Goal: Task Accomplishment & Management: Use online tool/utility

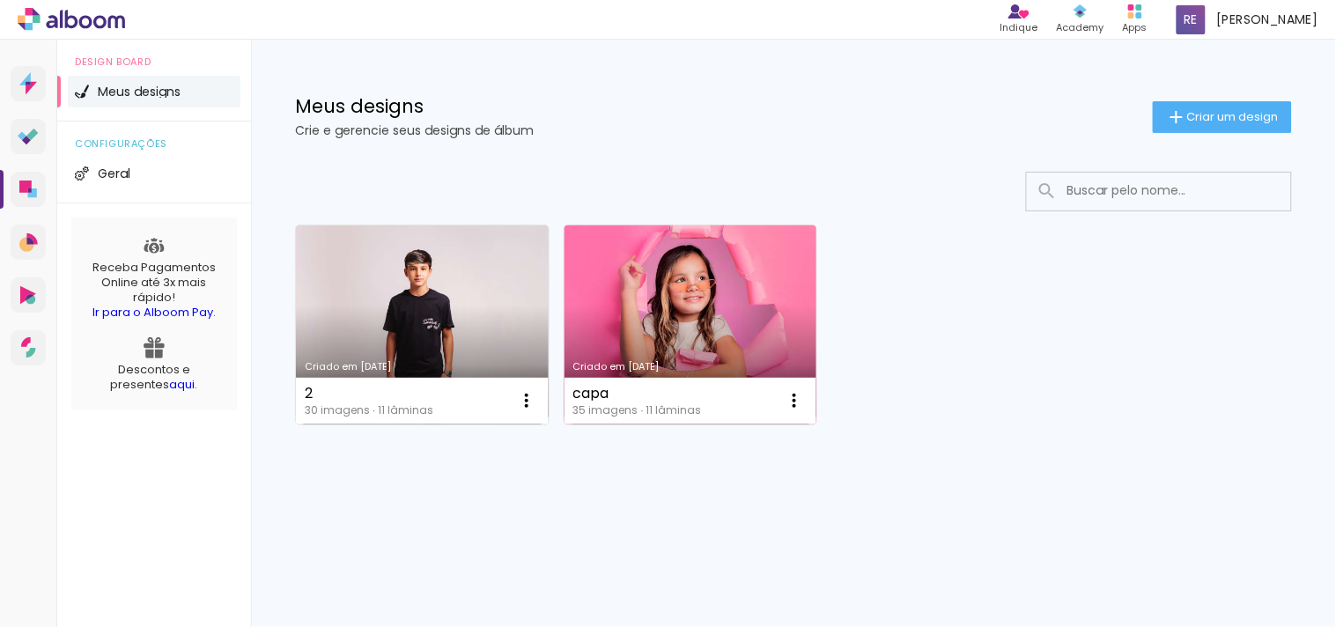
click at [674, 339] on link "Criado em [DATE]" at bounding box center [690, 324] width 253 height 199
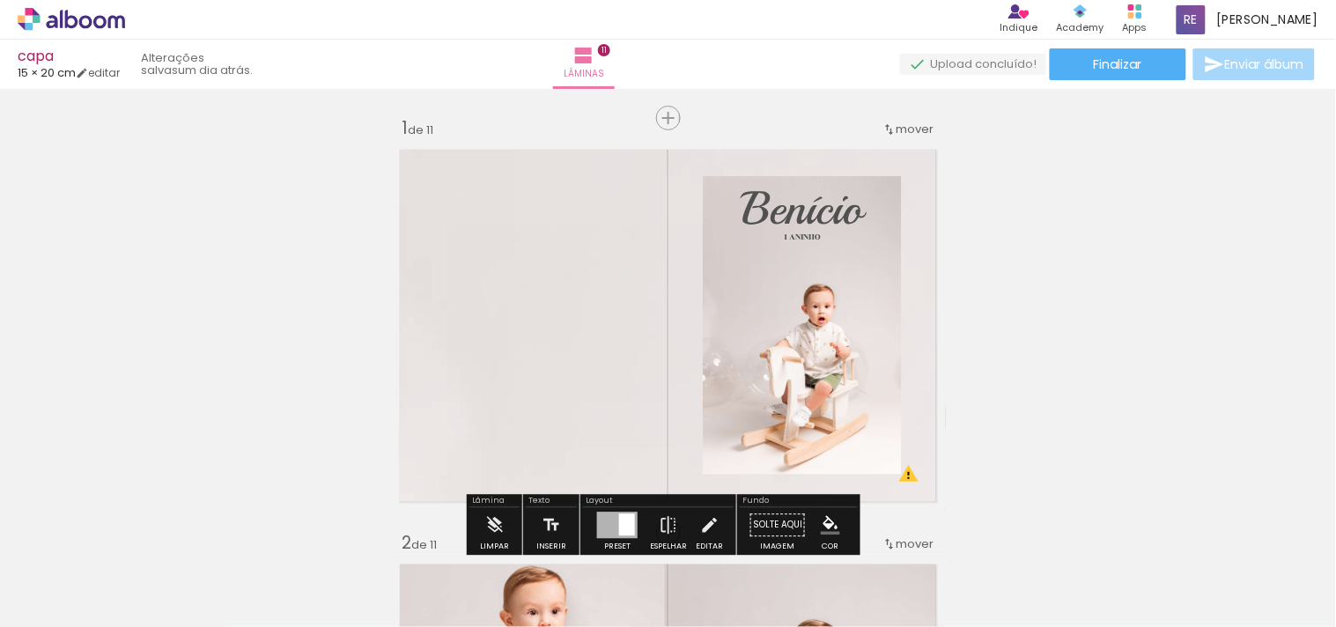
scroll to position [98, 0]
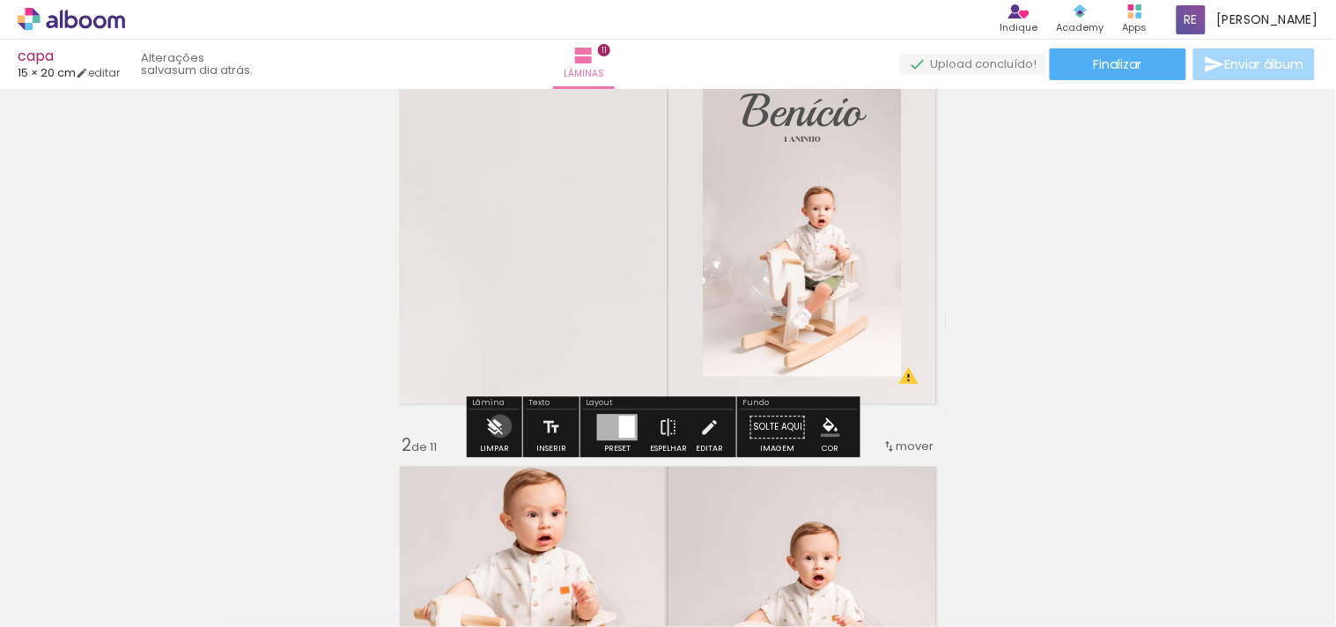
click at [500, 426] on iron-icon at bounding box center [494, 426] width 19 height 35
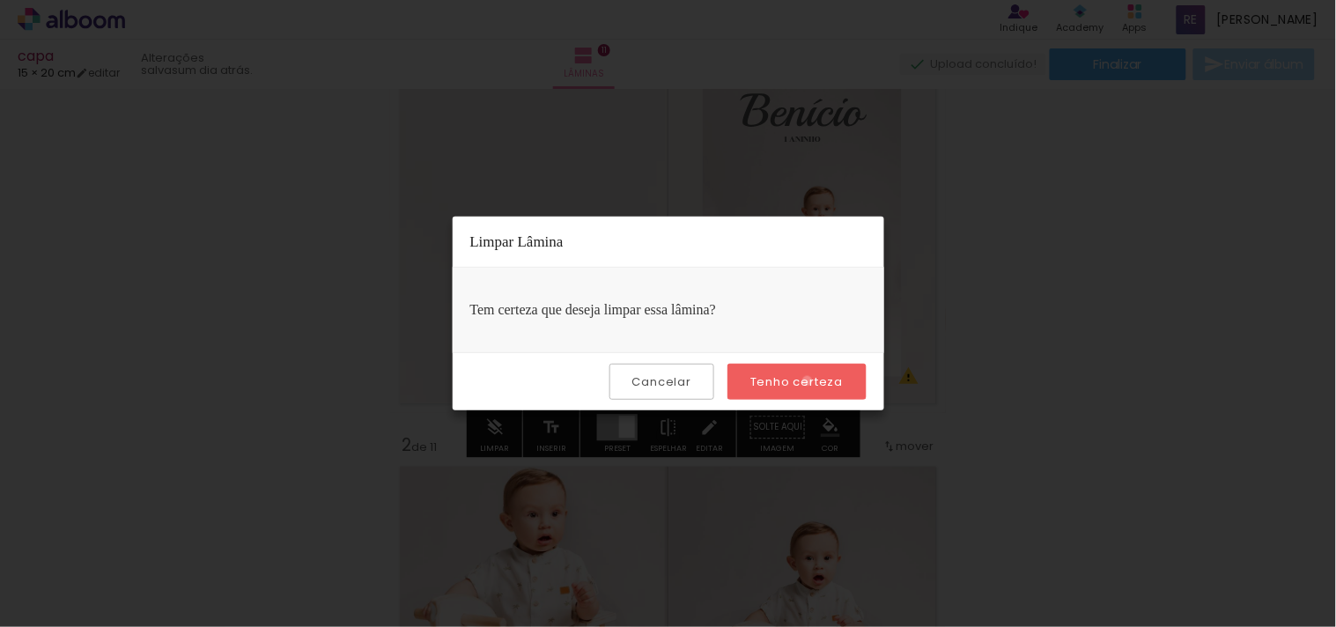
click at [0, 0] on slot "Tenho certeza" at bounding box center [0, 0] width 0 height 0
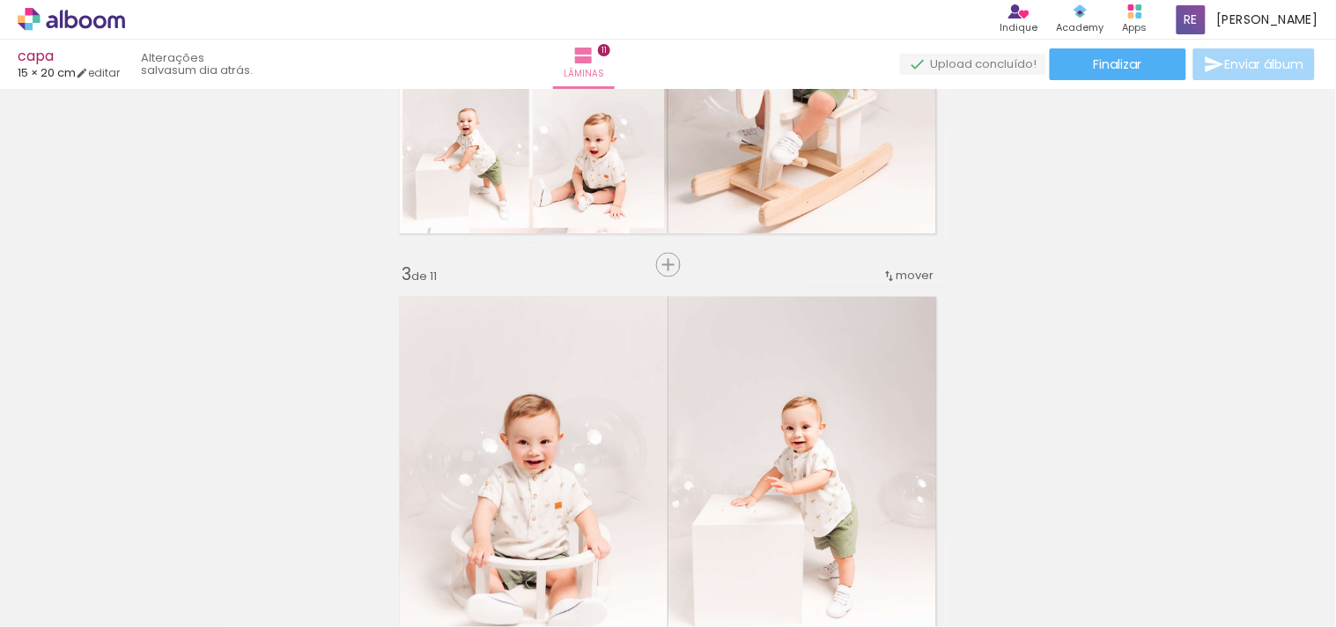
scroll to position [586, 0]
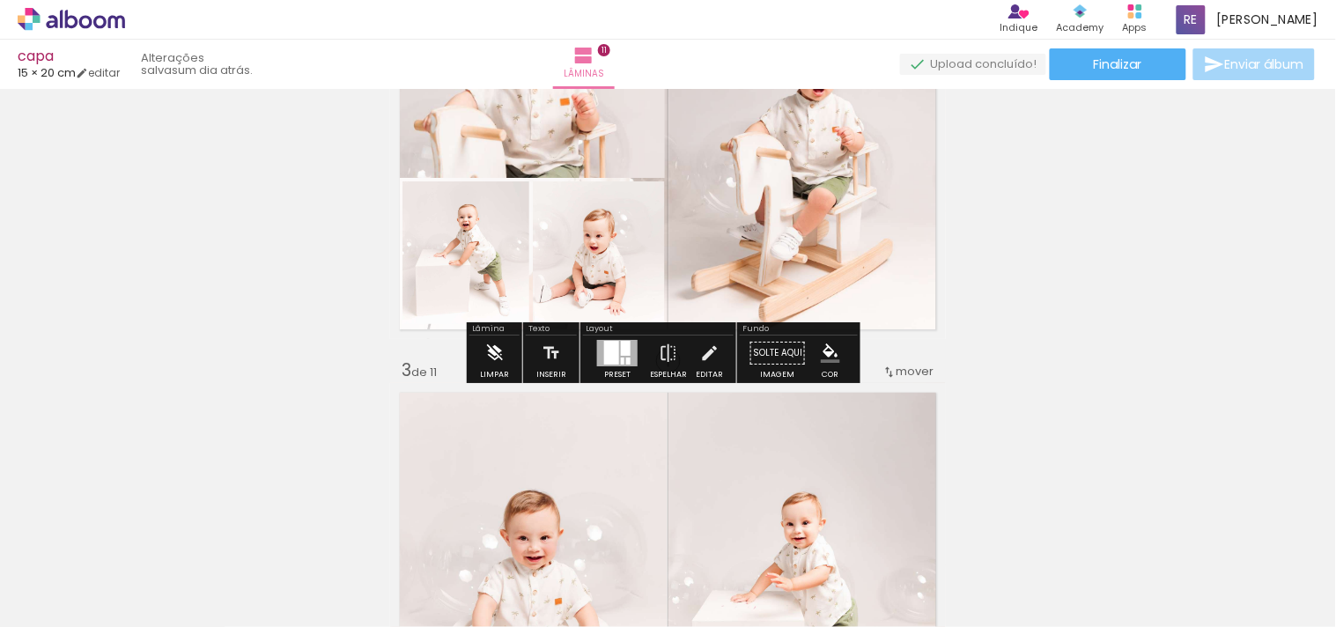
click at [502, 371] on div "Limpar" at bounding box center [494, 375] width 29 height 8
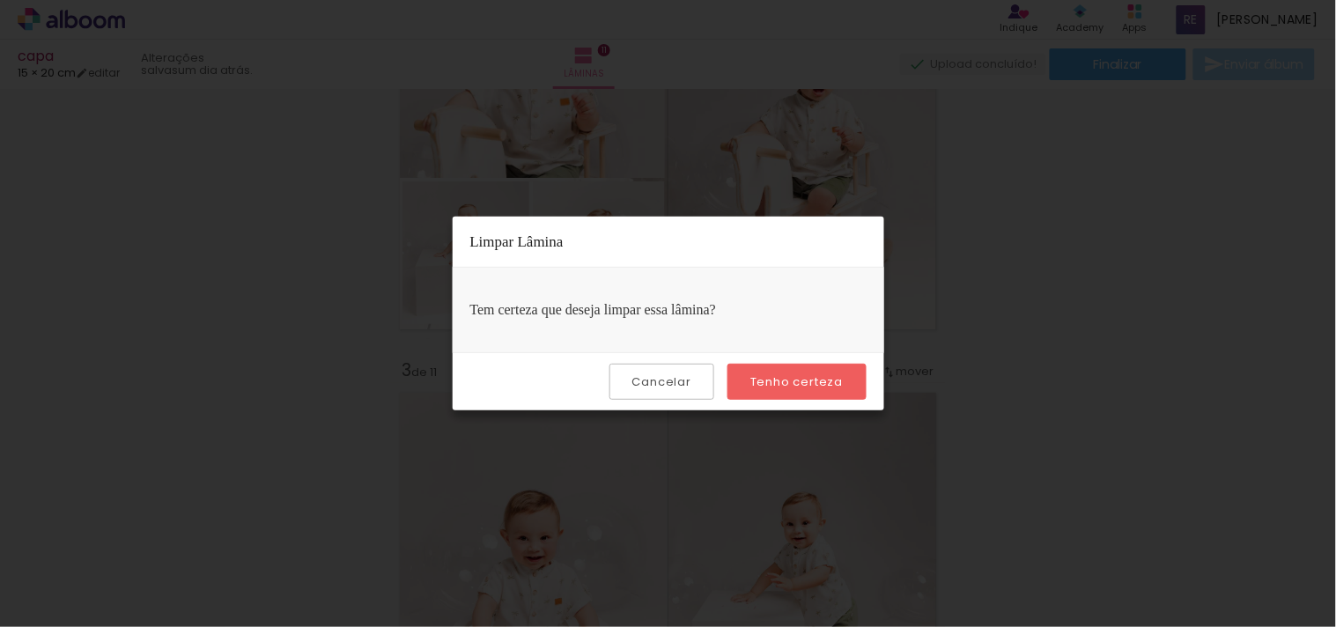
click at [769, 371] on paper-button "Tenho certeza" at bounding box center [796, 382] width 138 height 36
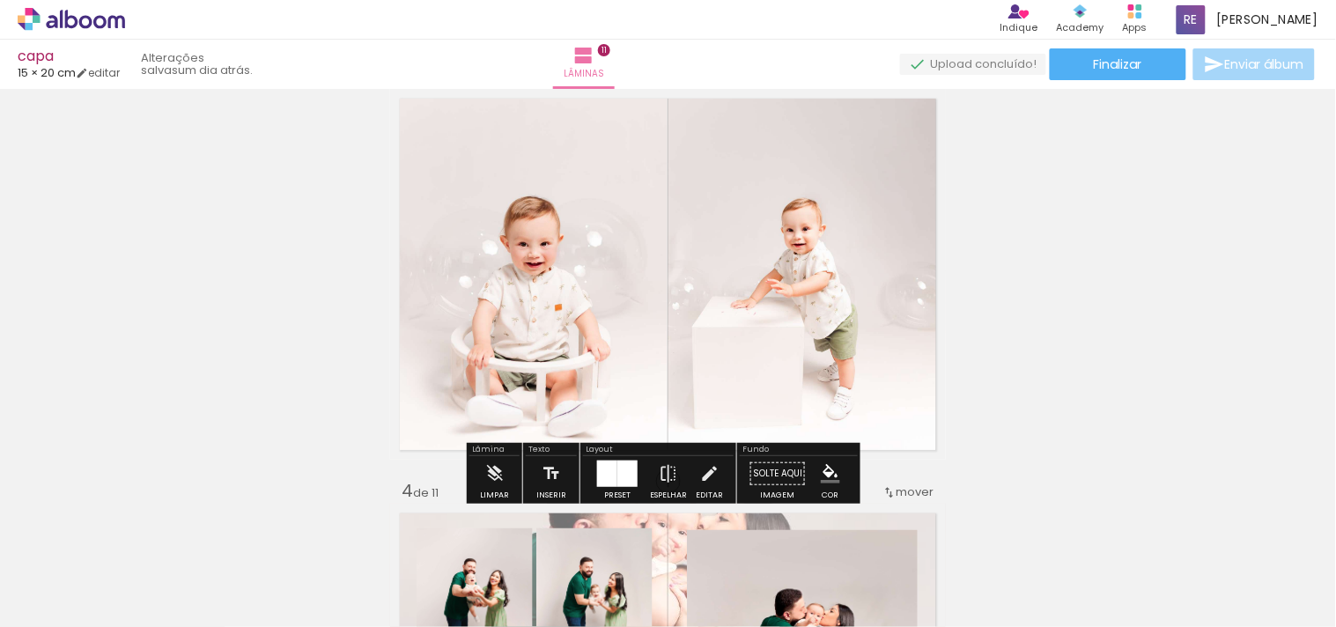
scroll to position [978, 0]
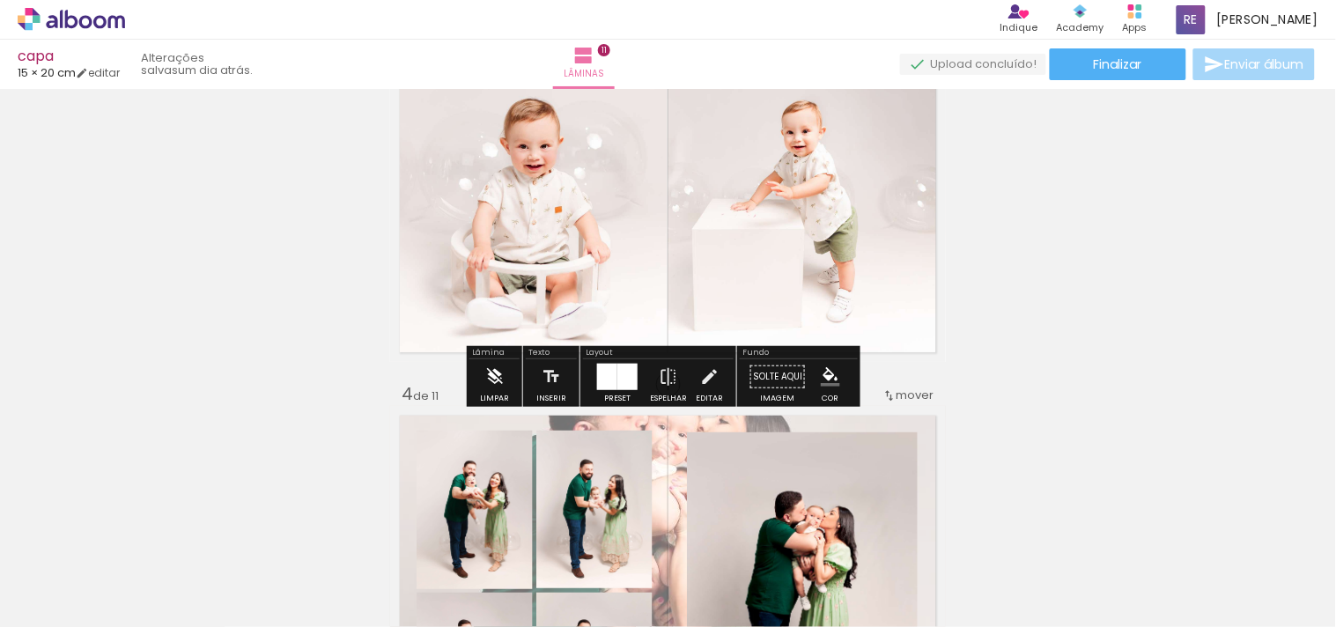
click at [498, 380] on iron-icon at bounding box center [494, 375] width 19 height 35
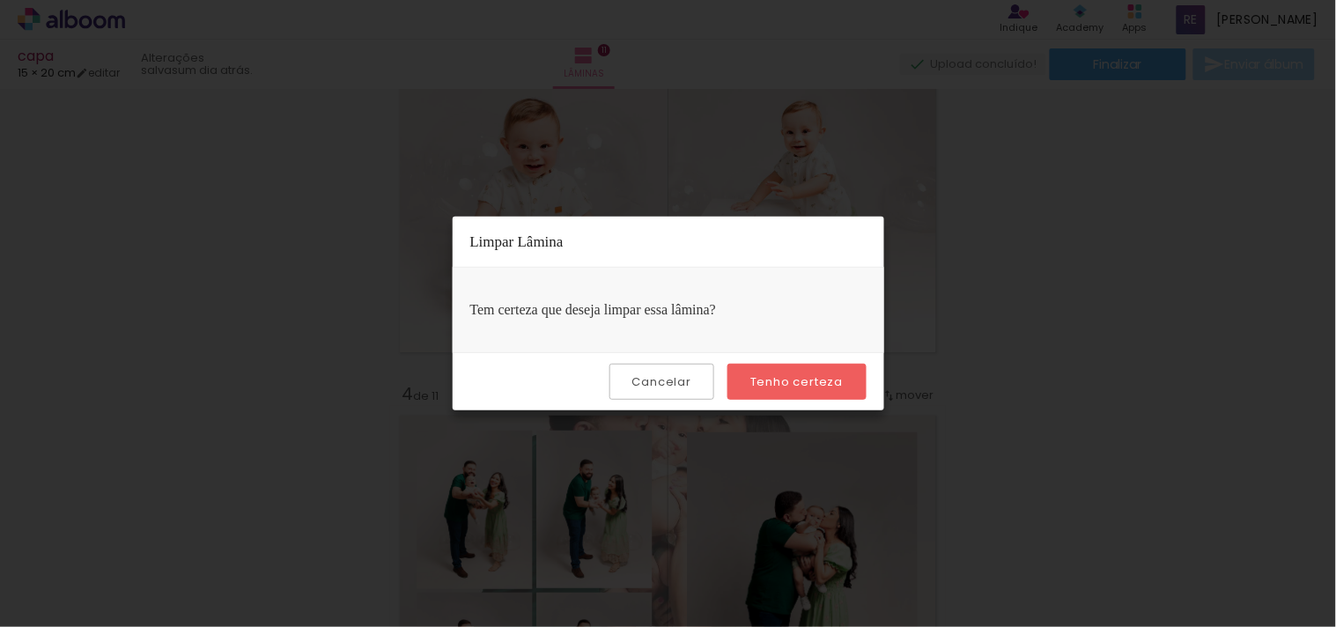
click at [0, 0] on slot "Tenho certeza" at bounding box center [0, 0] width 0 height 0
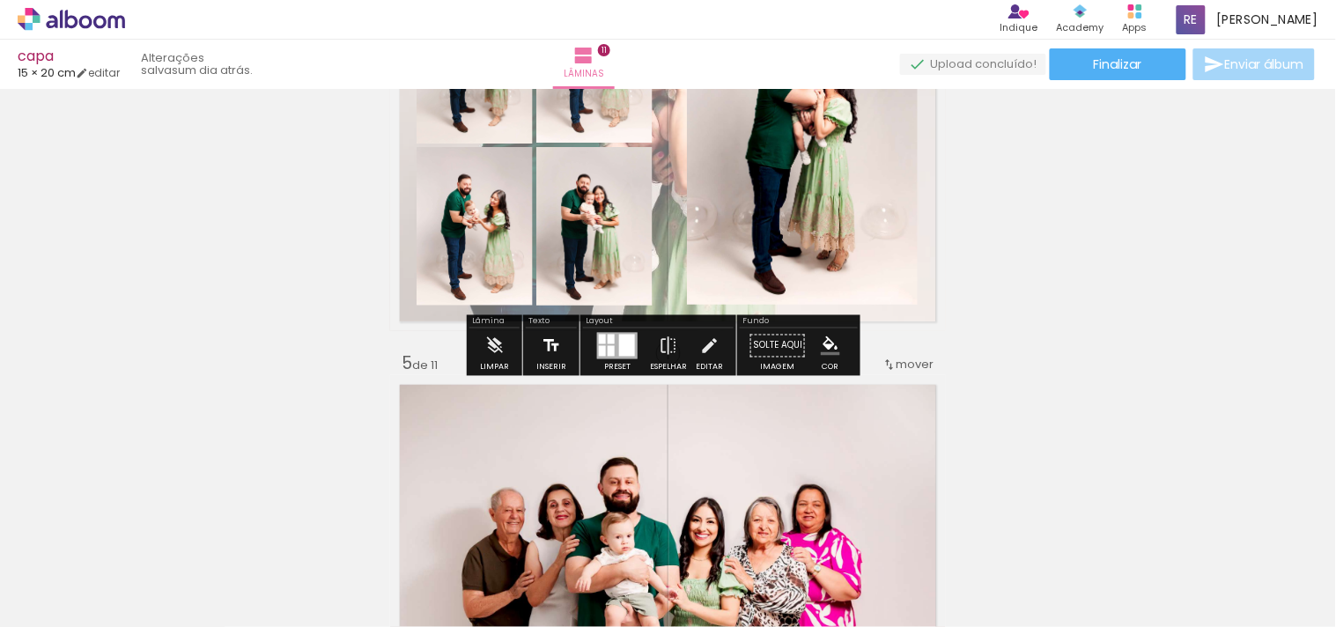
scroll to position [1467, 0]
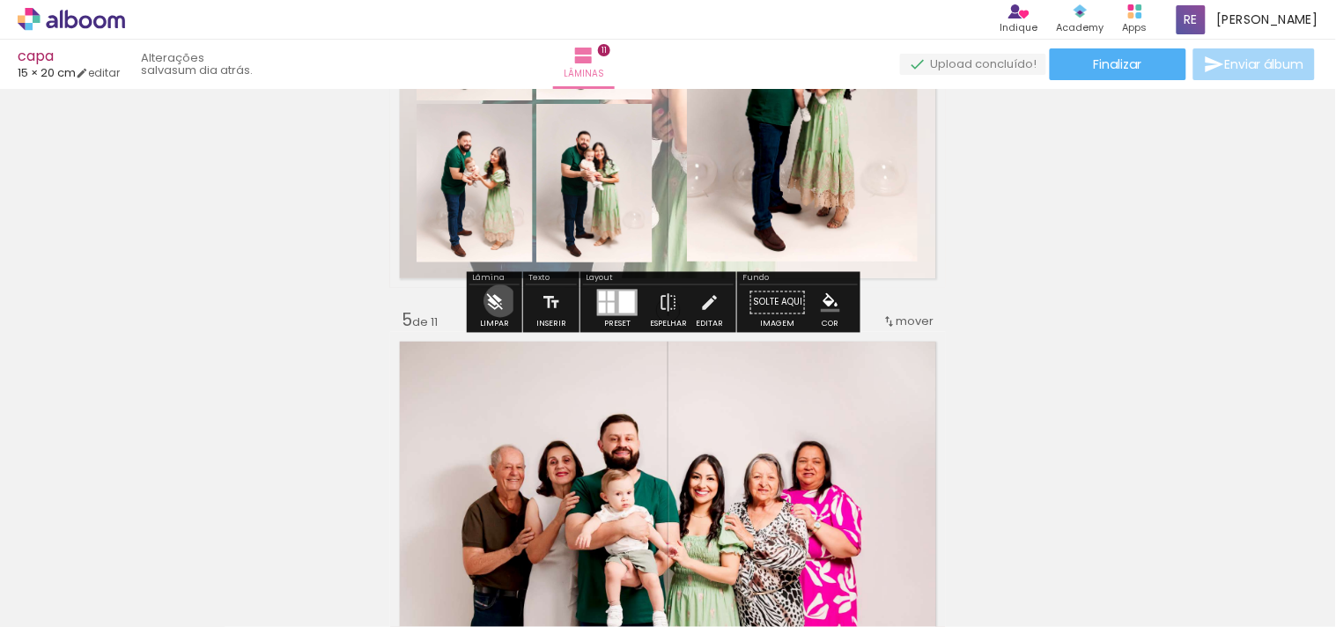
click at [500, 300] on iron-icon at bounding box center [494, 301] width 19 height 35
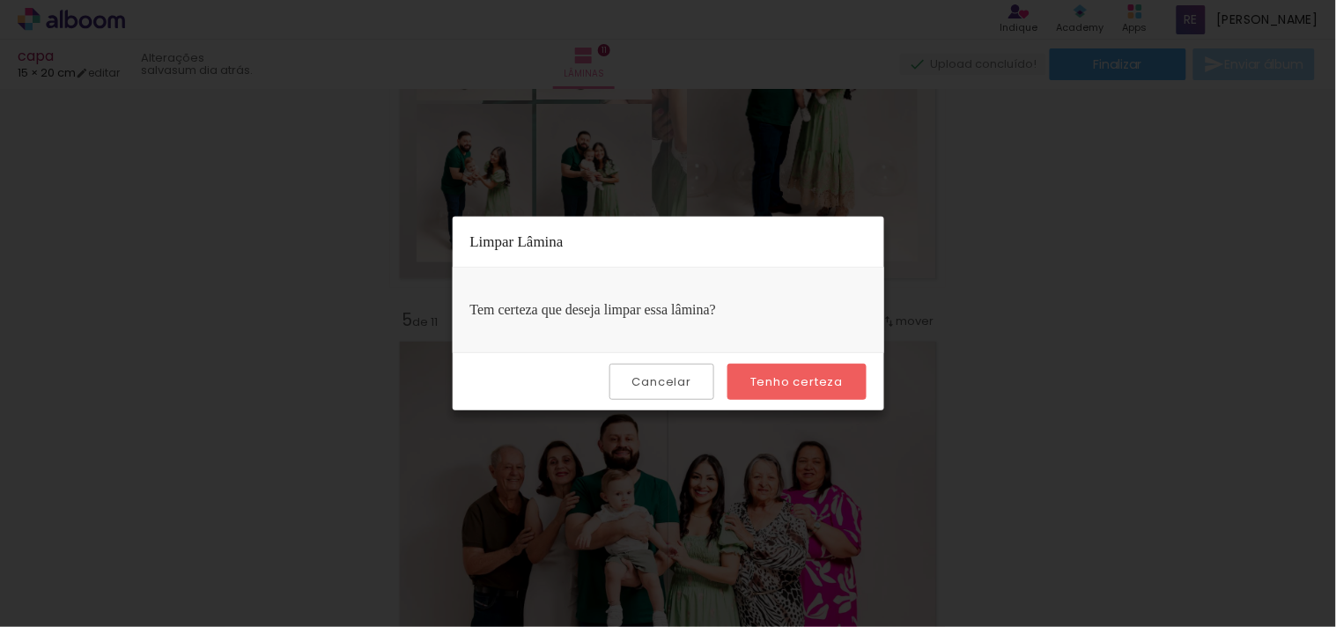
click at [0, 0] on slot "Tenho certeza" at bounding box center [0, 0] width 0 height 0
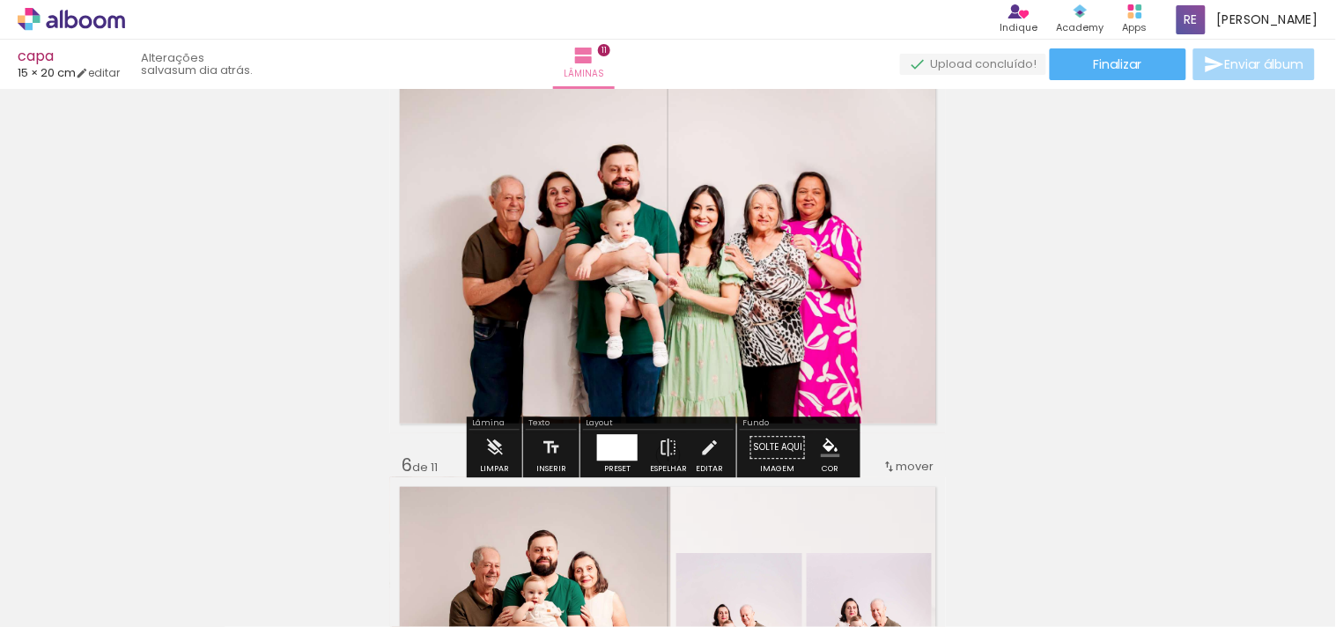
scroll to position [1859, 0]
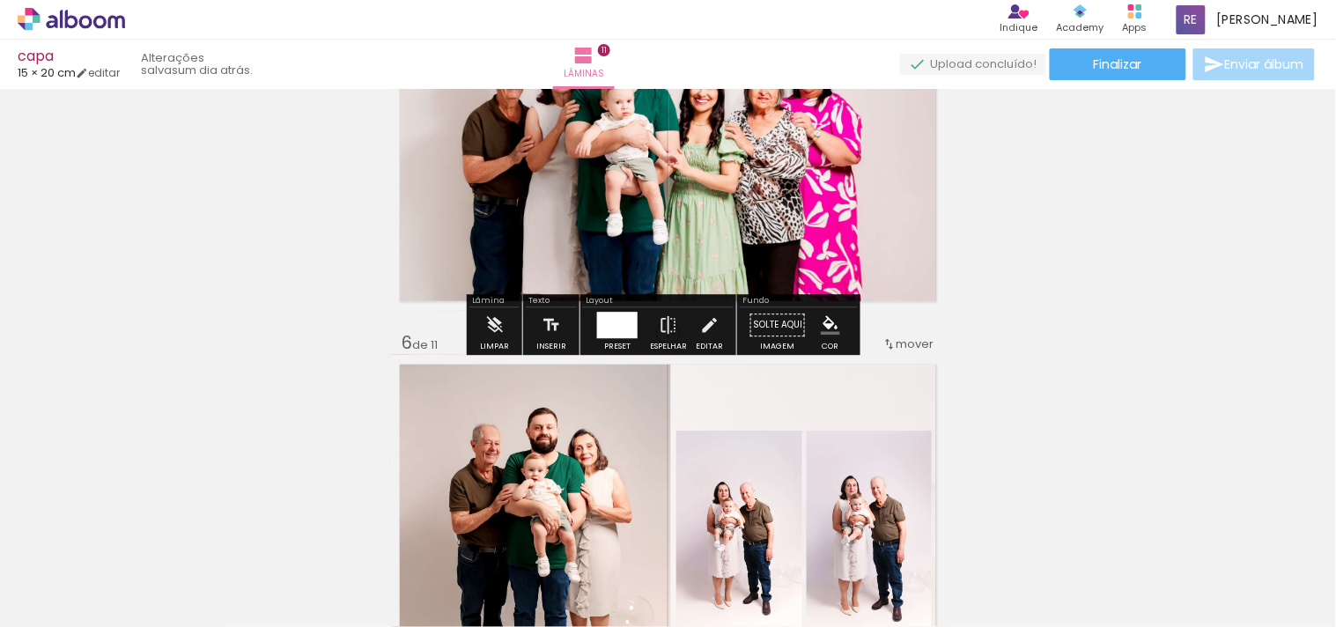
click at [474, 328] on div "Limpar" at bounding box center [494, 329] width 50 height 45
click at [503, 328] on iron-icon at bounding box center [494, 324] width 19 height 35
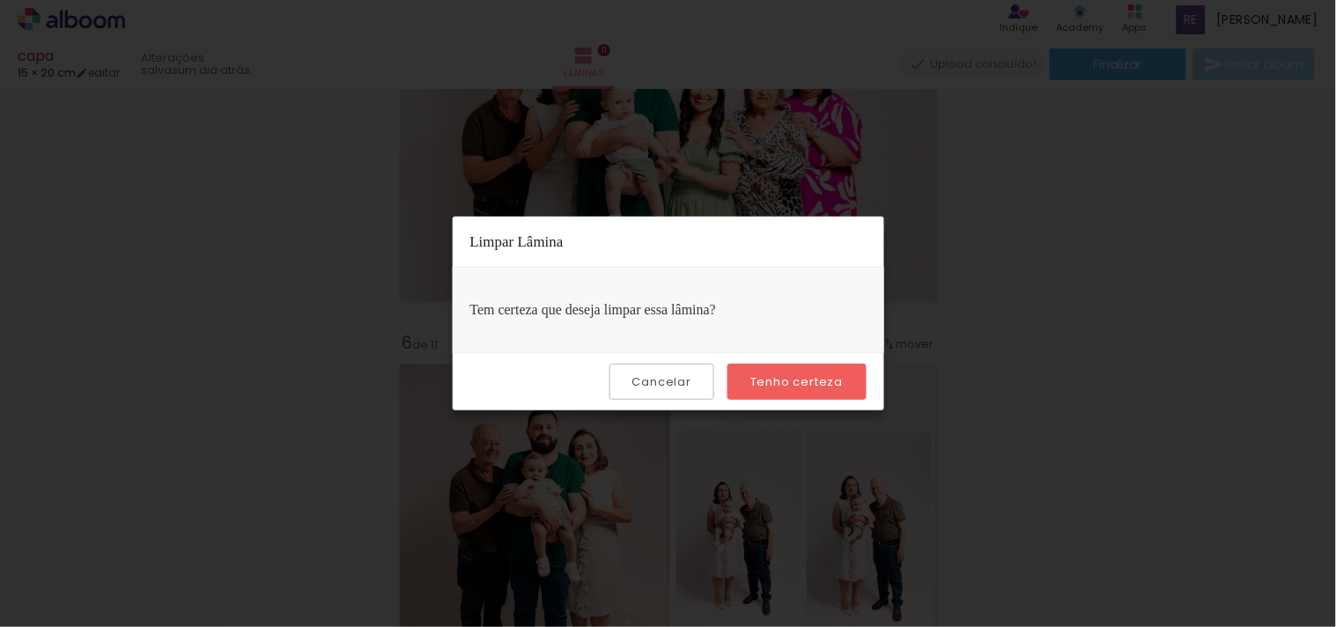
click at [845, 384] on paper-button "Tenho certeza" at bounding box center [796, 382] width 138 height 36
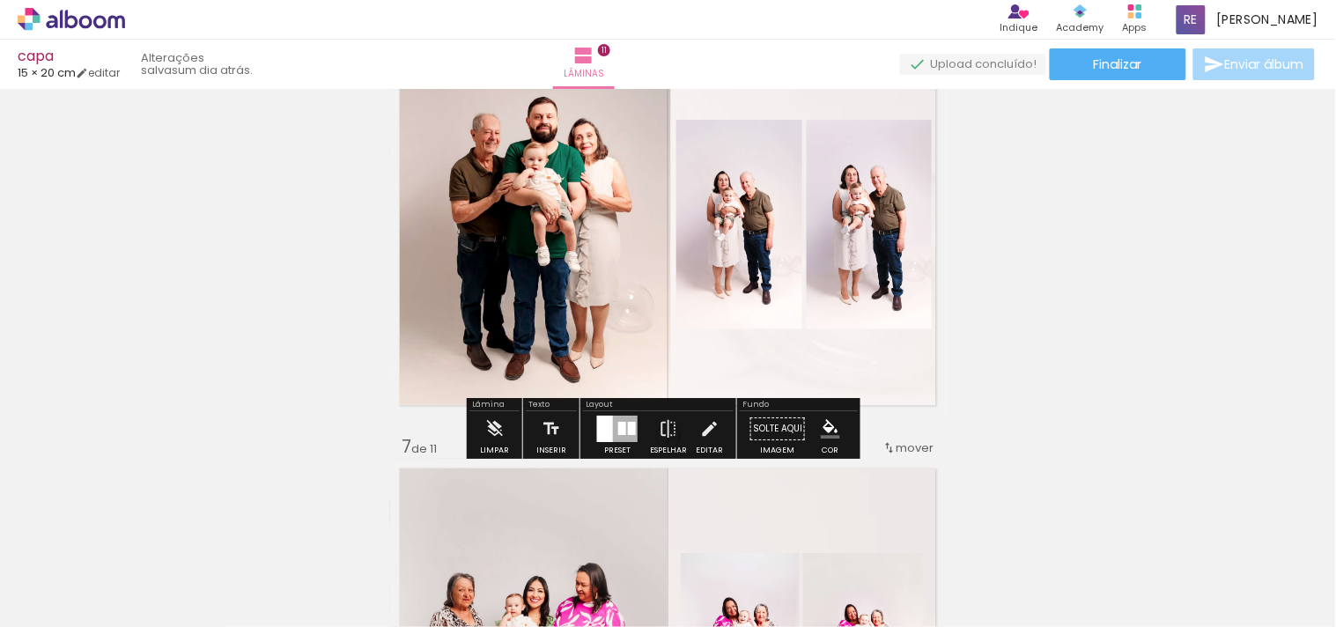
scroll to position [2152, 0]
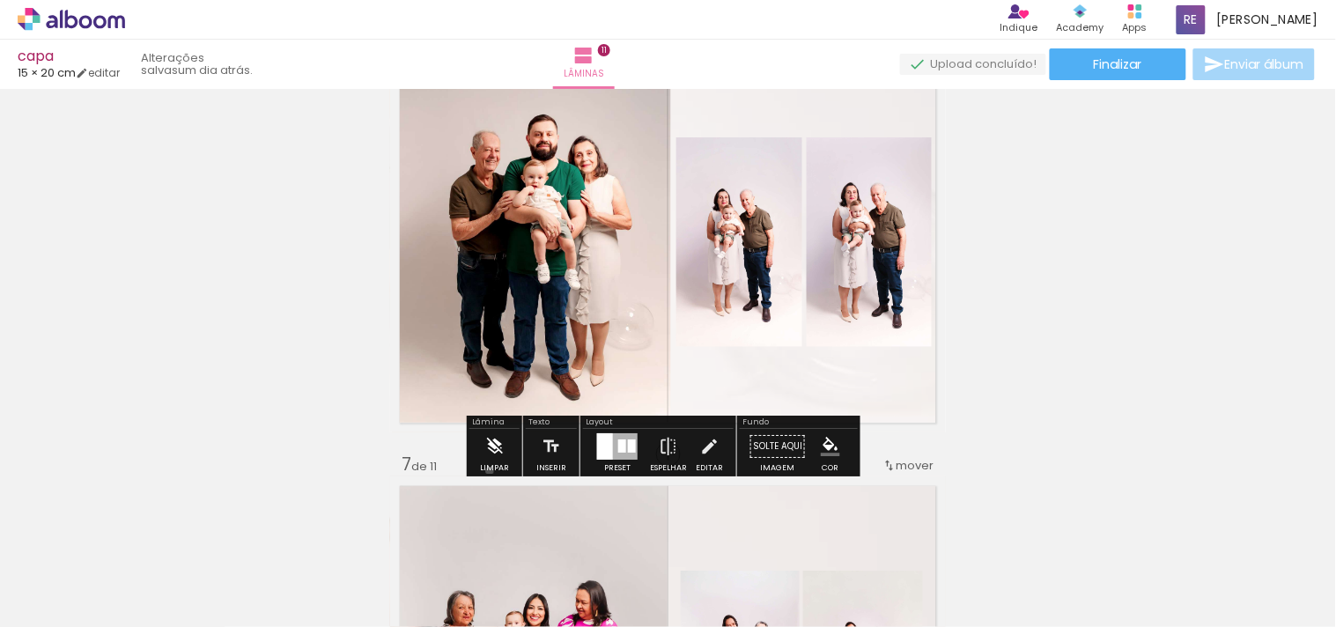
click at [490, 471] on div "Limpar" at bounding box center [494, 468] width 29 height 8
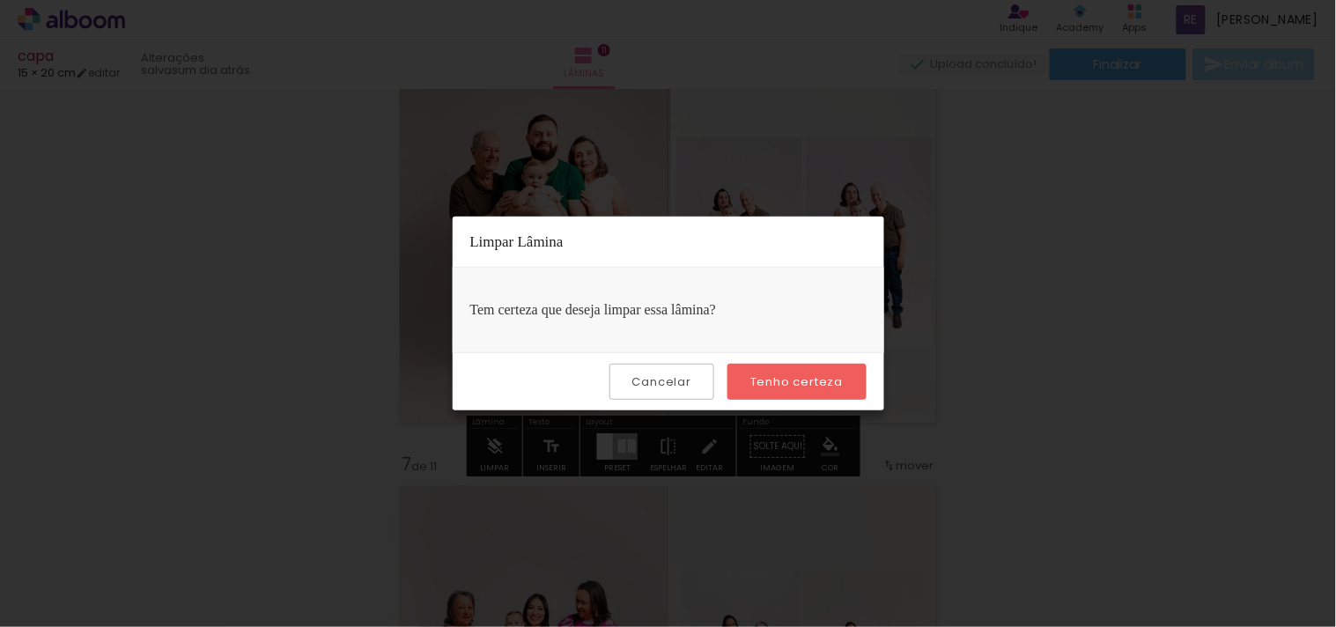
click at [791, 392] on paper-button "Tenho certeza" at bounding box center [796, 382] width 138 height 36
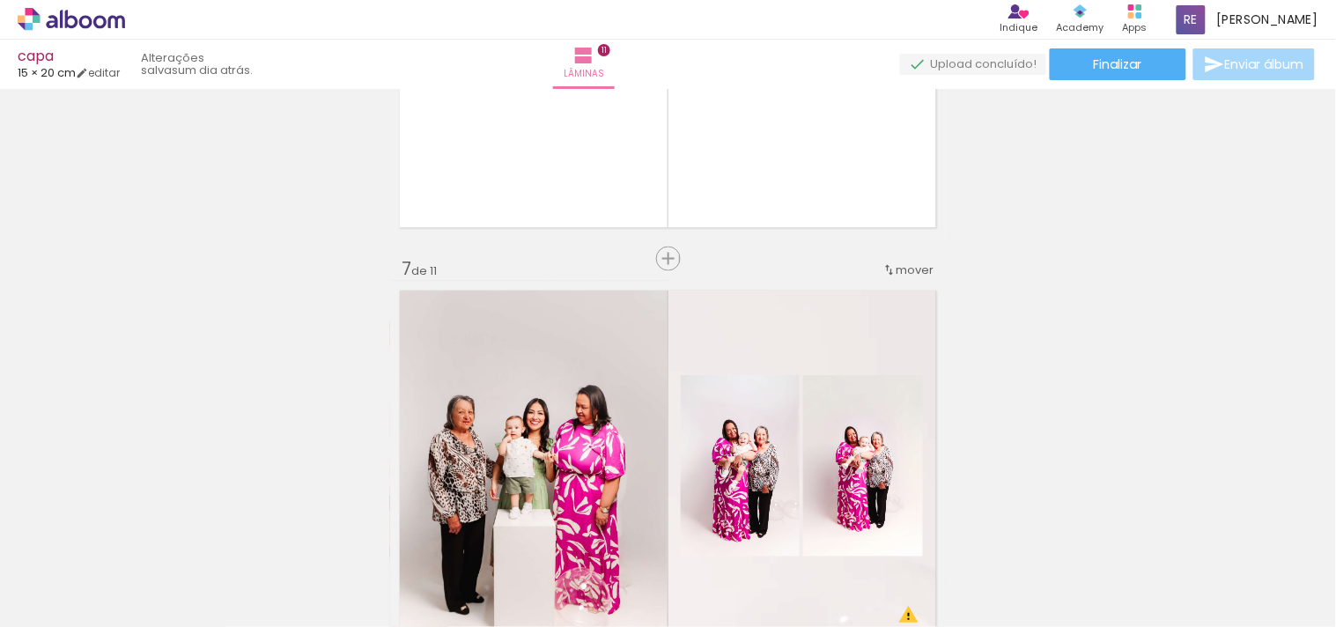
scroll to position [2642, 0]
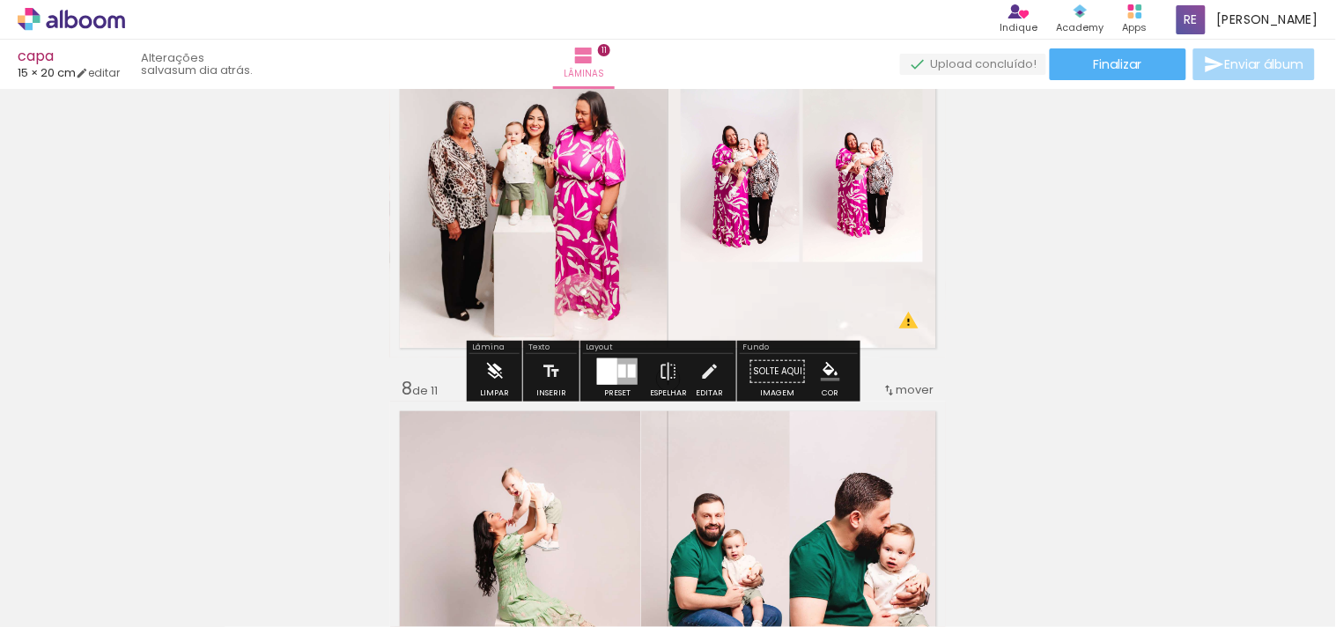
click at [486, 382] on iron-icon at bounding box center [494, 371] width 19 height 35
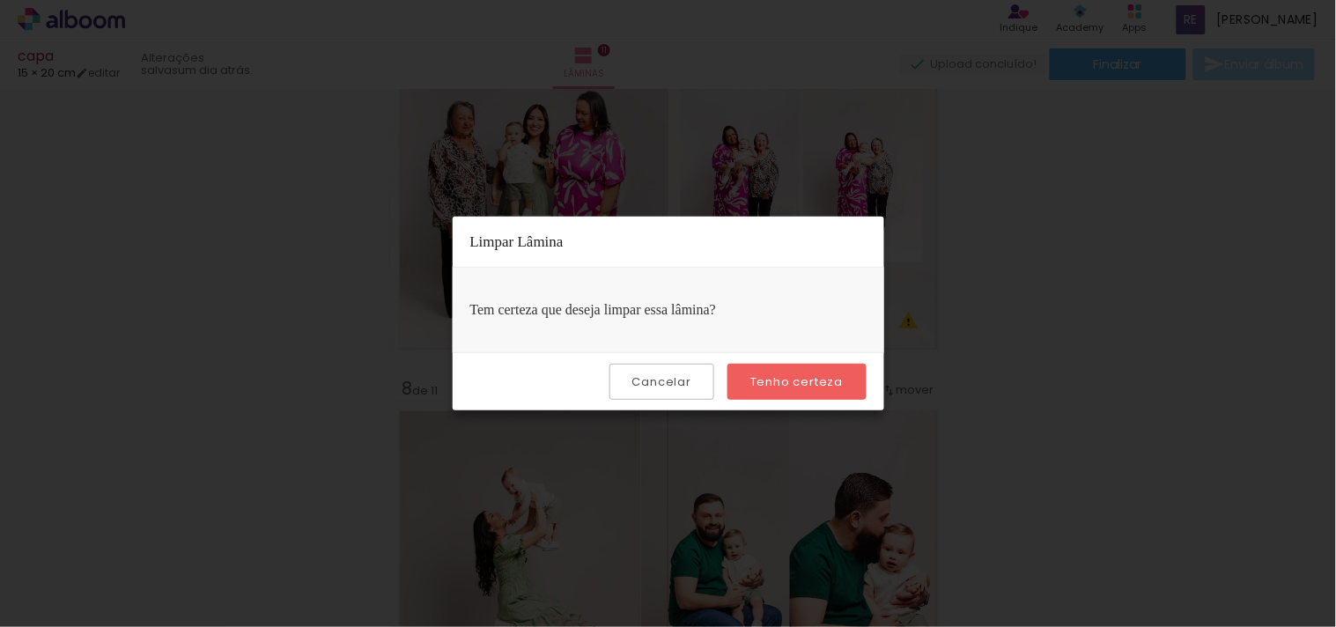
click at [0, 0] on slot "Tenho certeza" at bounding box center [0, 0] width 0 height 0
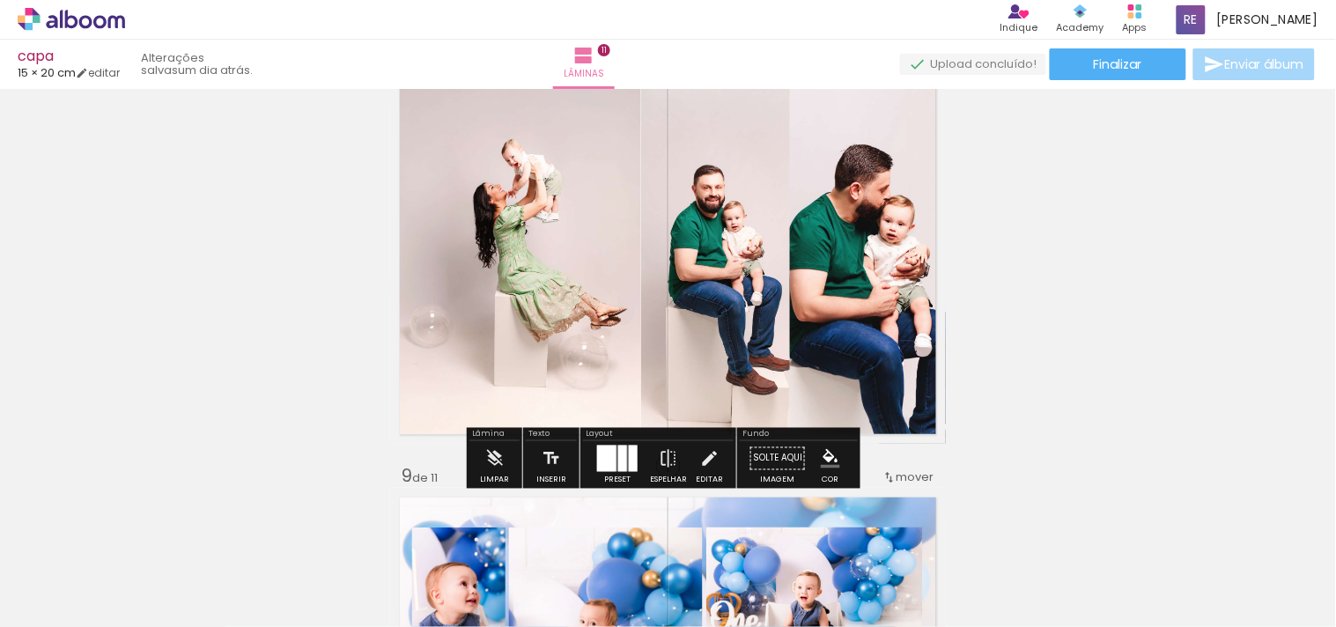
scroll to position [3033, 0]
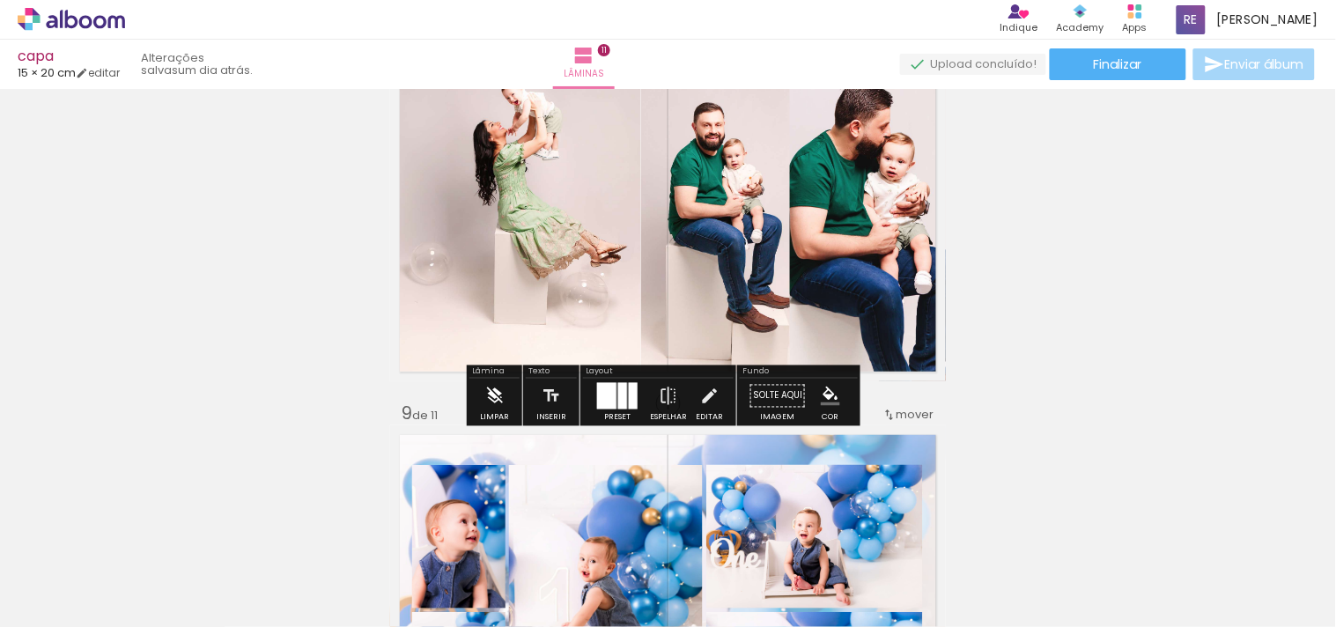
click at [505, 384] on paper-button "Limpar" at bounding box center [495, 400] width 38 height 45
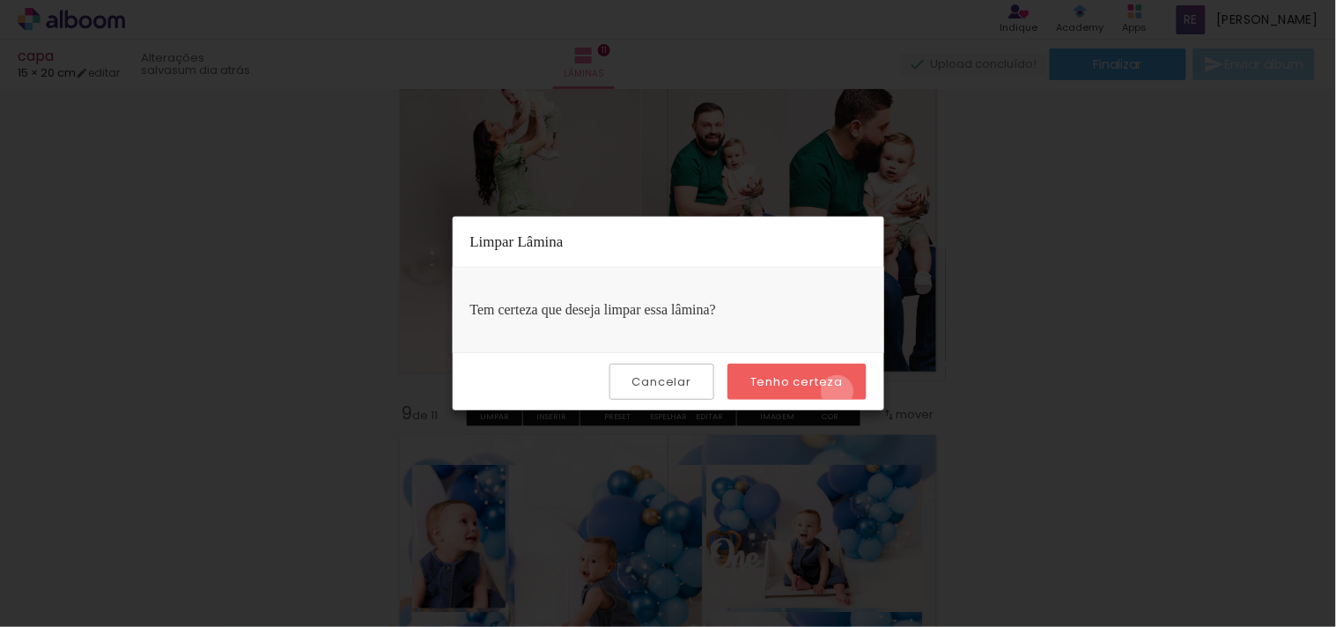
click at [840, 392] on paper-button "Tenho certeza" at bounding box center [796, 382] width 138 height 36
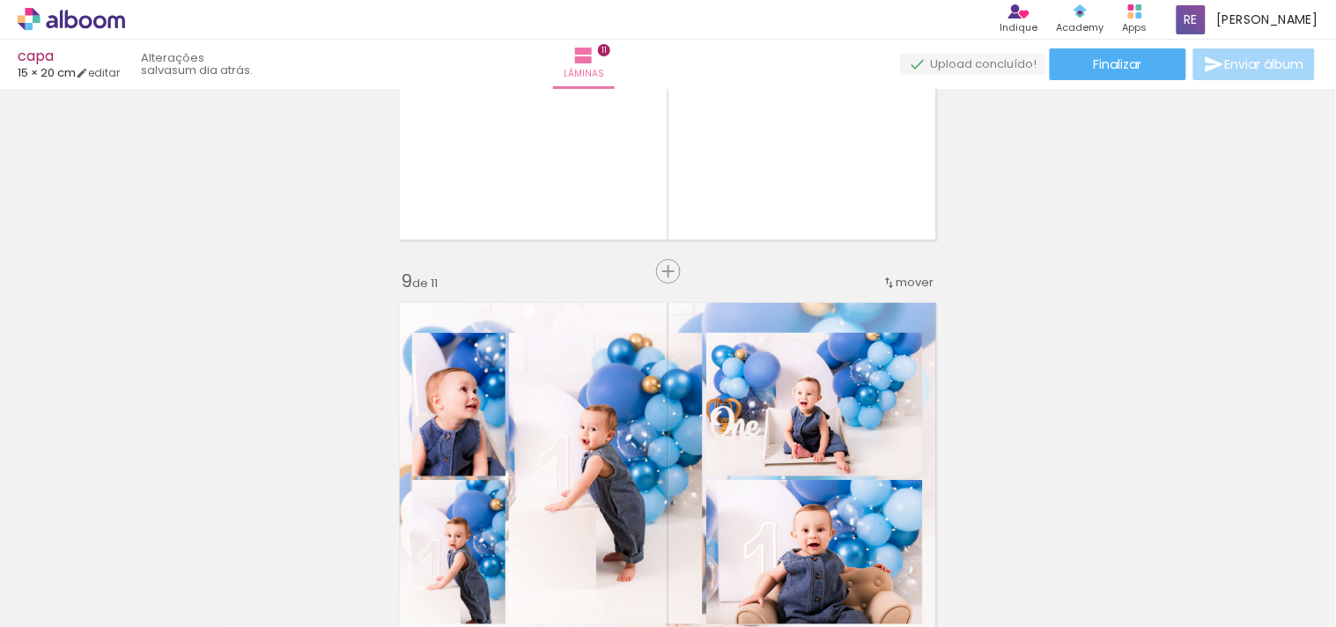
scroll to position [3424, 0]
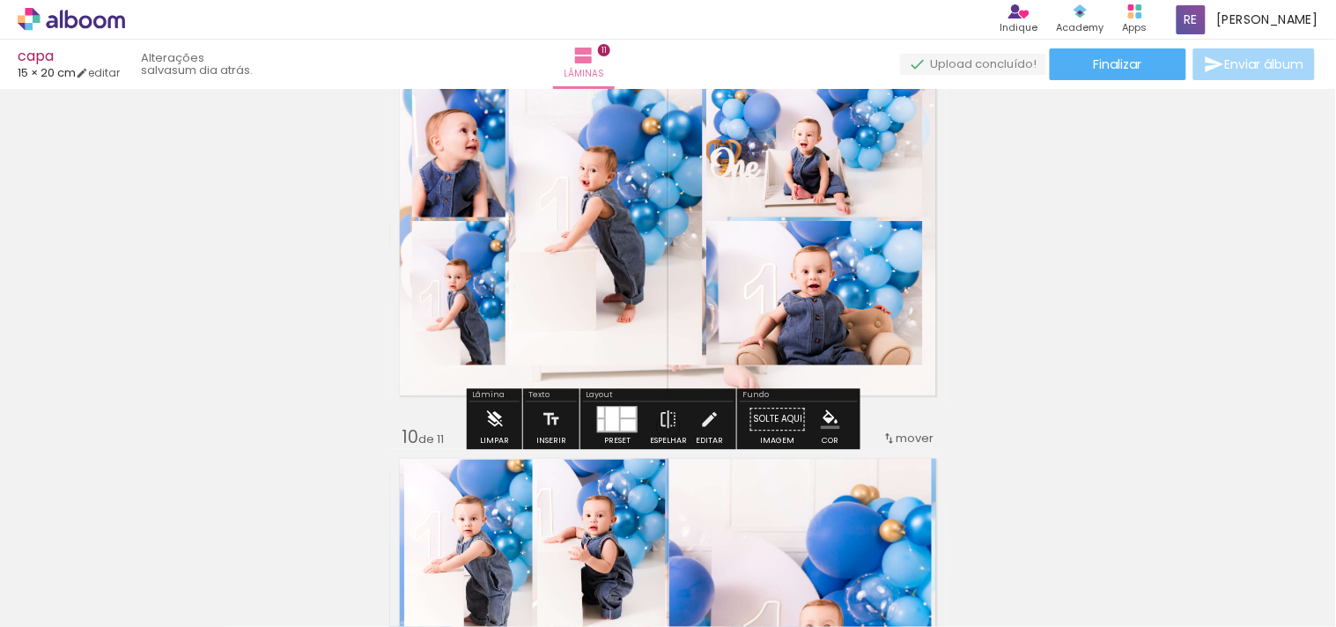
click at [491, 430] on iron-icon at bounding box center [494, 419] width 19 height 35
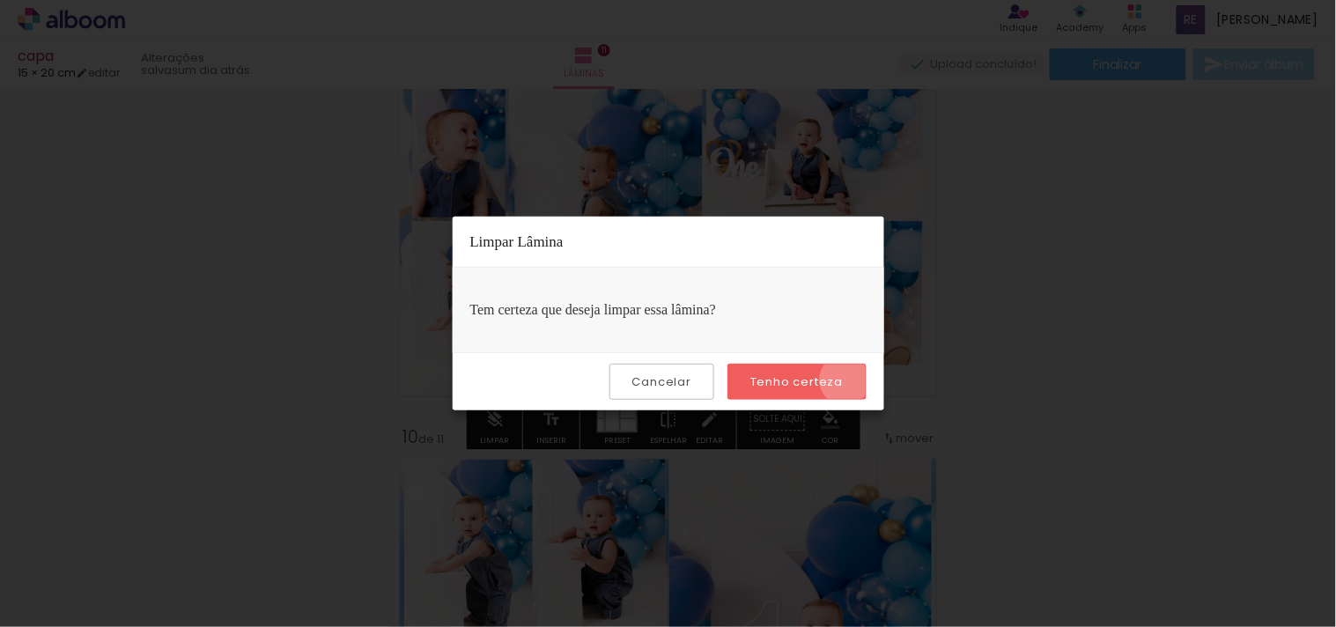
click at [848, 380] on paper-button "Tenho certeza" at bounding box center [796, 382] width 138 height 36
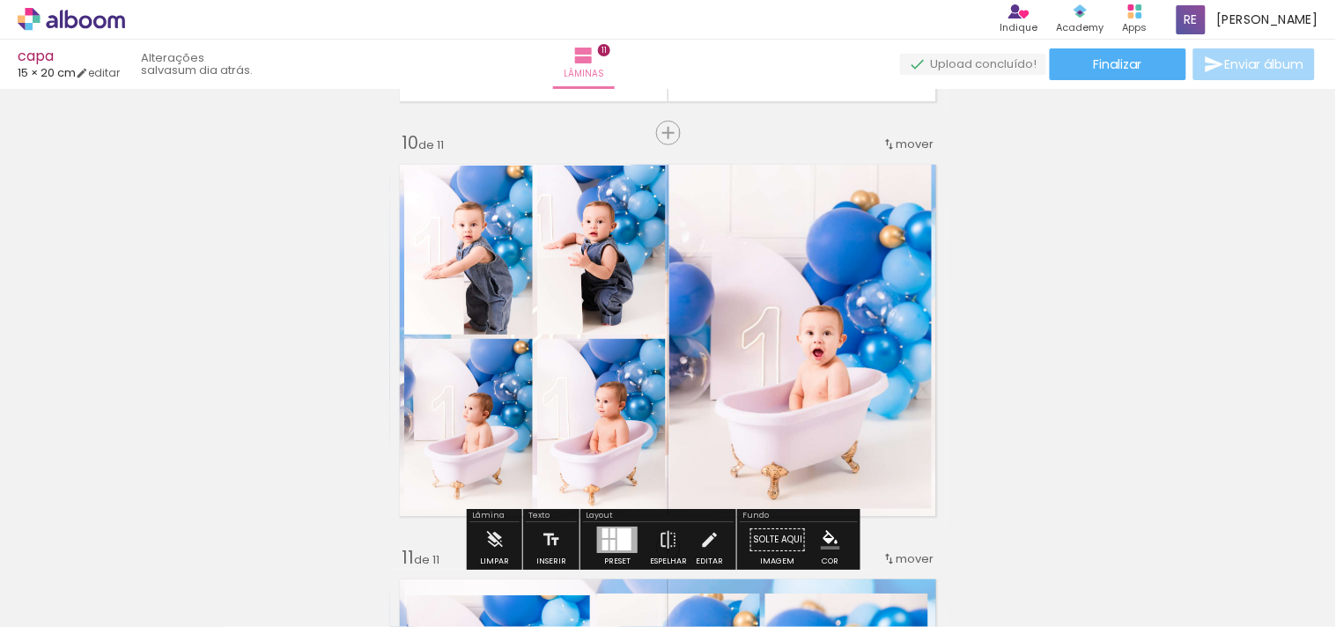
scroll to position [3913, 0]
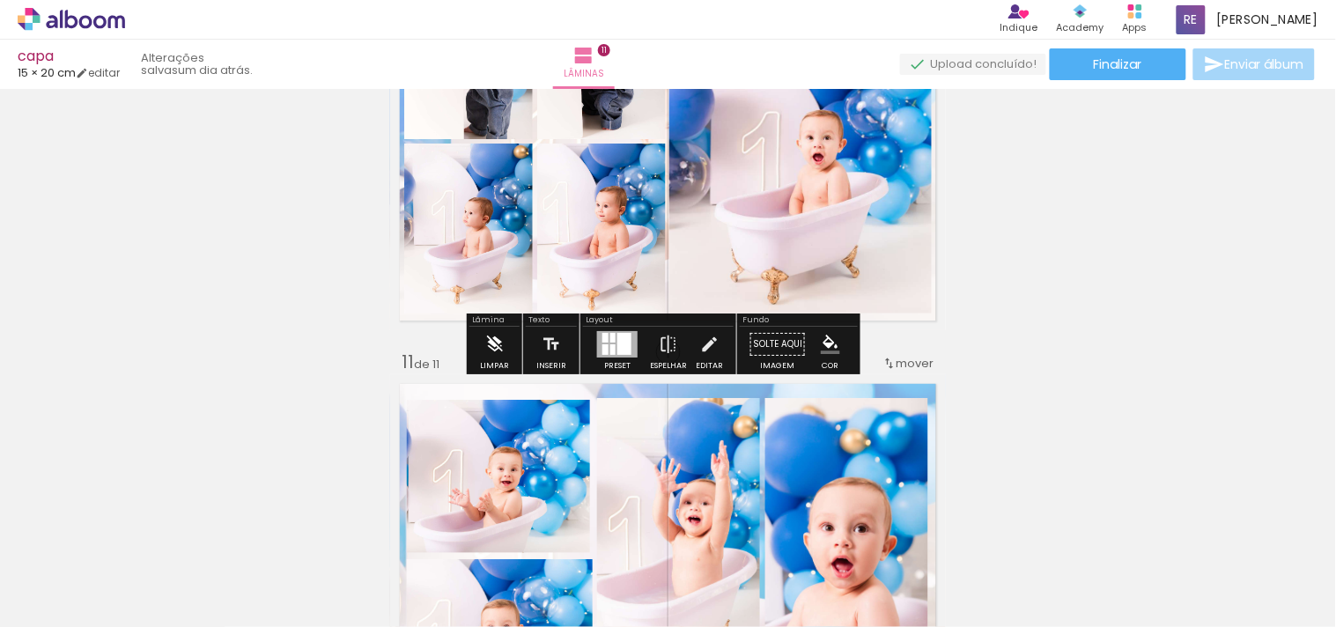
click at [494, 346] on iron-icon at bounding box center [494, 344] width 19 height 35
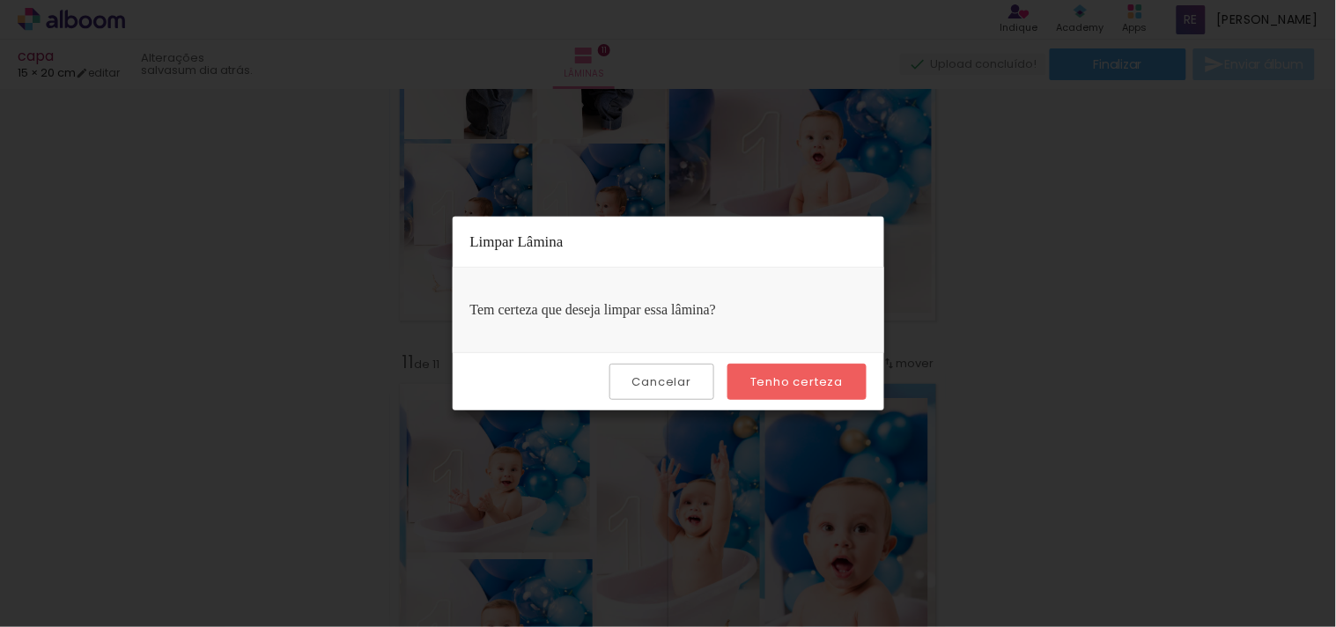
click at [852, 376] on paper-button "Tenho certeza" at bounding box center [796, 382] width 138 height 36
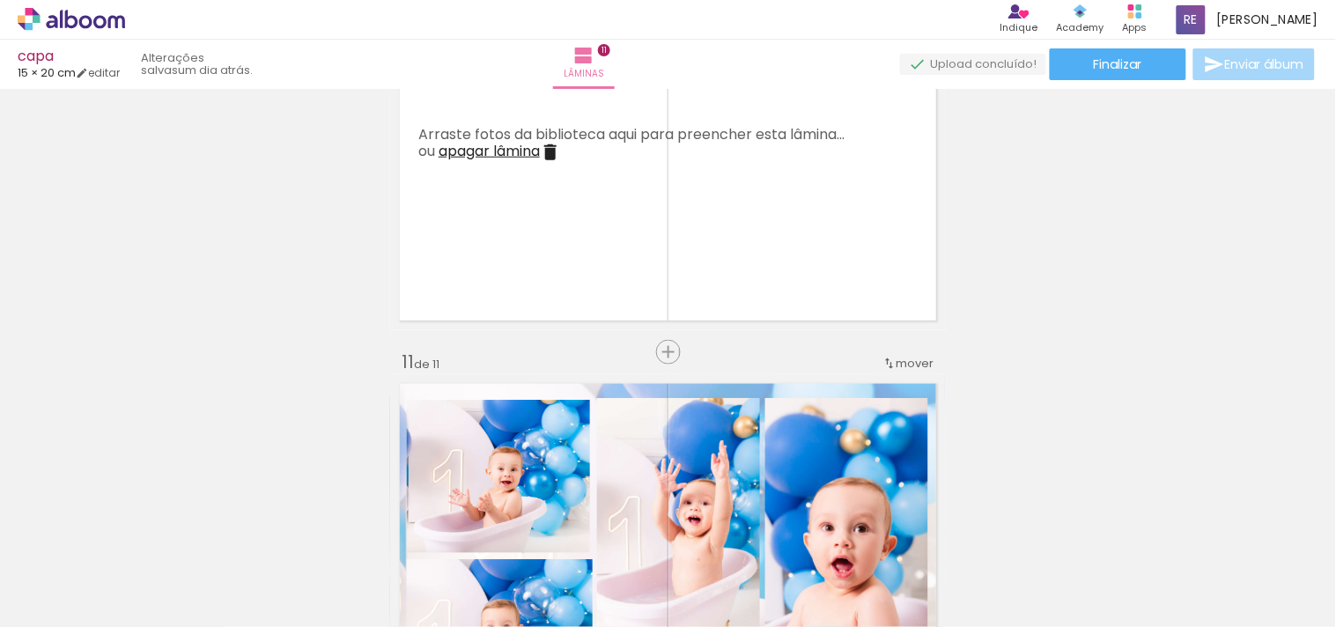
scroll to position [4207, 0]
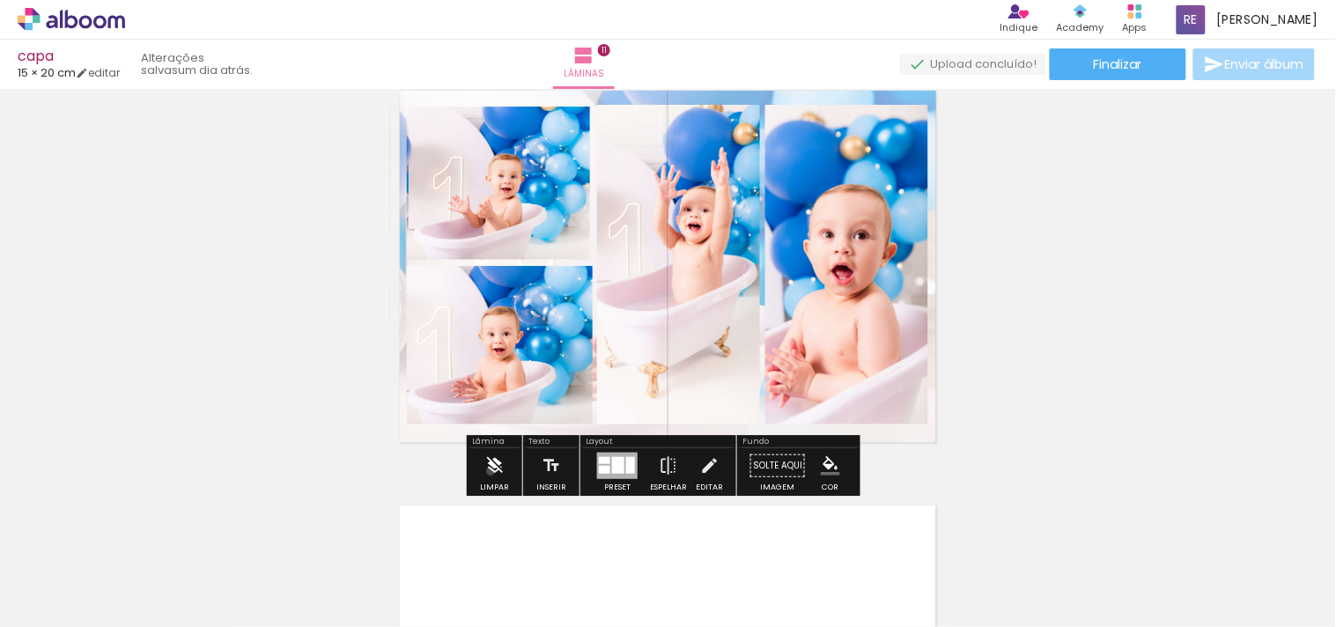
click at [491, 471] on iron-icon at bounding box center [494, 465] width 19 height 35
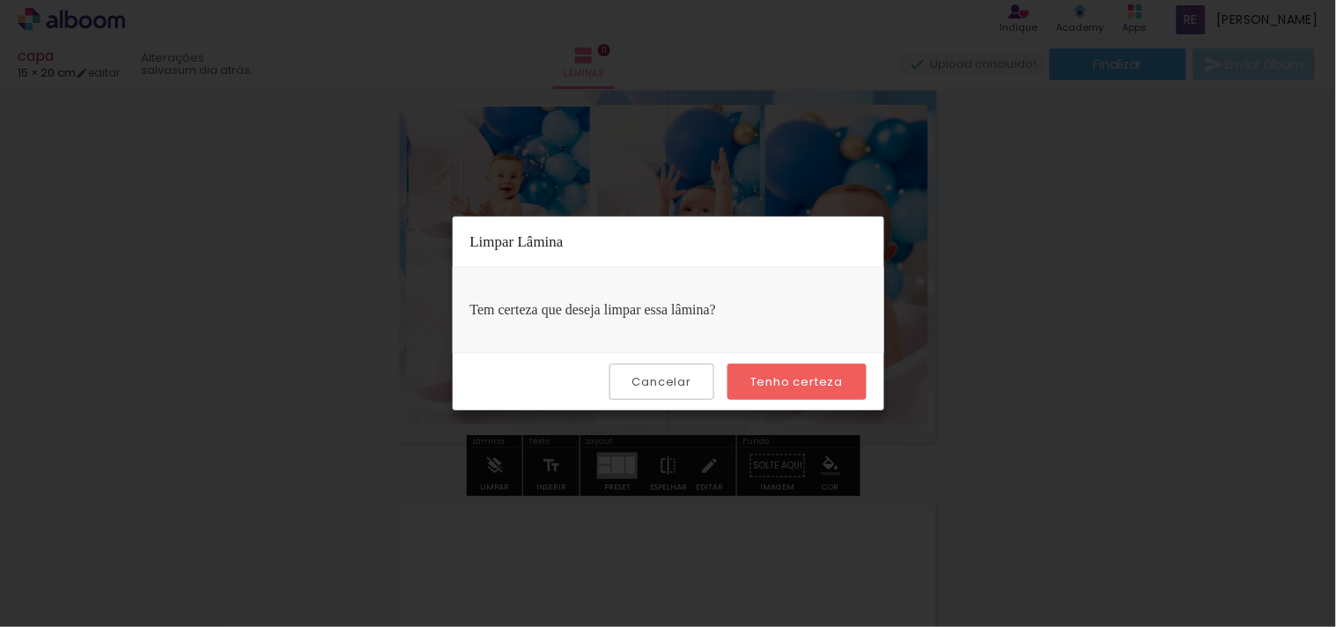
click at [0, 0] on slot "Tenho certeza" at bounding box center [0, 0] width 0 height 0
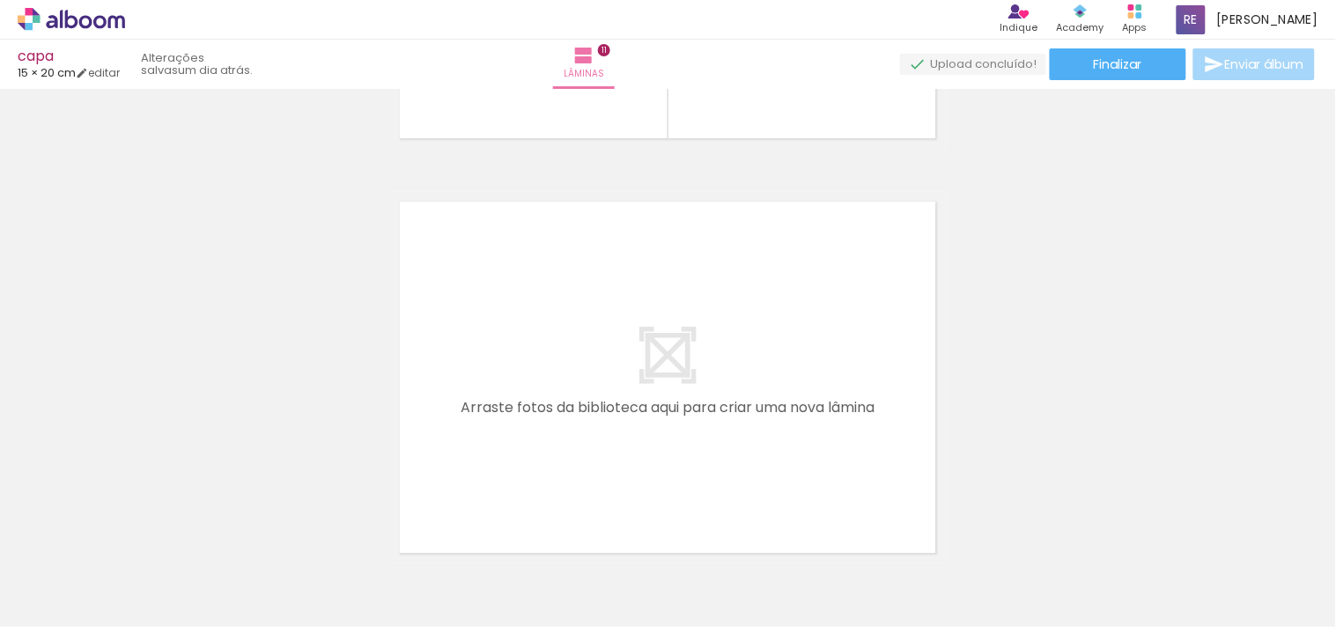
scroll to position [4617, 0]
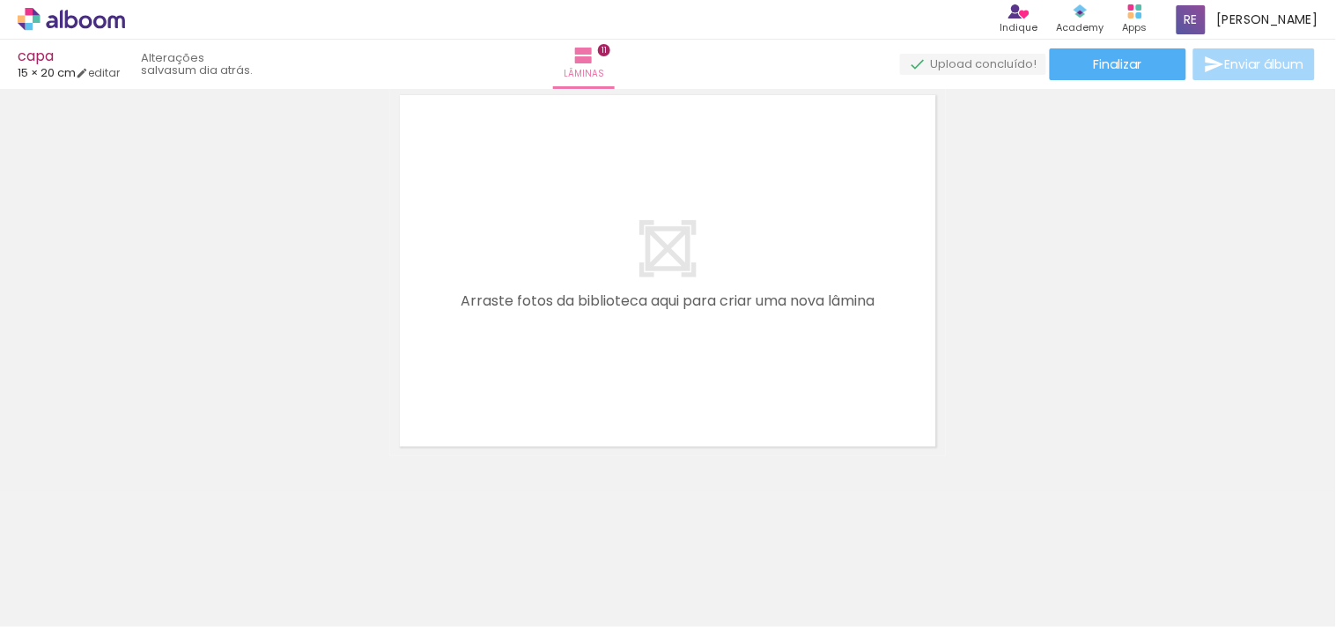
click at [151, 548] on iron-image at bounding box center [176, 567] width 62 height 91
click at [151, 548] on div at bounding box center [176, 567] width 58 height 87
click at [150, 548] on quentale-thumb at bounding box center [176, 567] width 99 height 101
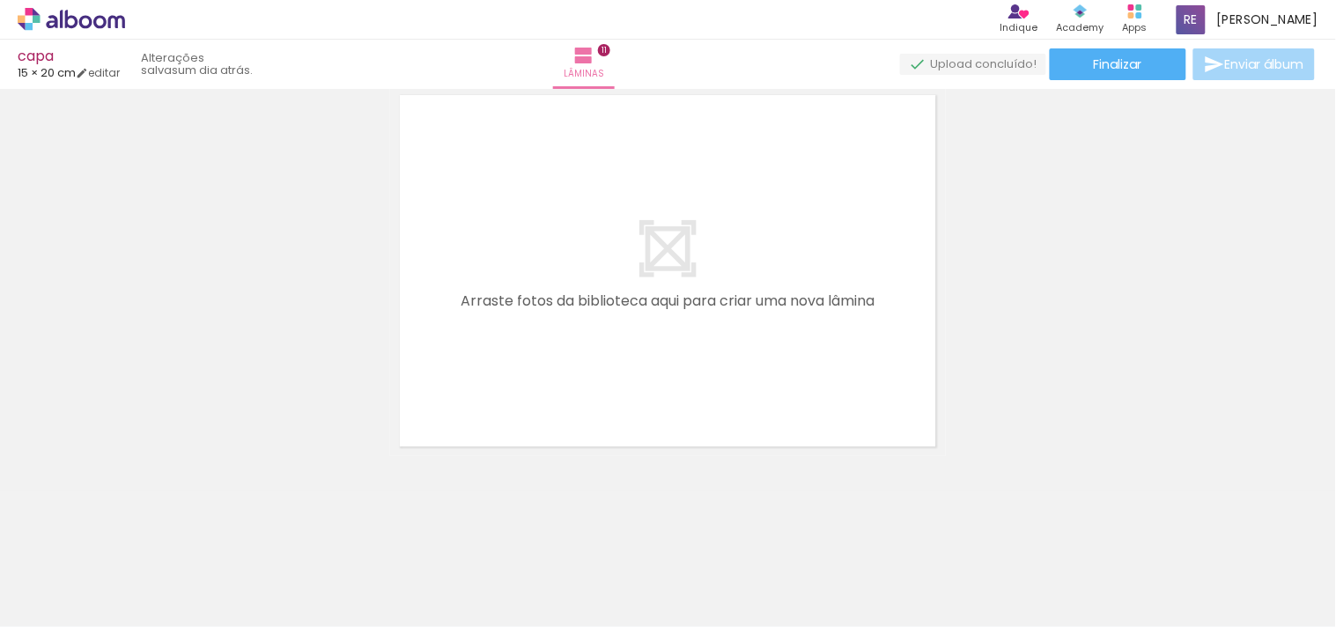
click at [145, 542] on iron-icon at bounding box center [138, 532] width 18 height 18
click at [145, 540] on iron-icon at bounding box center [138, 532] width 18 height 18
click at [144, 539] on iron-icon at bounding box center [138, 532] width 18 height 18
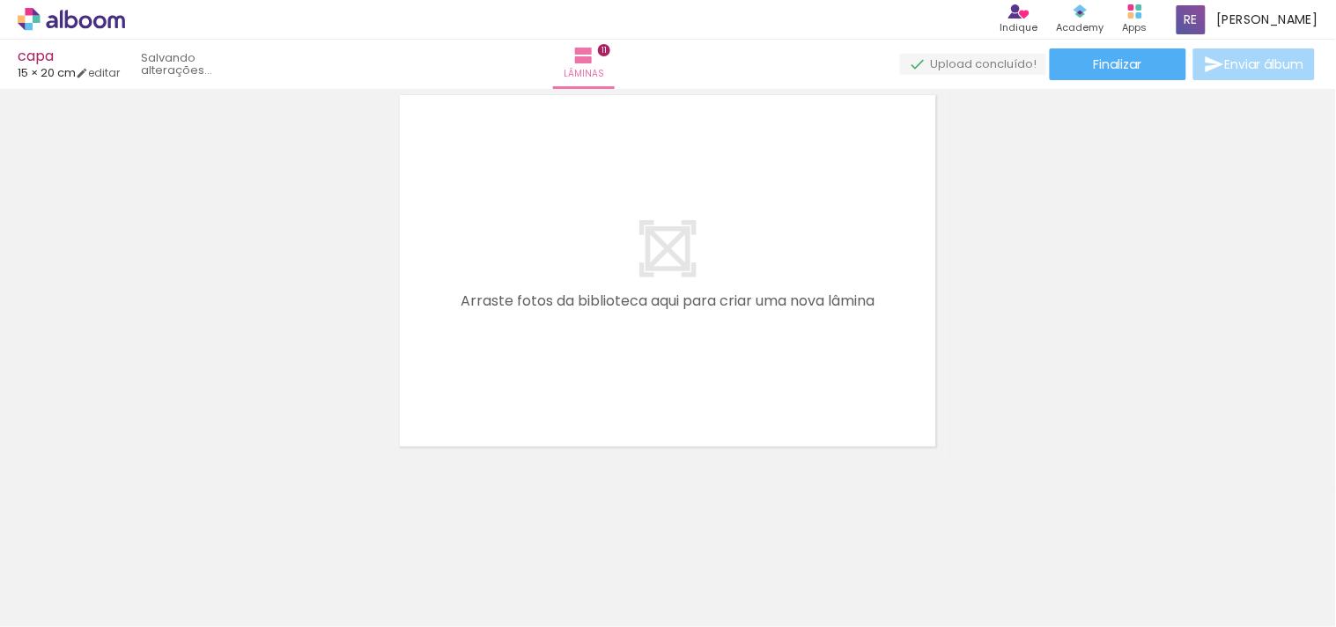
click at [144, 539] on iron-icon at bounding box center [138, 532] width 18 height 18
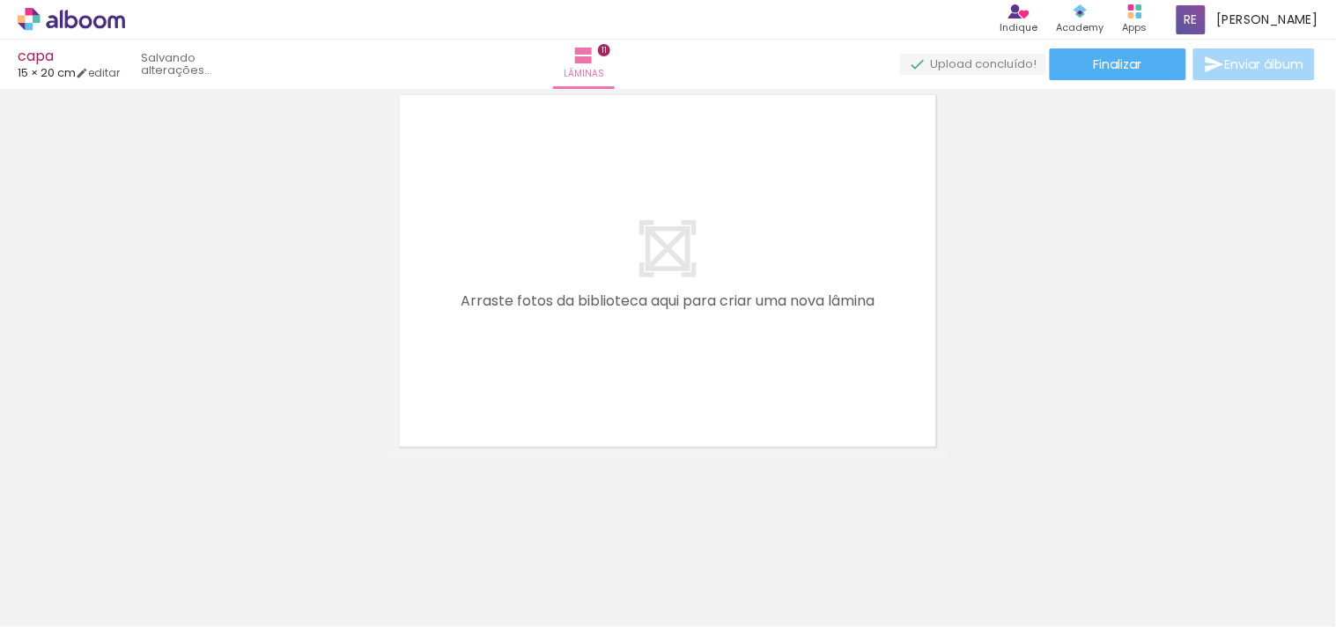
click at [144, 539] on iron-icon at bounding box center [138, 532] width 18 height 18
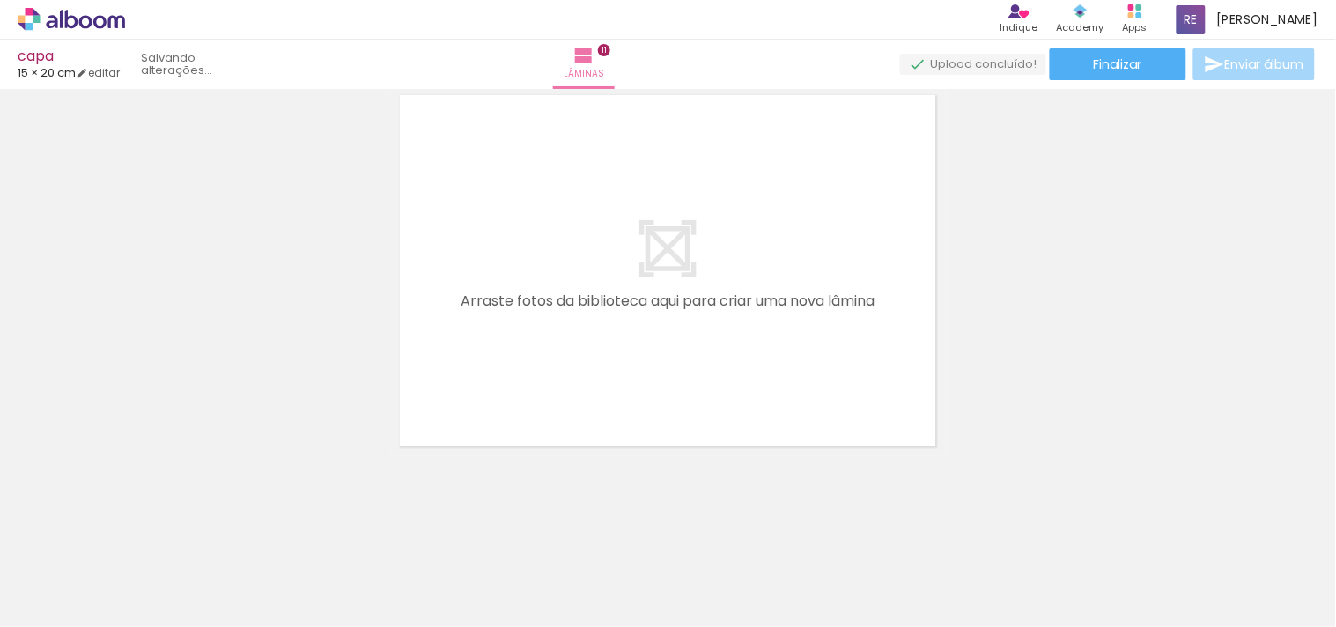
click at [144, 539] on iron-icon at bounding box center [138, 532] width 18 height 18
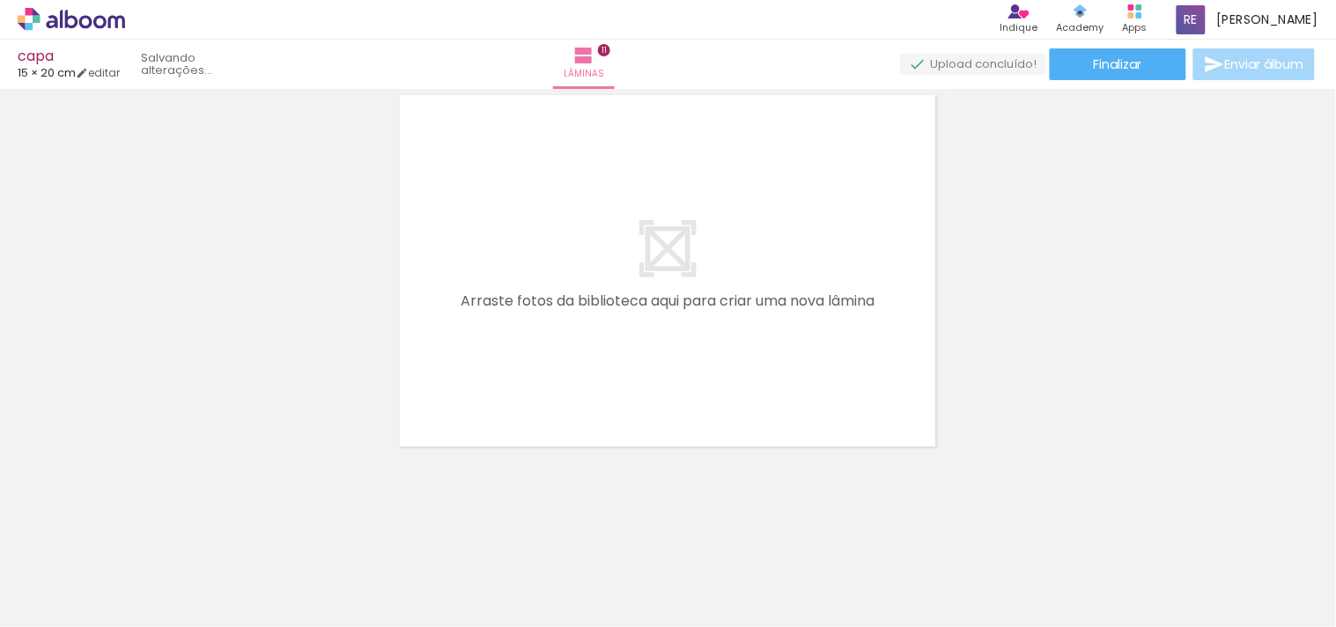
click at [144, 539] on iron-icon at bounding box center [138, 532] width 18 height 18
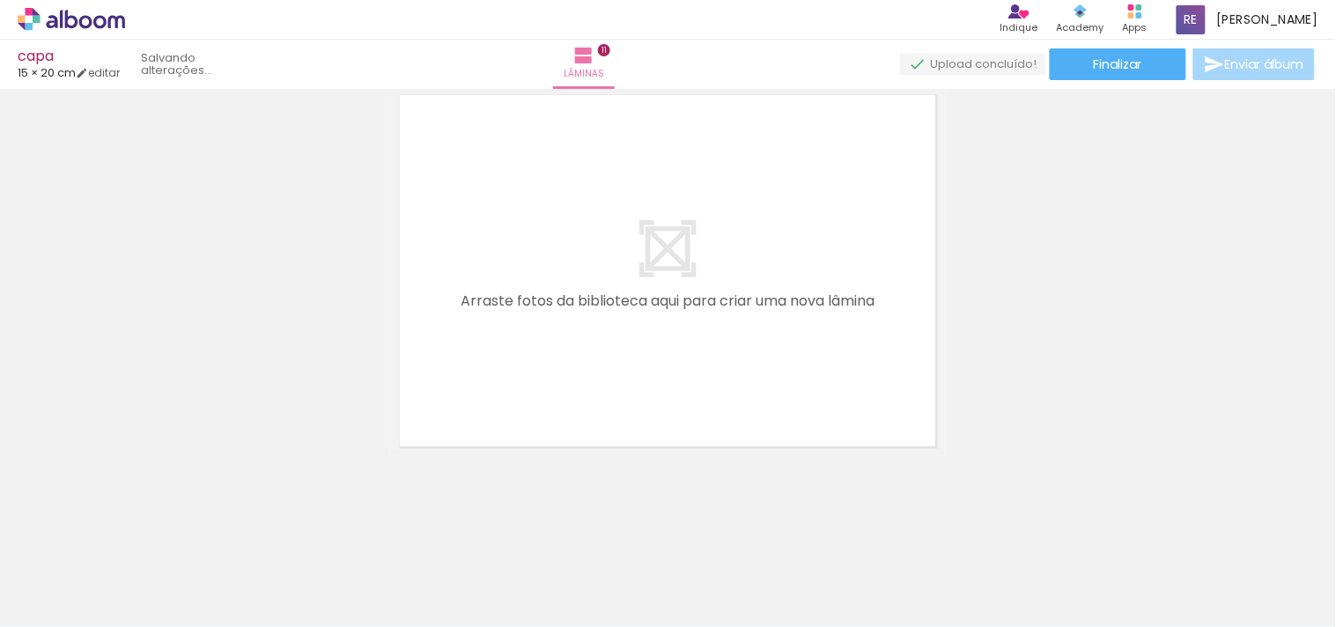
click at [144, 539] on iron-icon at bounding box center [138, 532] width 18 height 18
click at [143, 535] on iron-icon at bounding box center [138, 532] width 18 height 18
click at [143, 532] on iron-icon at bounding box center [138, 532] width 18 height 18
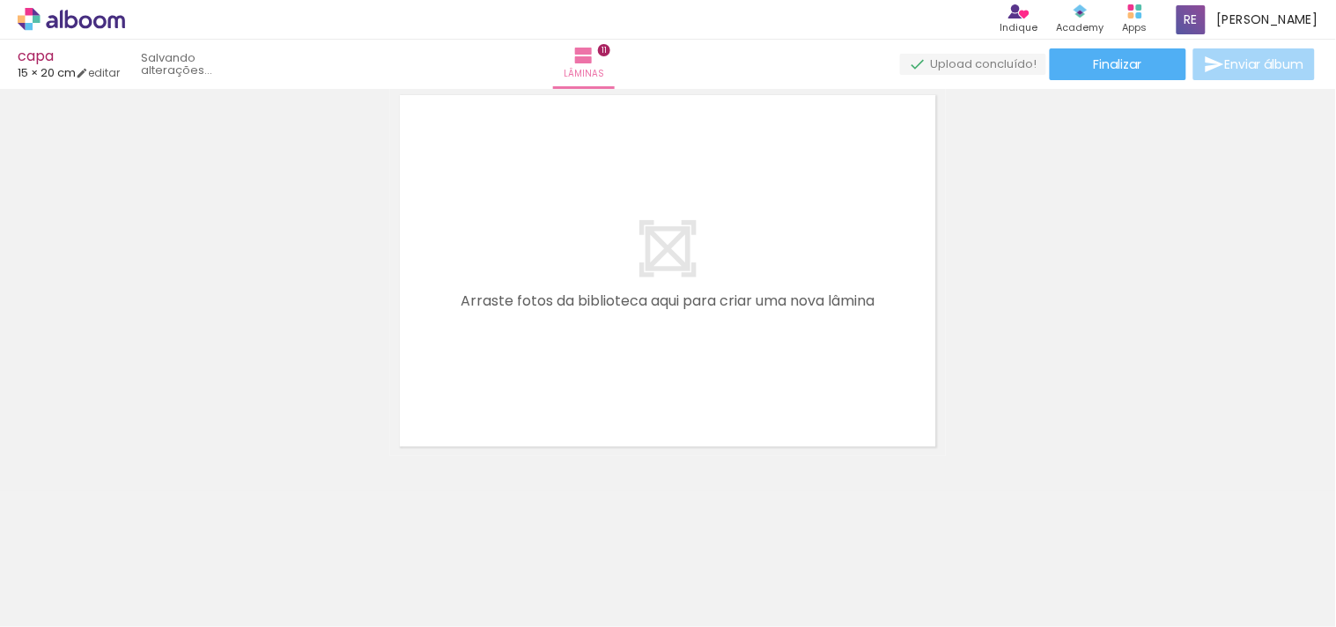
click at [143, 532] on iron-icon at bounding box center [138, 532] width 18 height 18
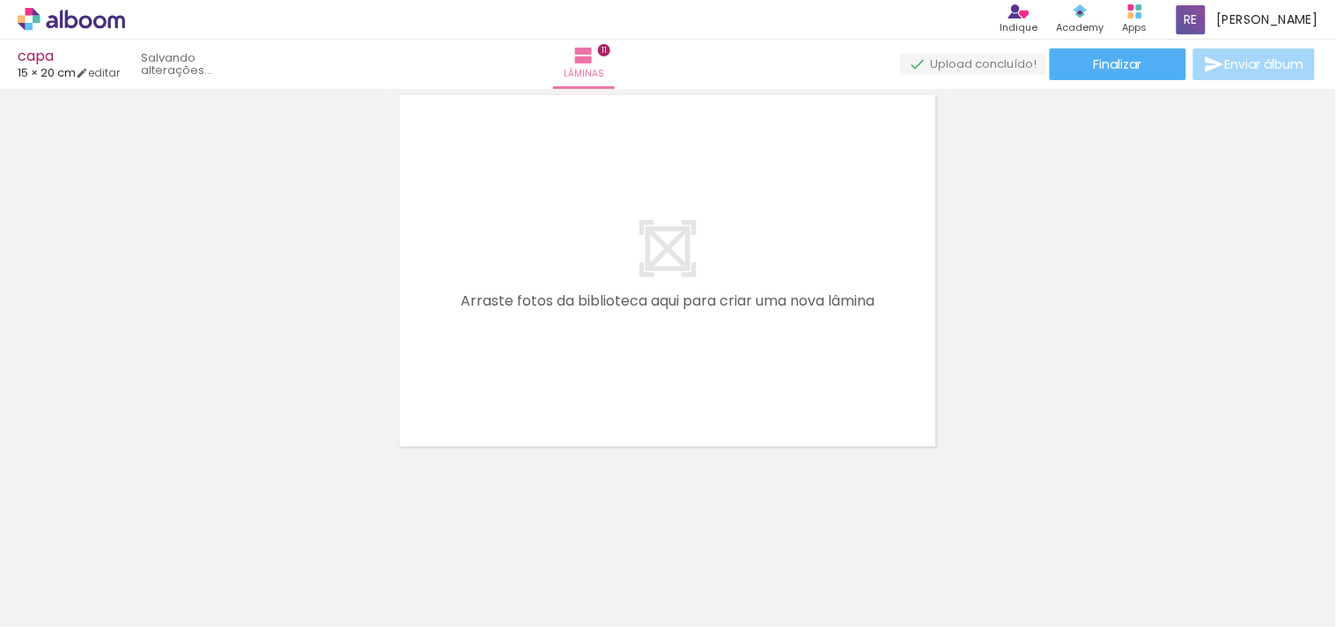
click at [0, 0] on div "Adicionar Fotos Solte suas fotos aqui..." at bounding box center [0, 0] width 0 height 0
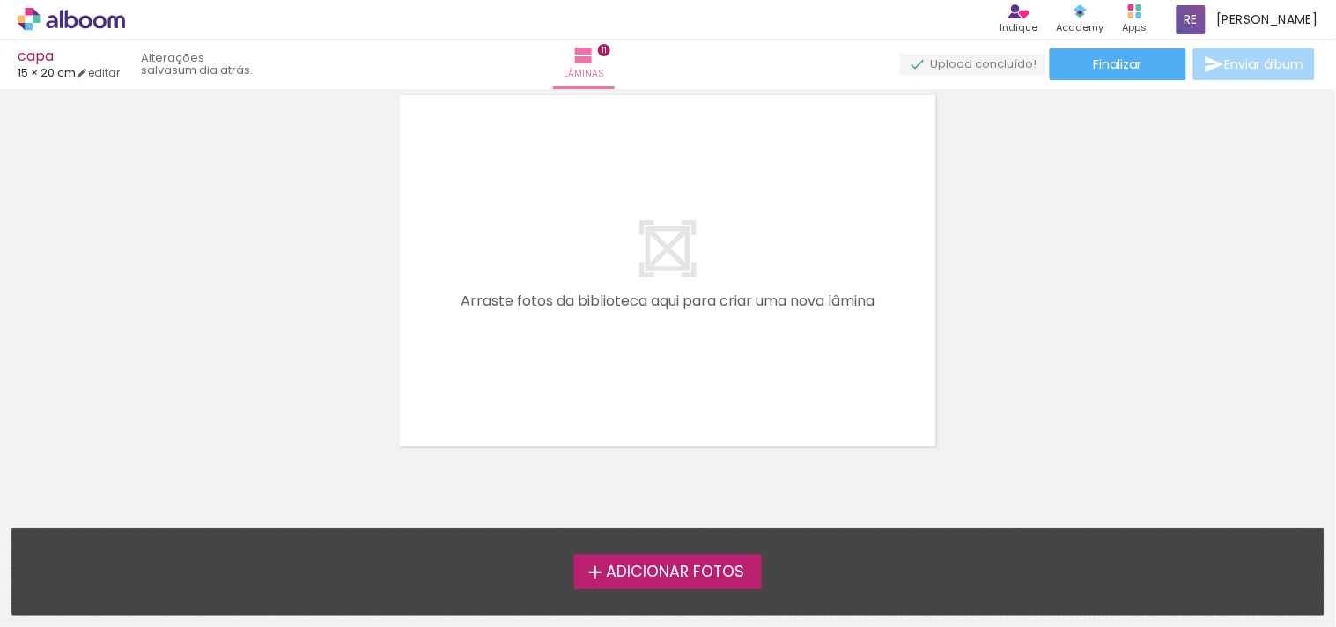
click at [606, 569] on span "Adicionar Fotos" at bounding box center [675, 572] width 138 height 16
click at [0, 0] on input "file" at bounding box center [0, 0] width 0 height 0
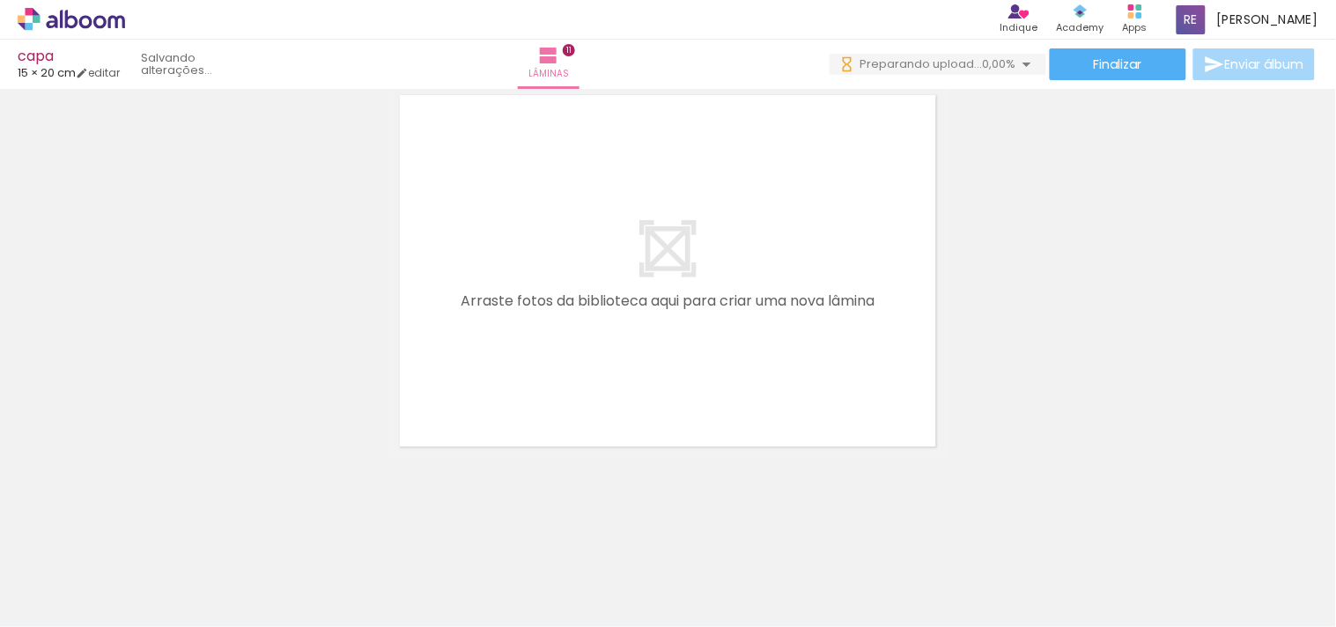
scroll to position [0, 0]
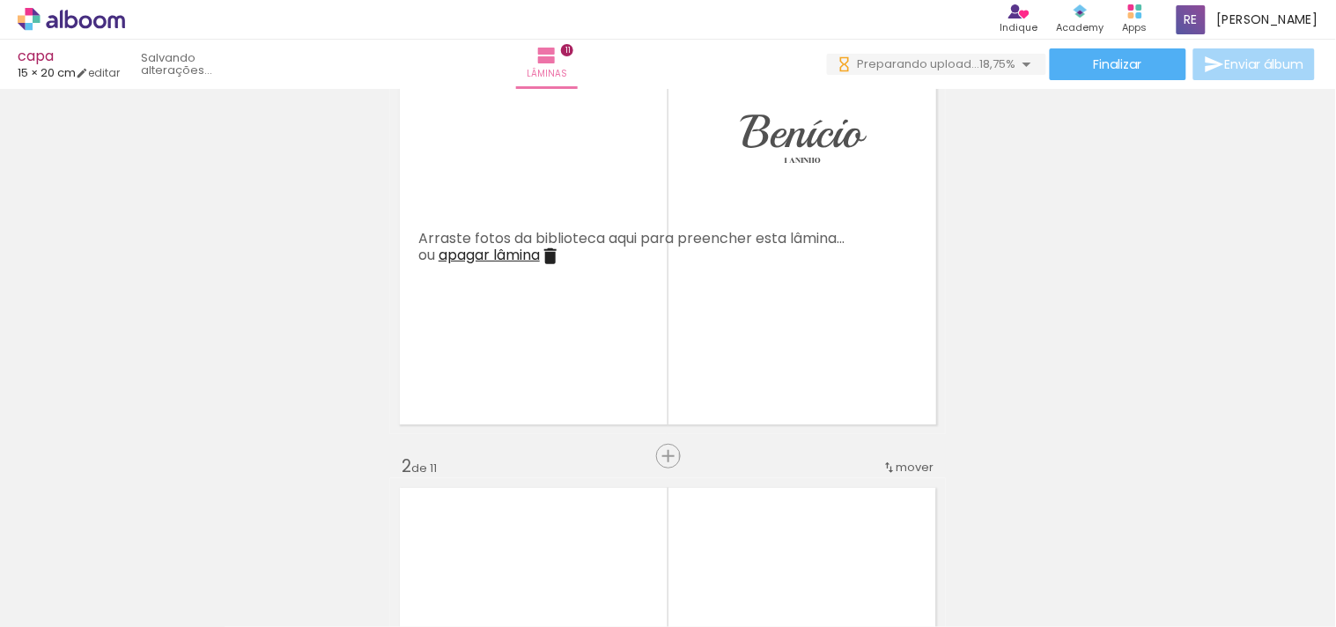
scroll to position [98, 0]
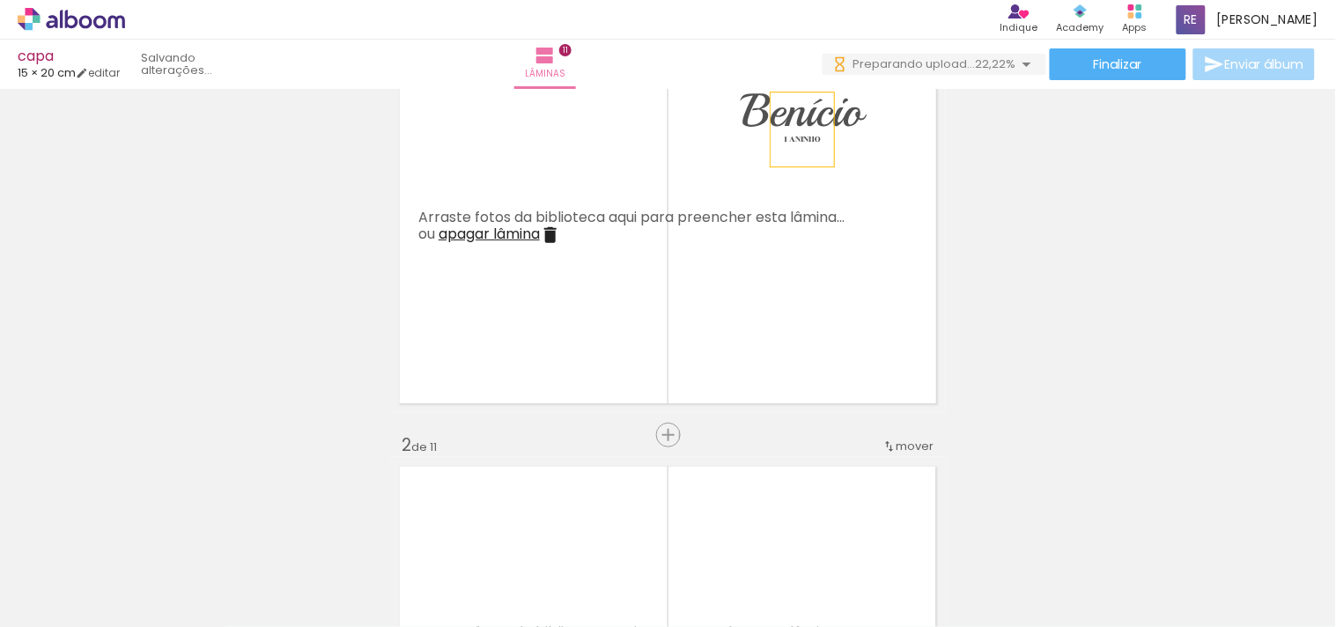
drag, startPoint x: 840, startPoint y: 174, endPoint x: 778, endPoint y: 119, distance: 83.6
click at [778, 119] on album-spread "1 de 11" at bounding box center [668, 227] width 556 height 371
click at [794, 151] on p "1 ANINHO" at bounding box center [802, 129] width 37 height 53
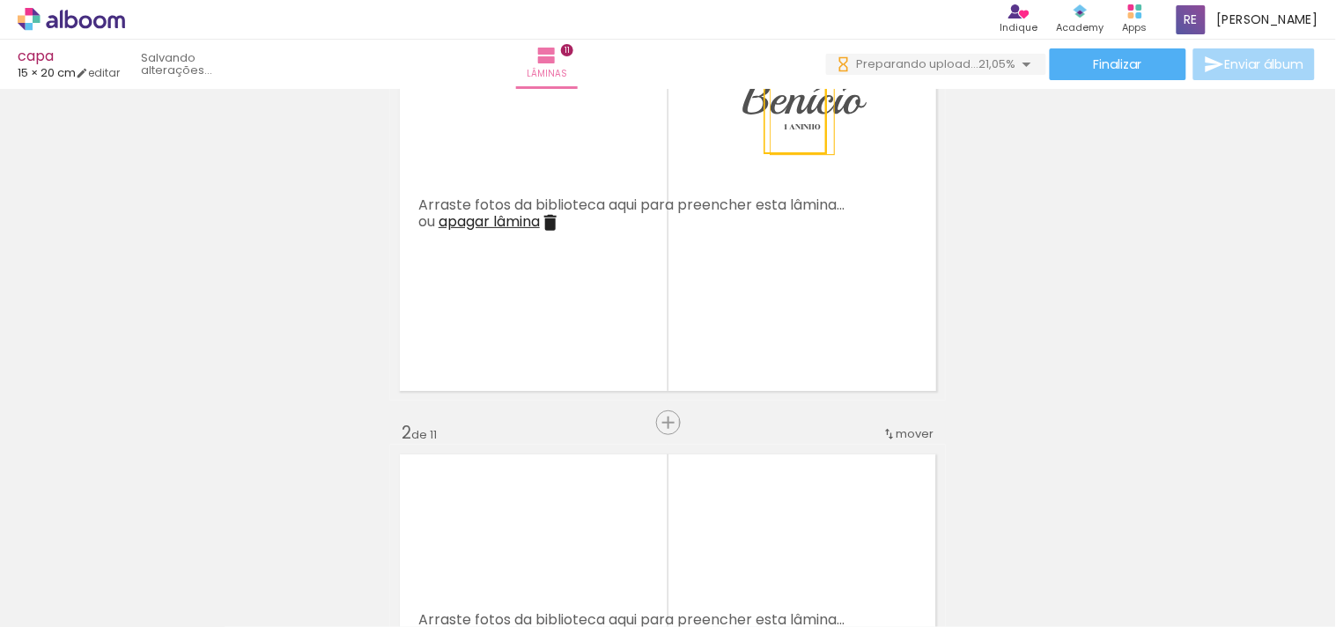
scroll to position [195, 0]
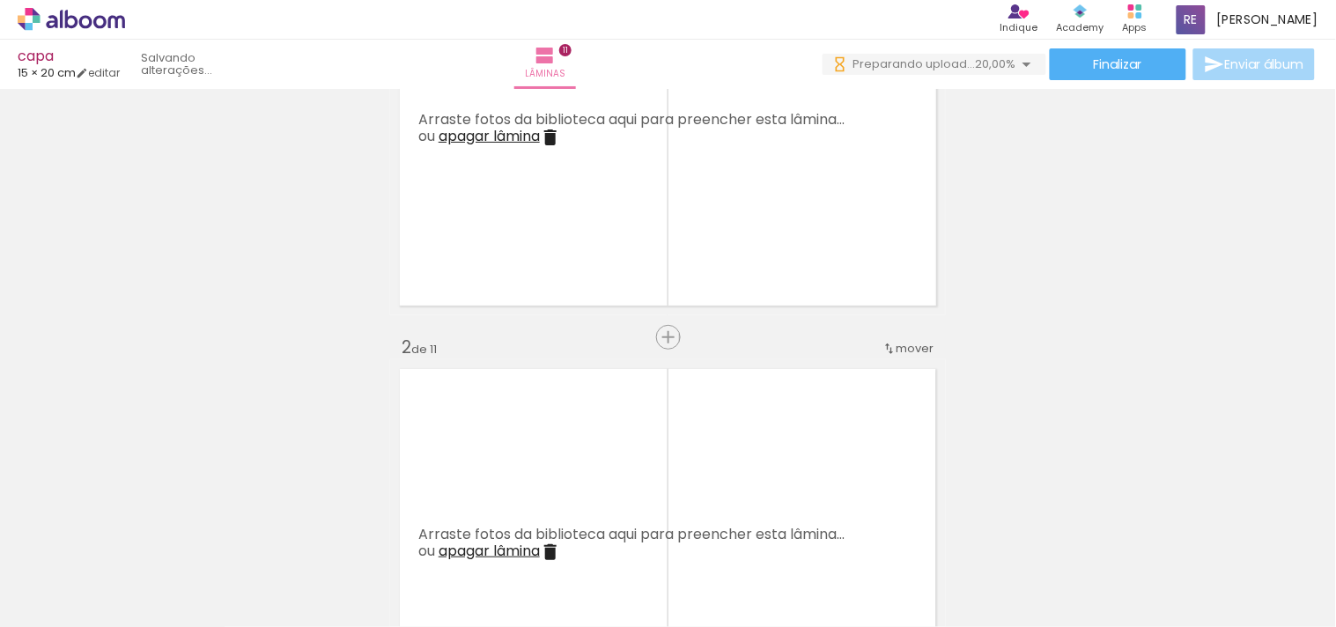
click at [468, 136] on span "apagar lâmina" at bounding box center [489, 136] width 101 height 20
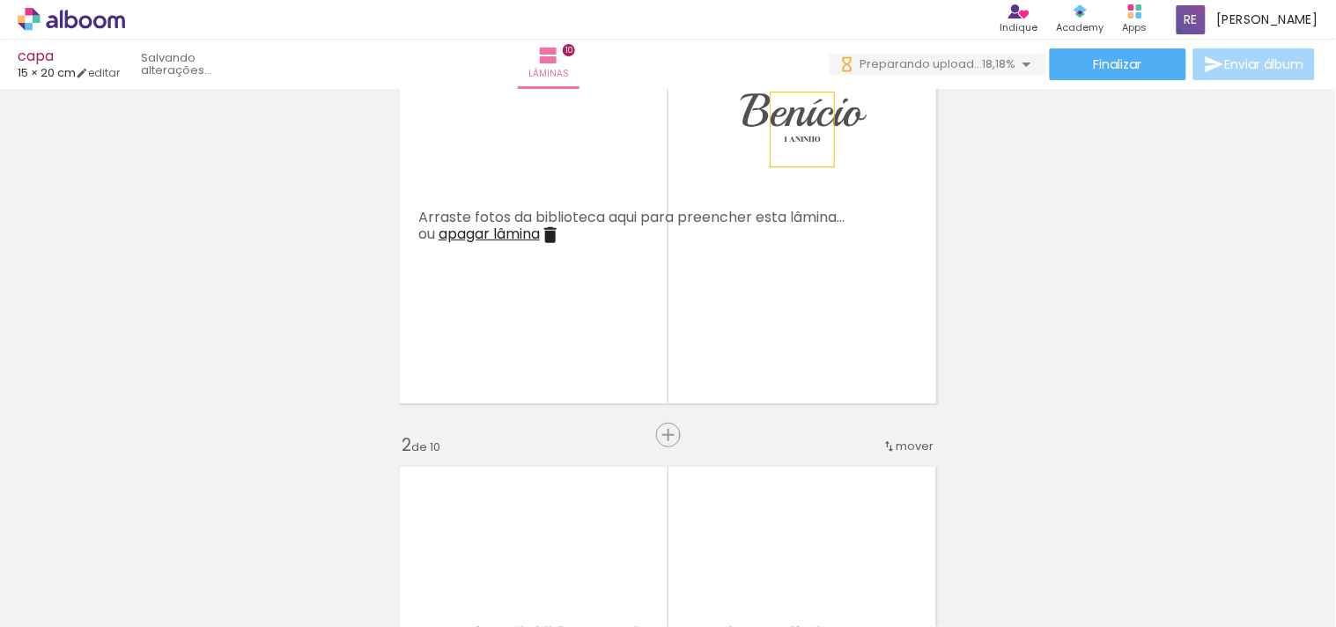
scroll to position [0, 0]
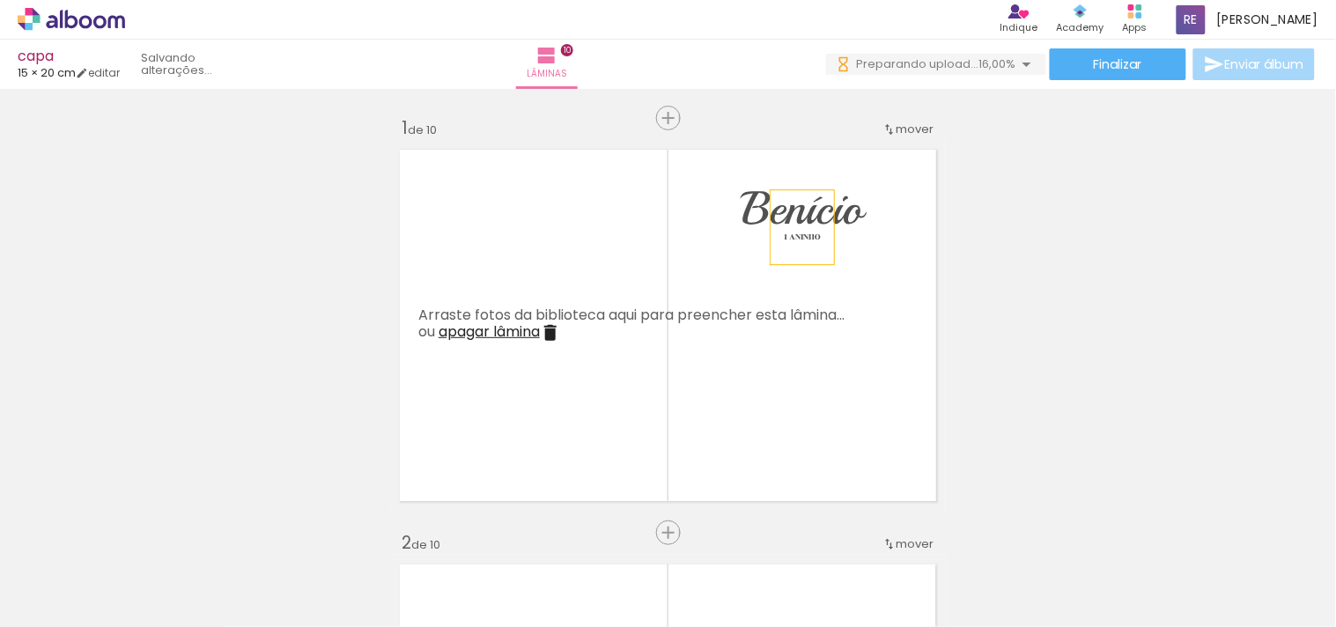
click at [954, 59] on span "Preparando upload..." at bounding box center [918, 63] width 122 height 17
click at [784, 209] on p "1 ANINHO" at bounding box center [802, 227] width 37 height 53
click at [808, 241] on quentale-selection at bounding box center [794, 227] width 63 height 74
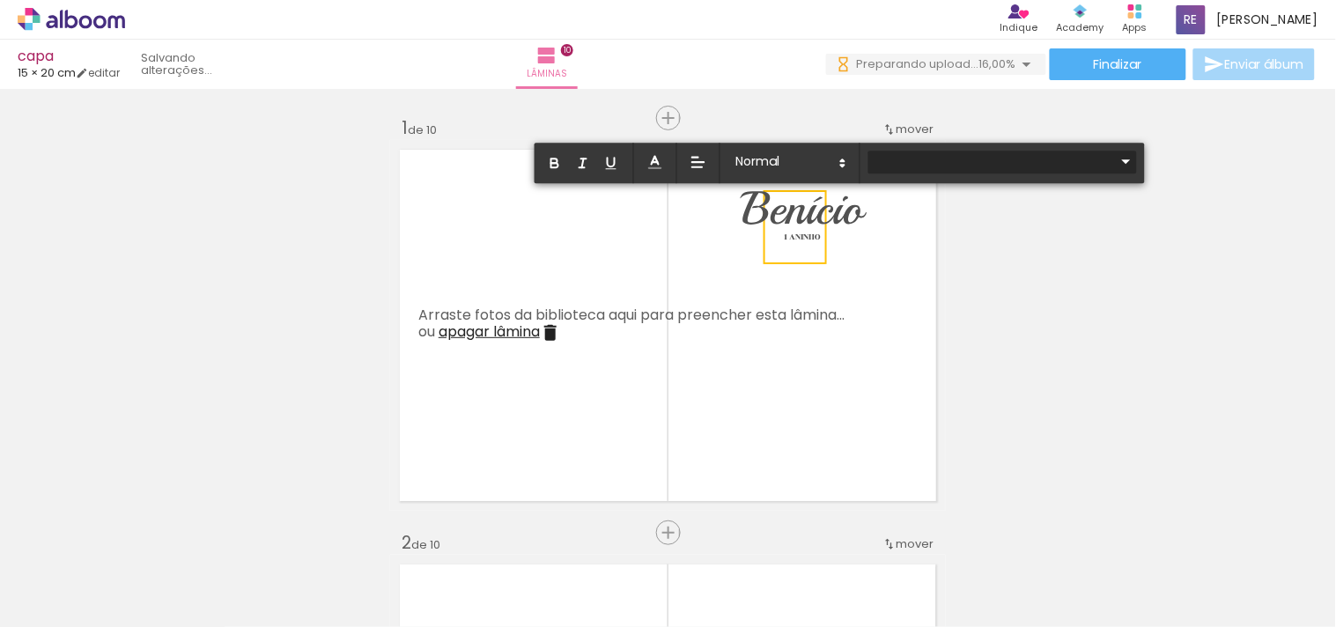
click at [1116, 164] on iron-icon at bounding box center [1126, 161] width 21 height 21
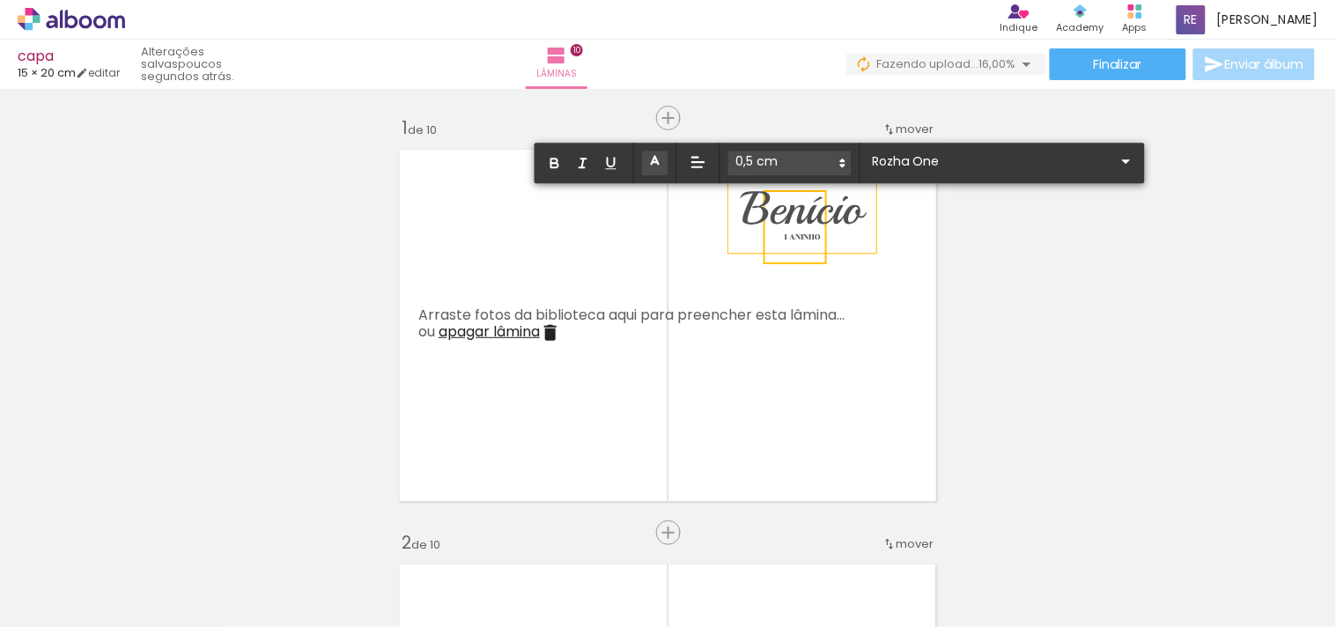
drag, startPoint x: 795, startPoint y: 225, endPoint x: 775, endPoint y: 245, distance: 28.0
click at [775, 245] on div "Benício" at bounding box center [802, 209] width 148 height 87
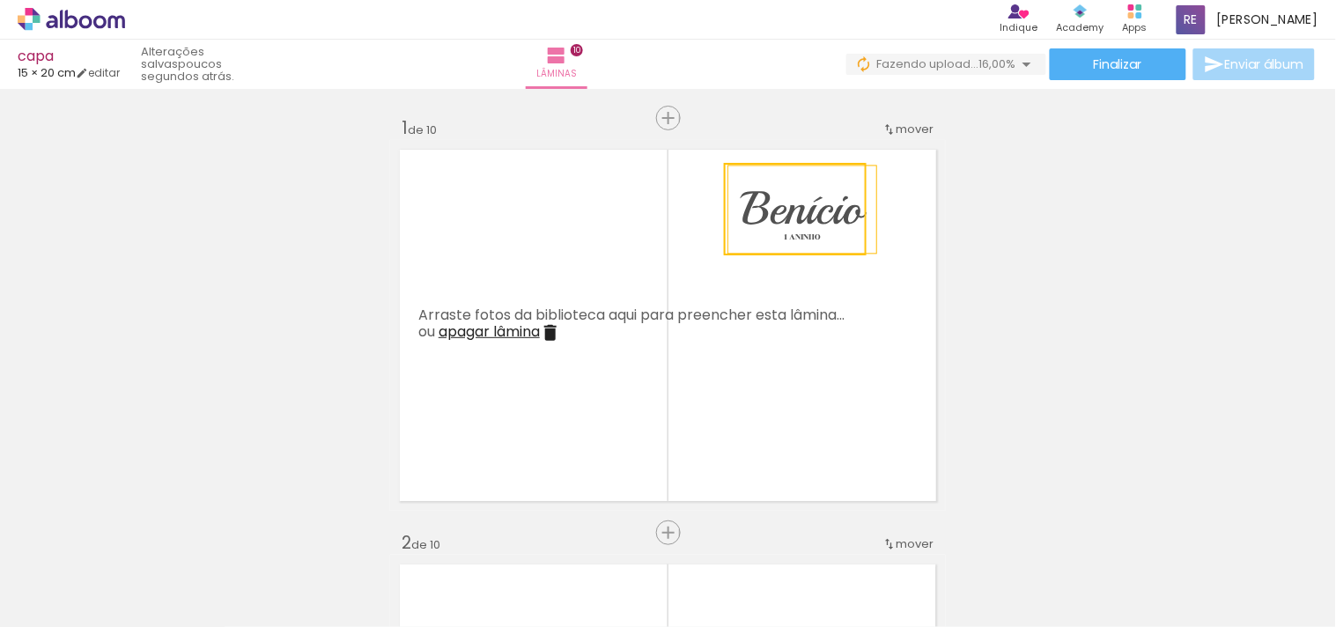
click at [796, 238] on quentale-selection at bounding box center [795, 209] width 143 height 92
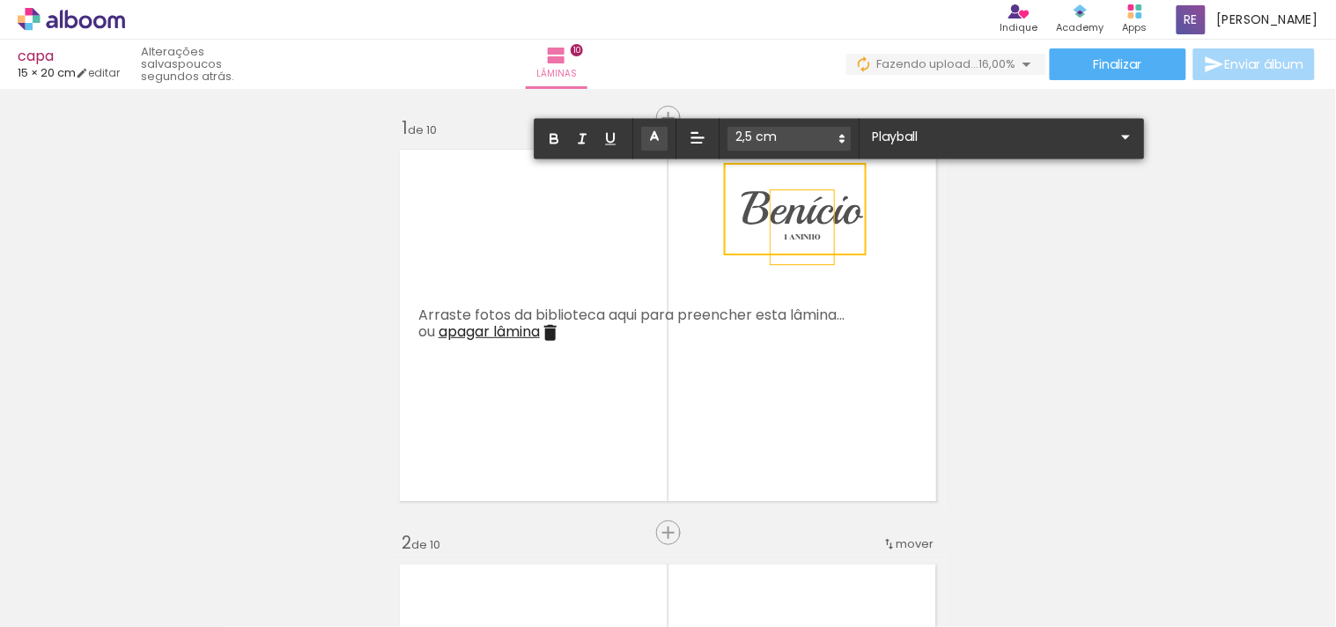
click at [807, 231] on span "1 ANINHO" at bounding box center [802, 237] width 37 height 12
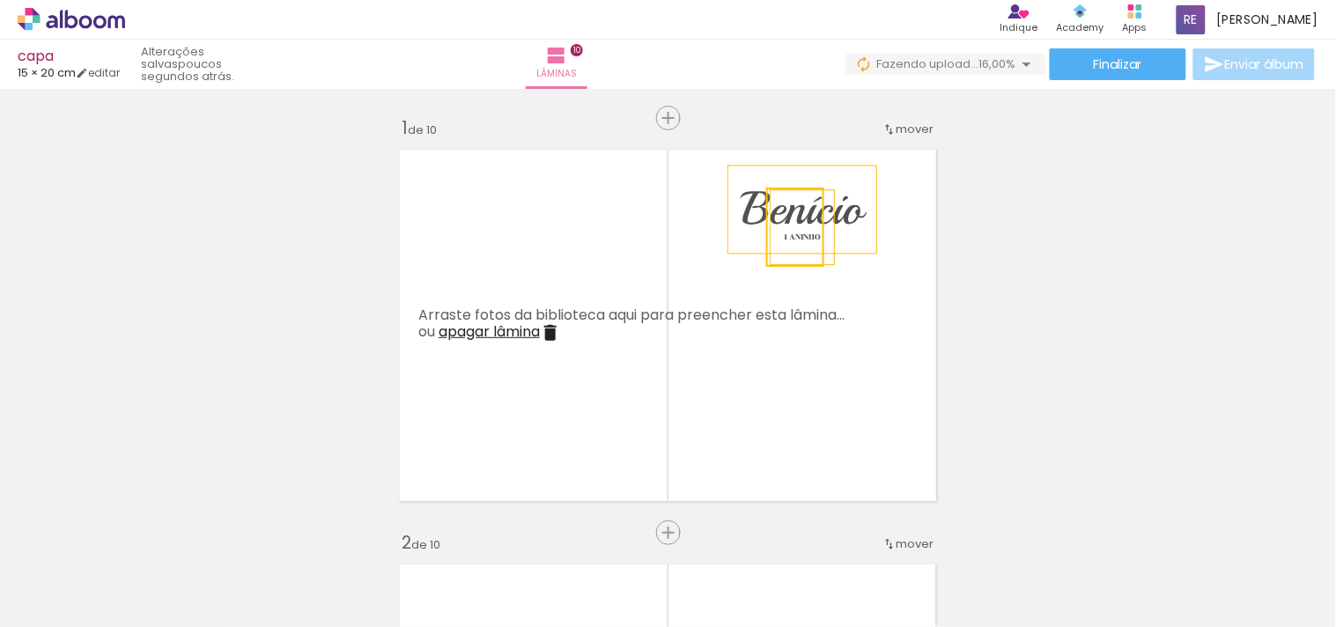
click at [830, 218] on span "Benício" at bounding box center [802, 209] width 122 height 58
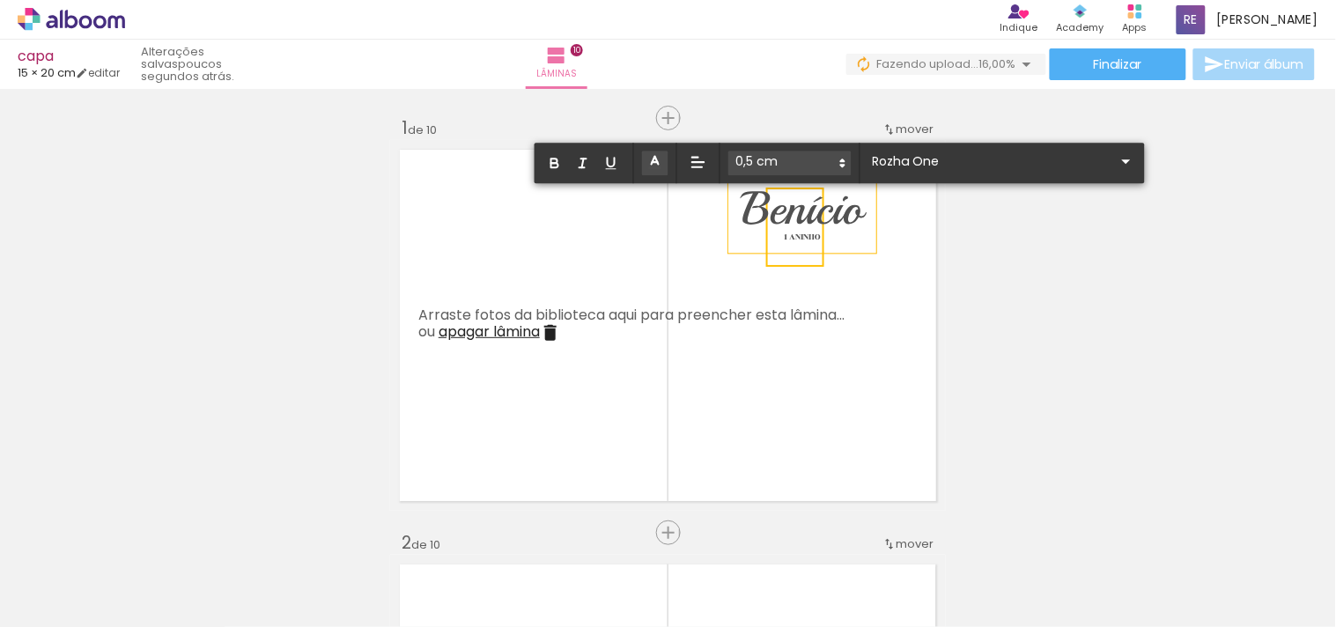
click at [830, 218] on span "Benício" at bounding box center [802, 209] width 122 height 58
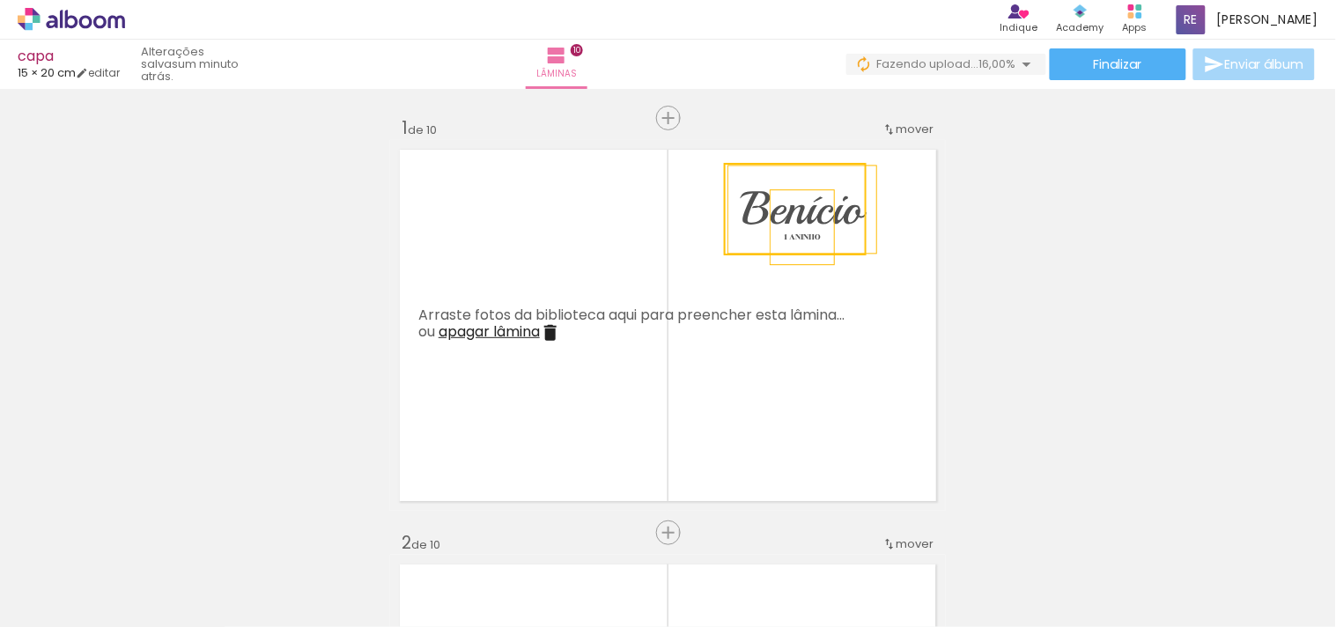
click at [831, 218] on quentale-selection at bounding box center [795, 209] width 143 height 92
click at [831, 218] on span "Benício" at bounding box center [802, 209] width 122 height 58
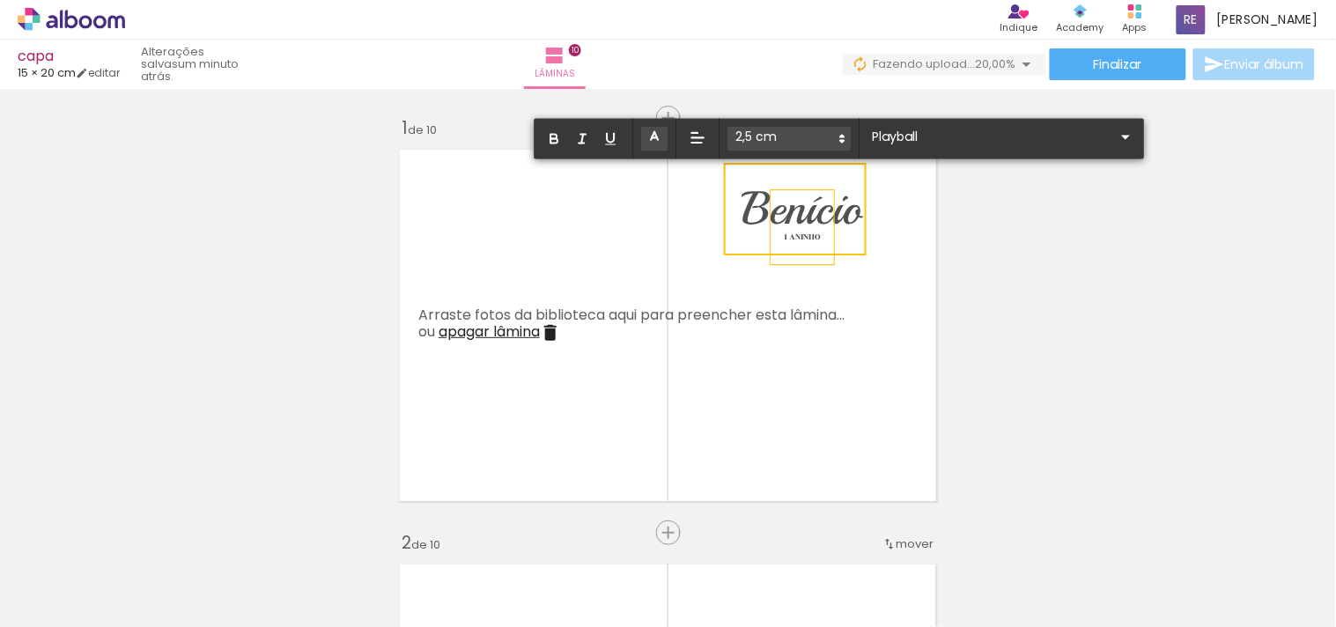
type input "Sans Serif"
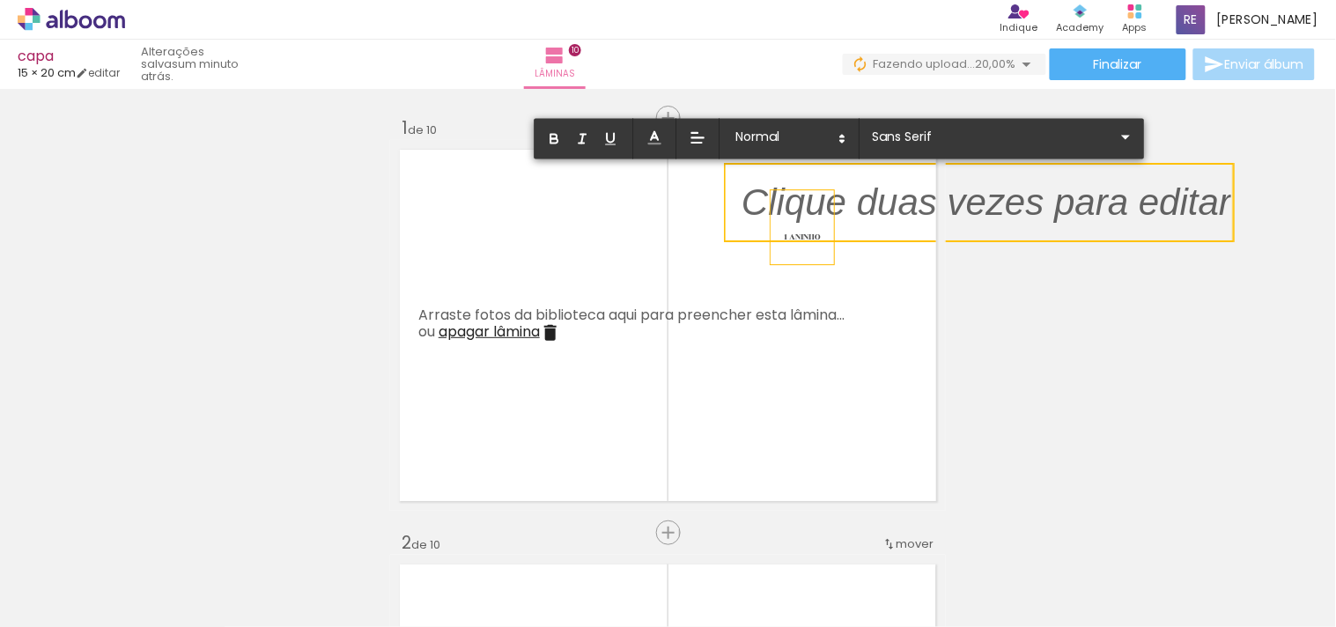
click at [831, 218] on p at bounding box center [986, 213] width 490 height 53
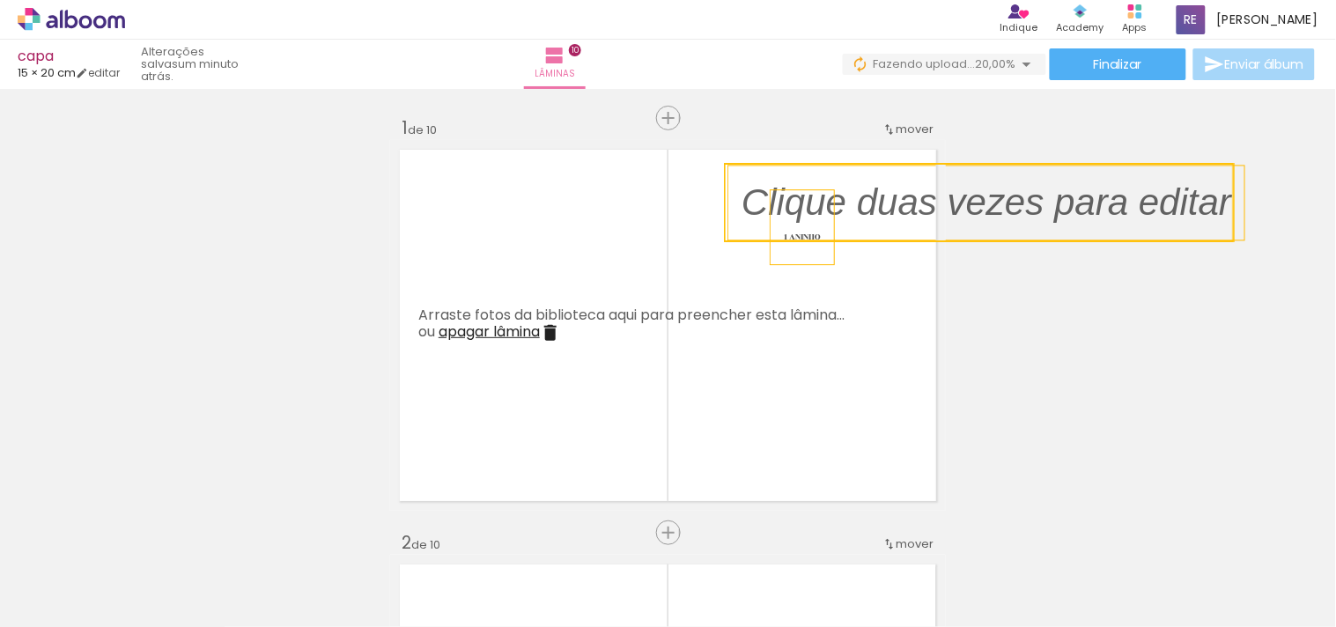
drag, startPoint x: 926, startPoint y: 303, endPoint x: 1160, endPoint y: 335, distance: 235.5
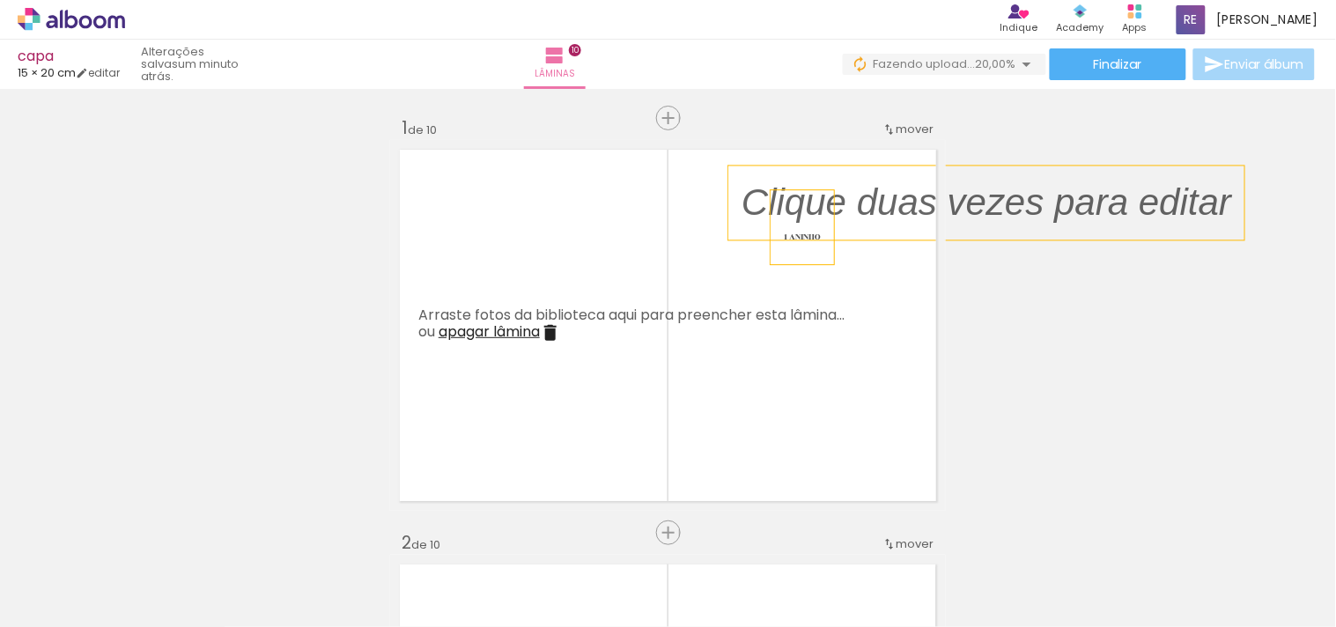
drag, startPoint x: 960, startPoint y: 208, endPoint x: 1062, endPoint y: 208, distance: 102.2
click at [1092, 210] on p at bounding box center [999, 202] width 516 height 53
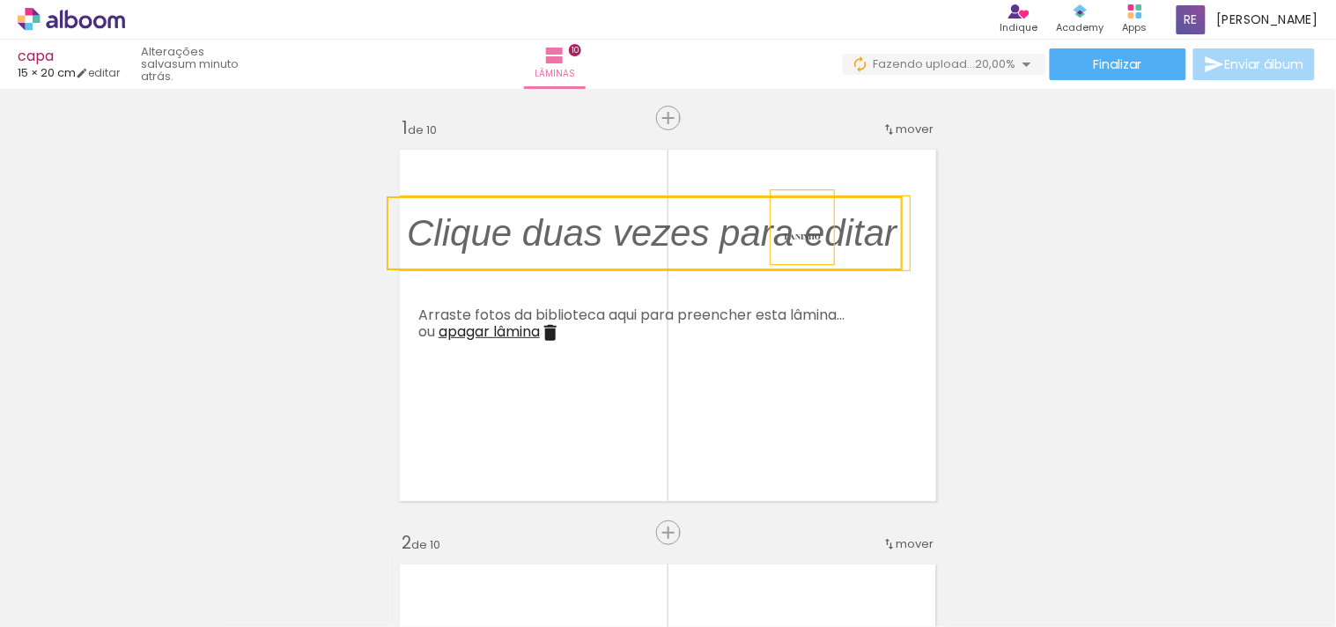
drag, startPoint x: 1062, startPoint y: 208, endPoint x: 727, endPoint y: 239, distance: 336.1
click at [727, 239] on quentale-selection at bounding box center [645, 233] width 516 height 74
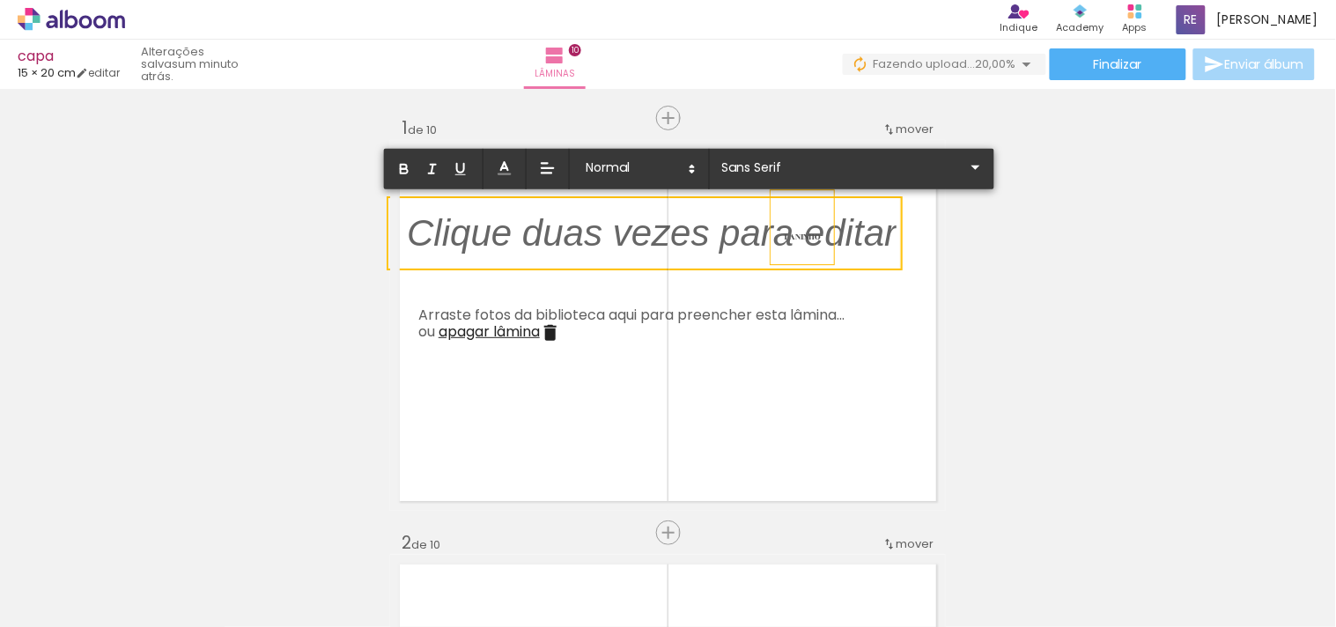
click at [520, 330] on span "apagar lâmina" at bounding box center [489, 331] width 101 height 20
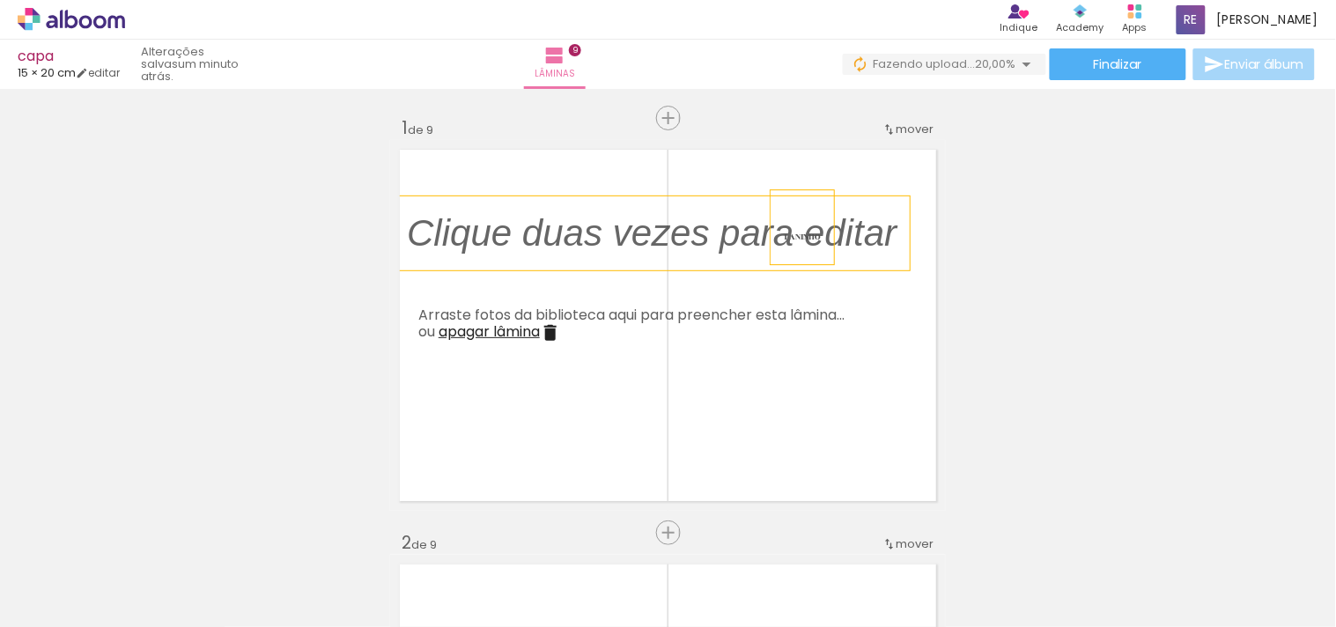
drag, startPoint x: 918, startPoint y: 124, endPoint x: 911, endPoint y: 111, distance: 14.6
click at [913, 132] on span "mover" at bounding box center [915, 129] width 38 height 17
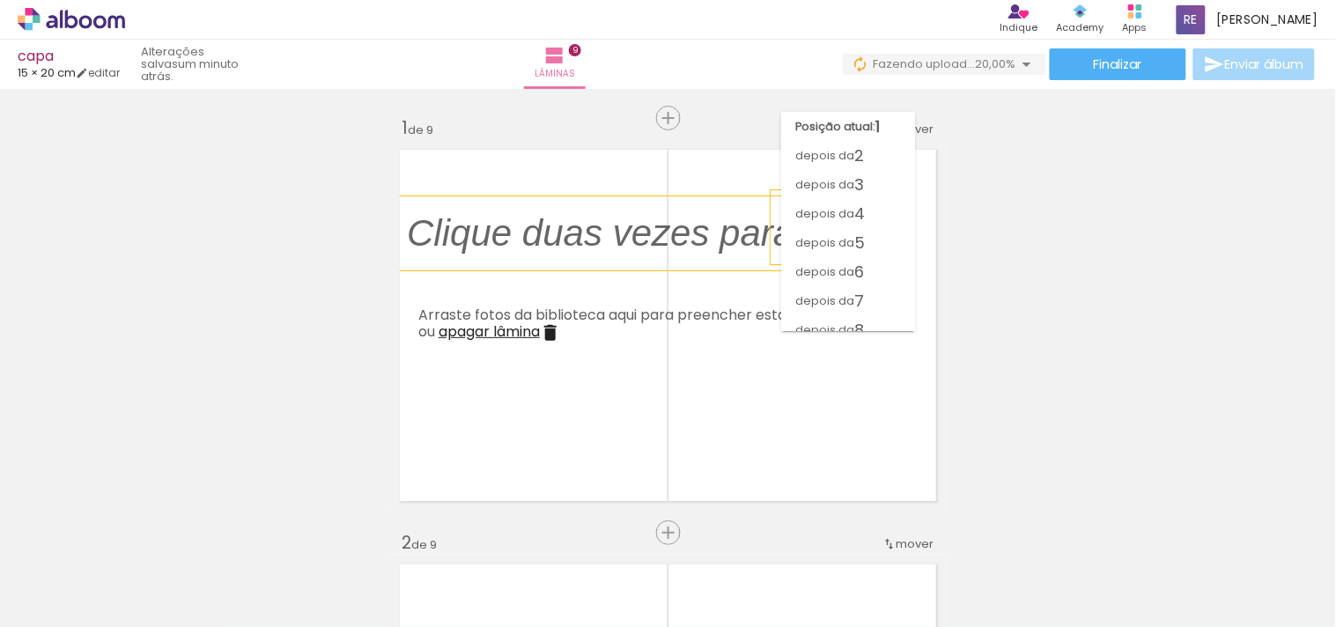
click at [911, 112] on paper-menu-button "mover Posição atual: 1 depois da 2 depois da 3 depois da 4 depois da 5 depois d…" at bounding box center [908, 128] width 57 height 32
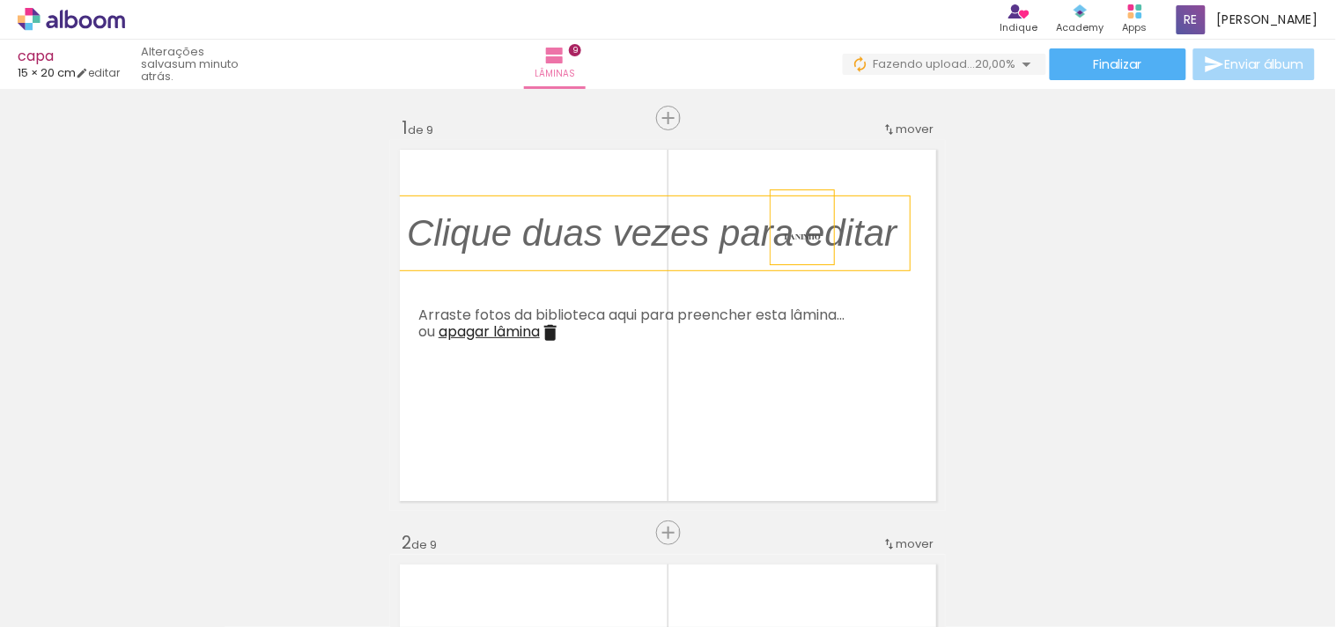
click at [898, 132] on span "mover" at bounding box center [915, 129] width 38 height 17
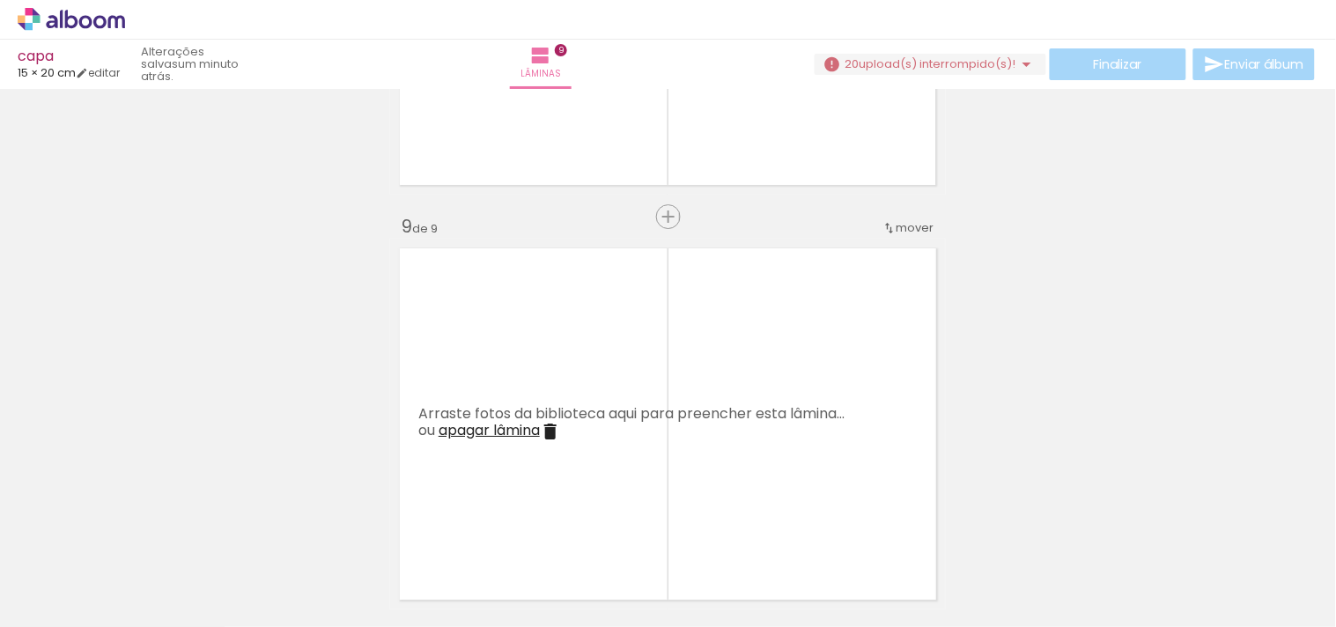
scroll to position [3200, 0]
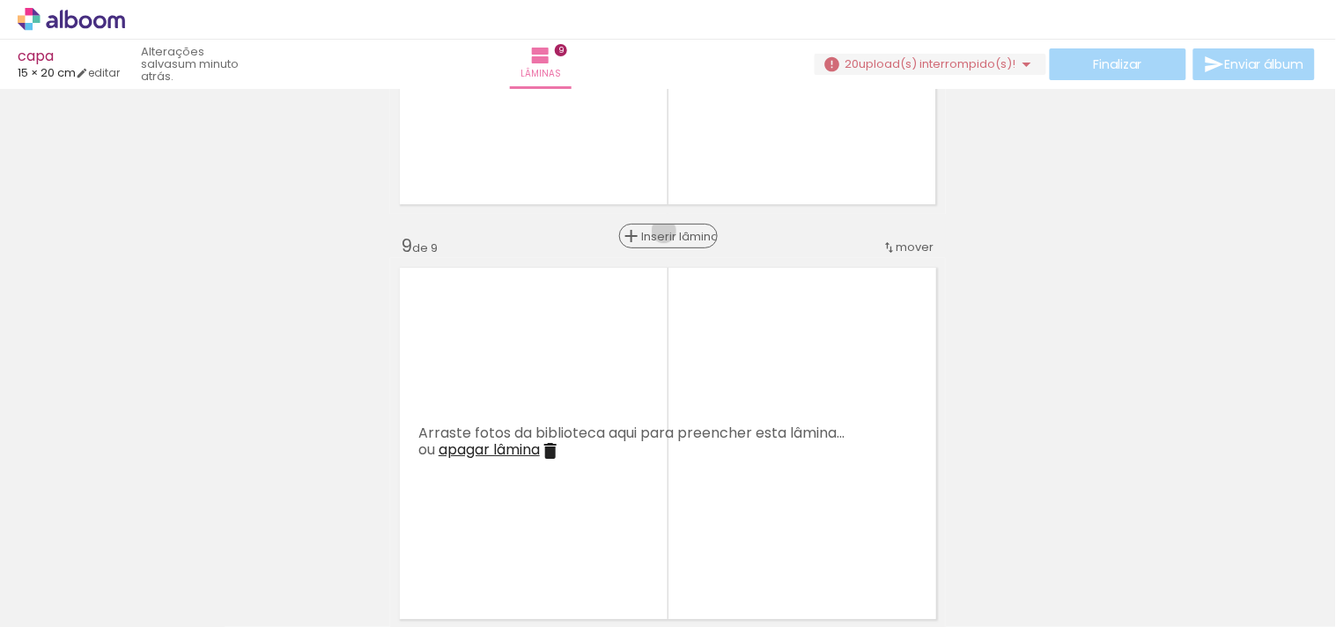
click at [661, 231] on span "Inserir lâmina" at bounding box center [676, 236] width 69 height 11
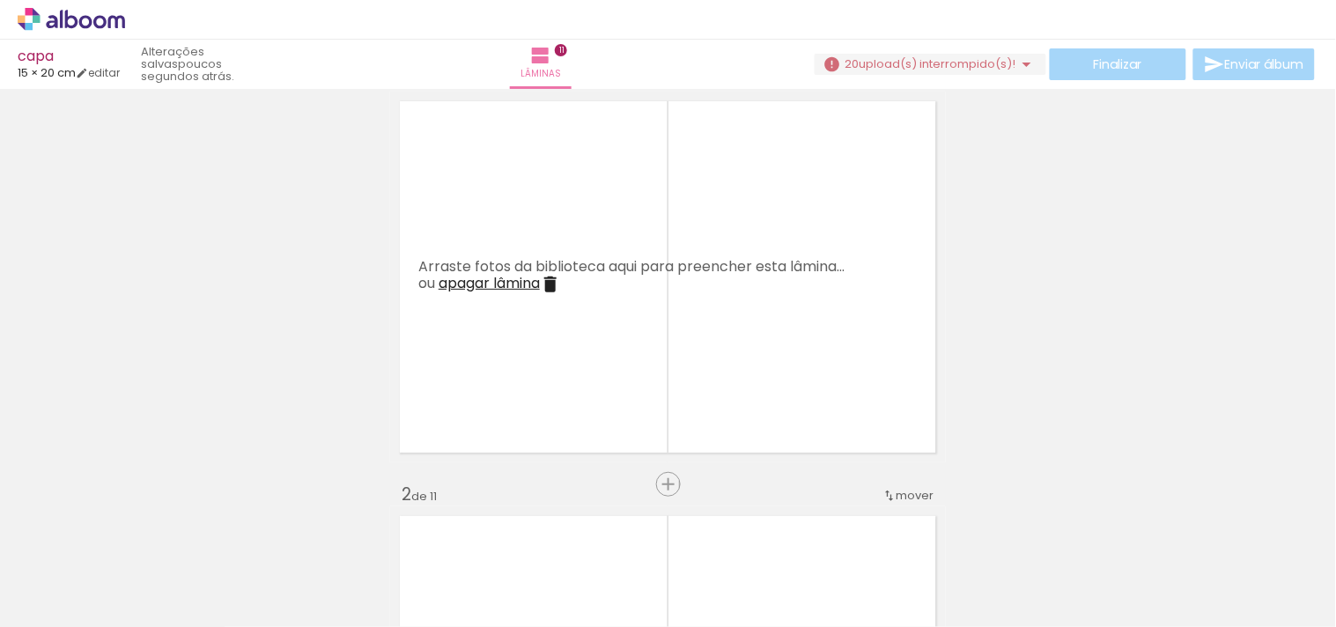
scroll to position [0, 0]
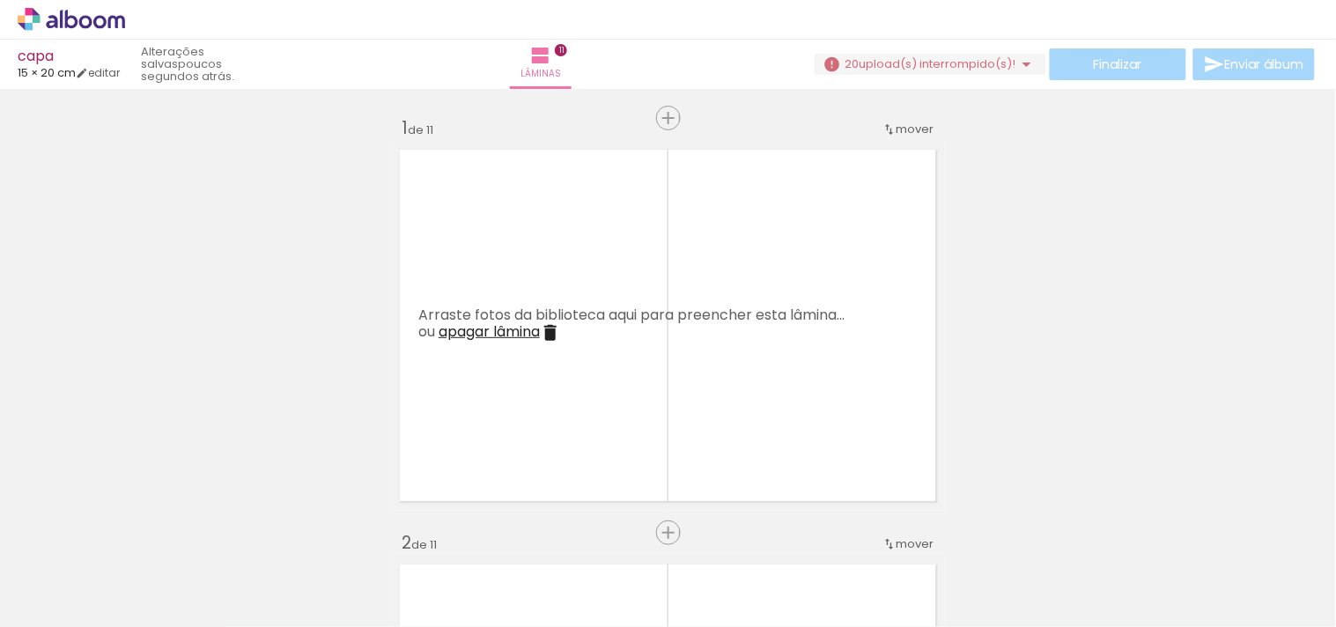
click at [909, 51] on div "Finalizar Enviar álbum" at bounding box center [1067, 64] width 504 height 32
click at [939, 63] on span "upload(s) interrompido(s)!" at bounding box center [937, 63] width 157 height 17
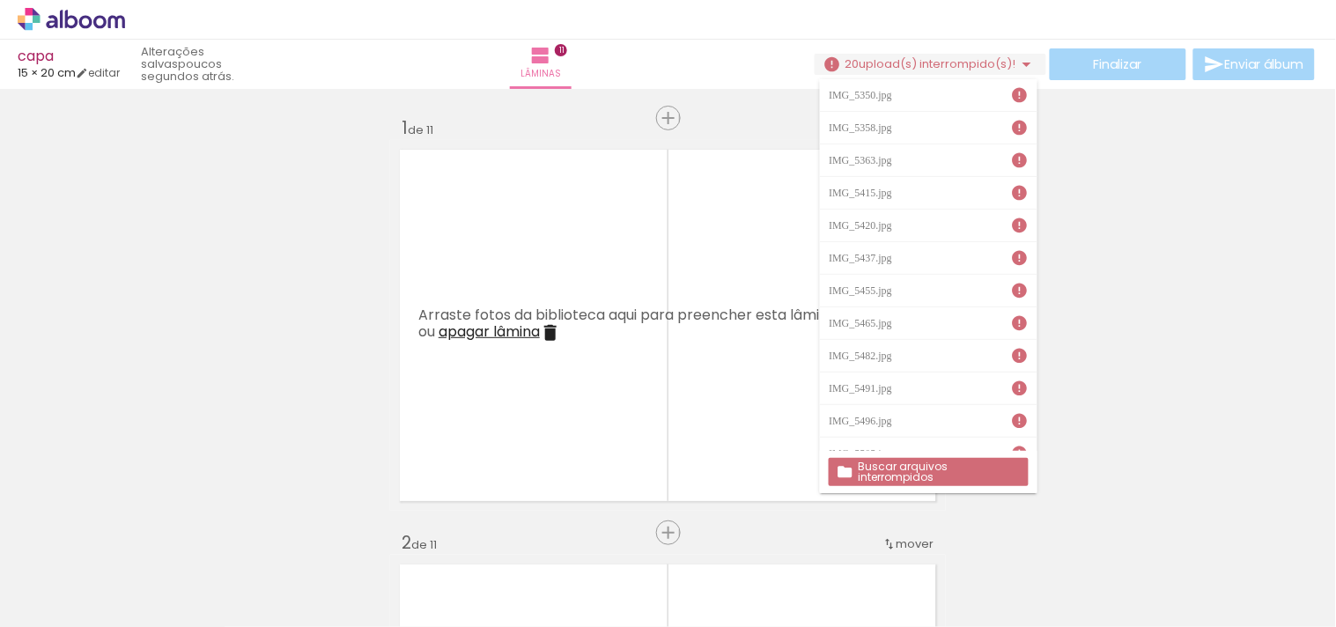
click at [0, 0] on slot "Buscar arquivos interrompidos" at bounding box center [0, 0] width 0 height 0
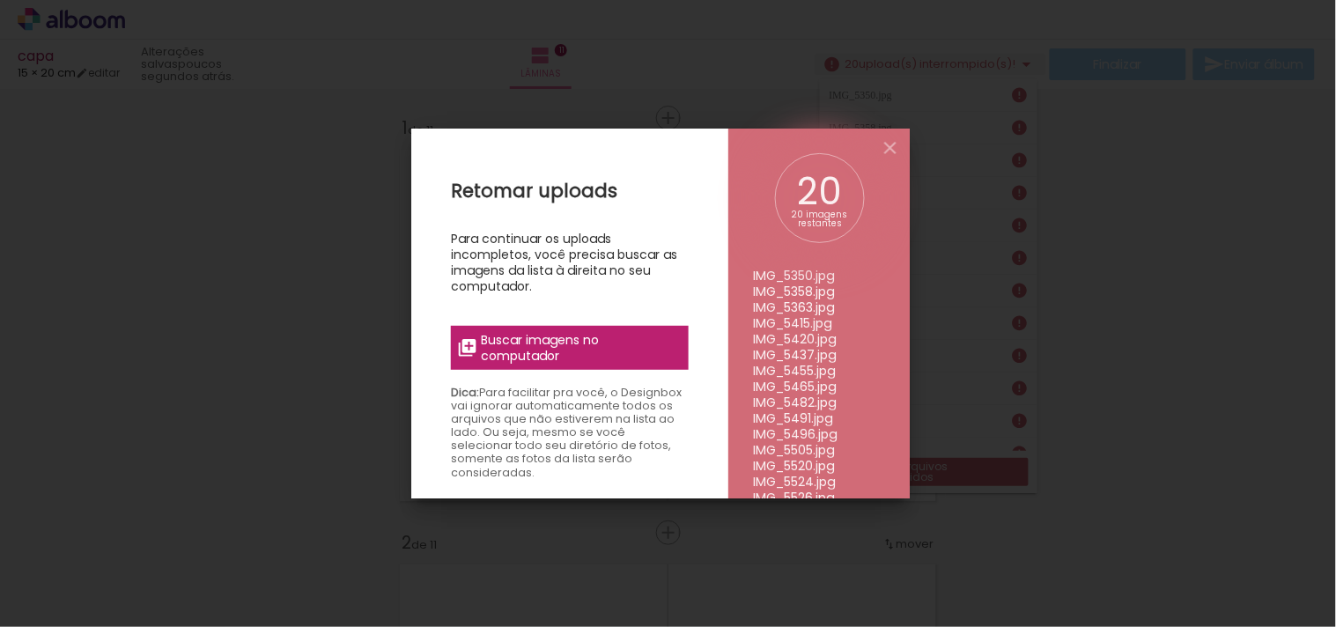
click at [562, 352] on span "Buscar imagens no computador" at bounding box center [580, 348] width 196 height 32
click at [0, 0] on input "file" at bounding box center [0, 0] width 0 height 0
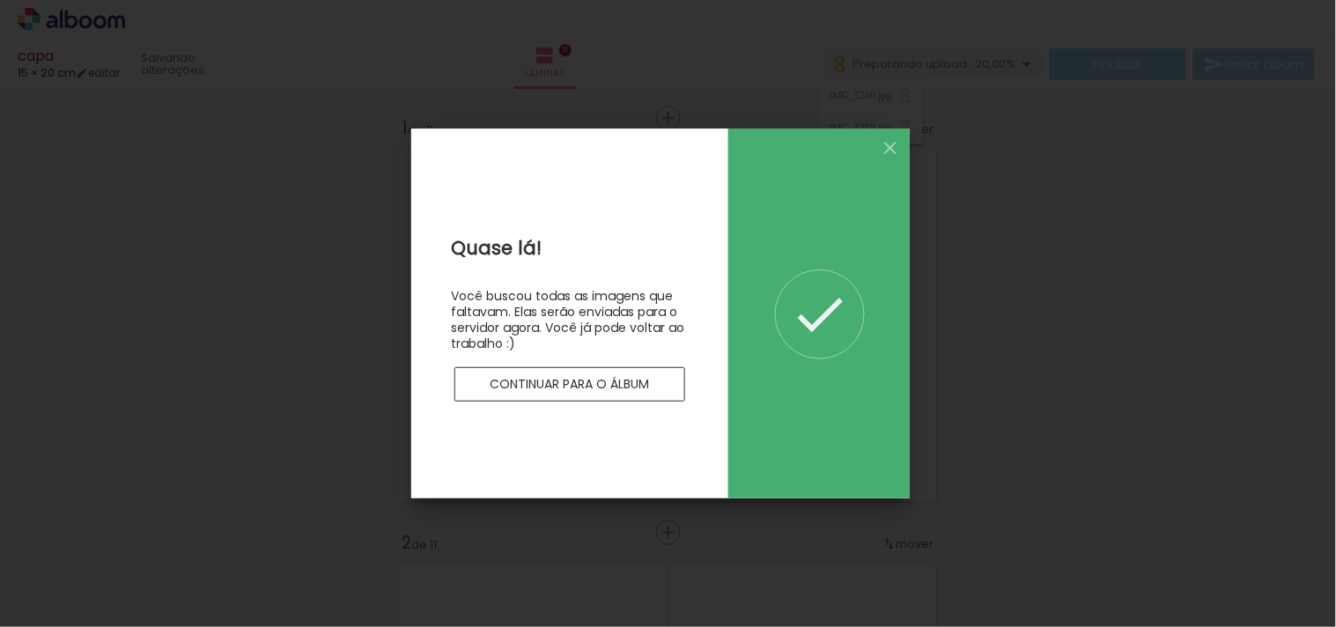
click at [644, 402] on div "Quase lá! Você buscou todas as imagens que faltavam. Elas serão enviadas para o…" at bounding box center [569, 314] width 317 height 370
click at [0, 0] on slot "Continuar para o álbum" at bounding box center [0, 0] width 0 height 0
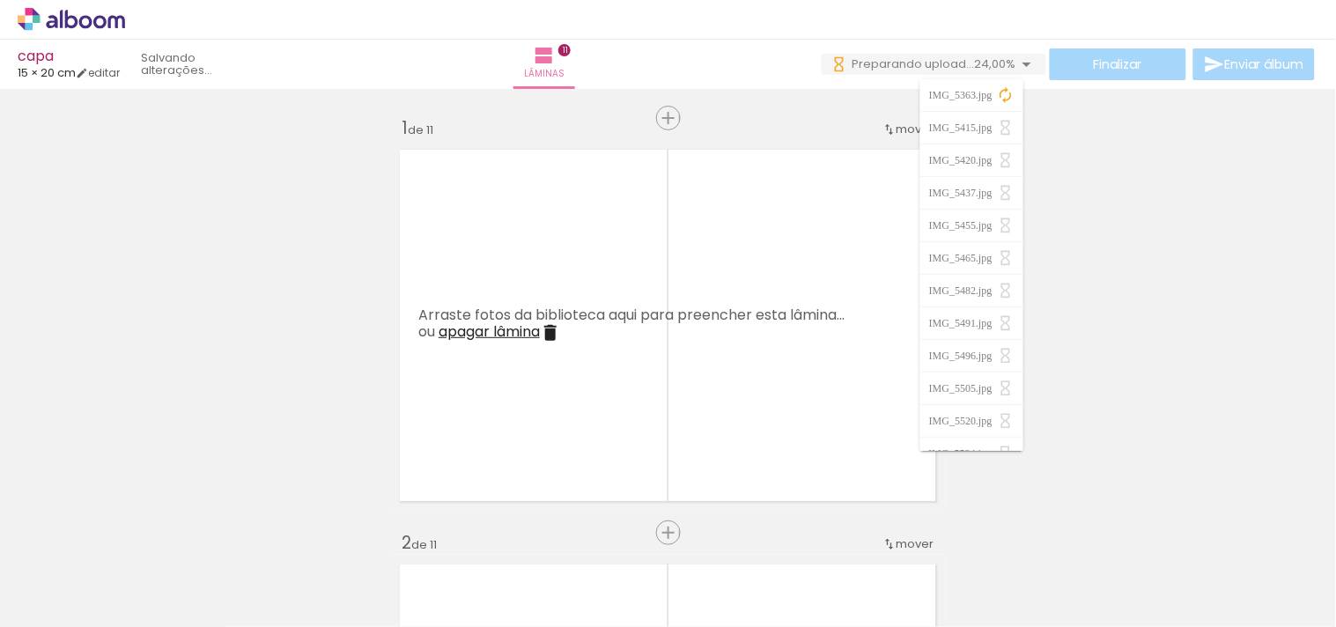
click at [1007, 95] on iron-icon at bounding box center [1006, 95] width 18 height 18
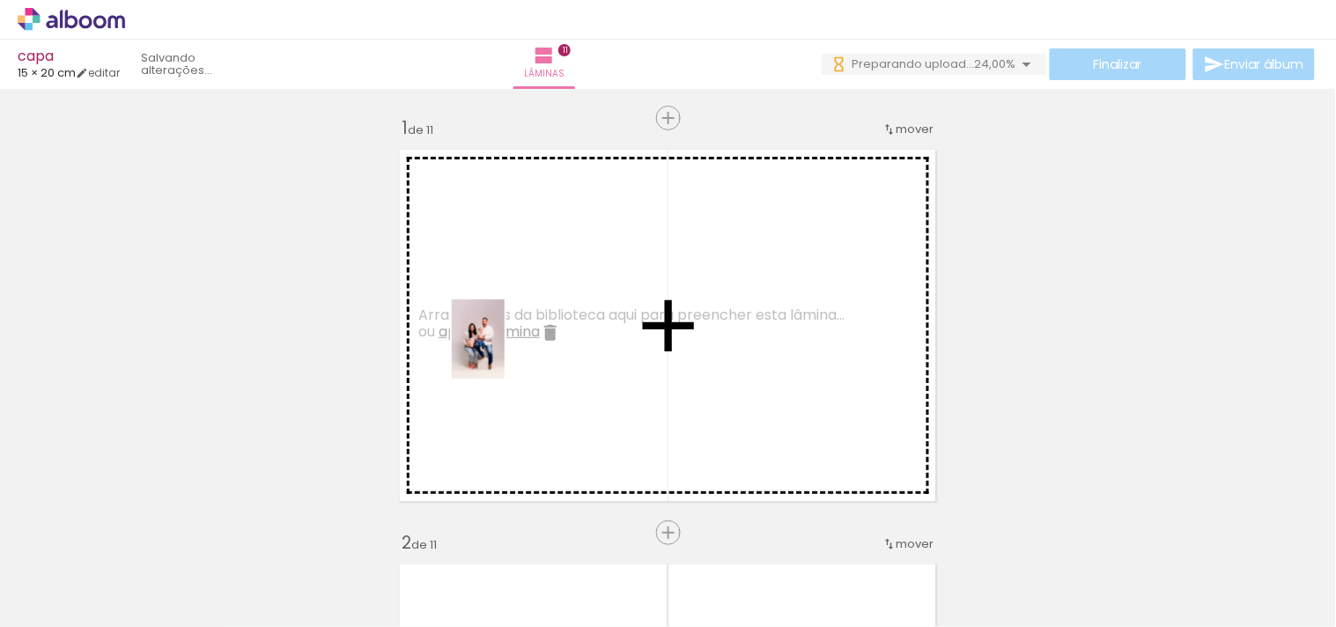
drag, startPoint x: 204, startPoint y: 602, endPoint x: 505, endPoint y: 352, distance: 390.8
click at [505, 352] on quentale-workspace at bounding box center [668, 313] width 1336 height 627
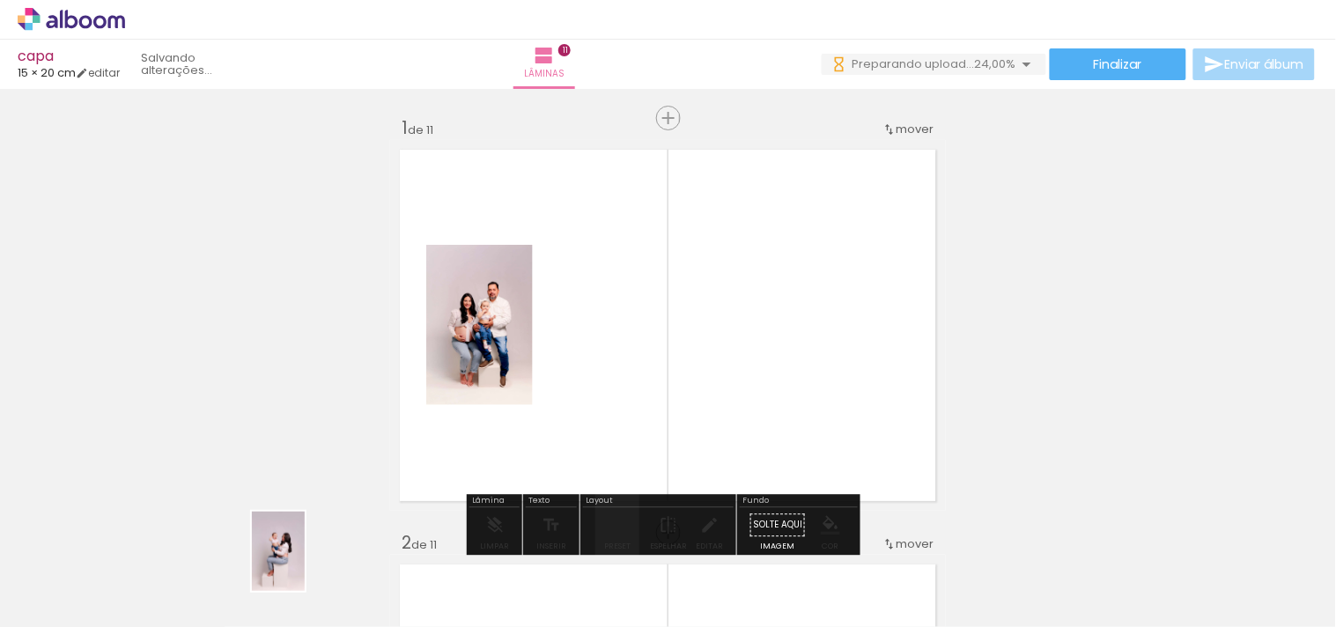
click at [300, 579] on div at bounding box center [275, 567] width 58 height 87
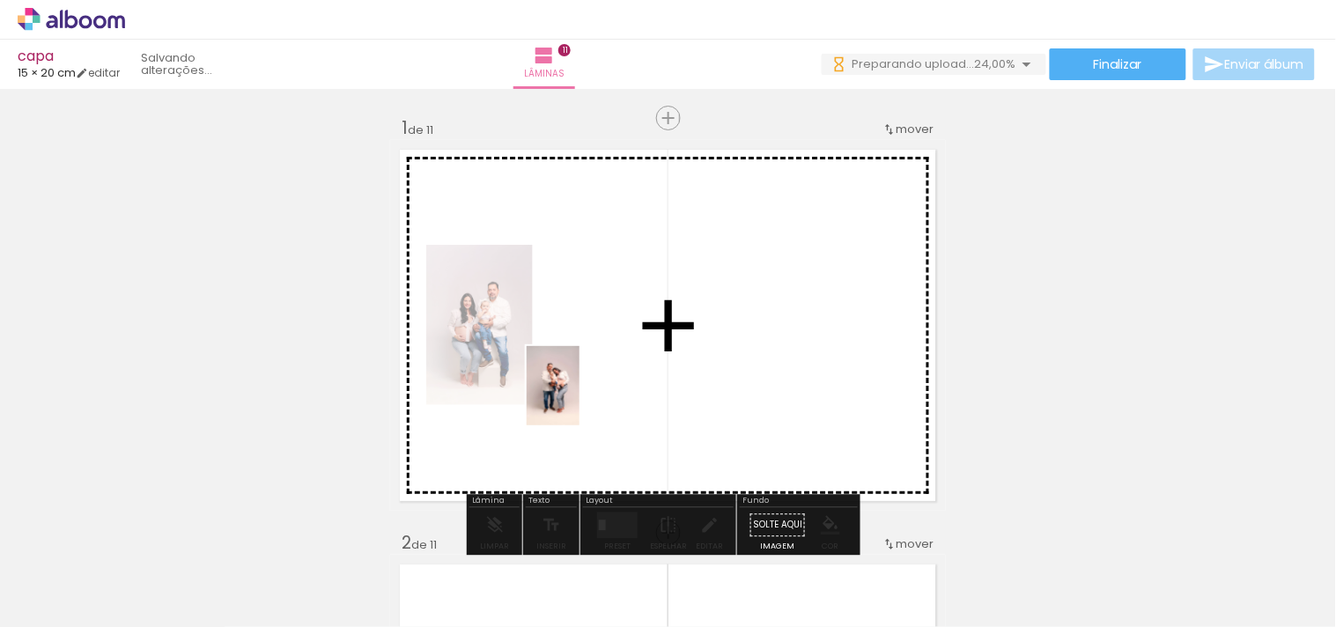
drag, startPoint x: 596, startPoint y: 599, endPoint x: 579, endPoint y: 399, distance: 200.6
click at [579, 399] on quentale-workspace at bounding box center [668, 313] width 1336 height 627
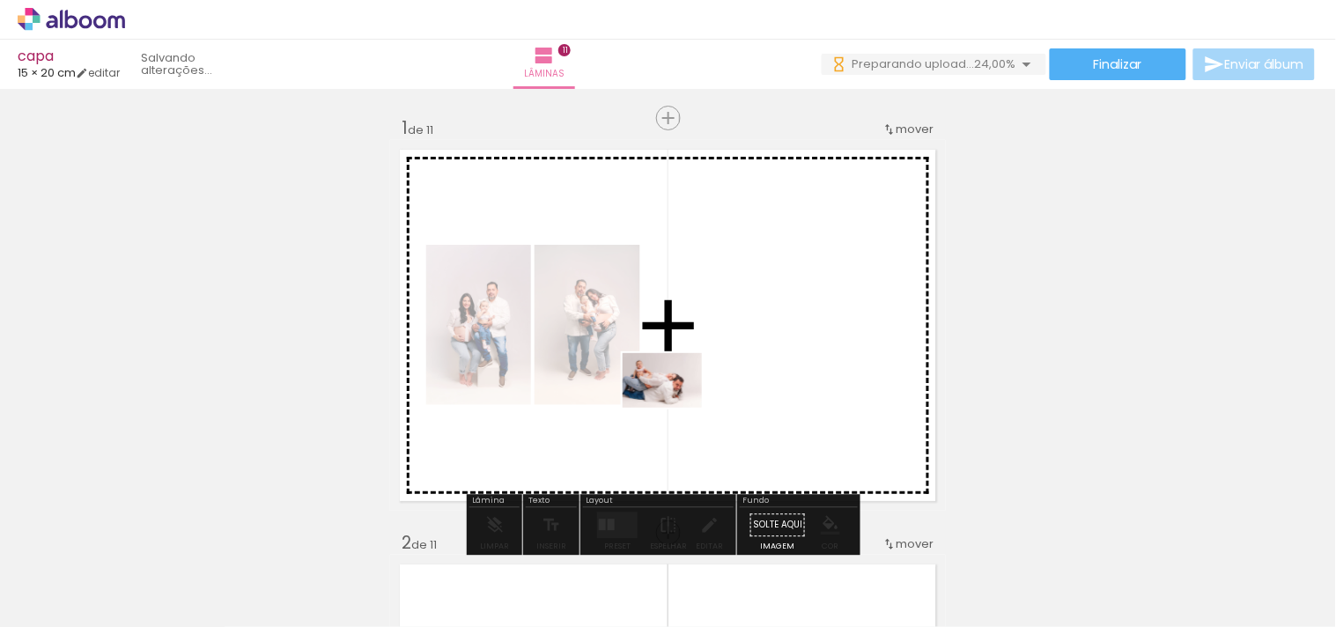
drag, startPoint x: 675, startPoint y: 592, endPoint x: 675, endPoint y: 406, distance: 185.8
click at [675, 406] on quentale-workspace at bounding box center [668, 313] width 1336 height 627
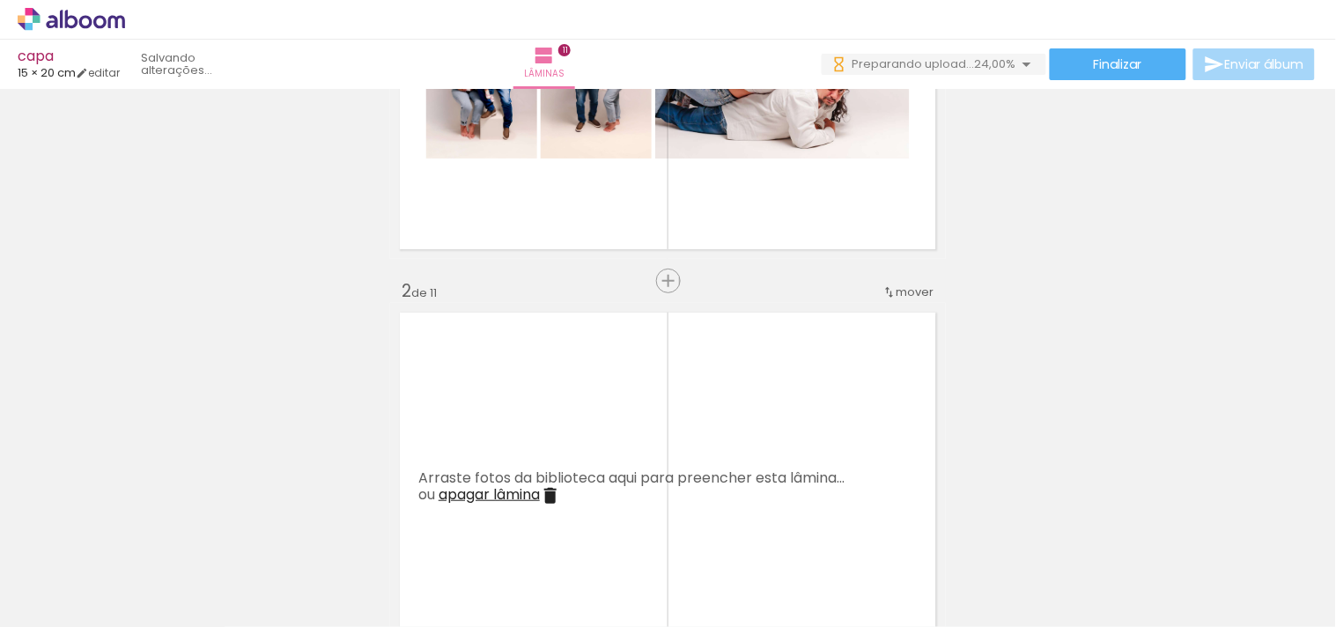
scroll to position [293, 0]
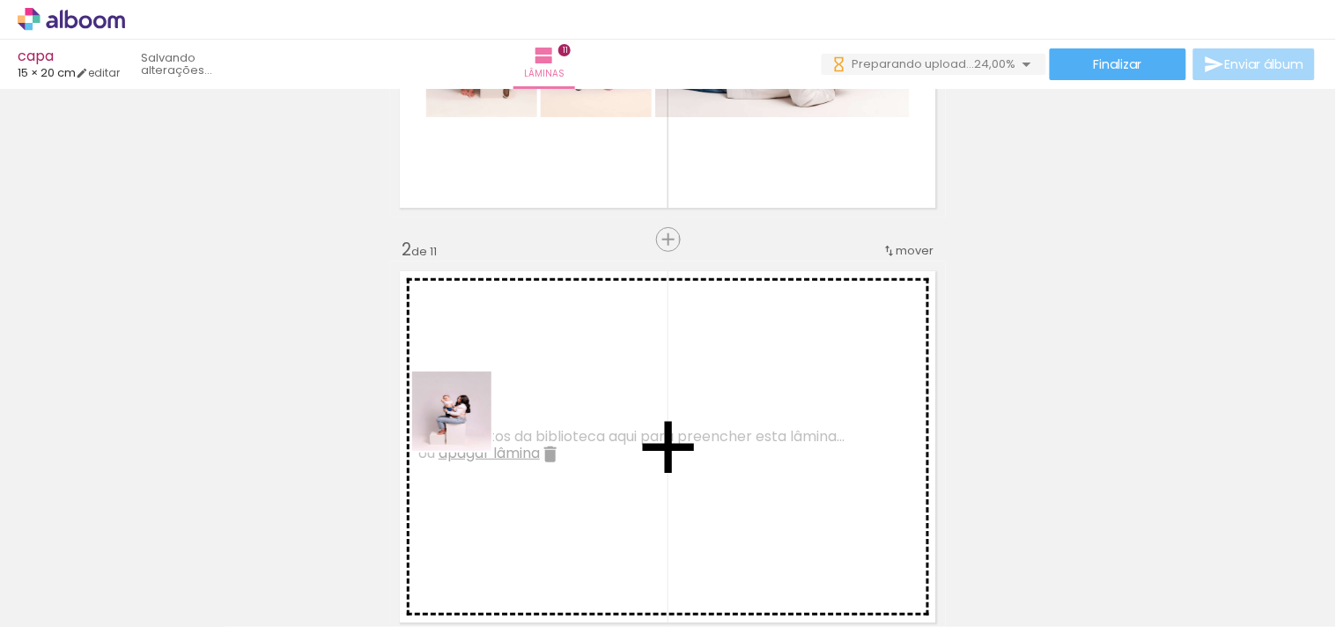
drag, startPoint x: 380, startPoint y: 577, endPoint x: 372, endPoint y: 543, distance: 34.4
click at [481, 400] on quentale-workspace at bounding box center [668, 313] width 1336 height 627
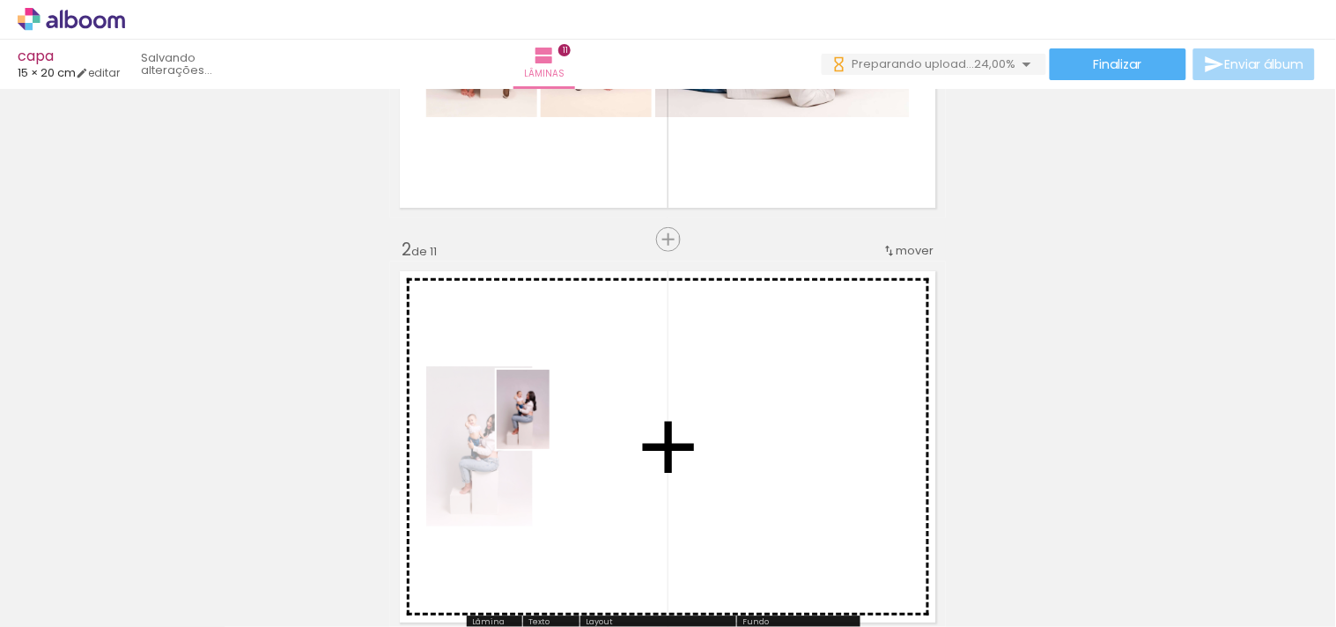
drag, startPoint x: 284, startPoint y: 577, endPoint x: 550, endPoint y: 423, distance: 306.6
click at [550, 423] on quentale-workspace at bounding box center [668, 313] width 1336 height 627
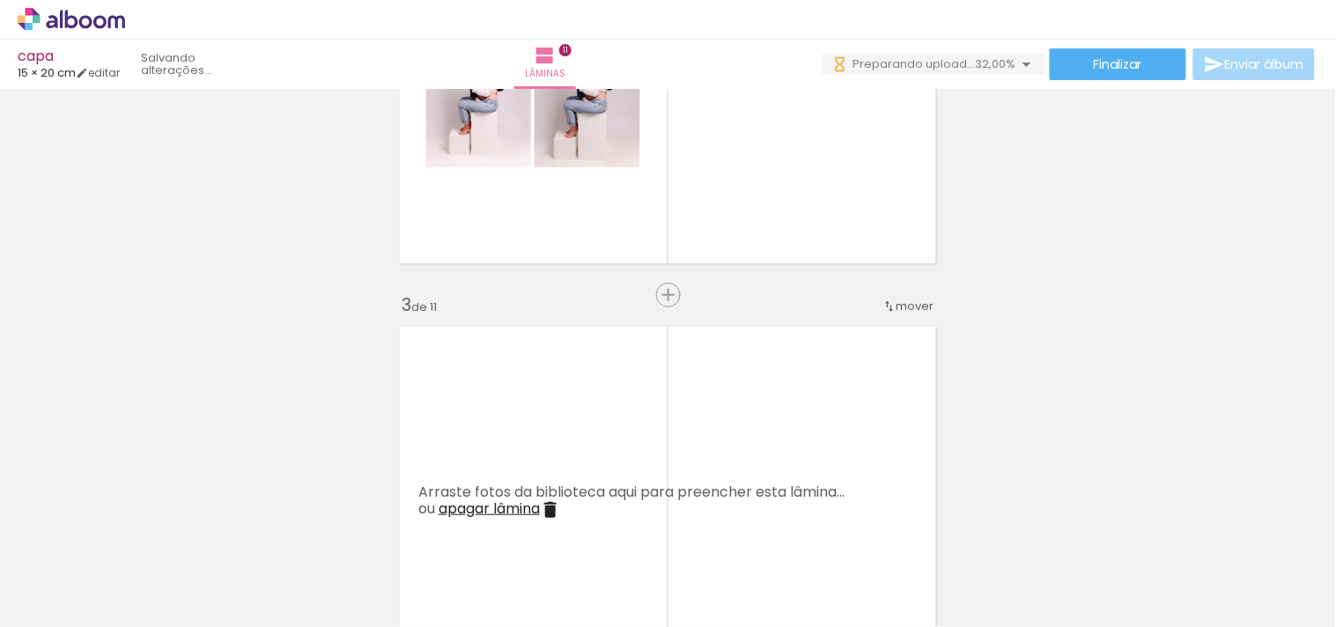
scroll to position [684, 0]
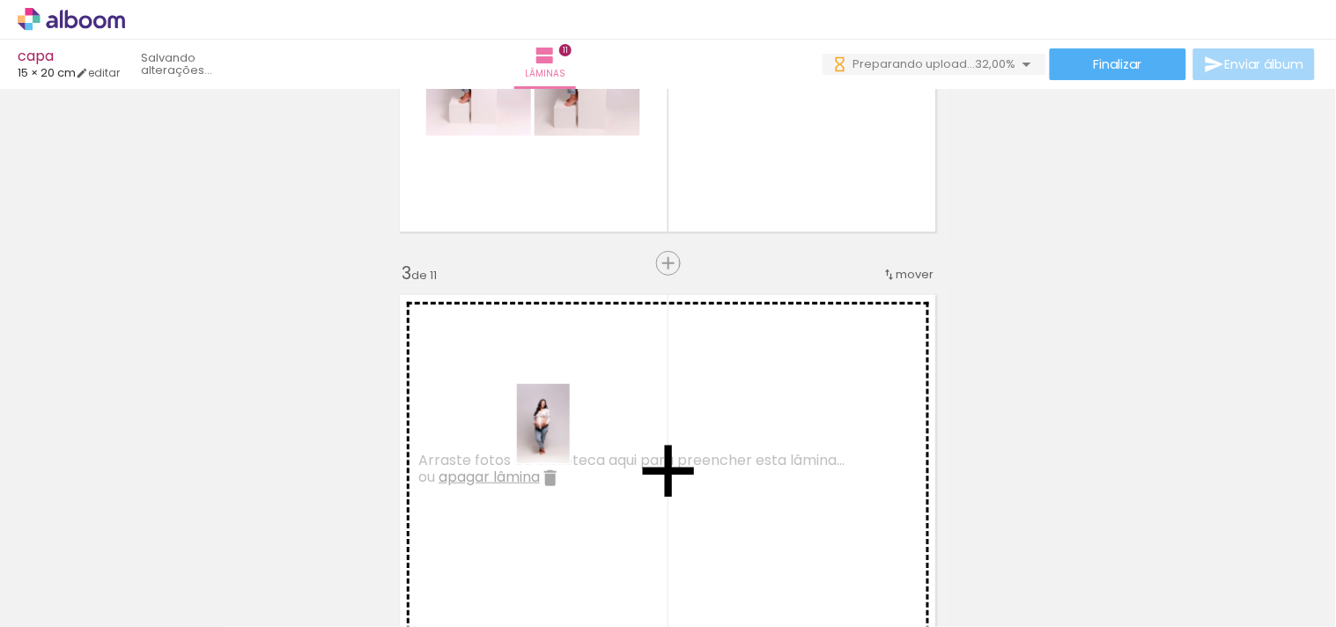
drag, startPoint x: 481, startPoint y: 581, endPoint x: 570, endPoint y: 437, distance: 169.6
click at [570, 437] on quentale-workspace at bounding box center [668, 313] width 1336 height 627
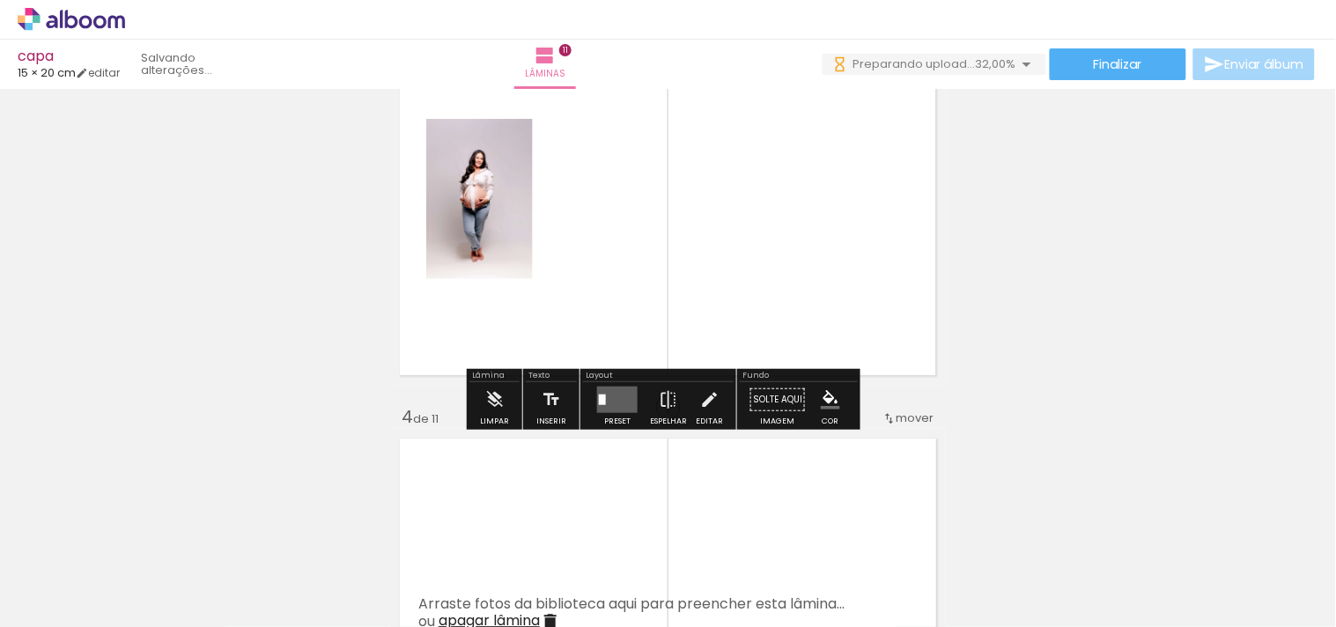
scroll to position [978, 0]
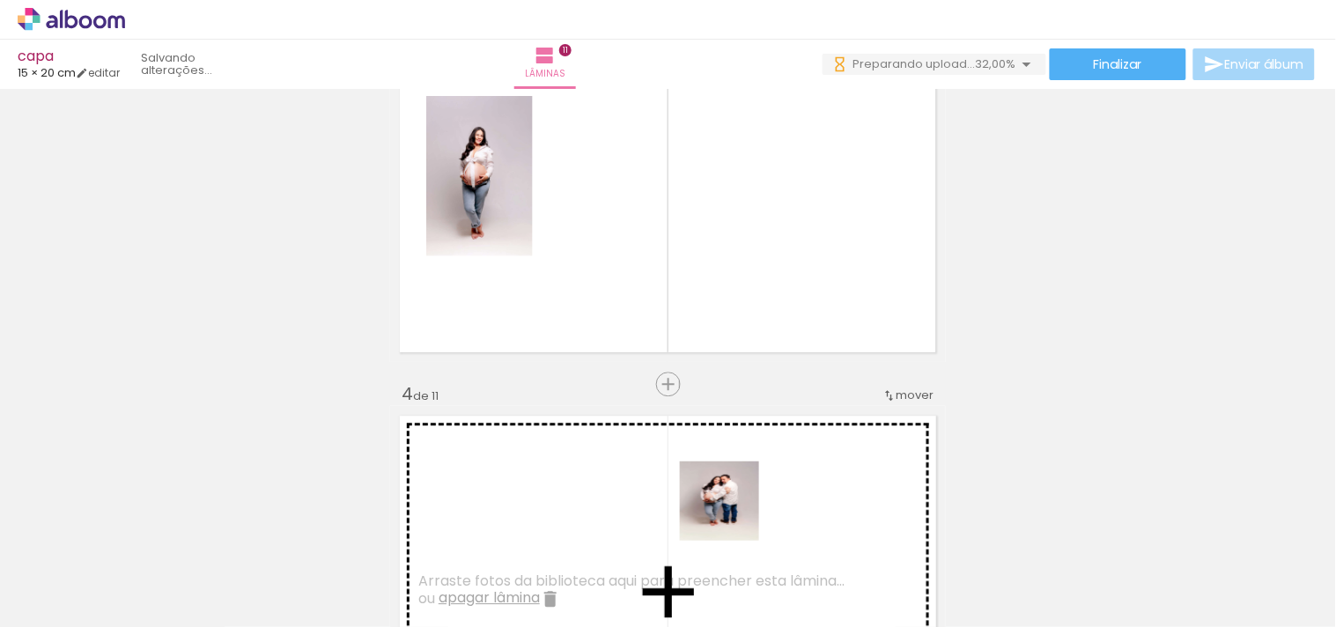
drag, startPoint x: 770, startPoint y: 596, endPoint x: 904, endPoint y: 585, distance: 135.2
click at [698, 497] on quentale-workspace at bounding box center [668, 313] width 1336 height 627
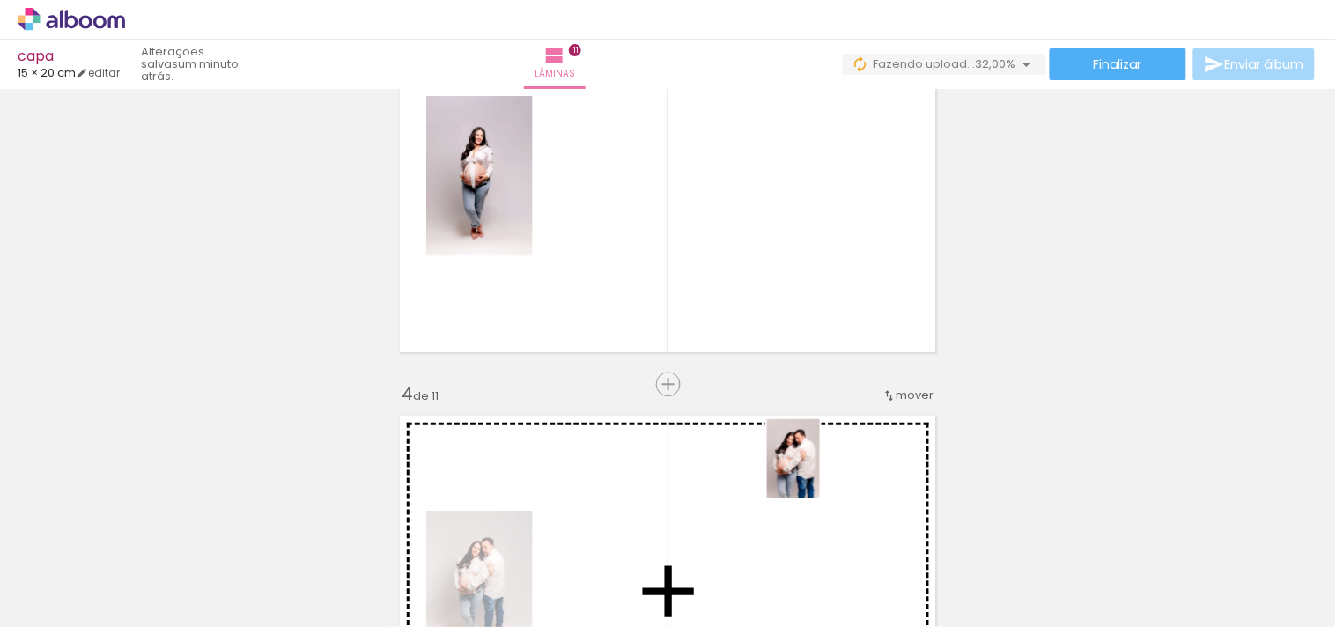
drag, startPoint x: 881, startPoint y: 550, endPoint x: 820, endPoint y: 472, distance: 99.2
click at [820, 472] on quentale-workspace at bounding box center [668, 313] width 1336 height 627
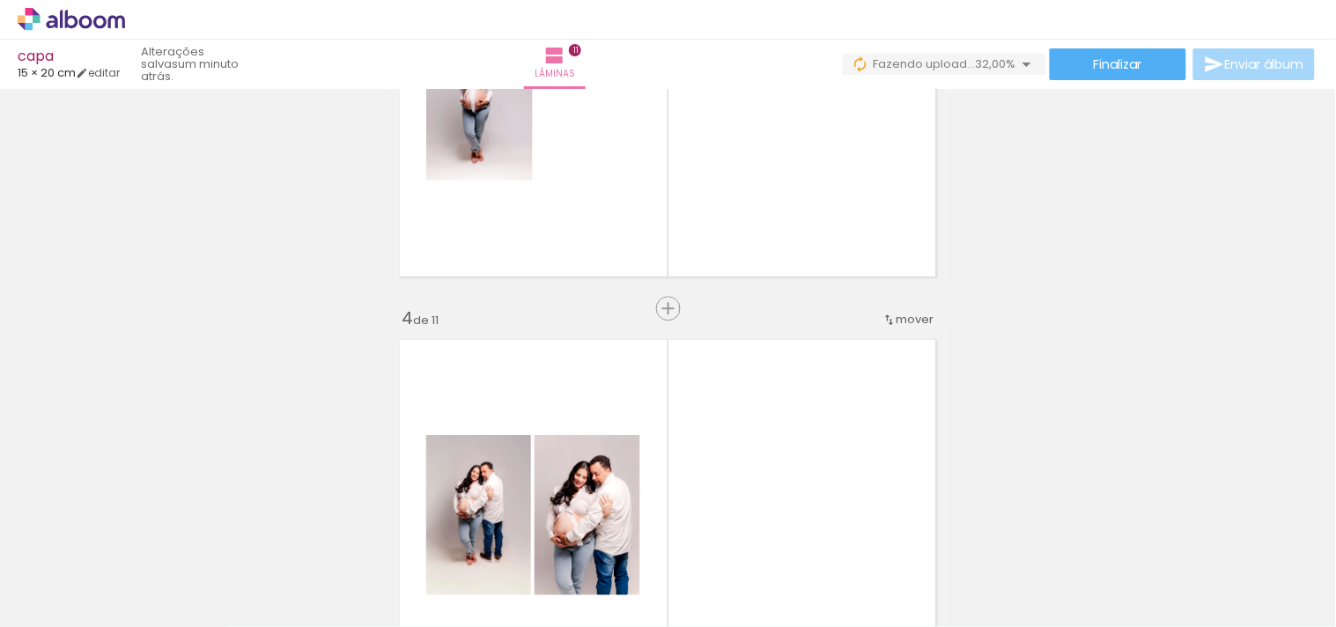
scroll to position [1174, 0]
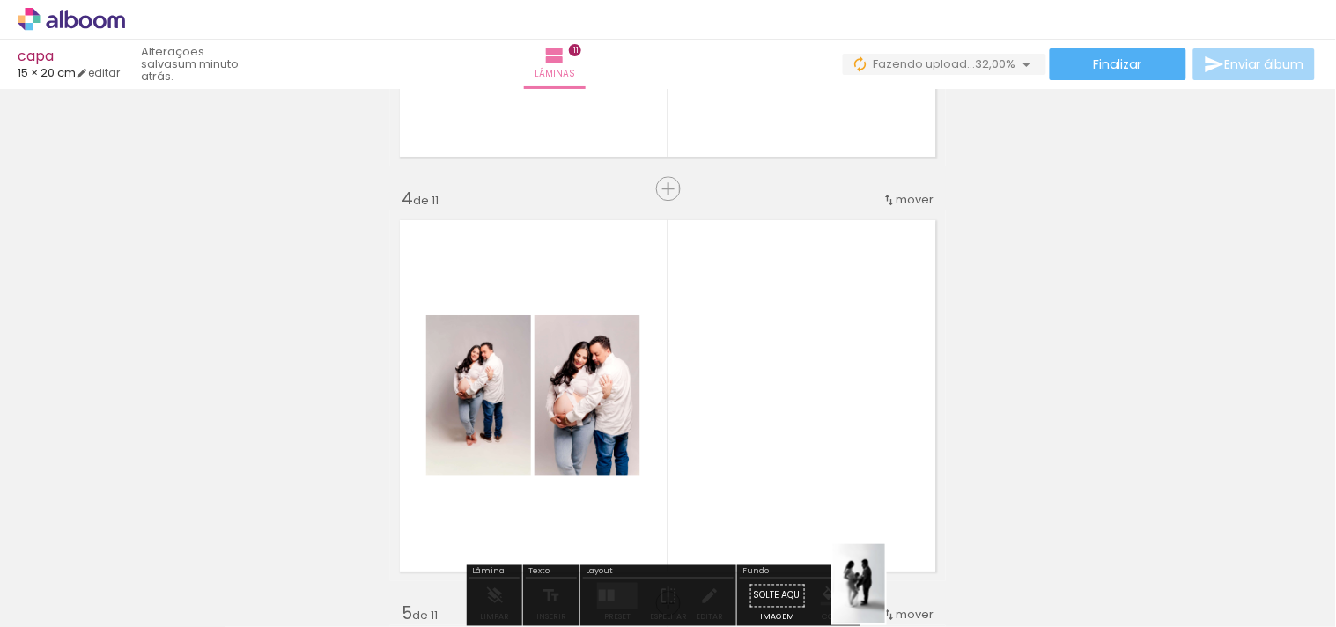
drag, startPoint x: 885, startPoint y: 578, endPoint x: 886, endPoint y: 597, distance: 19.4
click at [886, 597] on div at bounding box center [886, 567] width 57 height 87
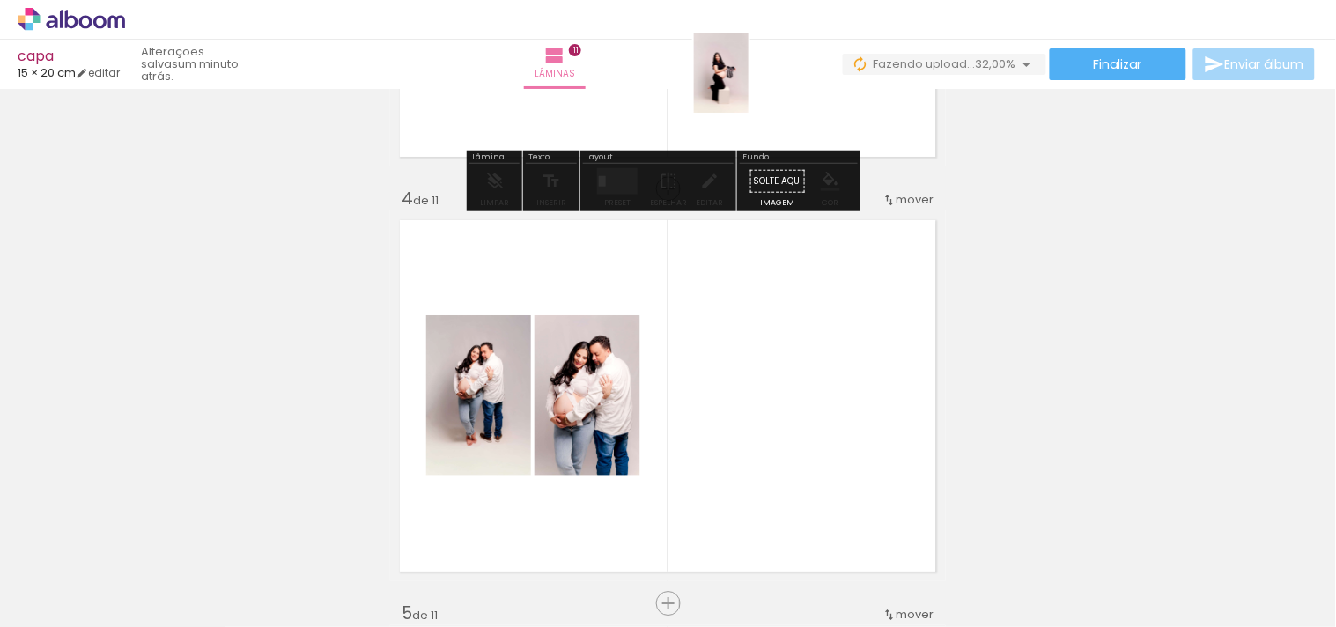
drag, startPoint x: 697, startPoint y: 600, endPoint x: 747, endPoint y: 86, distance: 515.8
click at [747, 86] on quentale-workspace at bounding box center [668, 313] width 1336 height 627
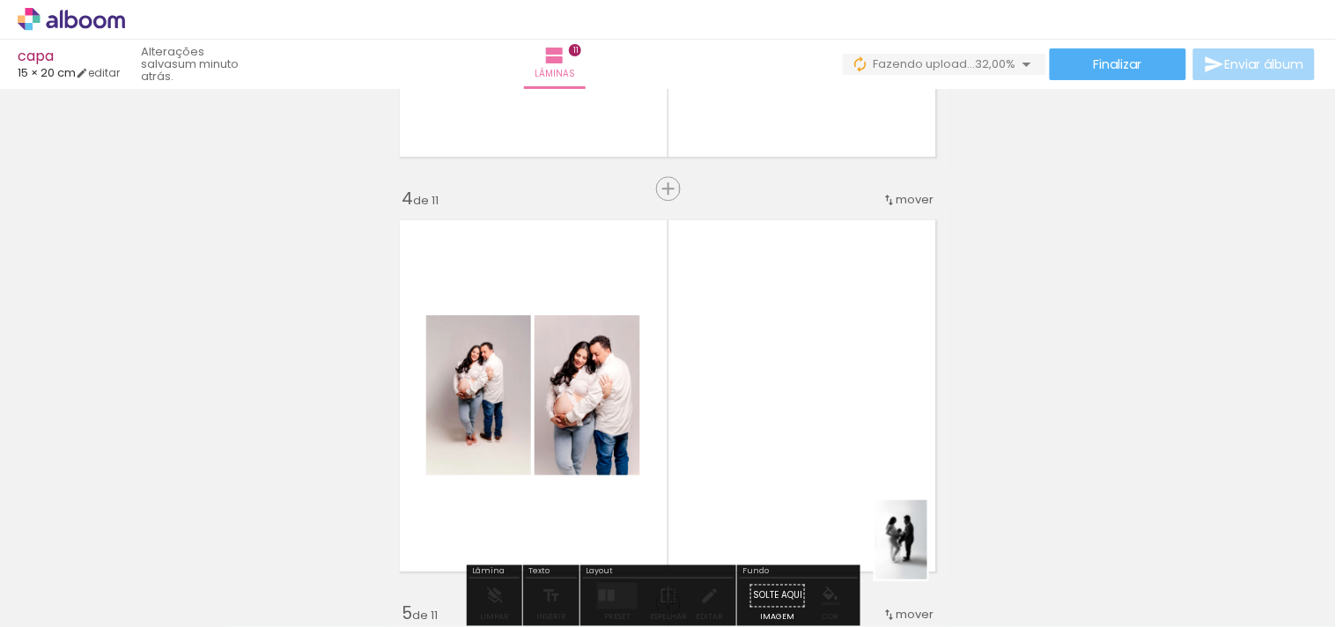
drag, startPoint x: 879, startPoint y: 546, endPoint x: 918, endPoint y: 565, distance: 43.3
click at [915, 565] on div at bounding box center [886, 567] width 57 height 87
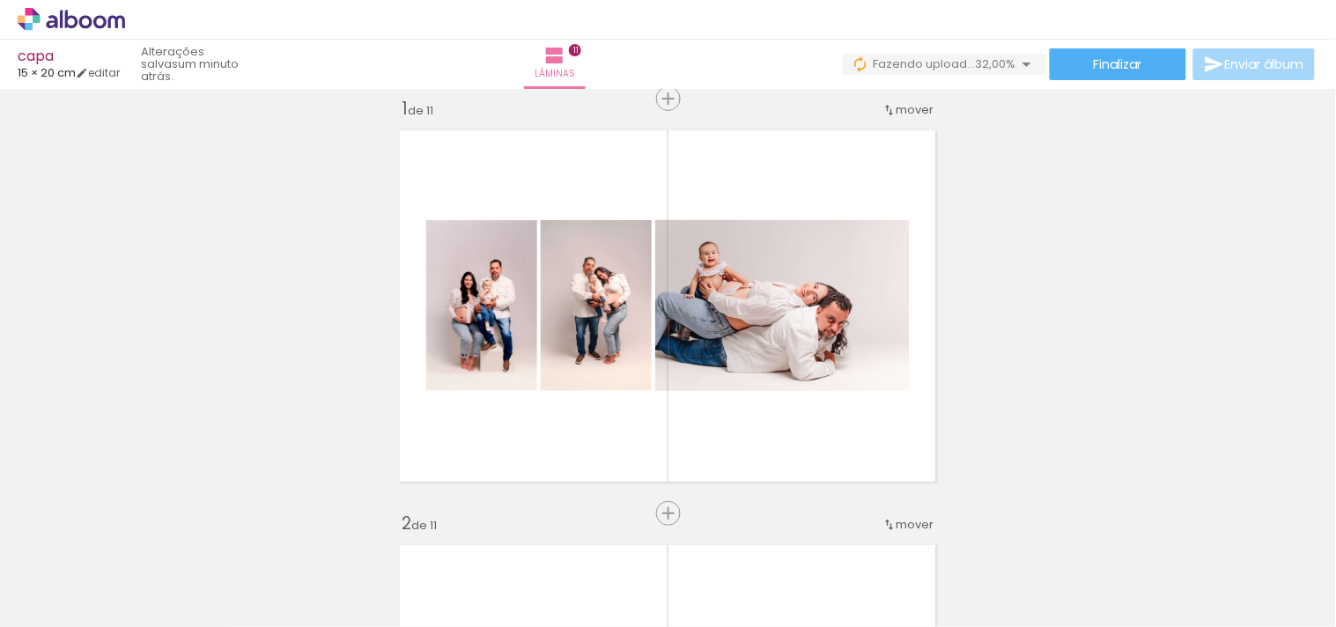
scroll to position [0, 0]
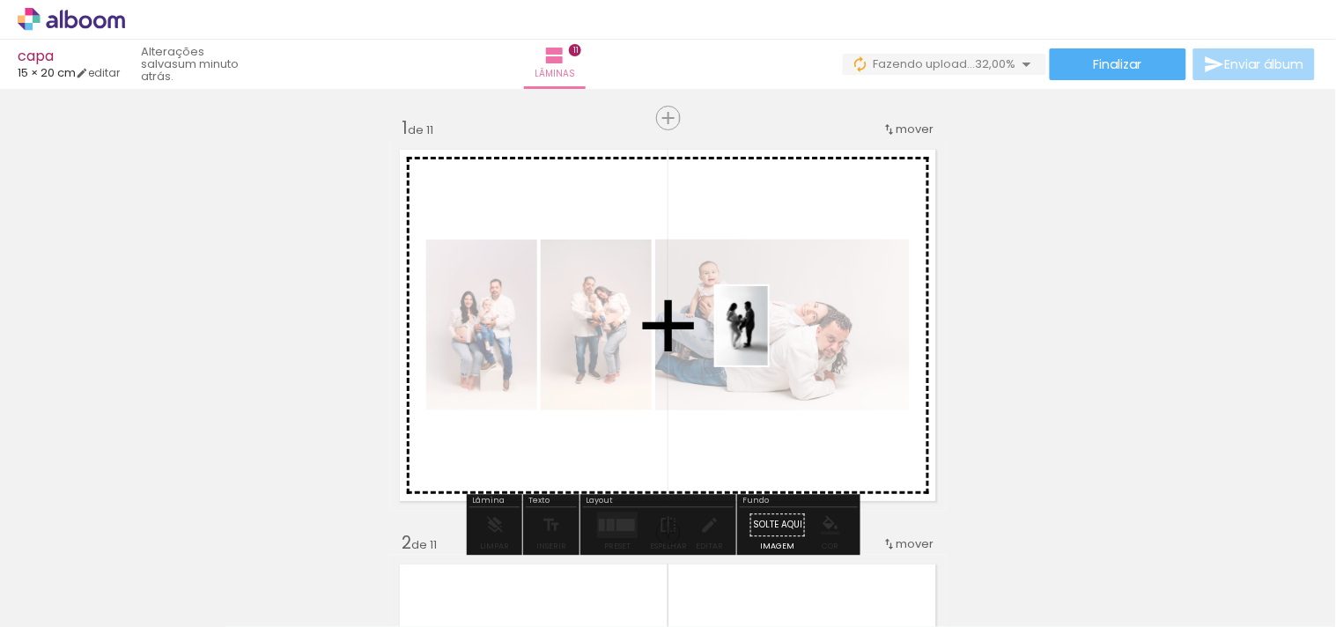
drag, startPoint x: 885, startPoint y: 590, endPoint x: 769, endPoint y: 339, distance: 276.6
click at [769, 339] on quentale-workspace at bounding box center [668, 313] width 1336 height 627
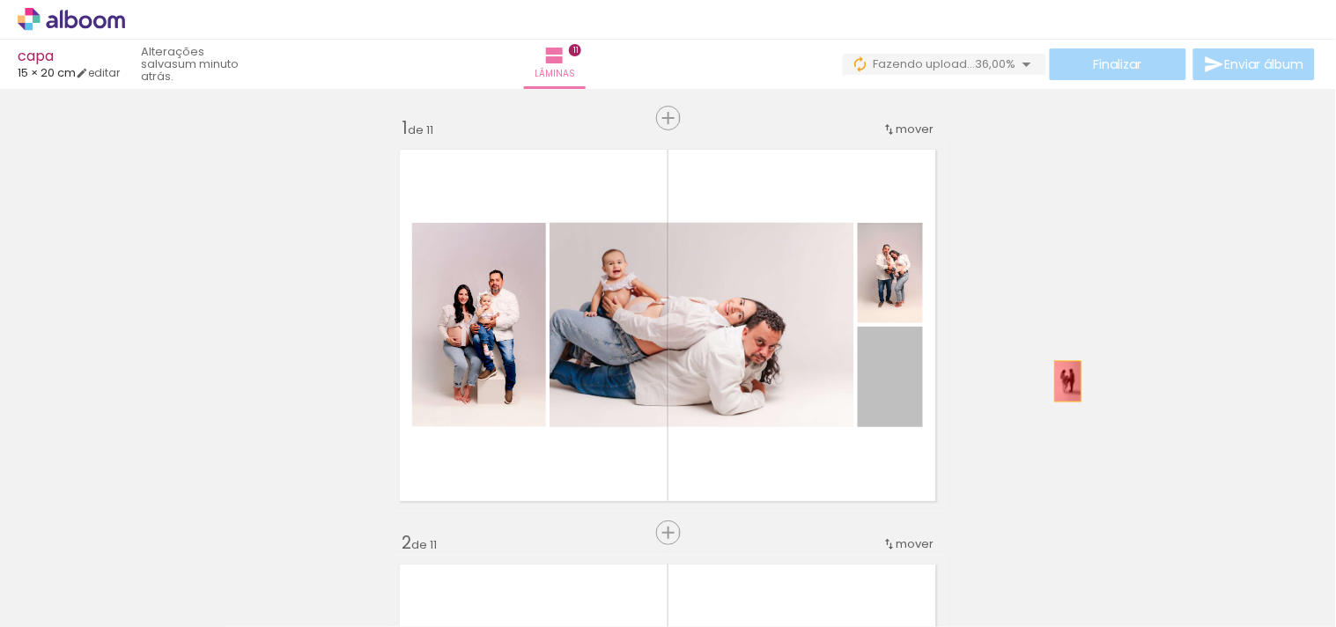
drag, startPoint x: 895, startPoint y: 385, endPoint x: 1078, endPoint y: 381, distance: 183.2
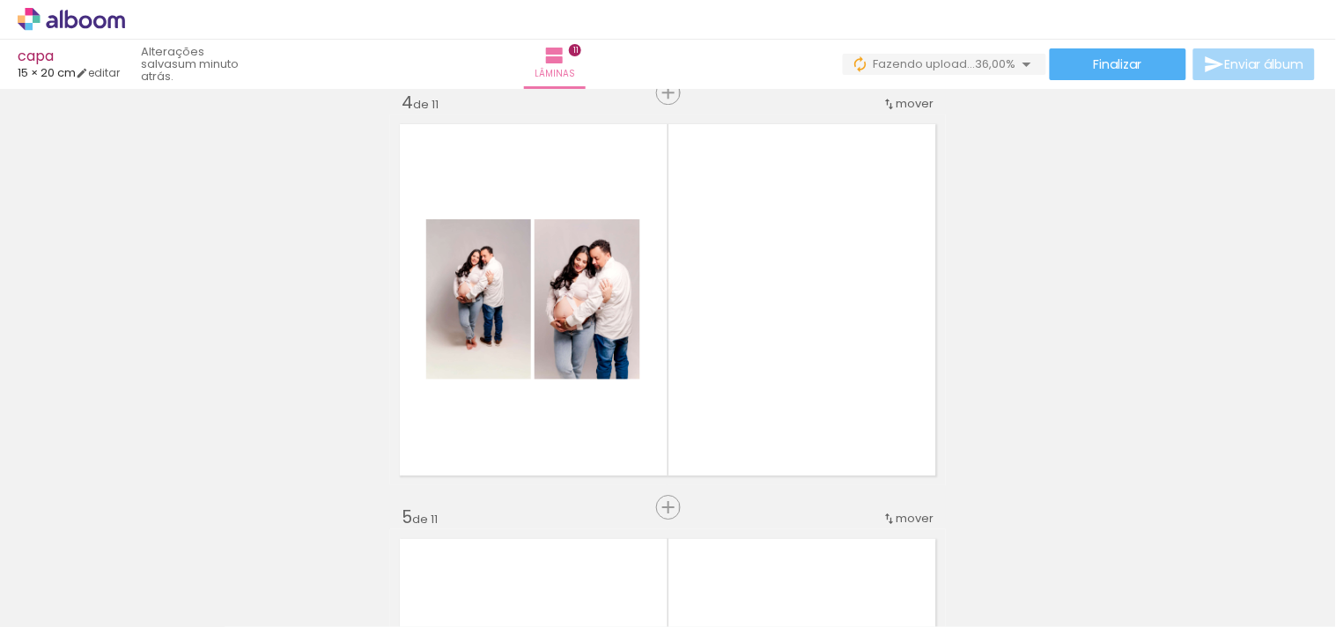
scroll to position [1272, 0]
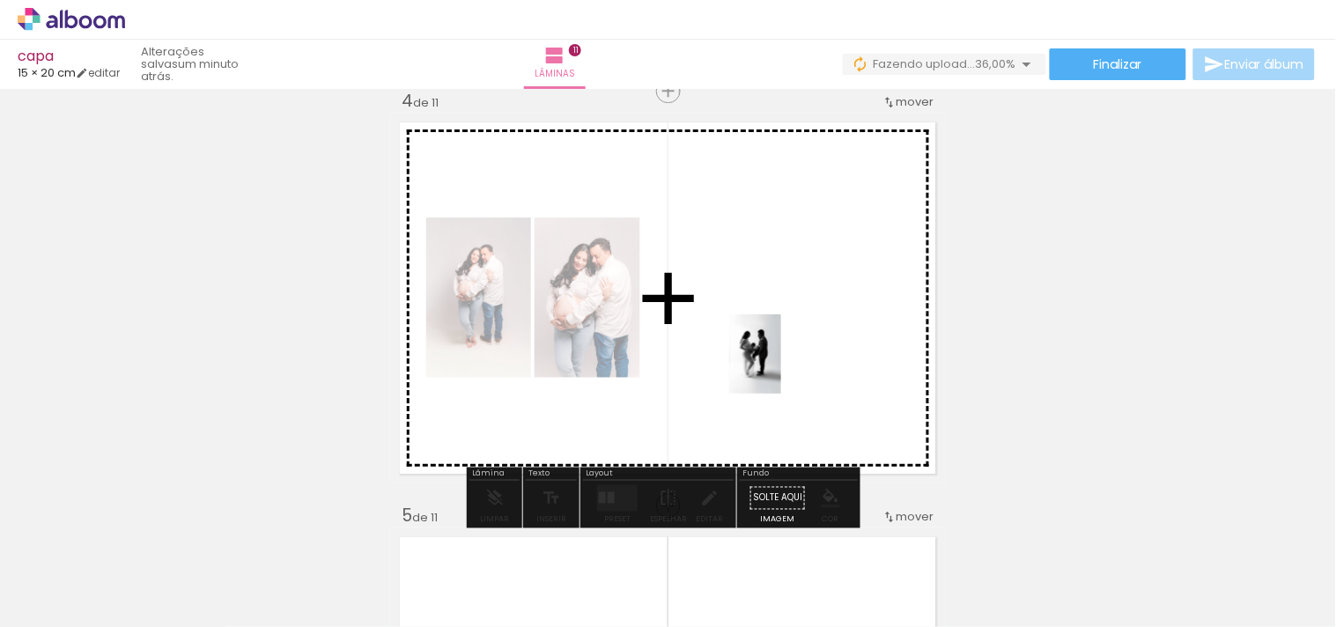
drag, startPoint x: 907, startPoint y: 579, endPoint x: 782, endPoint y: 367, distance: 246.3
click at [782, 367] on quentale-workspace at bounding box center [668, 313] width 1336 height 627
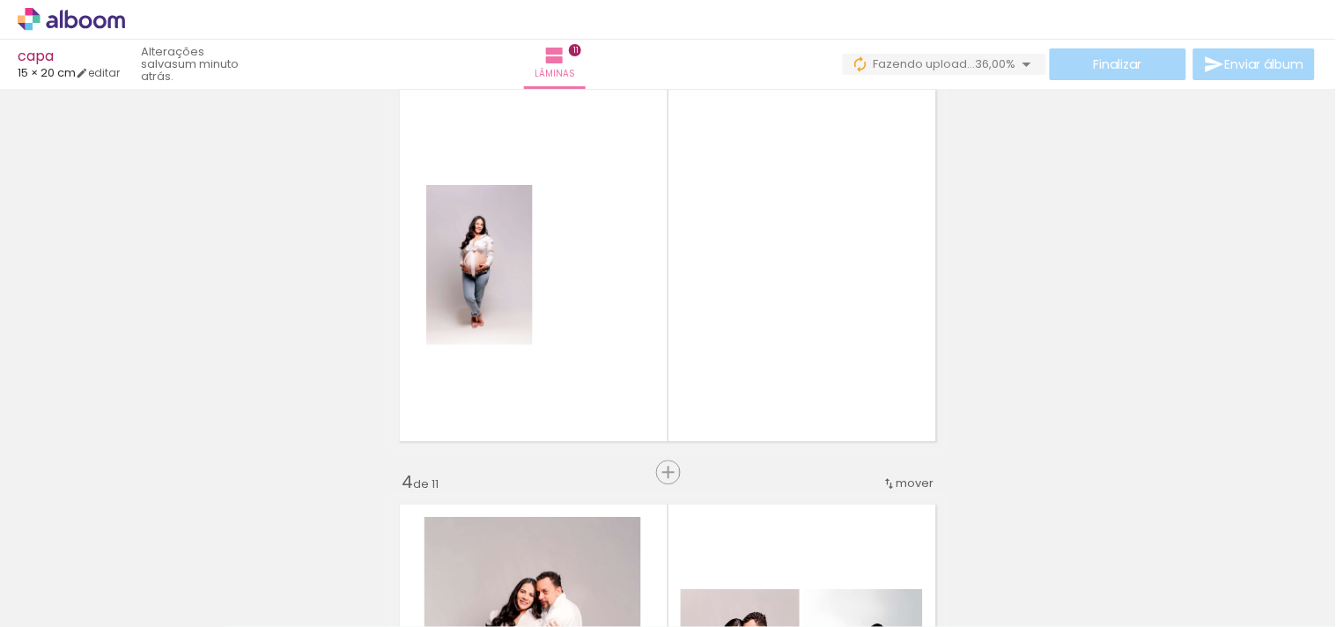
scroll to position [881, 0]
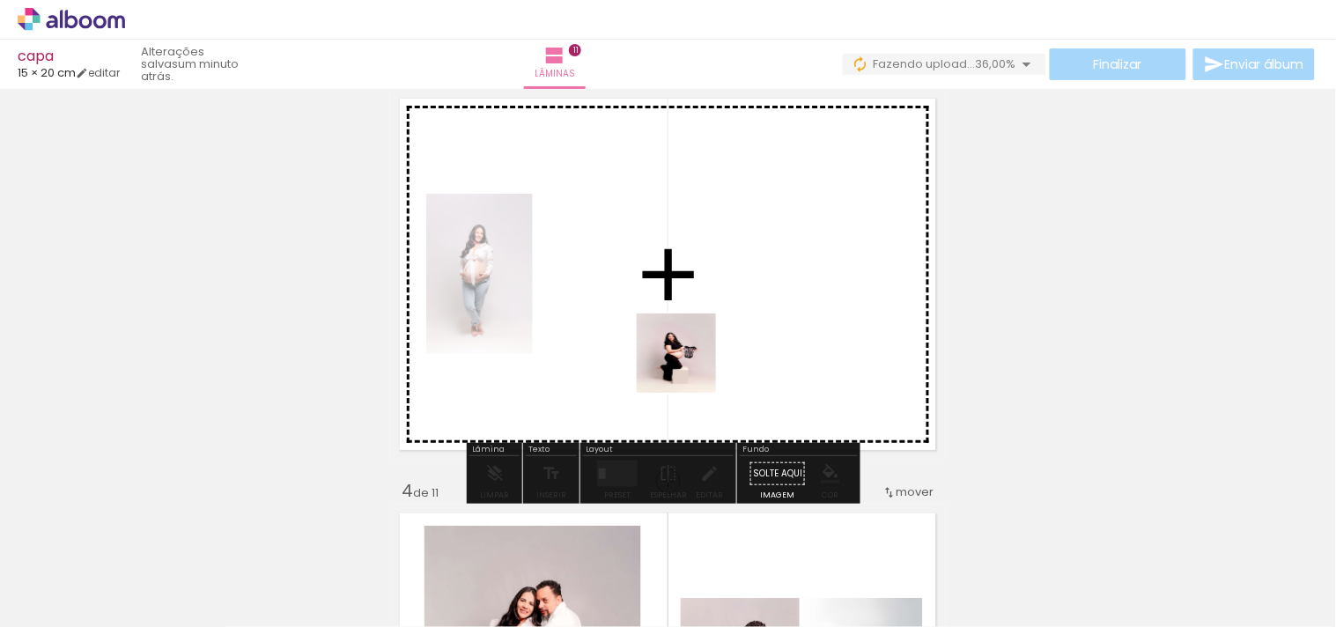
drag, startPoint x: 701, startPoint y: 572, endPoint x: 685, endPoint y: 358, distance: 215.5
click at [688, 352] on quentale-workspace at bounding box center [668, 313] width 1336 height 627
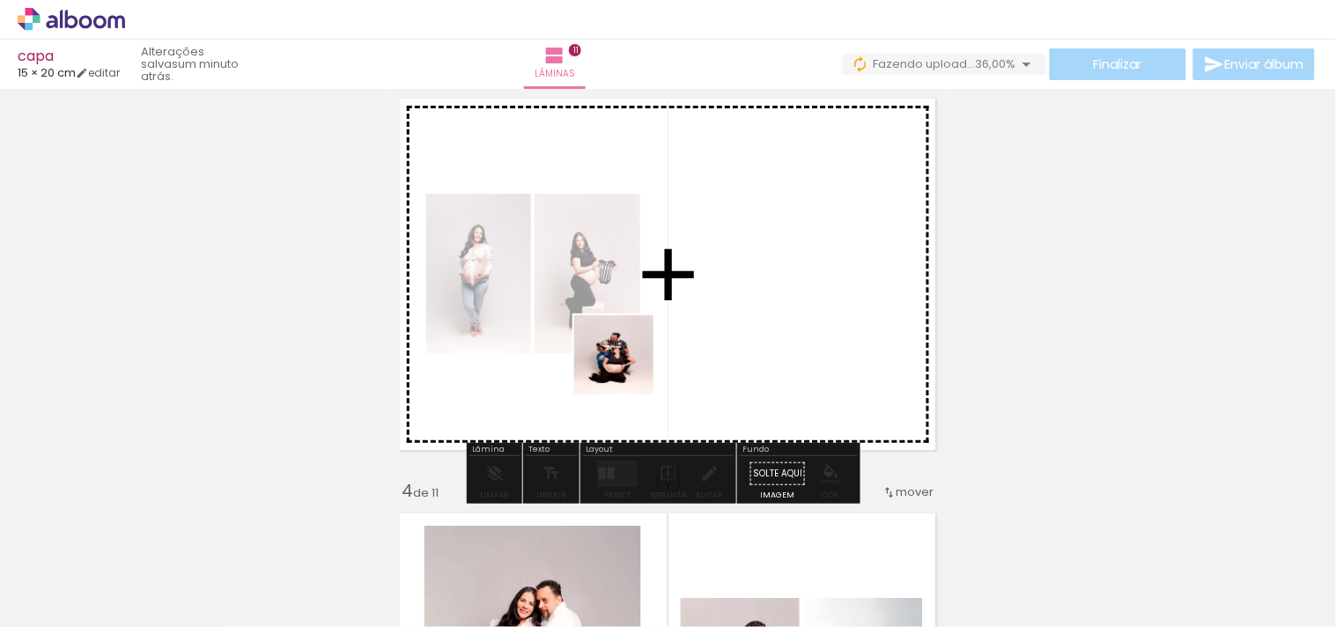
drag, startPoint x: 594, startPoint y: 582, endPoint x: 627, endPoint y: 368, distance: 216.6
click at [627, 368] on quentale-workspace at bounding box center [668, 313] width 1336 height 627
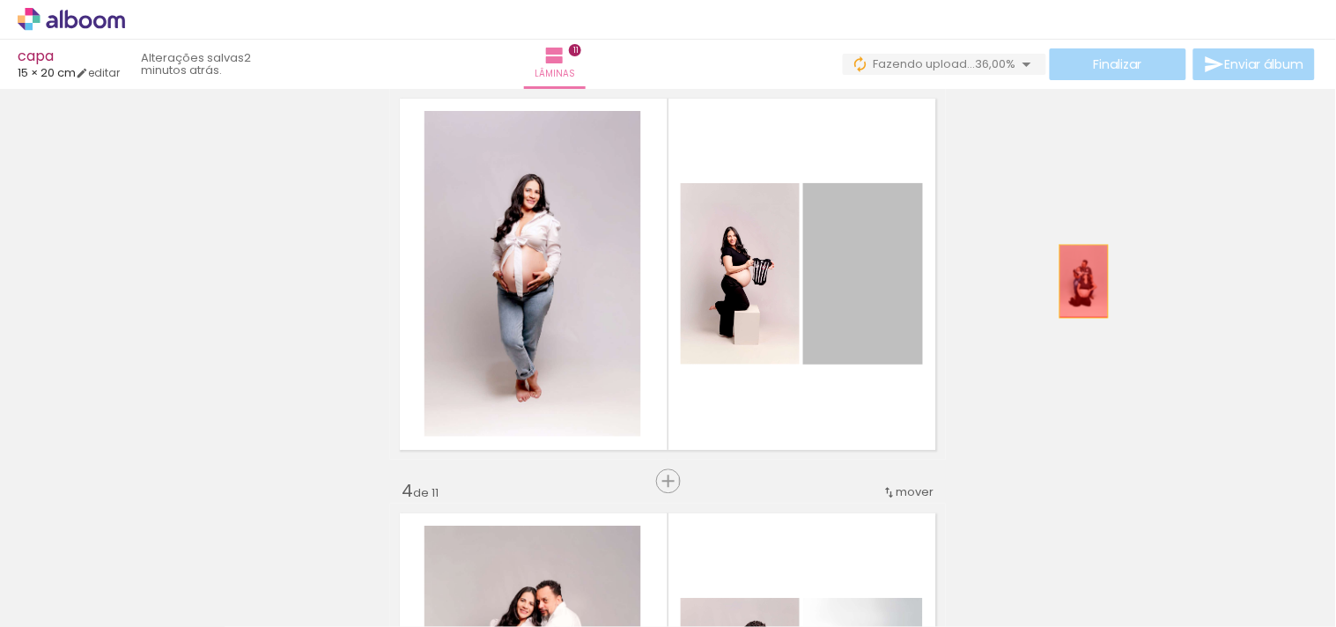
drag, startPoint x: 879, startPoint y: 306, endPoint x: 1001, endPoint y: 308, distance: 122.4
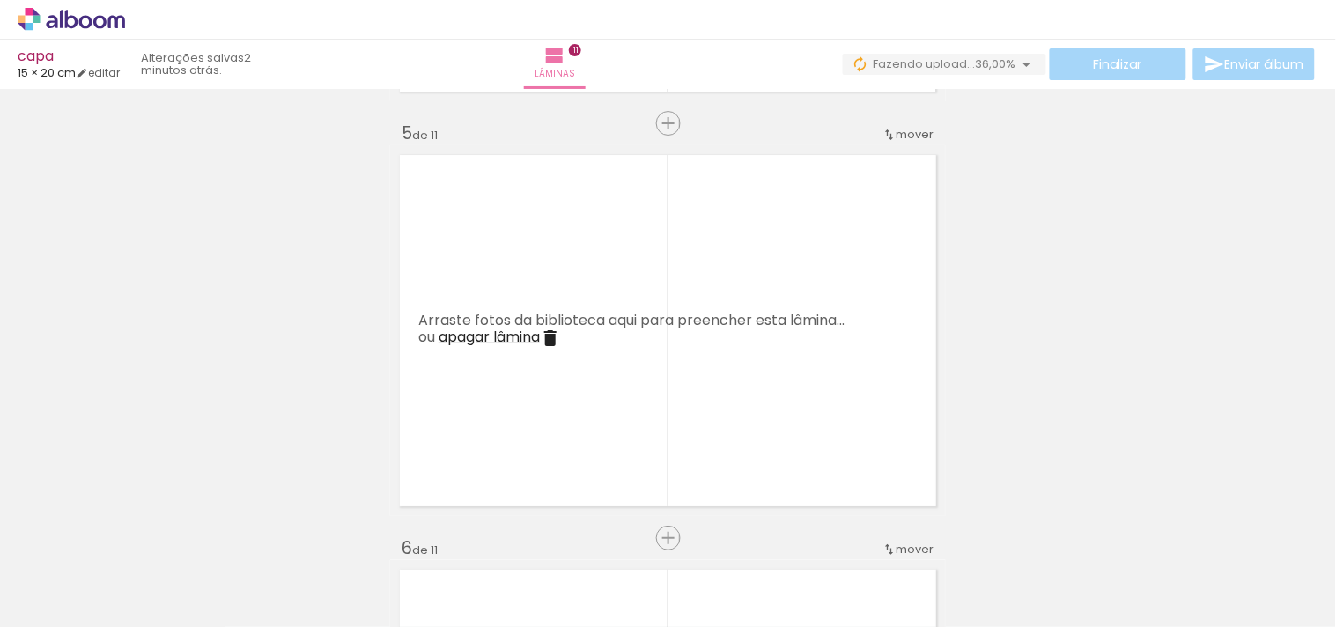
scroll to position [1663, 0]
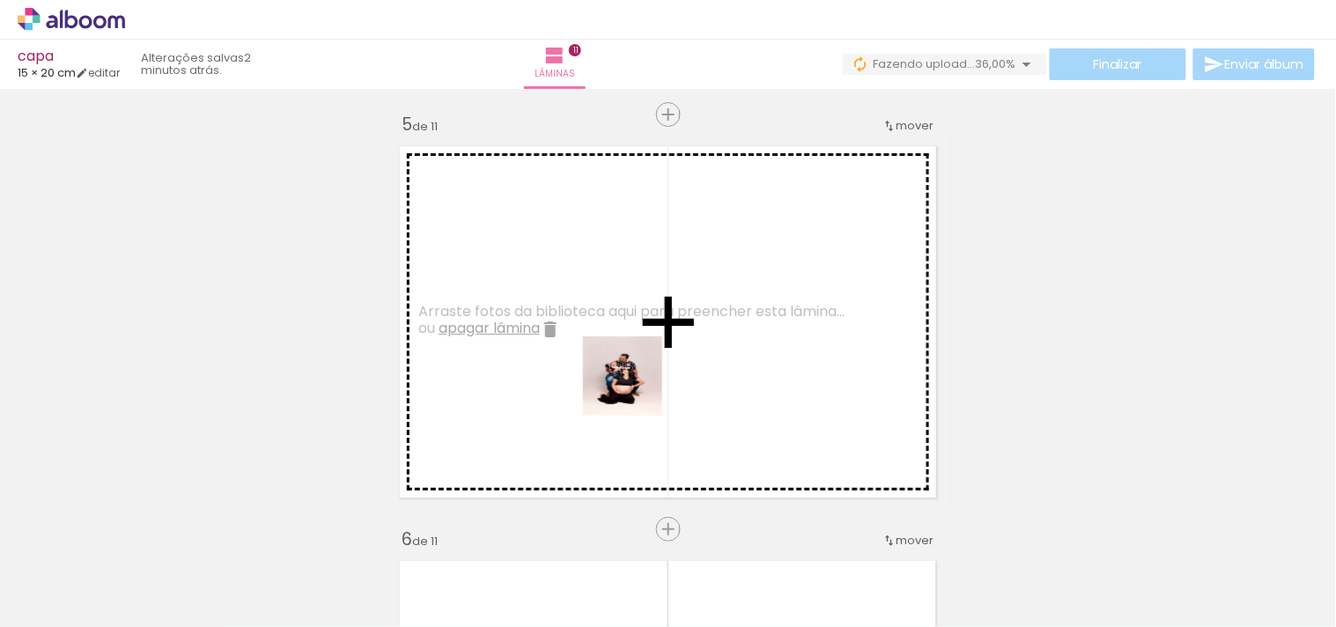
drag, startPoint x: 604, startPoint y: 595, endPoint x: 561, endPoint y: 599, distance: 43.3
click at [637, 384] on quentale-workspace at bounding box center [668, 313] width 1336 height 627
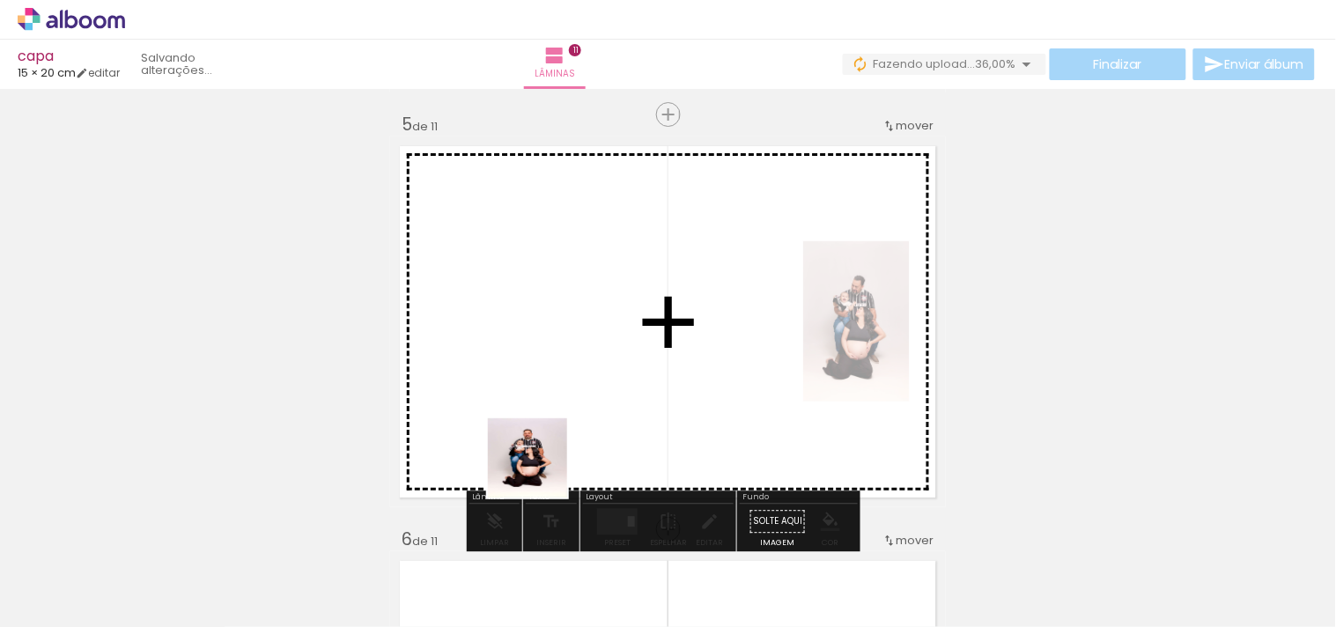
drag, startPoint x: 505, startPoint y: 591, endPoint x: 963, endPoint y: 402, distance: 495.2
click at [553, 417] on quentale-workspace at bounding box center [668, 313] width 1336 height 627
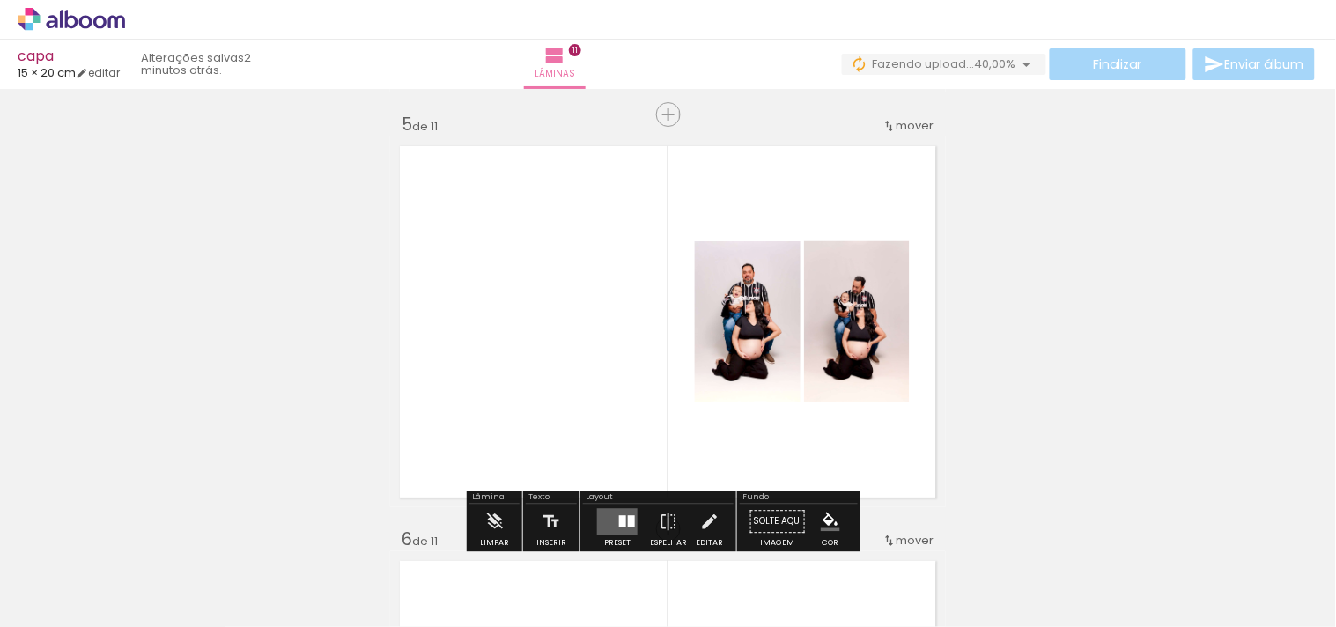
scroll to position [1957, 0]
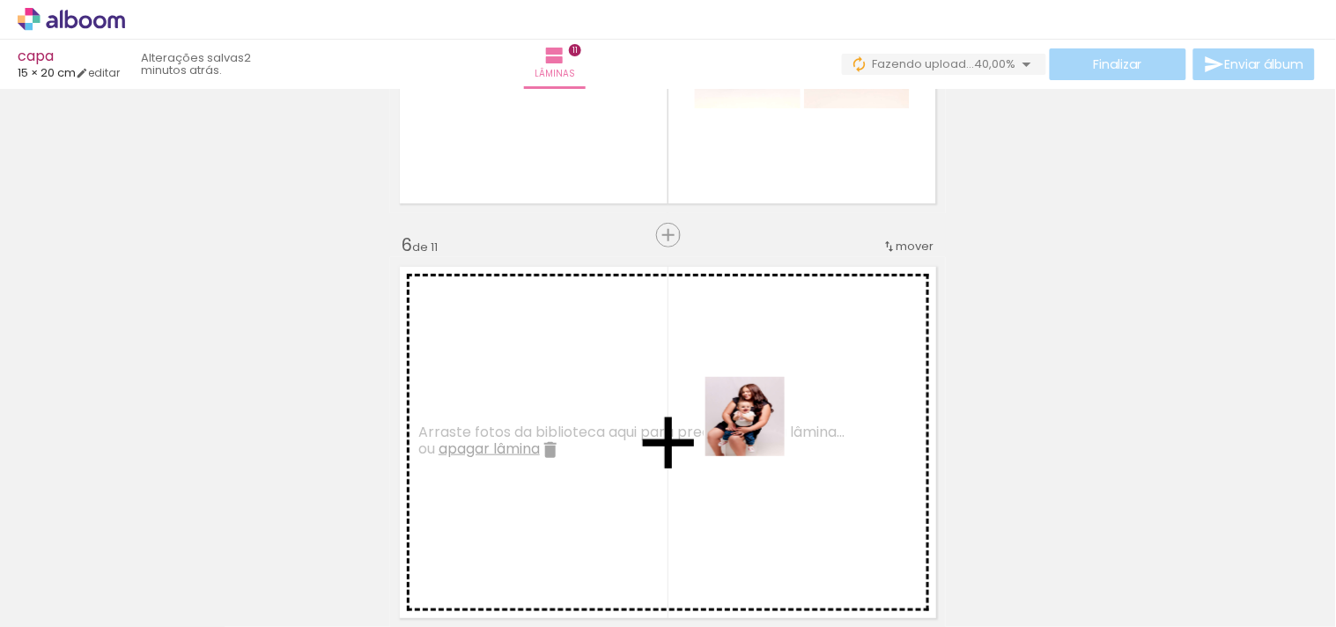
drag, startPoint x: 794, startPoint y: 606, endPoint x: 758, endPoint y: 430, distance: 179.8
click at [758, 430] on quentale-workspace at bounding box center [668, 313] width 1336 height 627
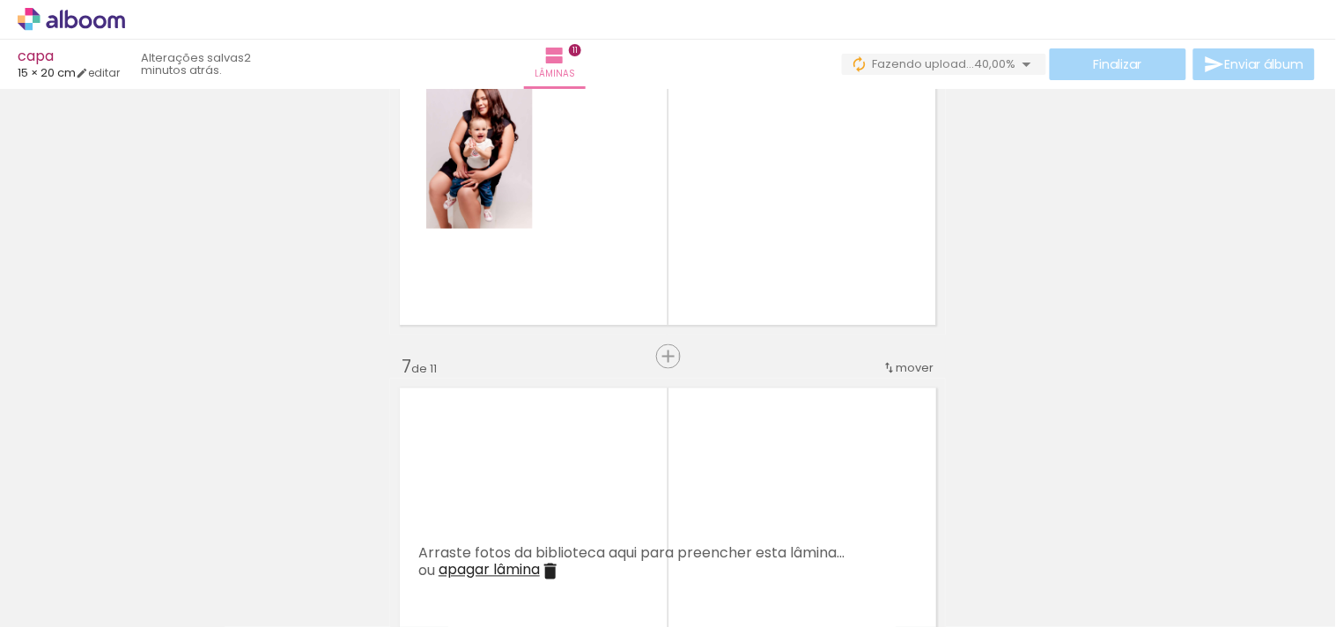
scroll to position [2348, 0]
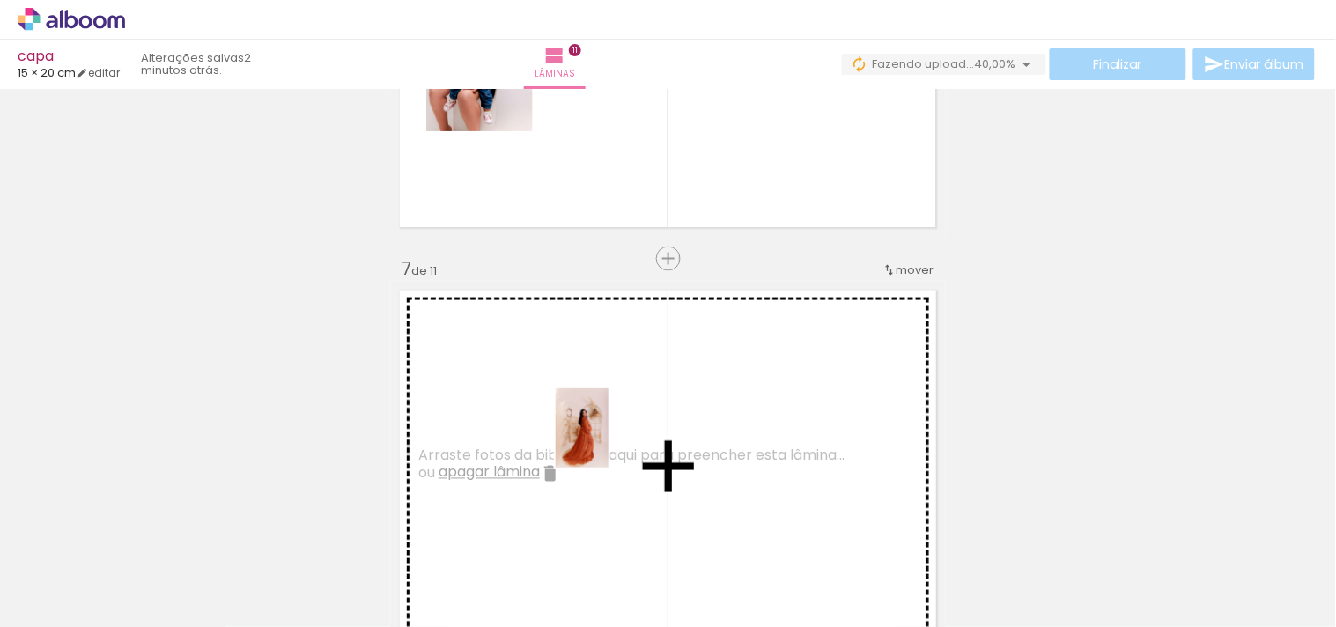
drag, startPoint x: 663, startPoint y: 582, endPoint x: 609, endPoint y: 441, distance: 151.1
click at [609, 441] on quentale-workspace at bounding box center [668, 313] width 1336 height 627
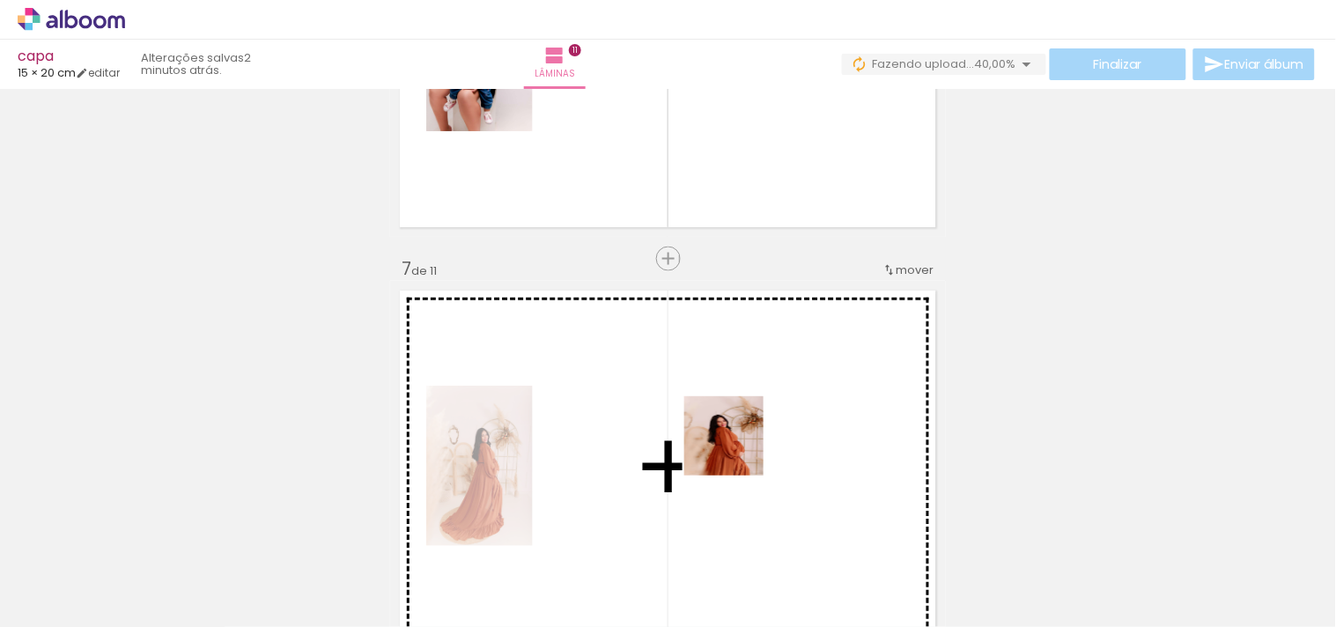
drag, startPoint x: 763, startPoint y: 591, endPoint x: 859, endPoint y: 558, distance: 100.5
click at [736, 447] on quentale-workspace at bounding box center [668, 313] width 1336 height 627
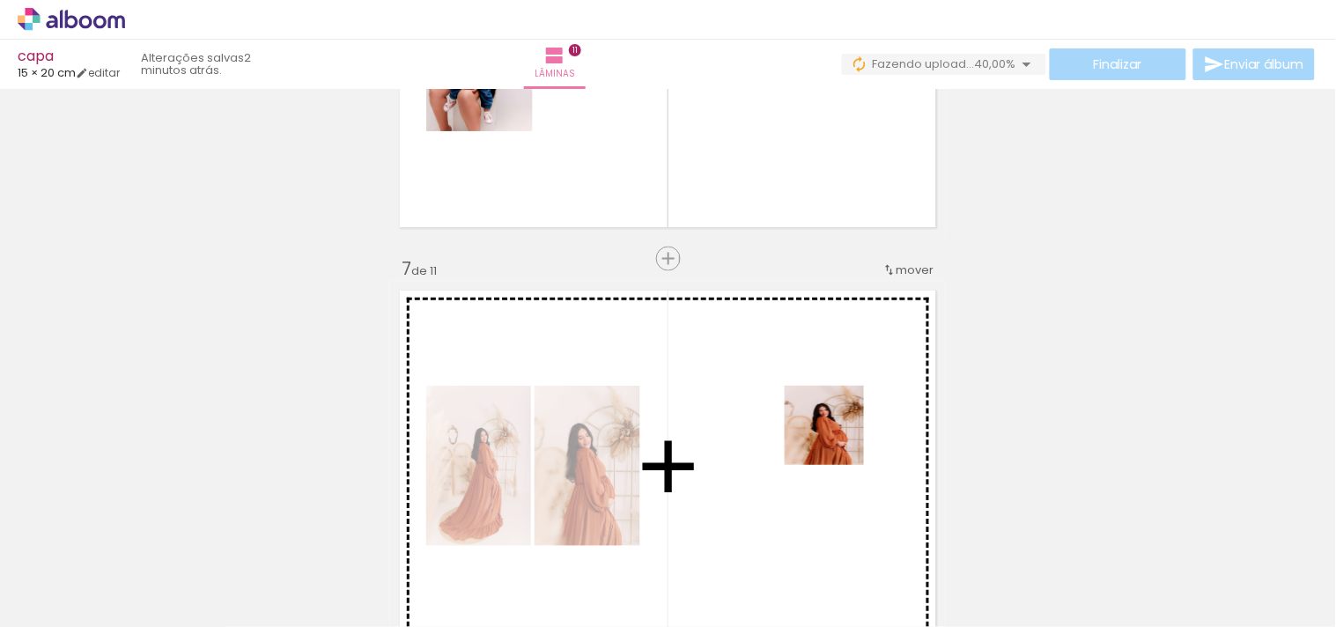
drag, startPoint x: 876, startPoint y: 582, endPoint x: 837, endPoint y: 439, distance: 148.7
click at [837, 439] on quentale-workspace at bounding box center [668, 313] width 1336 height 627
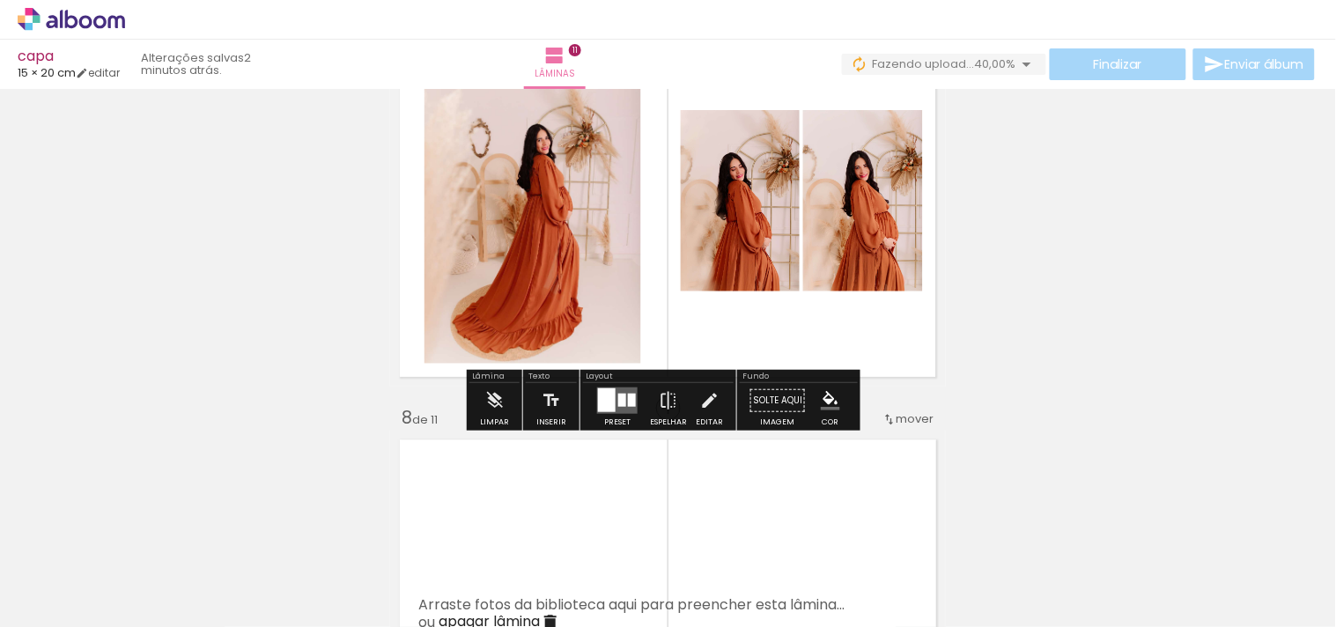
scroll to position [2642, 0]
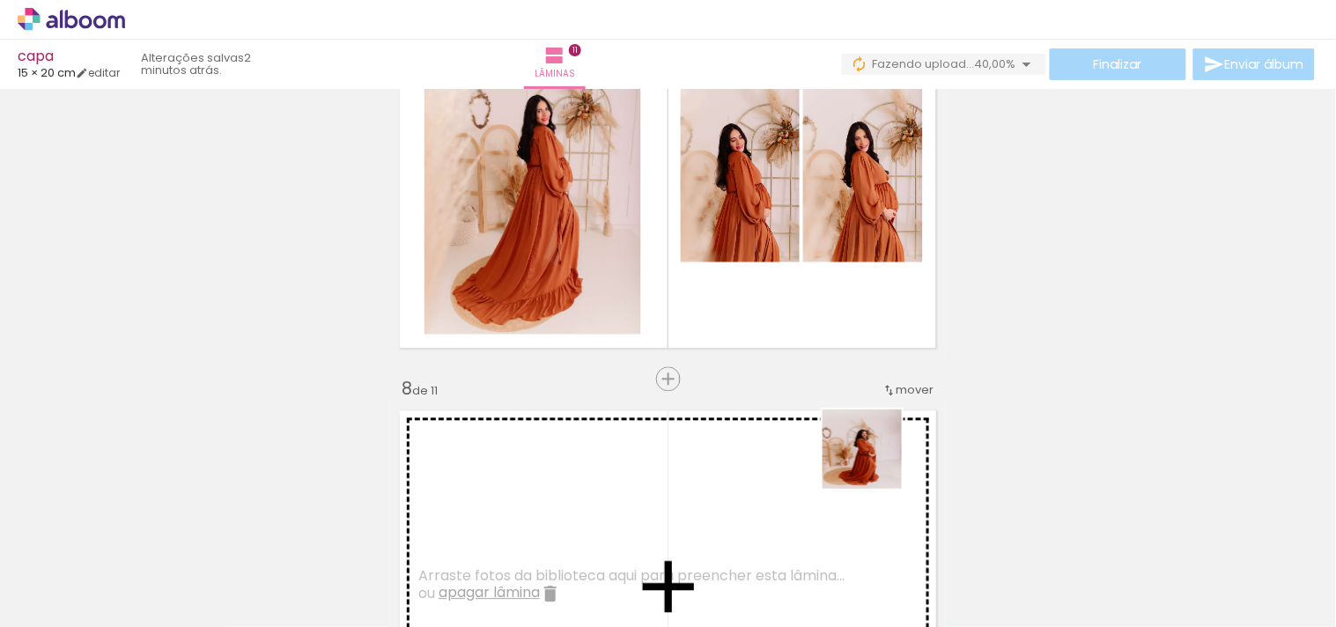
drag, startPoint x: 963, startPoint y: 597, endPoint x: 852, endPoint y: 447, distance: 186.3
click at [852, 447] on quentale-workspace at bounding box center [668, 313] width 1336 height 627
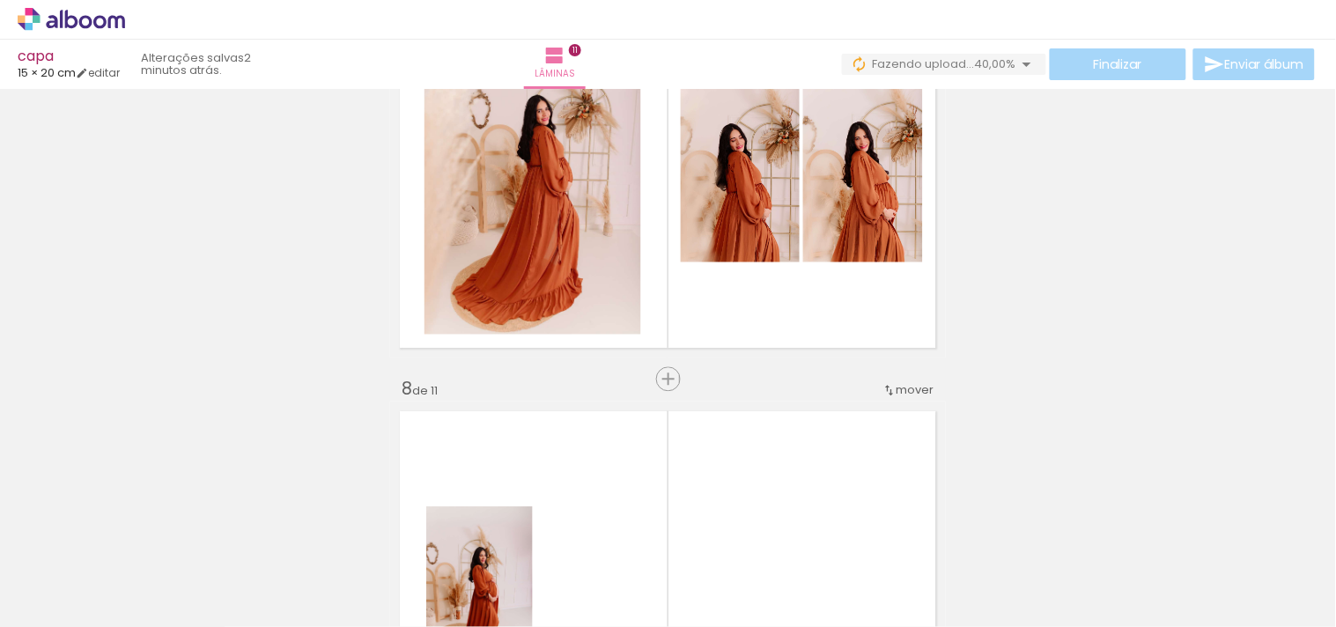
scroll to position [2740, 0]
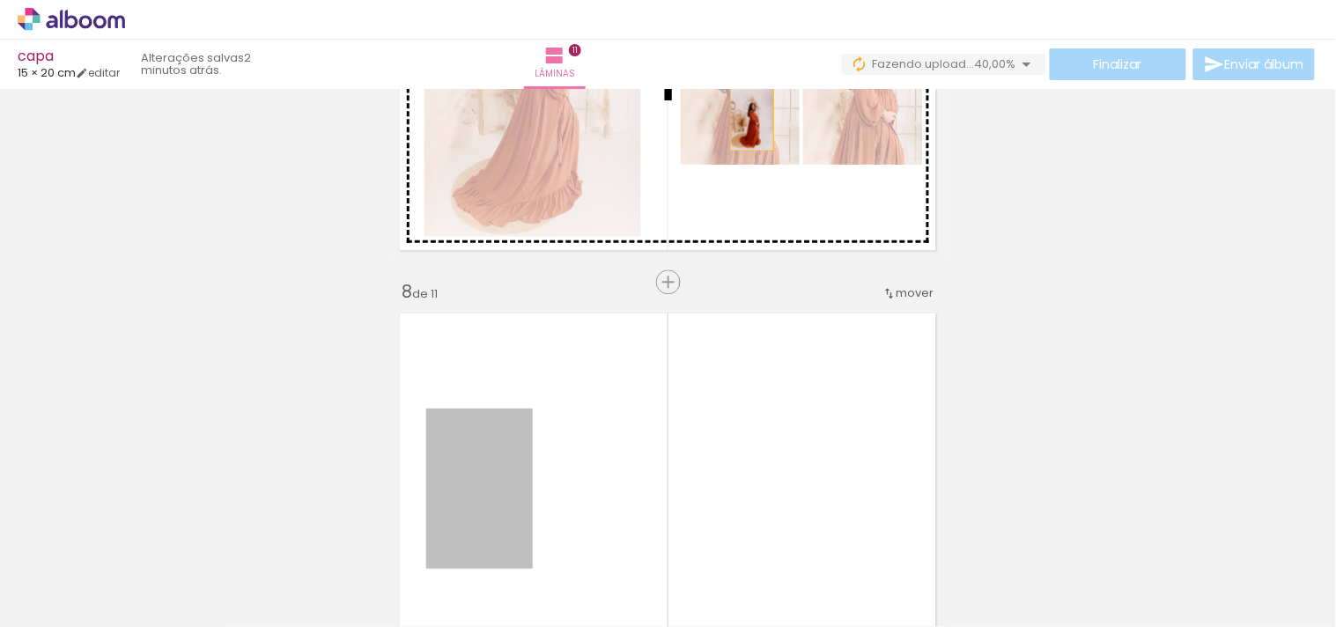
drag, startPoint x: 508, startPoint y: 478, endPoint x: 745, endPoint y: 118, distance: 431.1
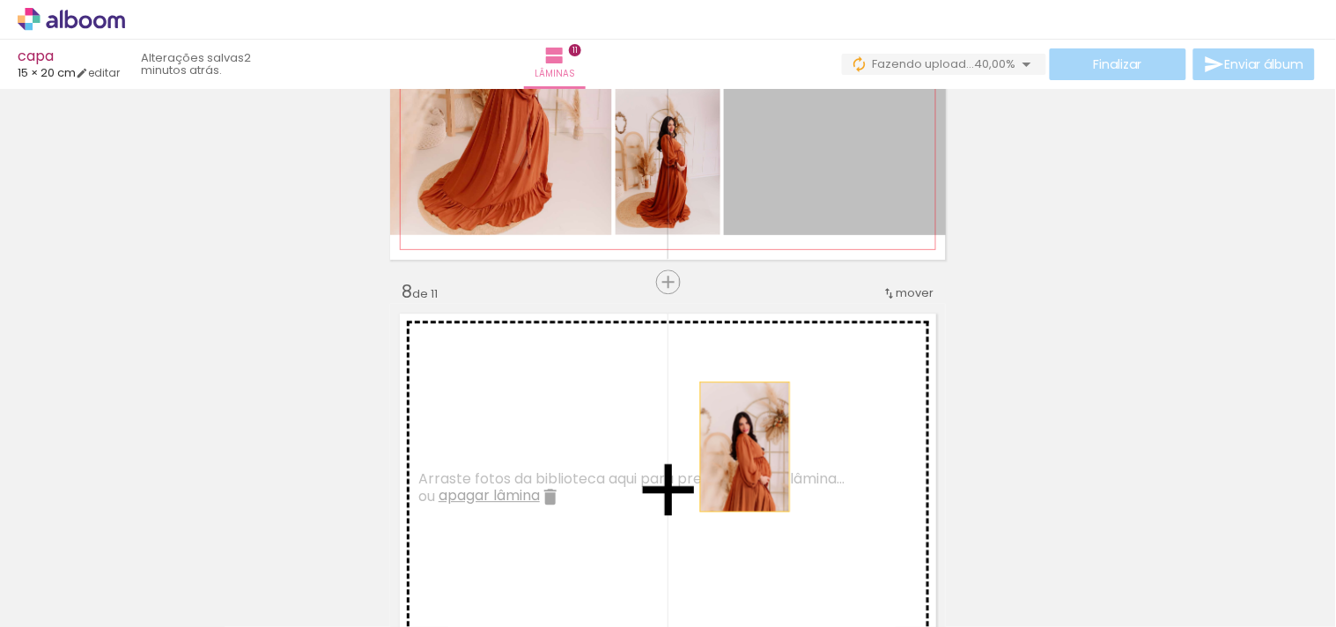
drag, startPoint x: 819, startPoint y: 181, endPoint x: 741, endPoint y: 235, distance: 95.5
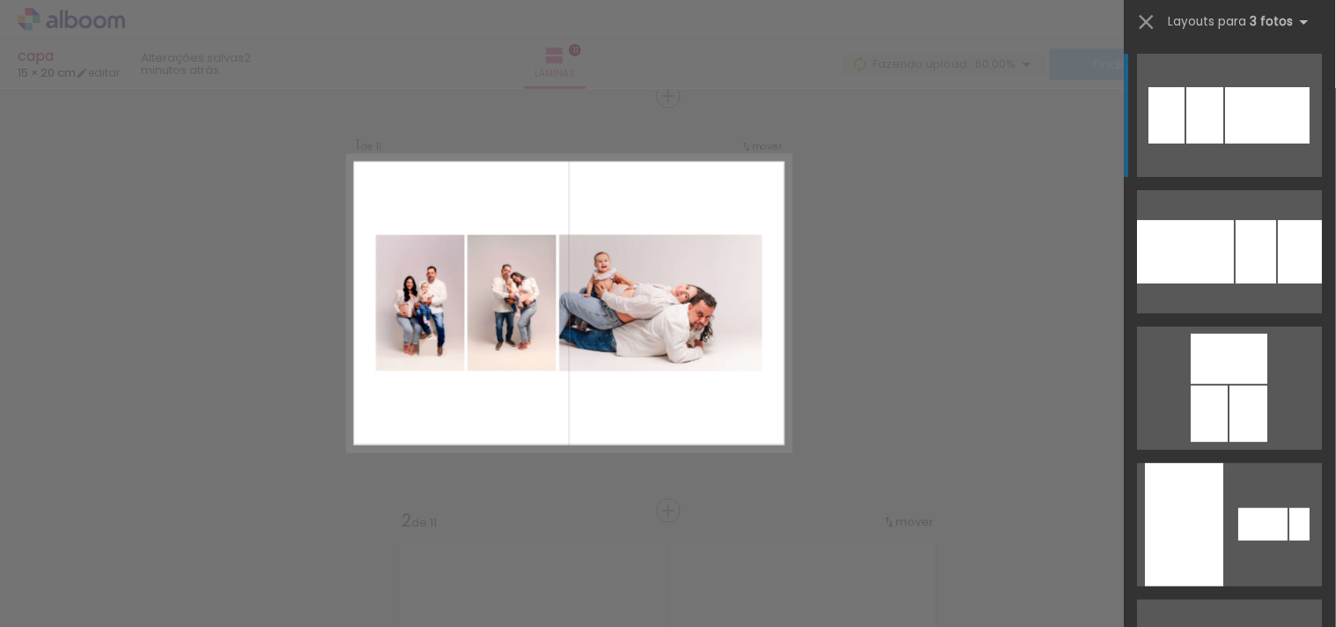
click at [1201, 151] on quentale-layouter at bounding box center [1230, 115] width 185 height 123
click at [720, 411] on quentale-layouter at bounding box center [569, 303] width 445 height 297
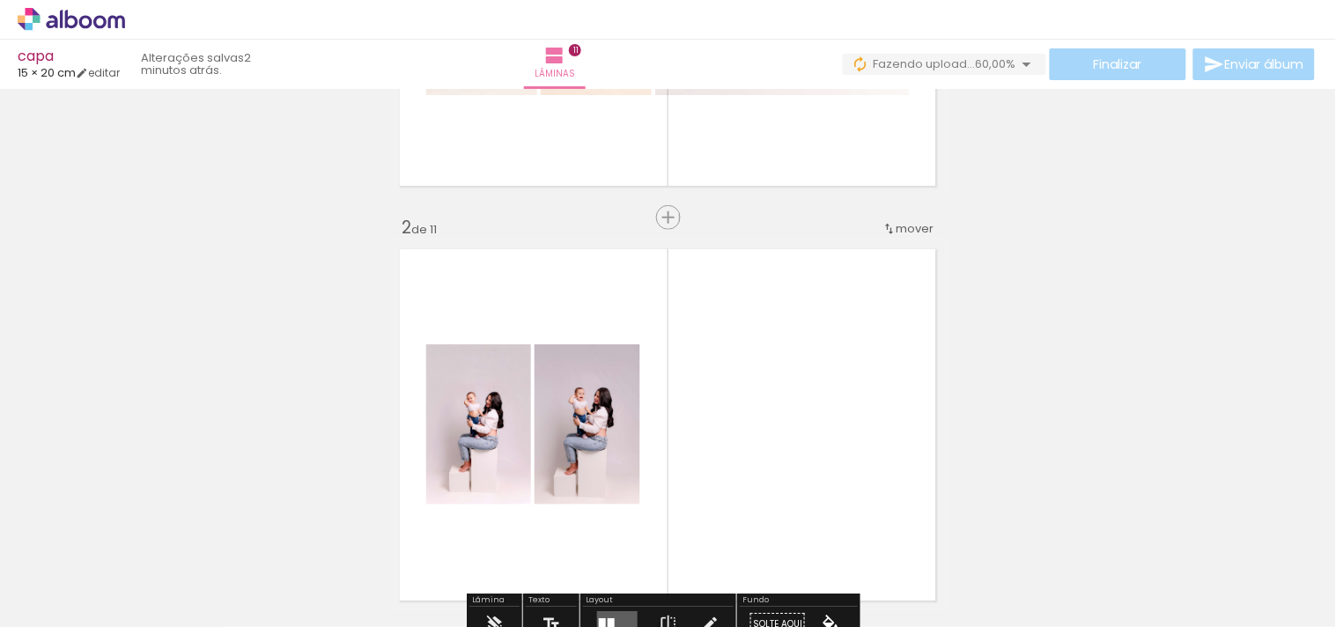
scroll to position [512, 0]
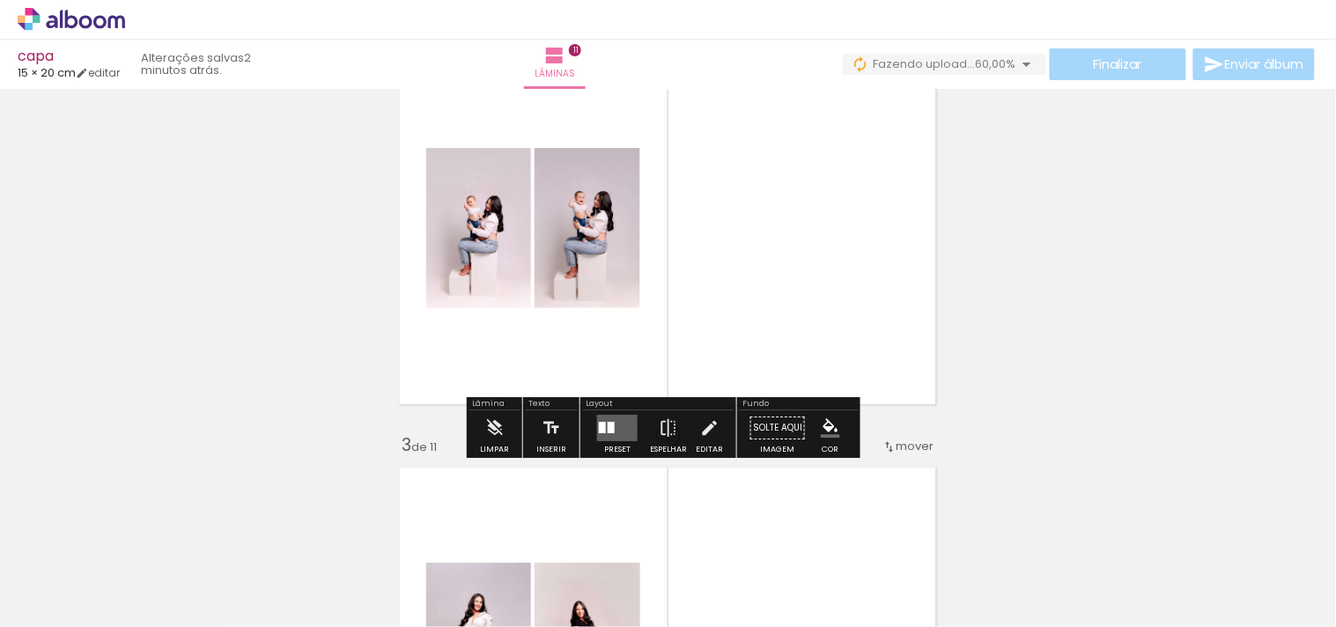
drag, startPoint x: 621, startPoint y: 429, endPoint x: 742, endPoint y: 366, distance: 136.7
click at [621, 429] on quentale-layouter at bounding box center [617, 428] width 41 height 26
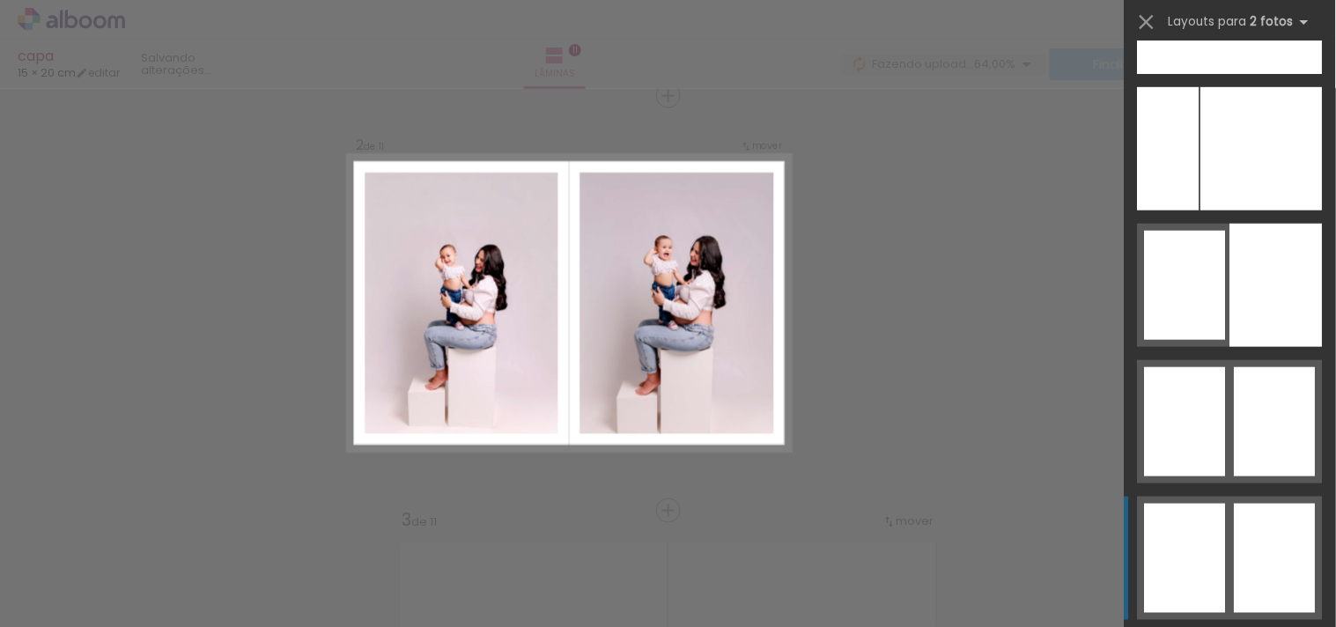
scroll to position [10449, 0]
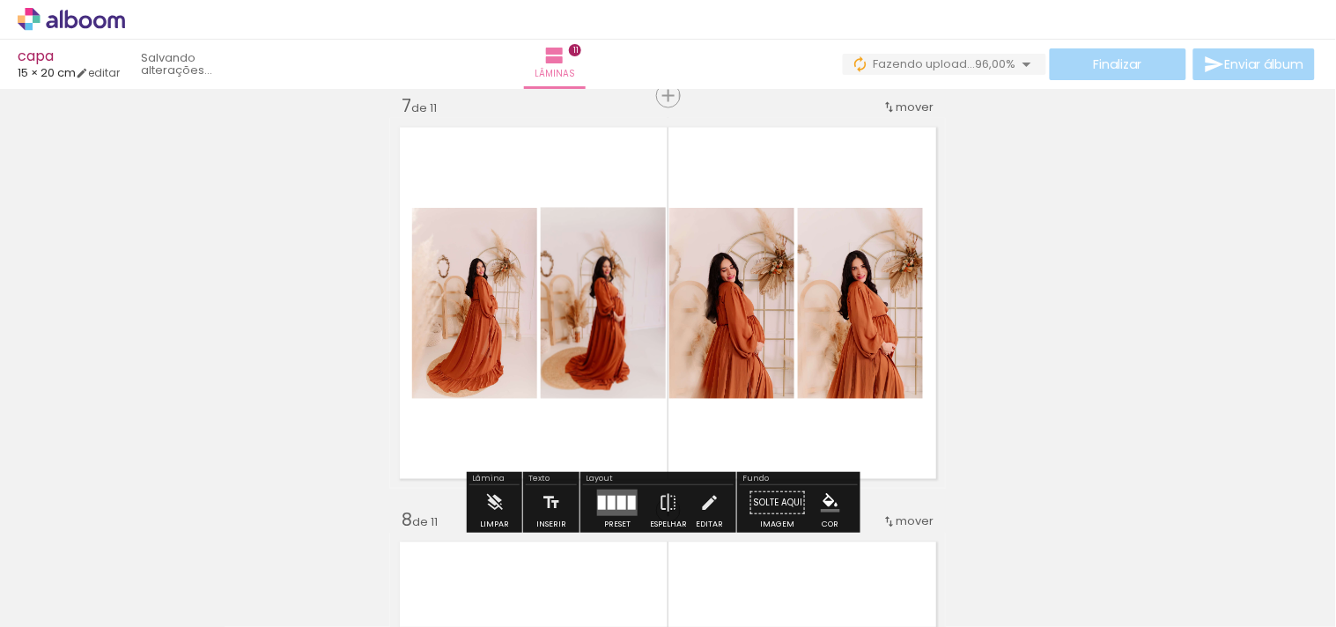
scroll to position [0, 1279]
click at [636, 359] on quentale-photo at bounding box center [603, 303] width 125 height 191
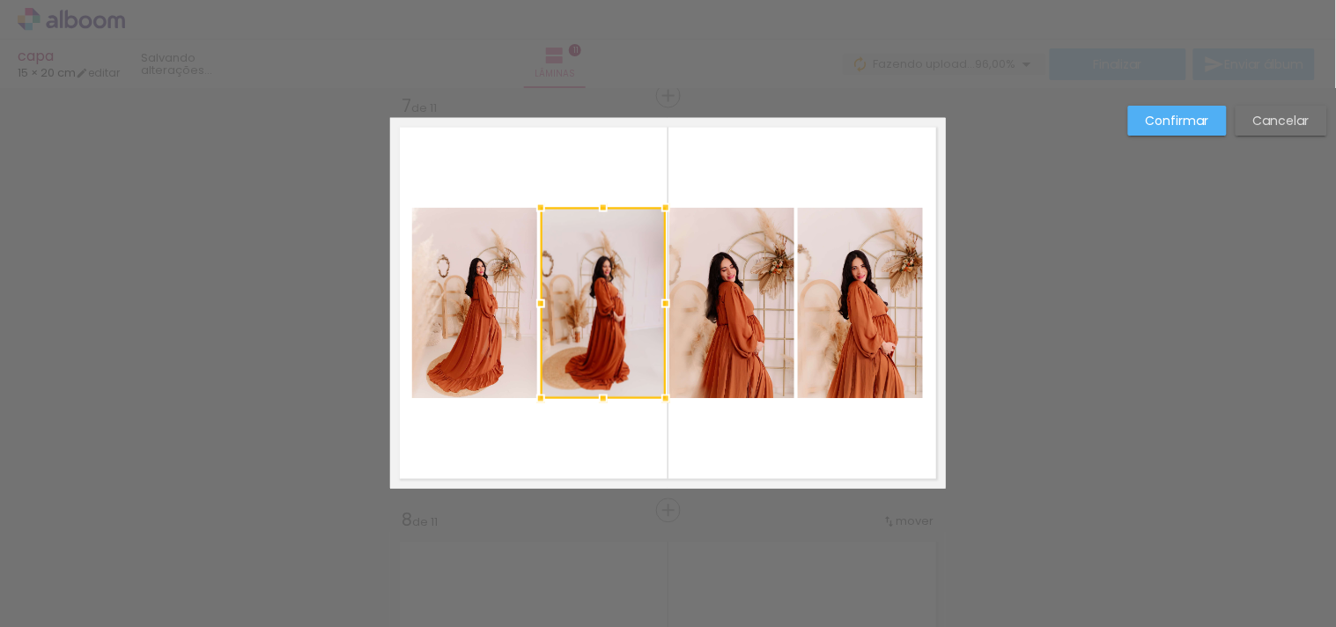
click at [467, 332] on quentale-photo at bounding box center [474, 303] width 125 height 191
click at [692, 328] on quentale-photo at bounding box center [731, 303] width 125 height 191
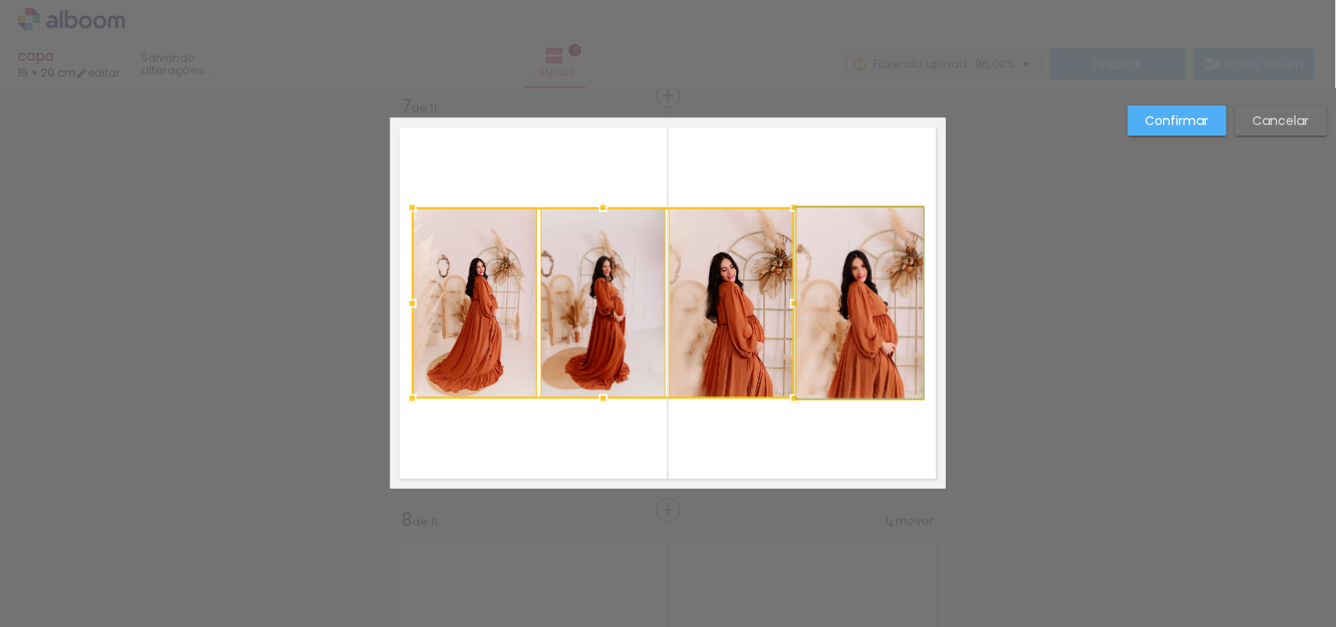
click at [829, 327] on quentale-photo at bounding box center [860, 303] width 125 height 191
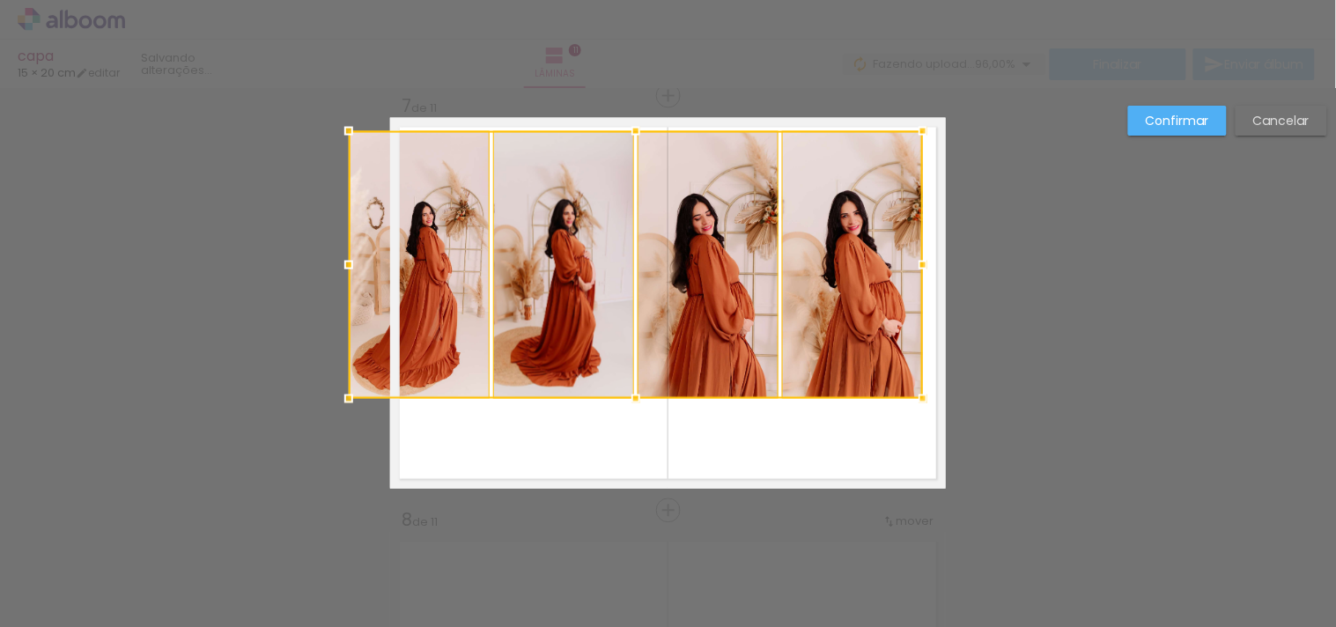
drag, startPoint x: 398, startPoint y: 201, endPoint x: 434, endPoint y: 183, distance: 40.2
click at [434, 183] on div at bounding box center [636, 265] width 574 height 268
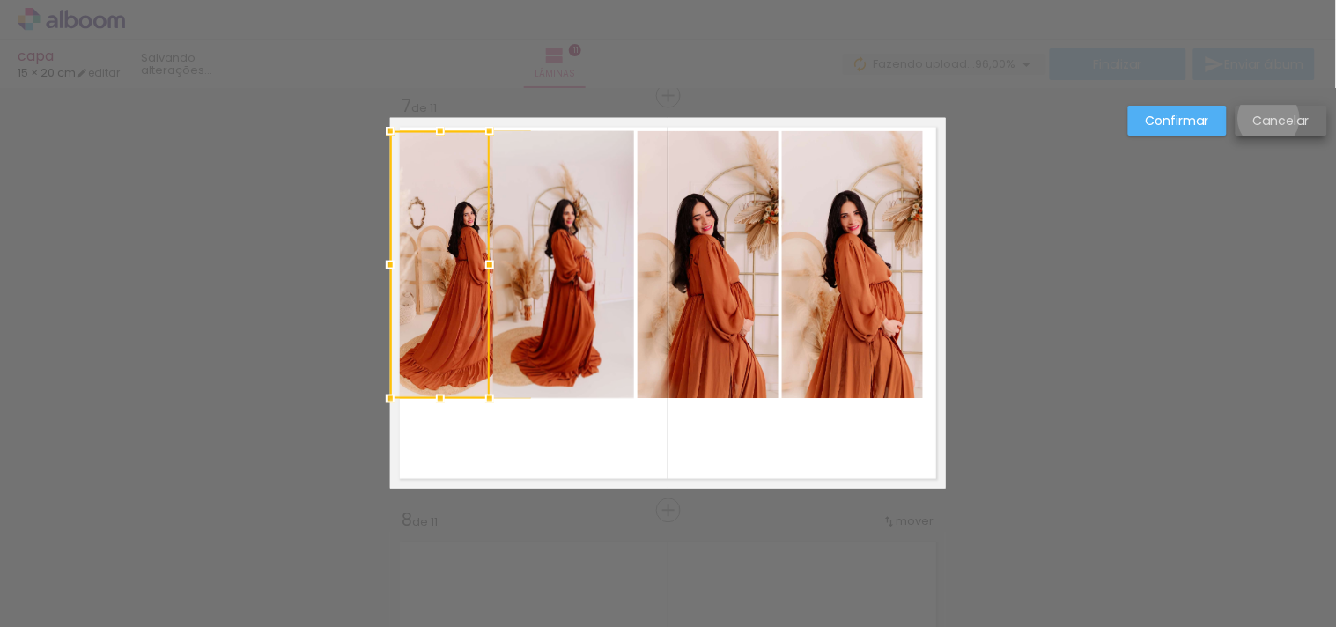
click at [0, 0] on slot "Cancelar" at bounding box center [0, 0] width 0 height 0
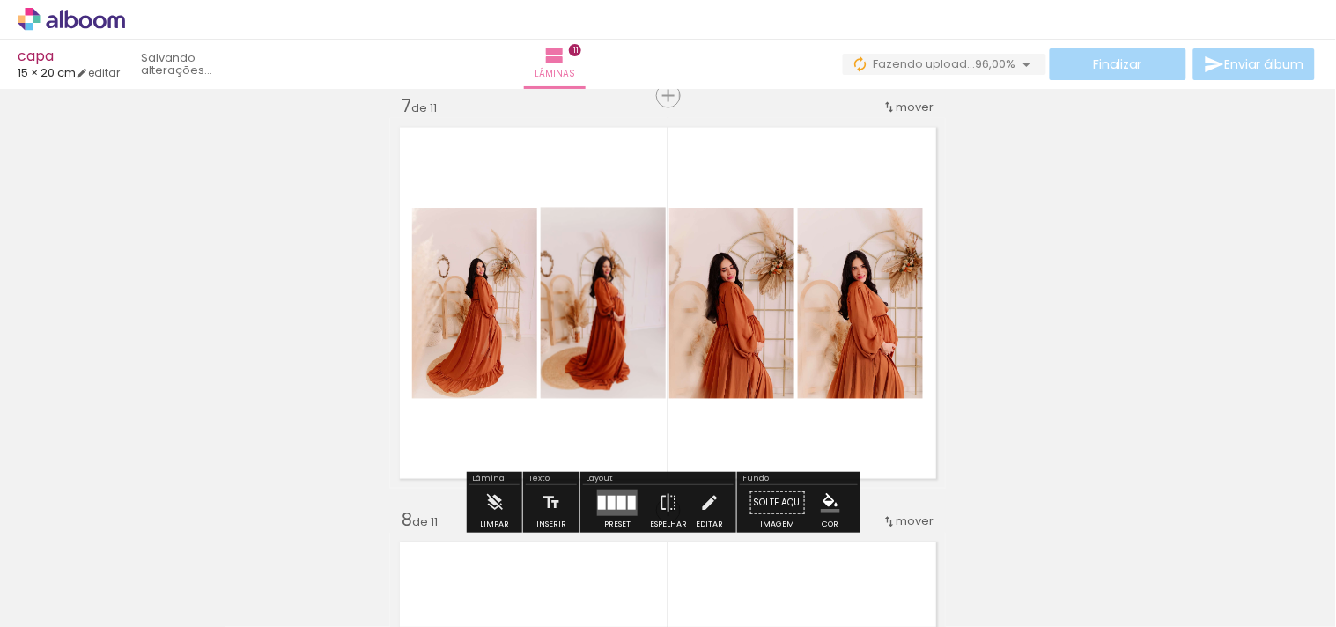
scroll to position [2608, 0]
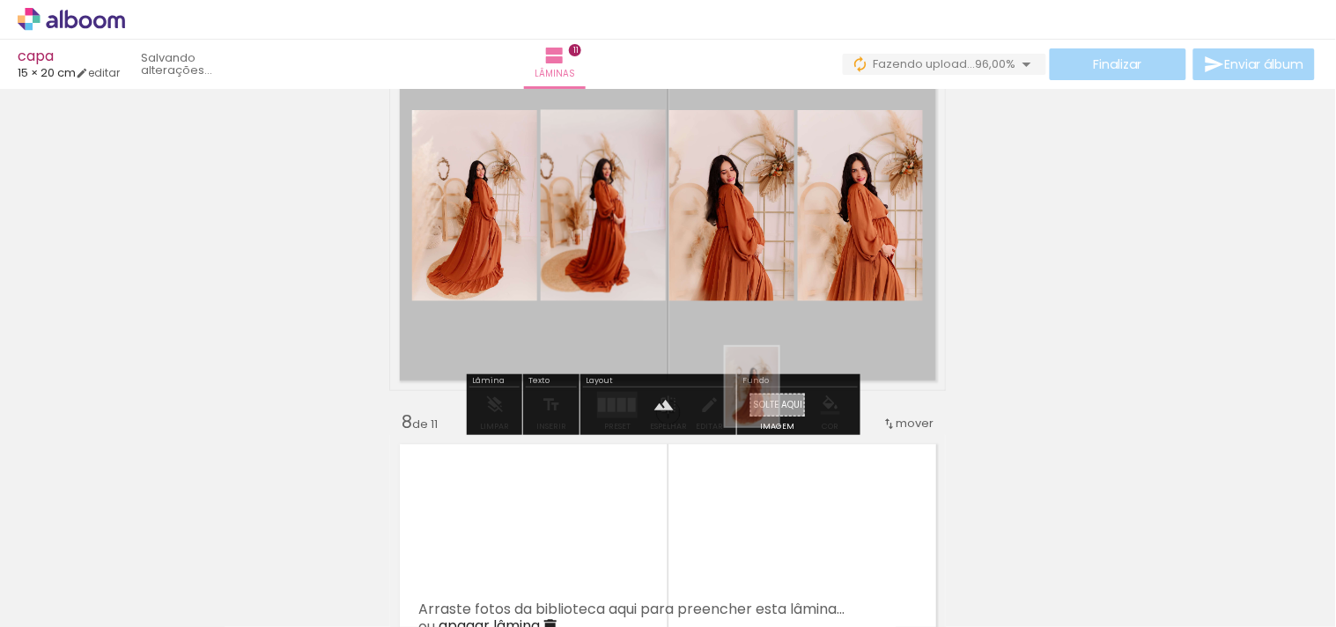
drag, startPoint x: 586, startPoint y: 595, endPoint x: 778, endPoint y: 400, distance: 274.0
click at [778, 400] on quentale-workspace at bounding box center [668, 313] width 1336 height 627
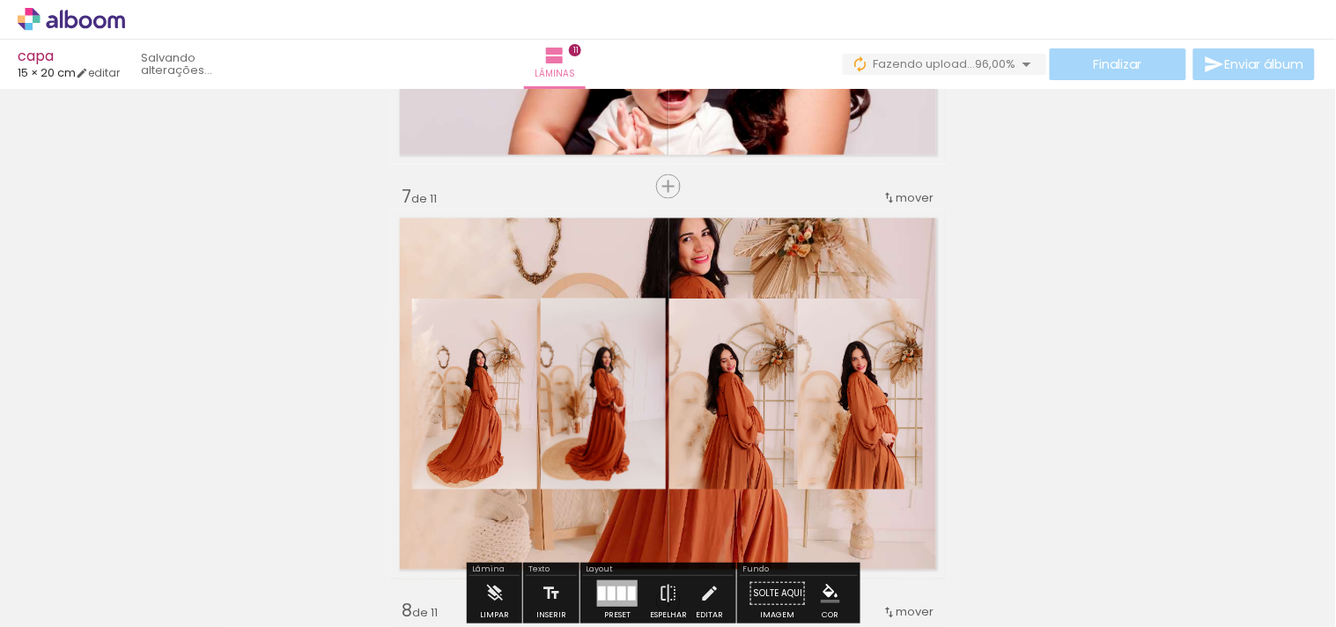
scroll to position [2413, 0]
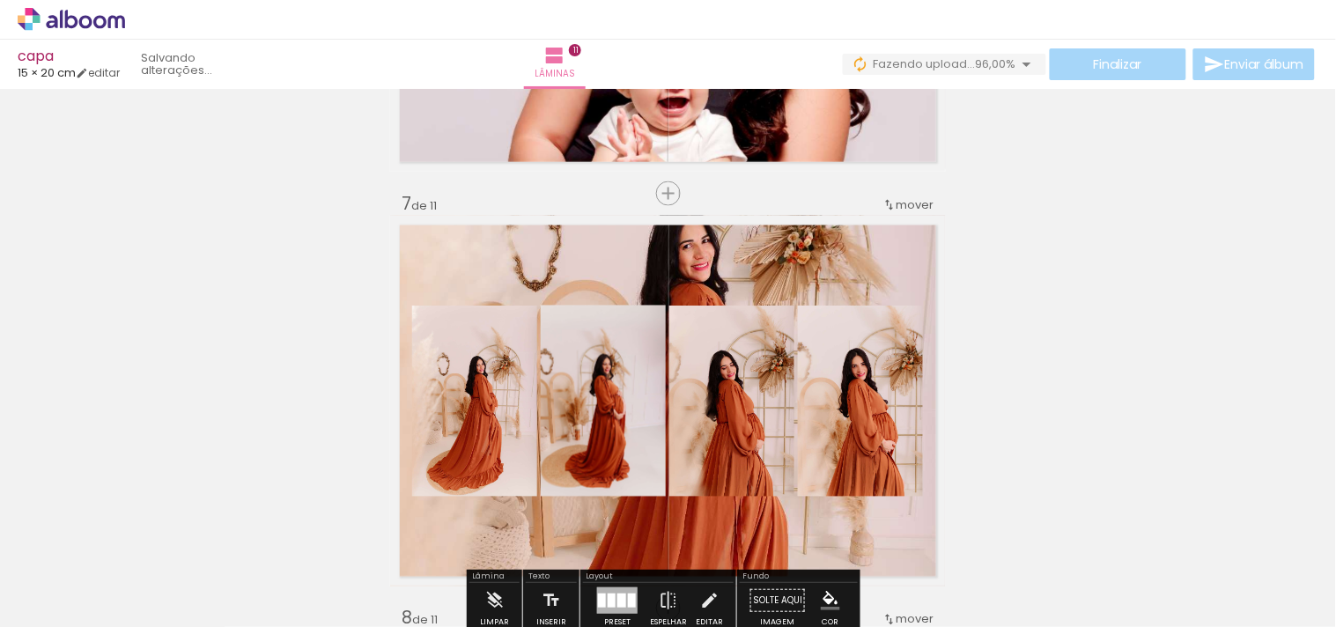
drag, startPoint x: 819, startPoint y: 257, endPoint x: 816, endPoint y: 269, distance: 12.6
click at [816, 269] on quentale-layouter at bounding box center [668, 401] width 556 height 371
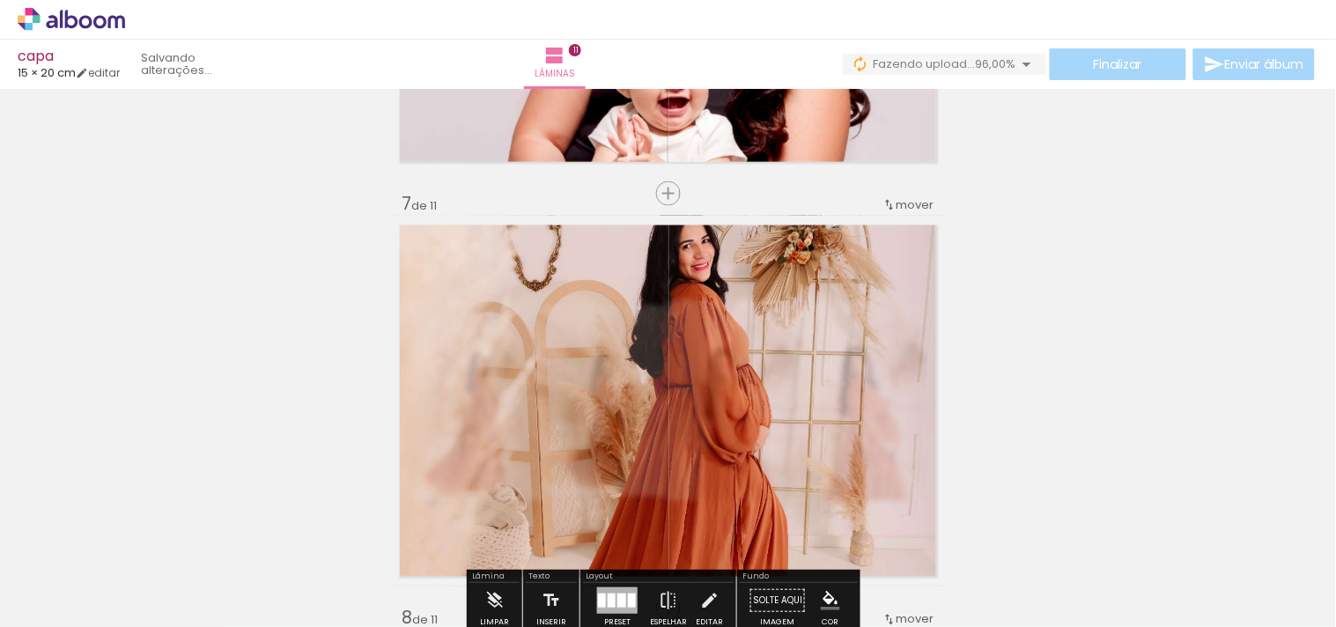
click at [1097, 442] on div "Inserir lâmina 1 de 11 Inserir lâmina 2 de 11 Inserir lâmina 3 de 11 Inserir lâ…" at bounding box center [668, 171] width 1336 height 4978
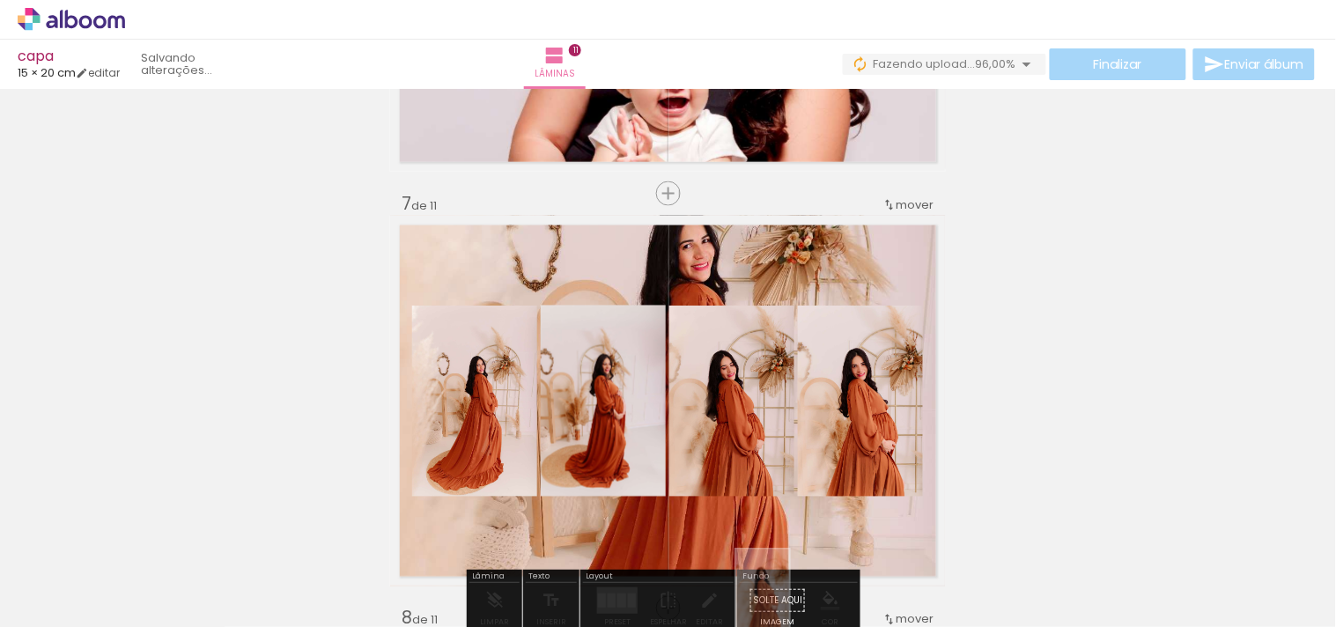
drag, startPoint x: 771, startPoint y: 593, endPoint x: 789, endPoint y: 602, distance: 20.1
click at [789, 602] on div at bounding box center [771, 567] width 58 height 87
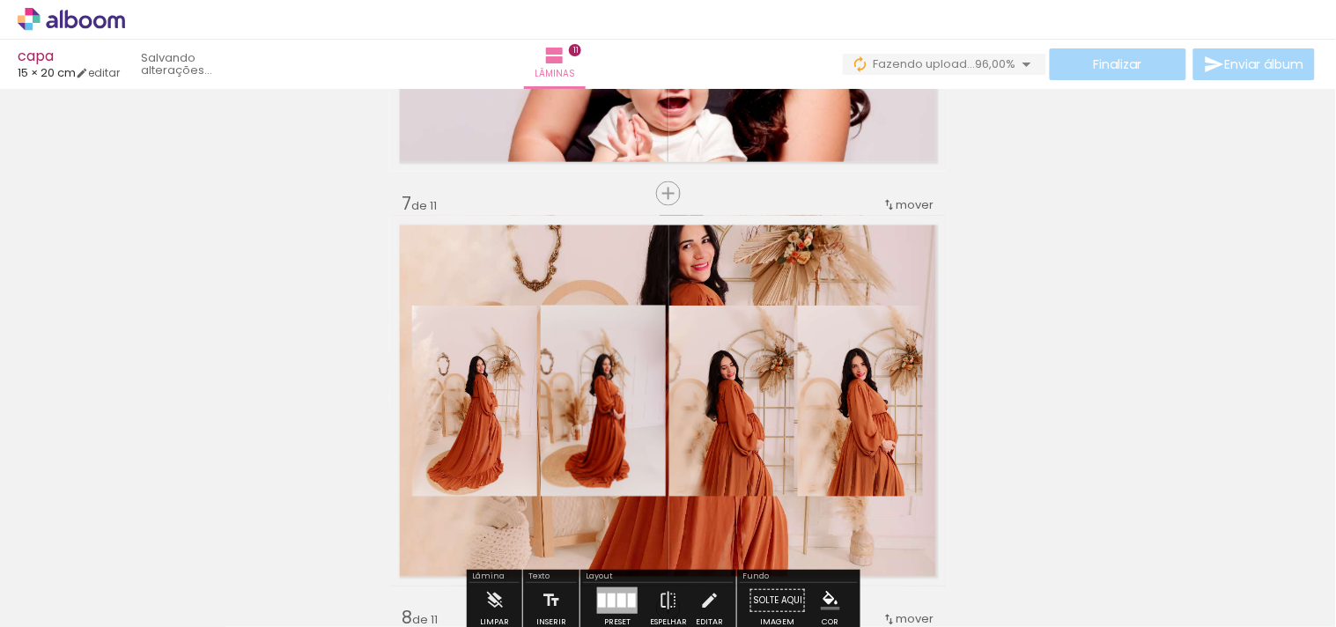
scroll to position [2608, 0]
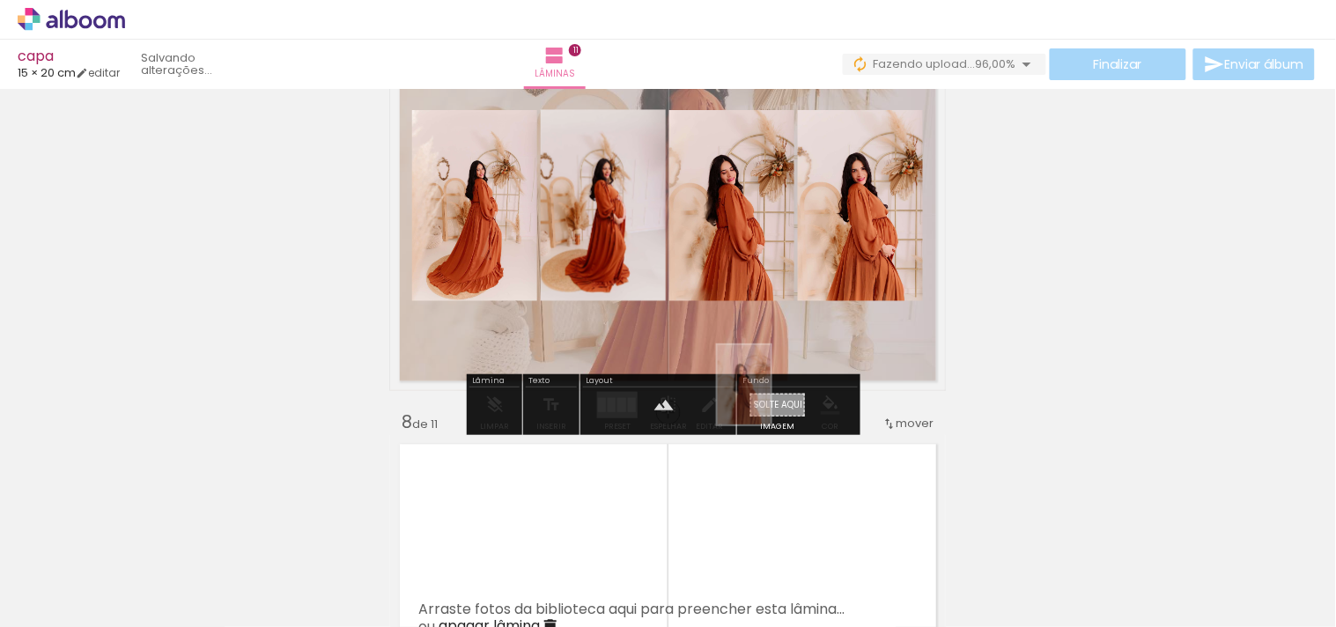
drag, startPoint x: 682, startPoint y: 581, endPoint x: 771, endPoint y: 398, distance: 203.6
click at [771, 398] on quentale-workspace at bounding box center [668, 313] width 1336 height 627
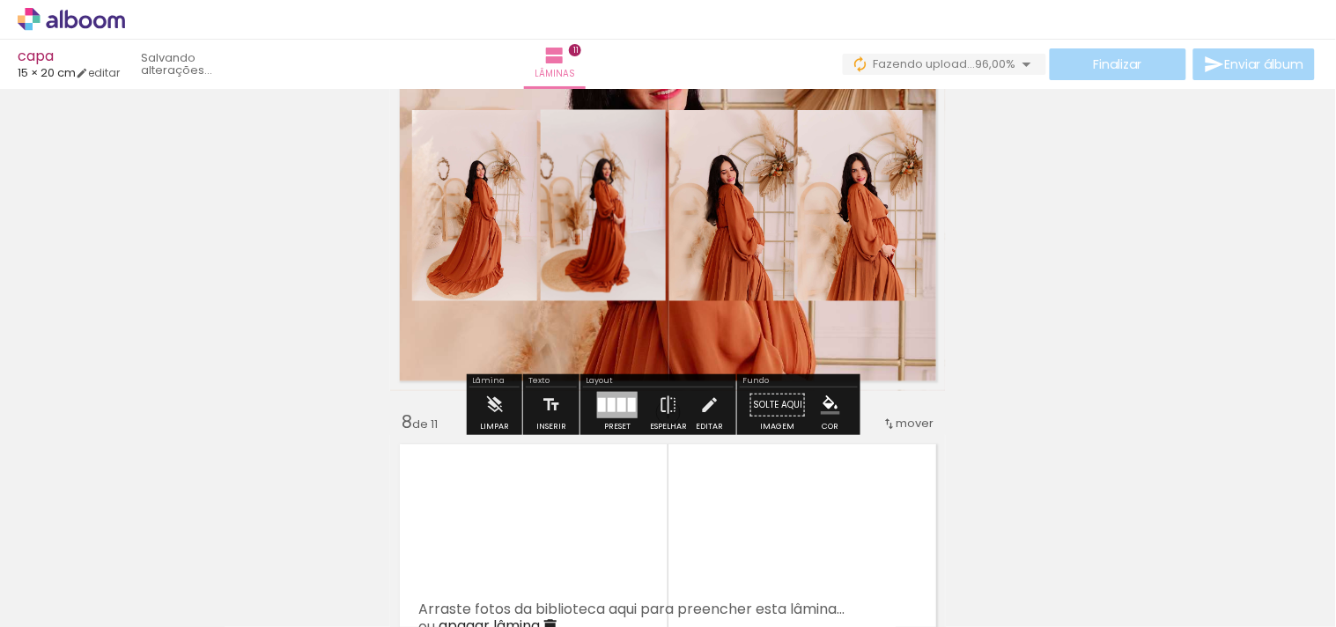
scroll to position [2511, 0]
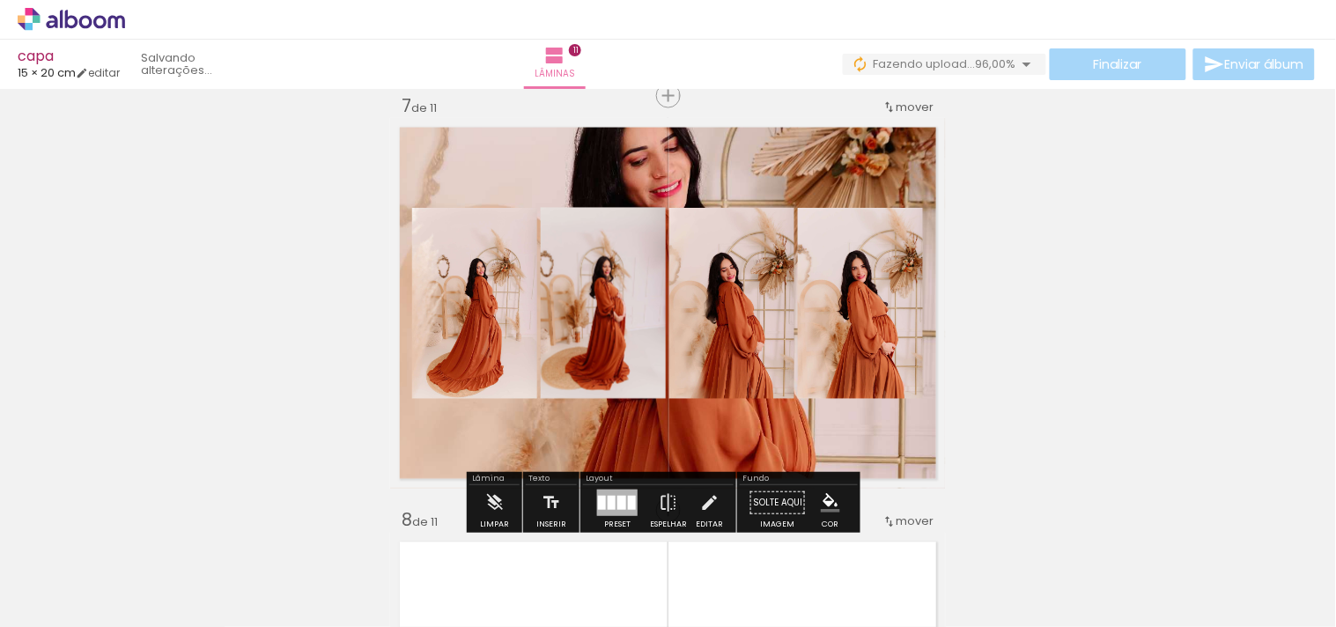
click at [771, 161] on quentale-layouter at bounding box center [668, 303] width 556 height 371
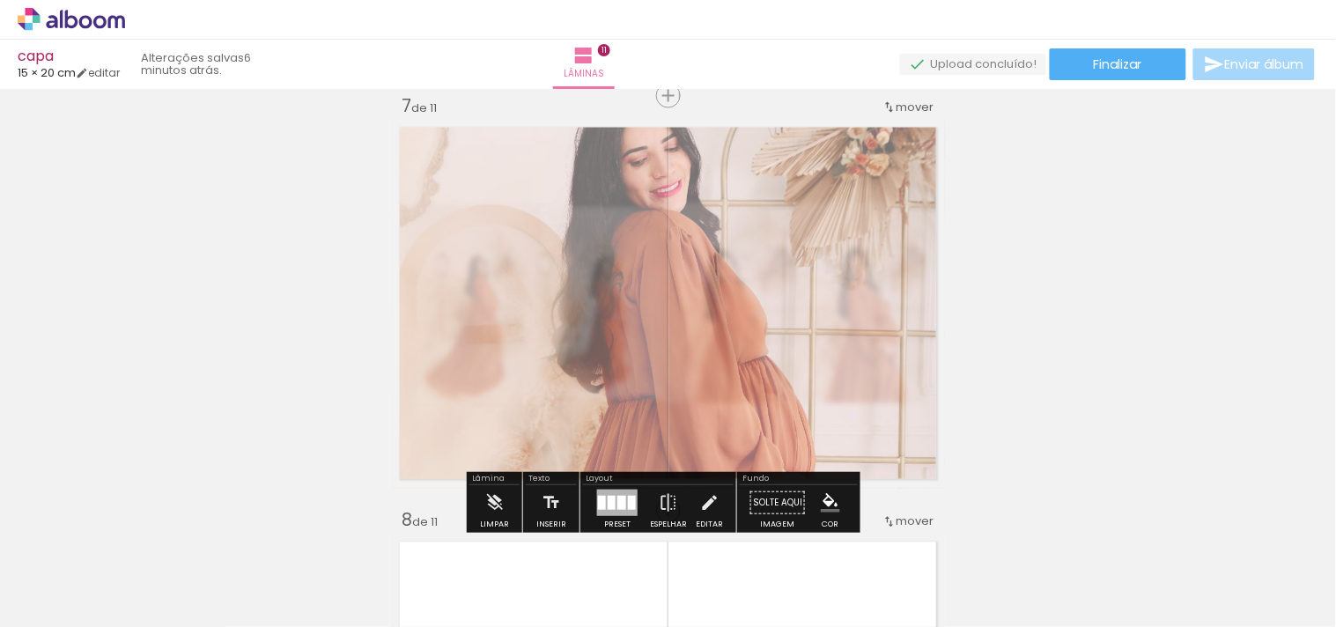
drag, startPoint x: 623, startPoint y: 160, endPoint x: 614, endPoint y: 165, distance: 9.8
type paper-slider "55"
click at [614, 165] on div at bounding box center [615, 163] width 69 height 28
click at [1190, 242] on div "Inserir lâmina 1 de 11 Inserir lâmina 2 de 11 Inserir lâmina 3 de 11 Inserir lâ…" at bounding box center [668, 73] width 1336 height 4978
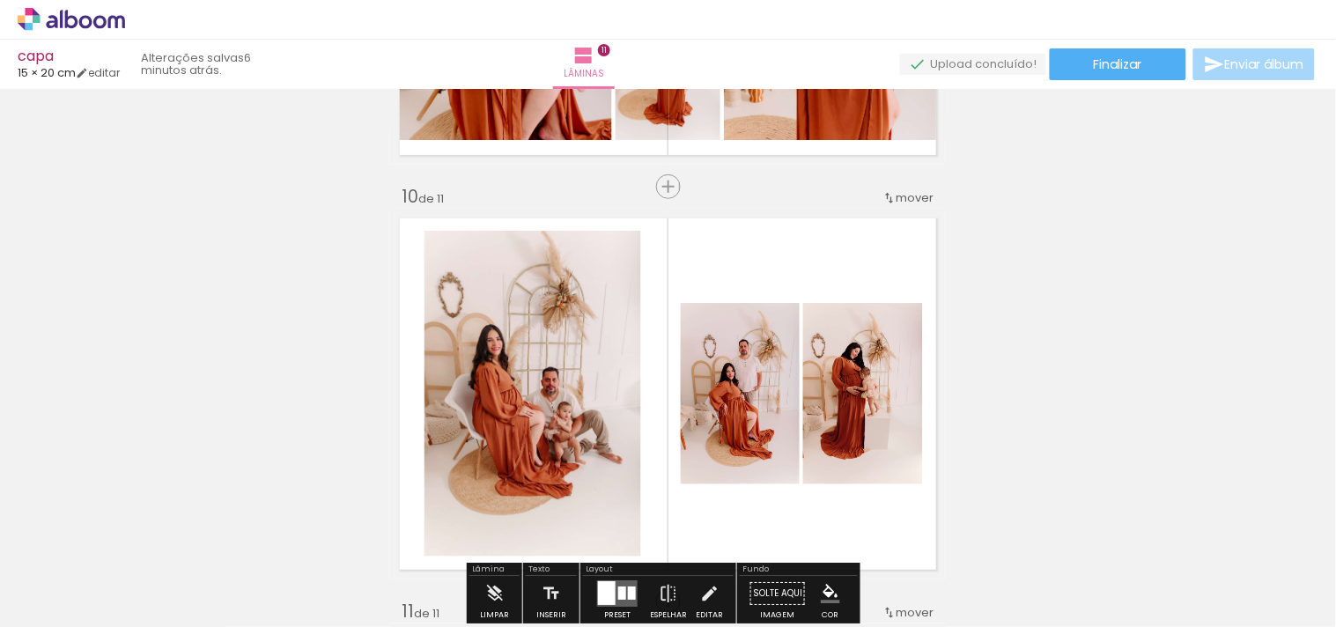
scroll to position [3391, 0]
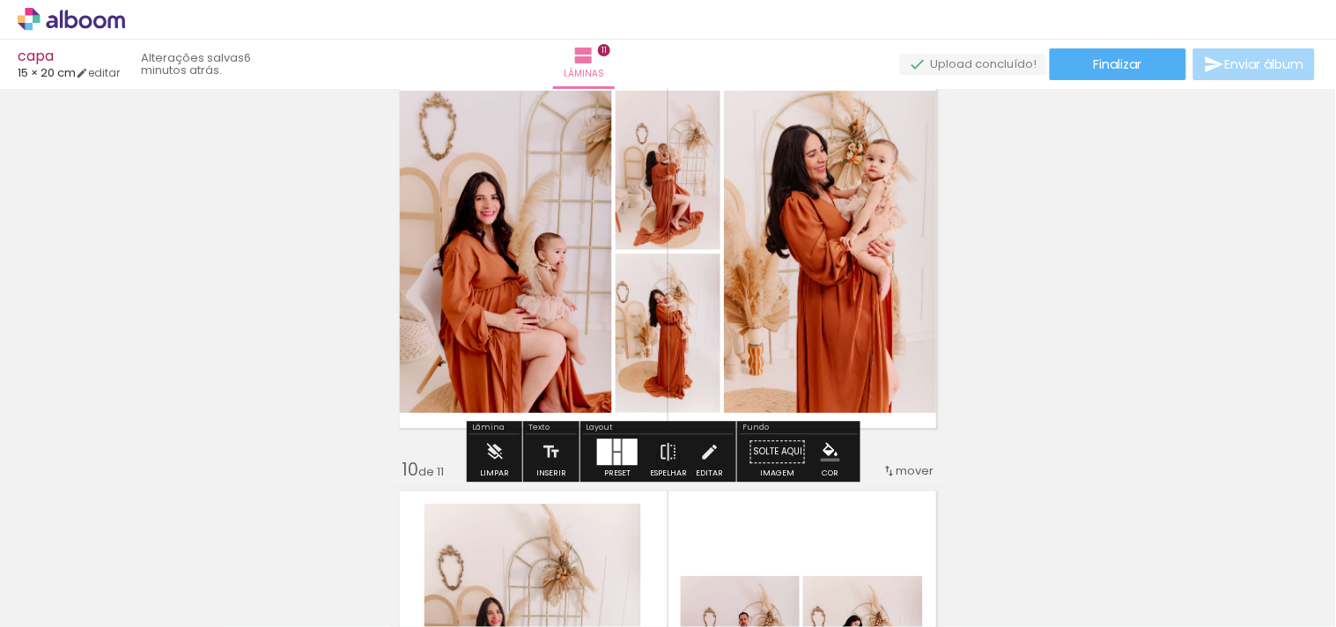
drag, startPoint x: 606, startPoint y: 453, endPoint x: 737, endPoint y: 409, distance: 138.4
click at [606, 453] on div at bounding box center [604, 452] width 15 height 26
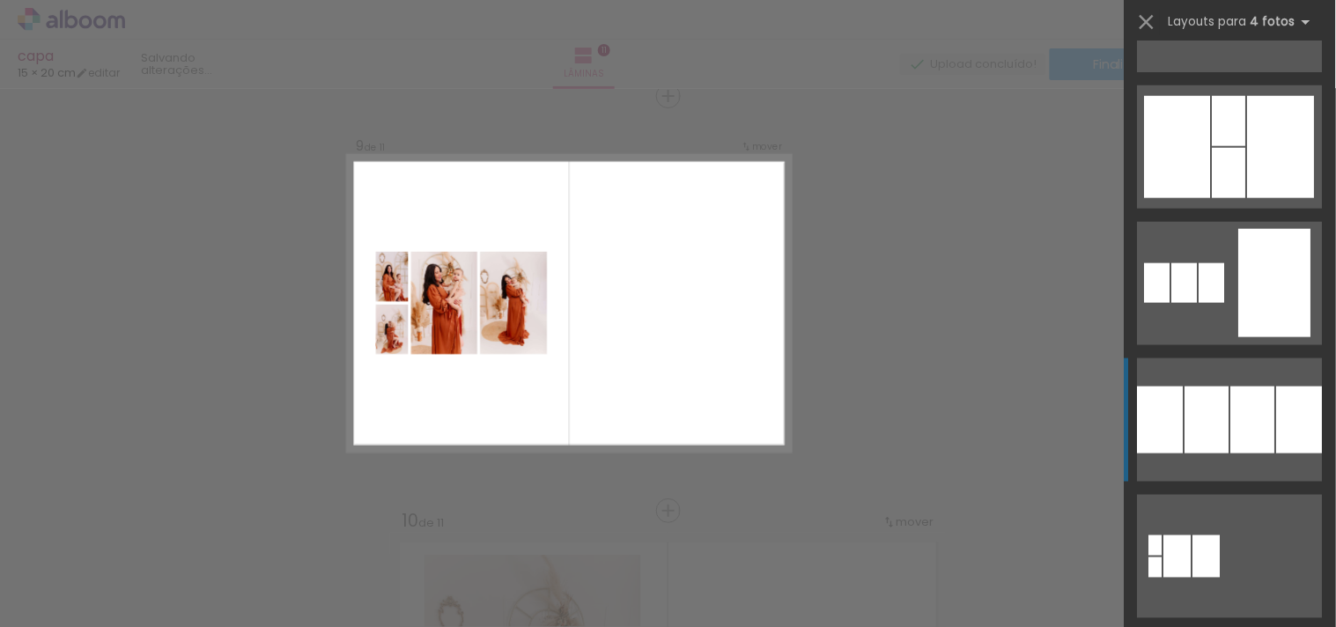
scroll to position [2445, 0]
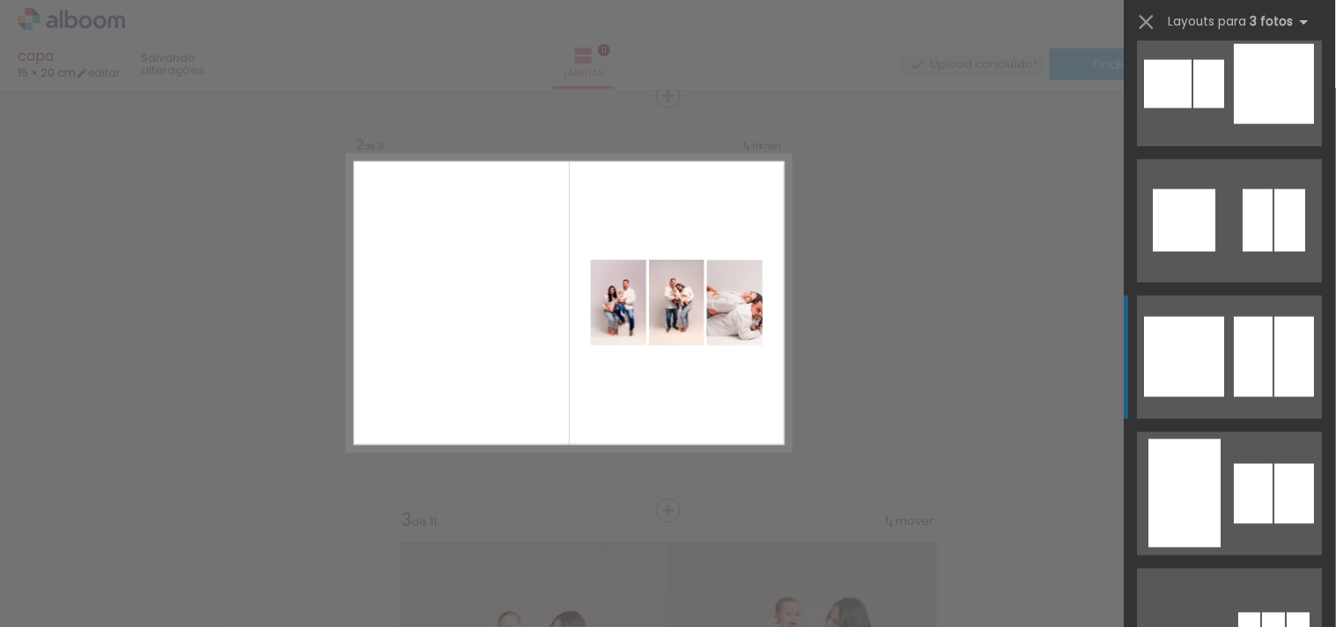
scroll to position [9295, 0]
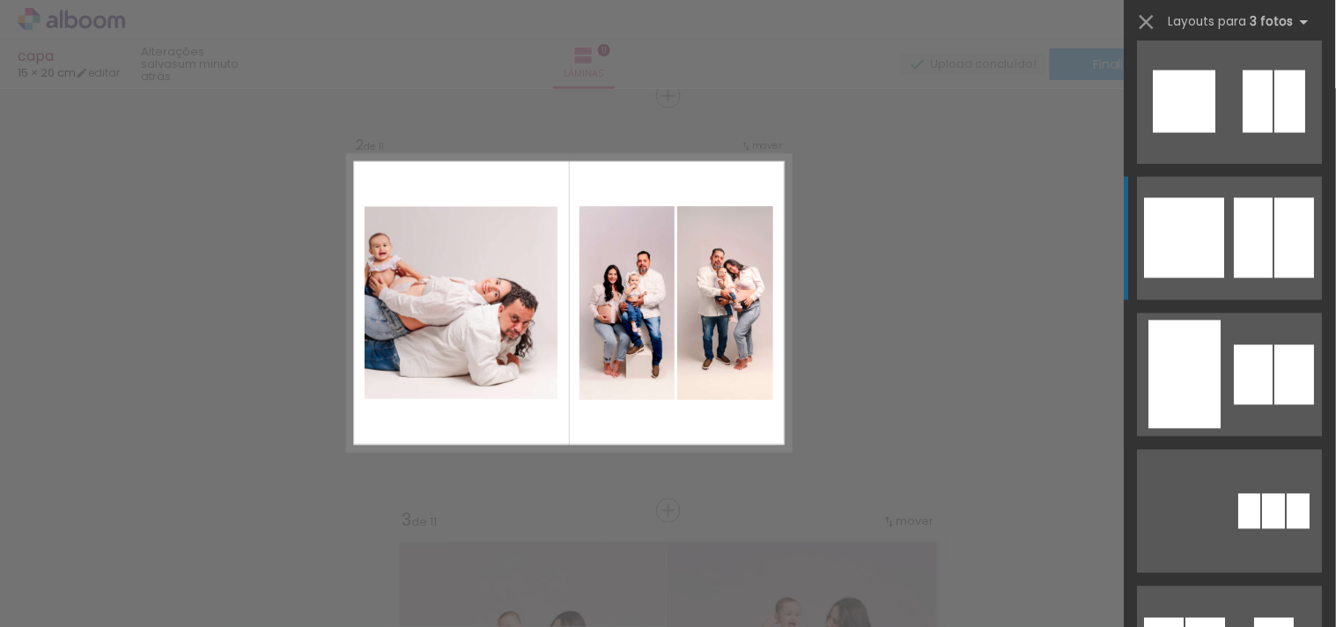
click at [1205, 258] on div at bounding box center [1185, 238] width 80 height 80
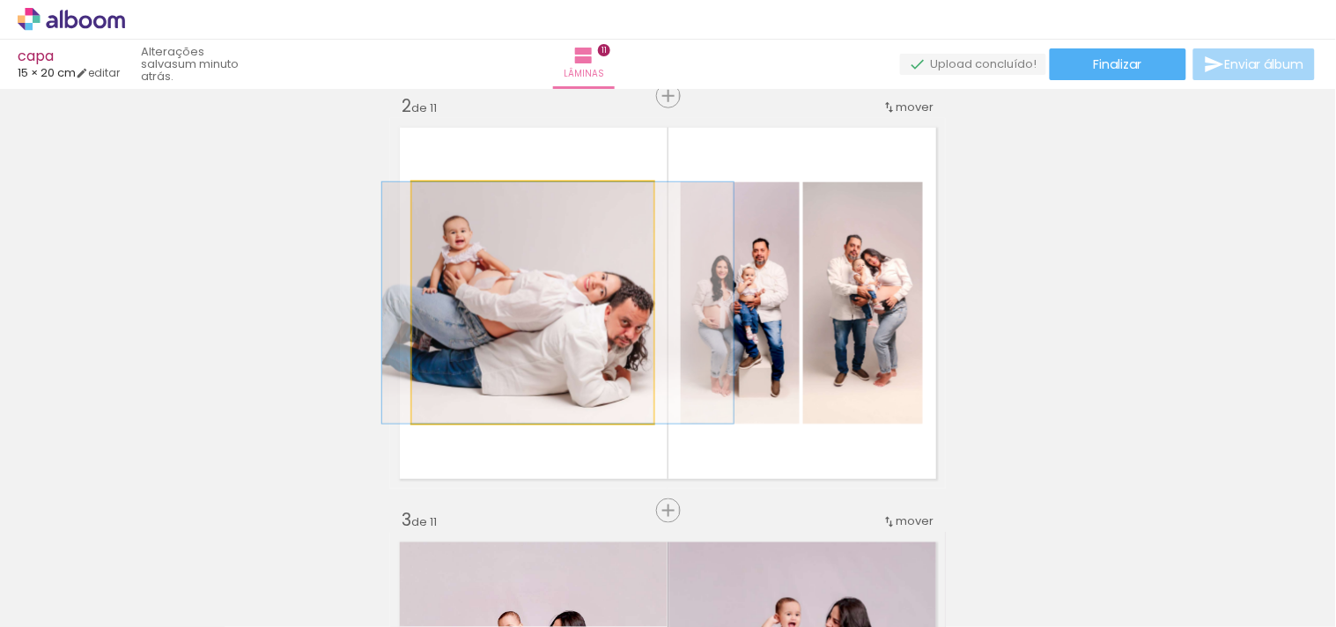
drag, startPoint x: 553, startPoint y: 341, endPoint x: 579, endPoint y: 341, distance: 25.5
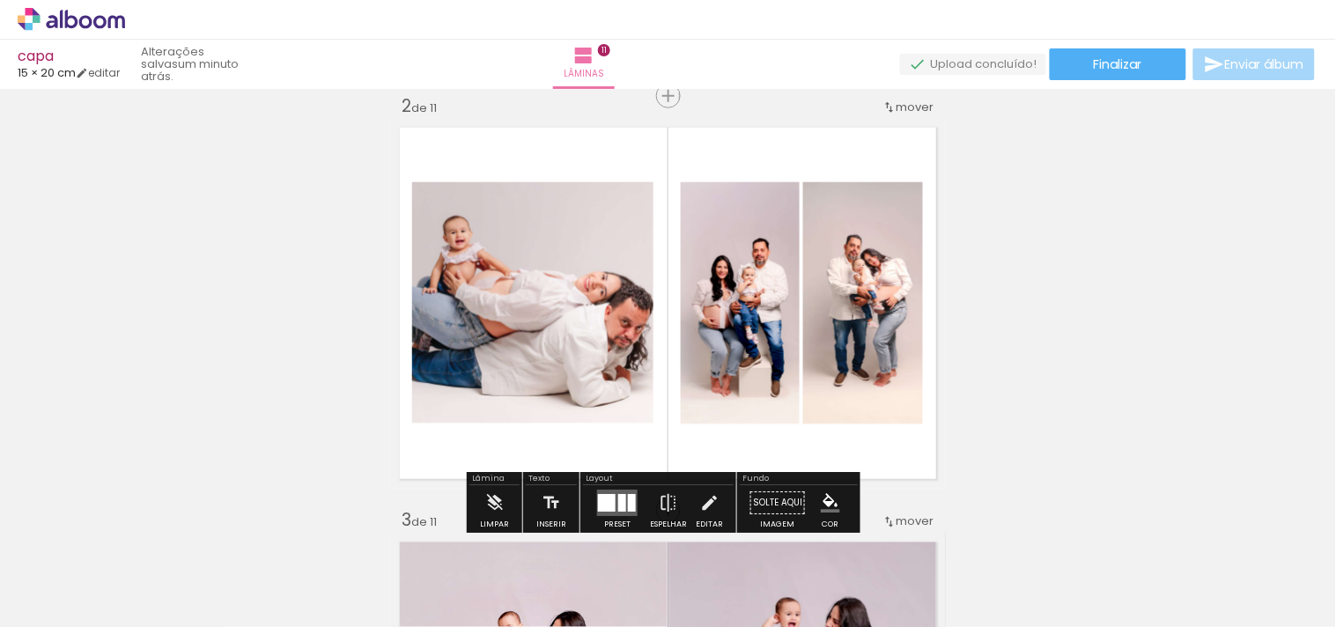
click at [599, 348] on quentale-photo at bounding box center [532, 302] width 241 height 241
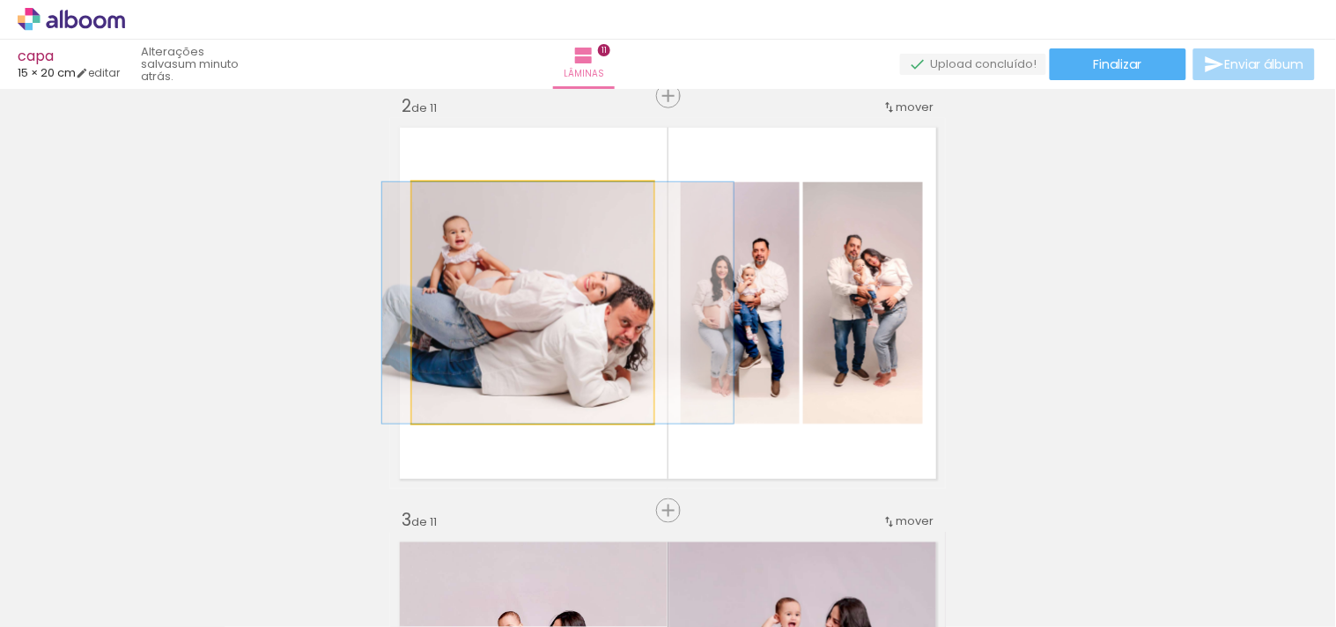
click at [599, 348] on quentale-photo at bounding box center [532, 302] width 241 height 241
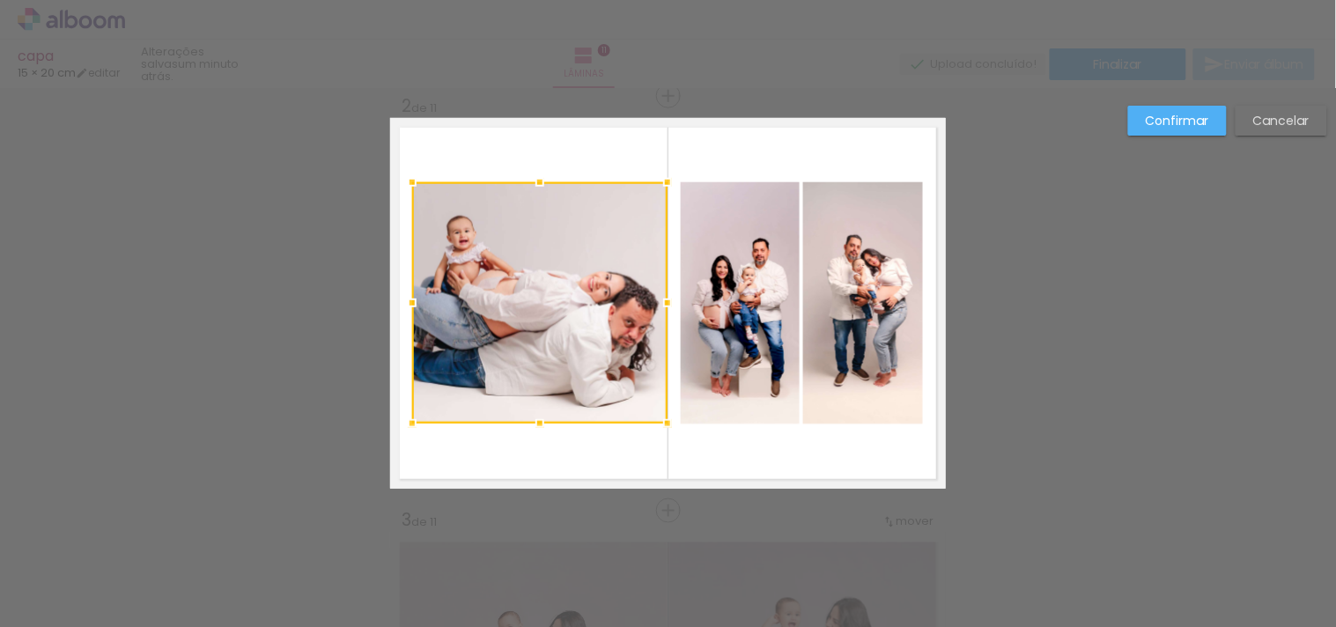
drag, startPoint x: 647, startPoint y: 306, endPoint x: 662, endPoint y: 306, distance: 15.0
click at [662, 306] on div at bounding box center [667, 302] width 35 height 35
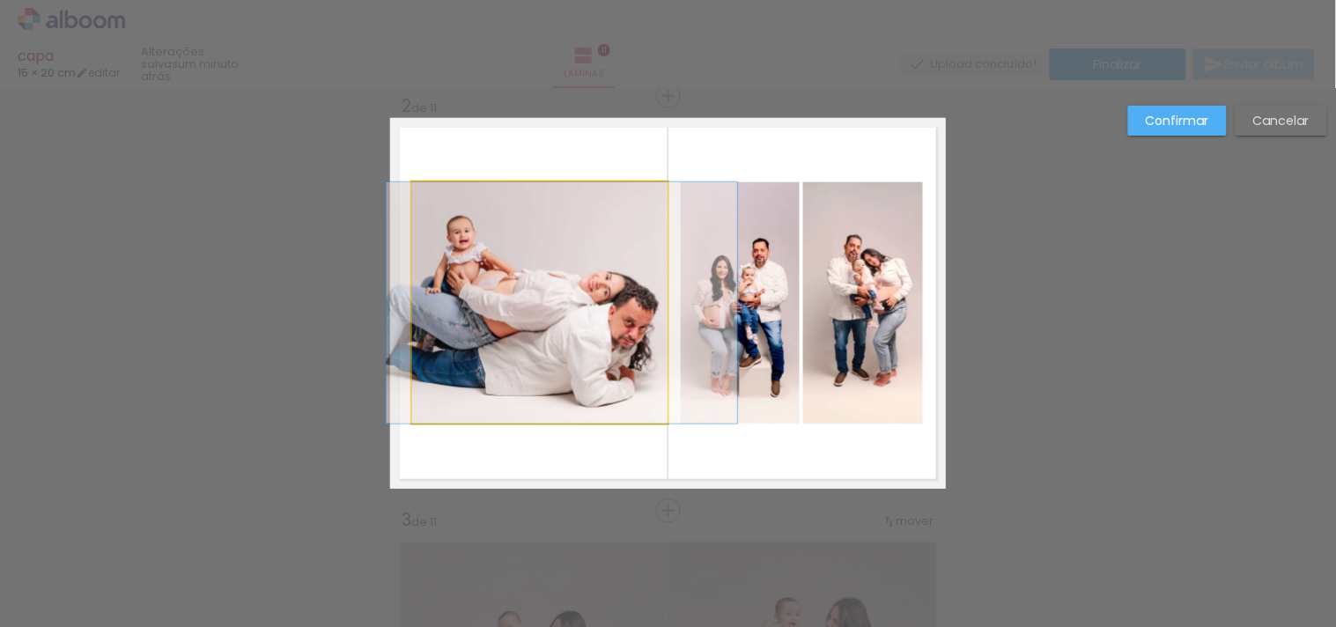
click at [421, 319] on quentale-photo at bounding box center [539, 302] width 255 height 241
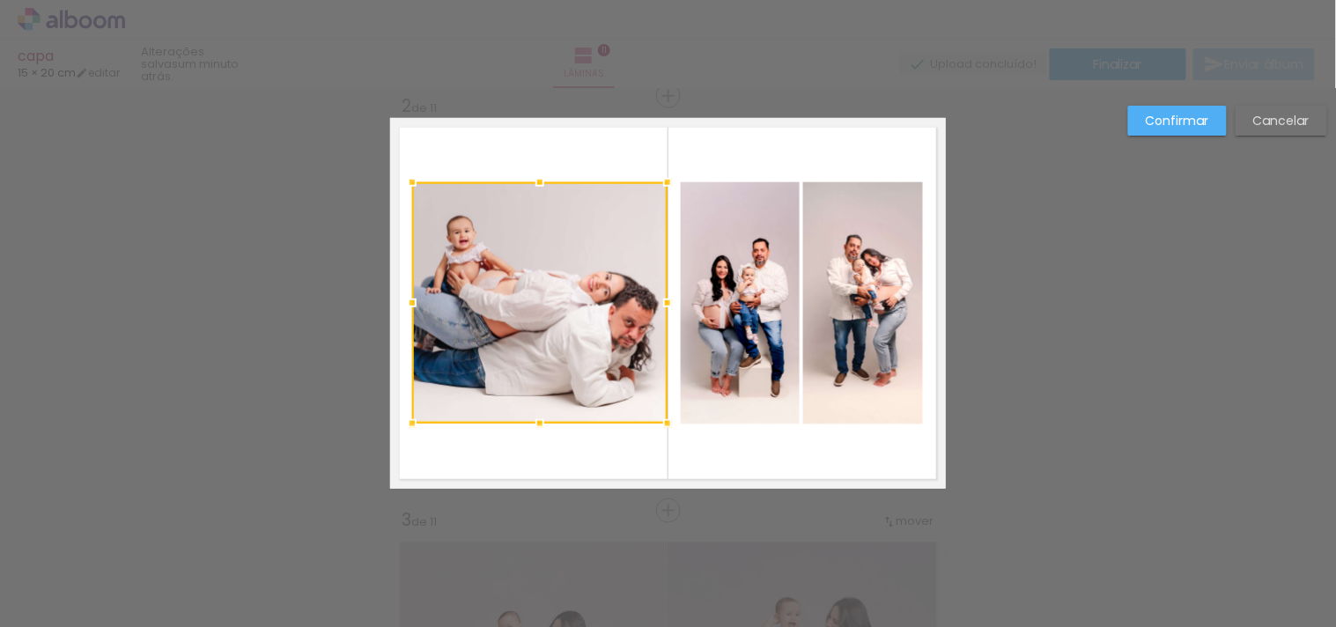
click at [421, 319] on div at bounding box center [539, 302] width 255 height 241
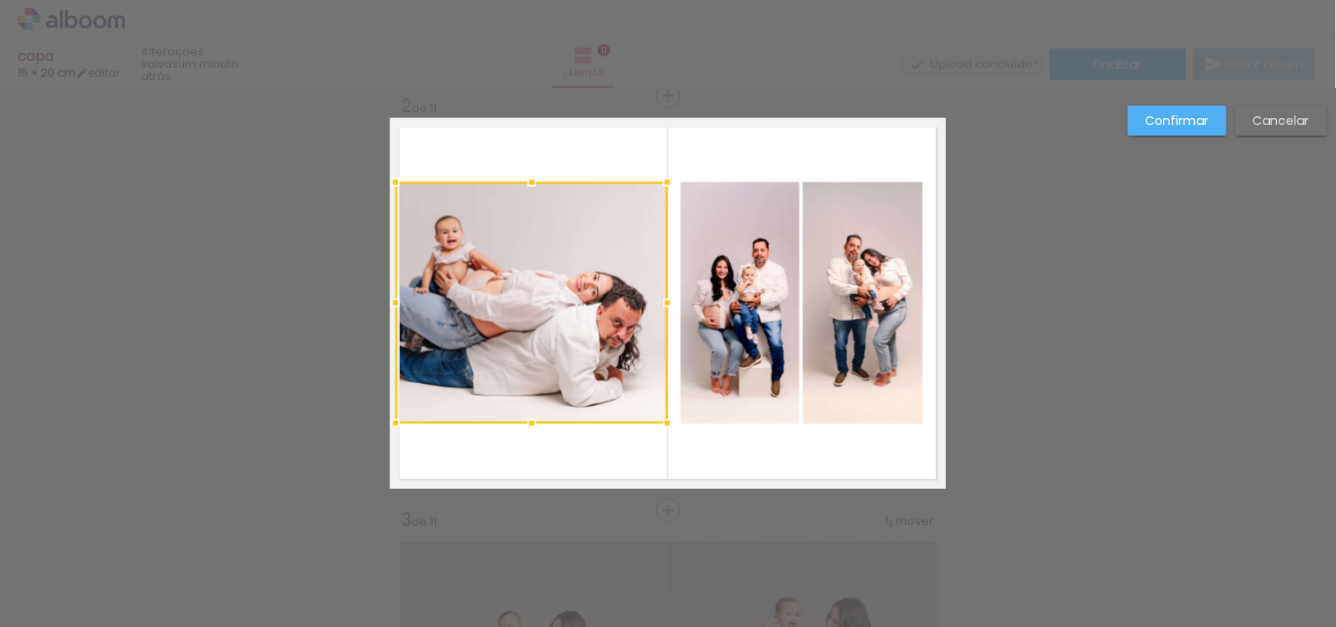
drag, startPoint x: 400, startPoint y: 300, endPoint x: 390, endPoint y: 300, distance: 9.7
click at [390, 300] on div at bounding box center [395, 302] width 35 height 35
click at [524, 343] on div at bounding box center [531, 302] width 272 height 241
click at [715, 159] on quentale-layouter at bounding box center [668, 303] width 556 height 371
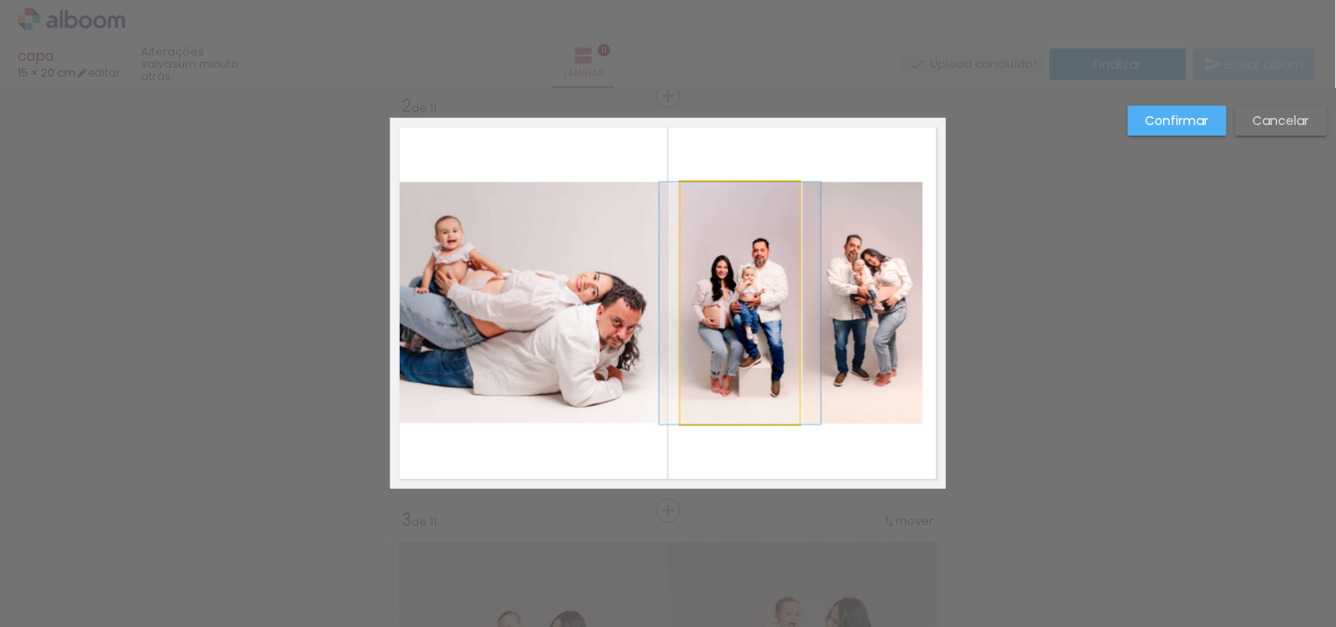
click at [760, 292] on quentale-photo at bounding box center [740, 303] width 119 height 242
click at [847, 294] on quentale-photo at bounding box center [863, 303] width 120 height 242
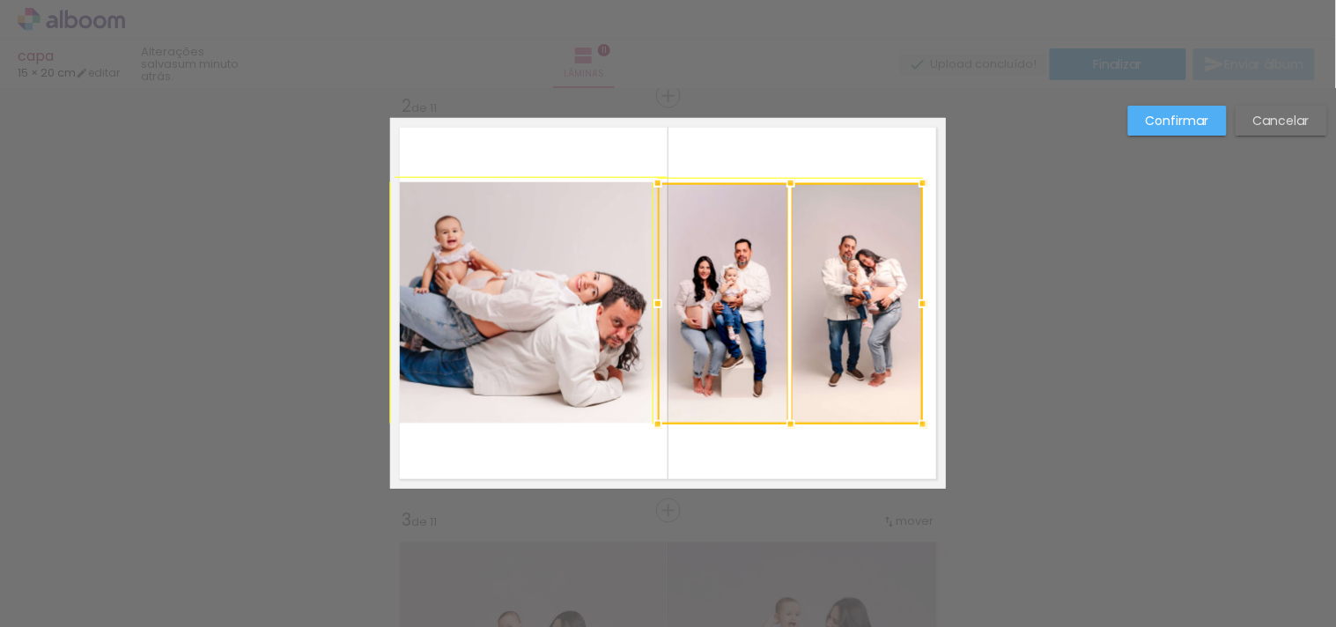
drag, startPoint x: 675, startPoint y: 187, endPoint x: 658, endPoint y: 181, distance: 17.8
click at [658, 181] on div at bounding box center [657, 183] width 35 height 35
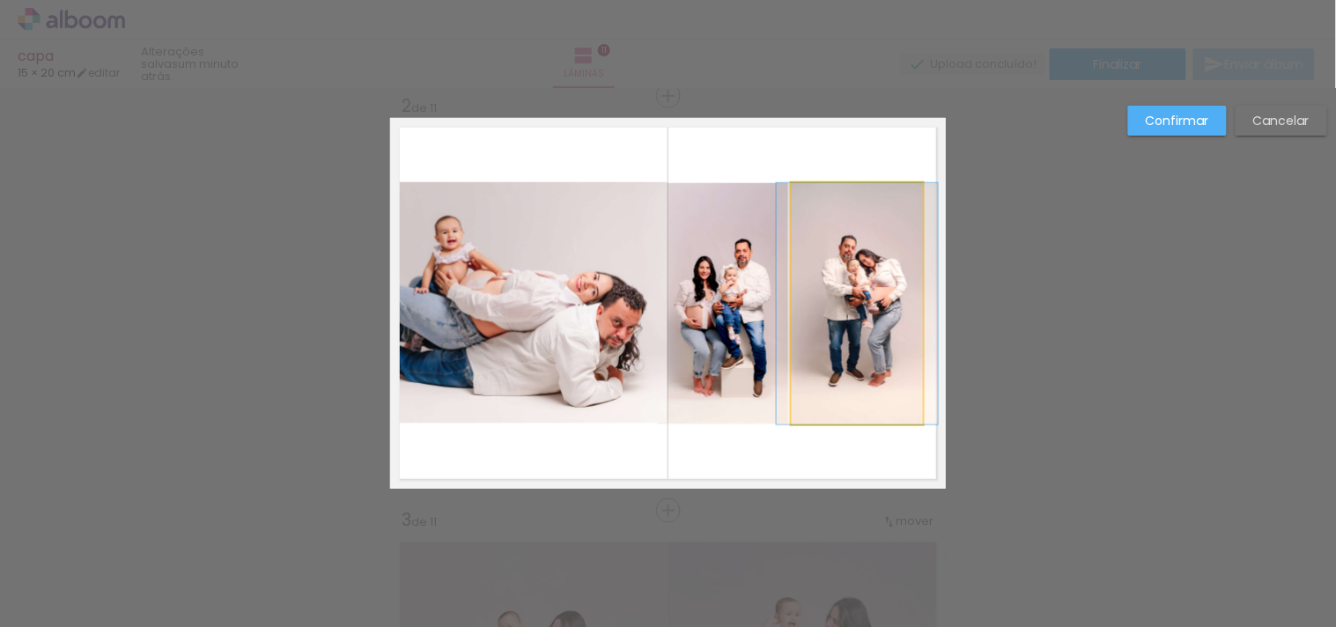
click at [876, 227] on quentale-photo at bounding box center [857, 303] width 131 height 241
click at [752, 241] on quentale-photo at bounding box center [723, 303] width 130 height 241
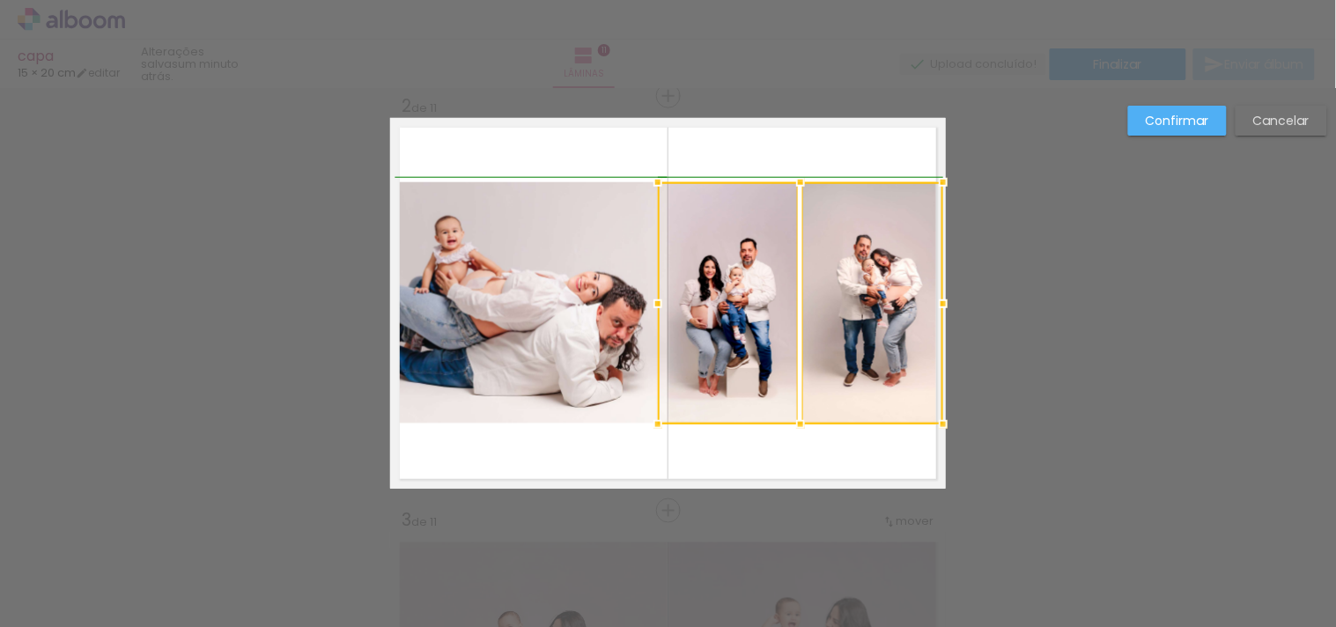
drag, startPoint x: 918, startPoint y: 185, endPoint x: 927, endPoint y: 190, distance: 10.3
click at [927, 190] on div at bounding box center [943, 182] width 35 height 35
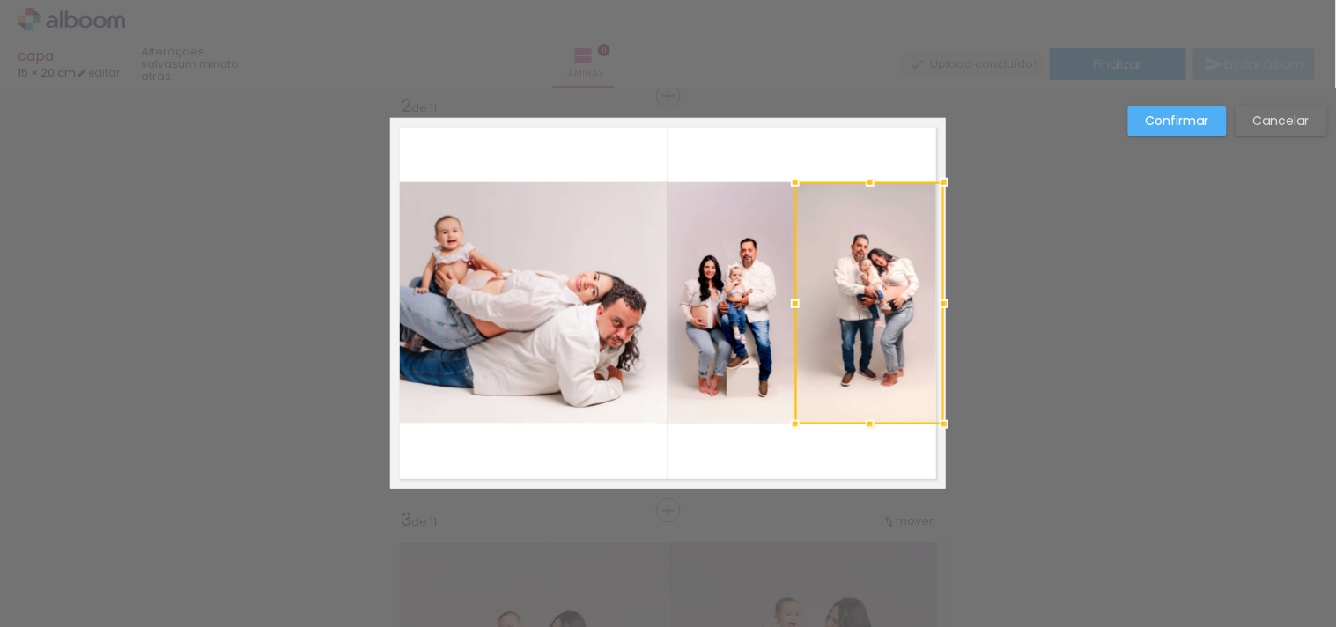
drag, startPoint x: 795, startPoint y: 302, endPoint x: 786, endPoint y: 303, distance: 8.9
click at [786, 303] on div at bounding box center [795, 303] width 35 height 35
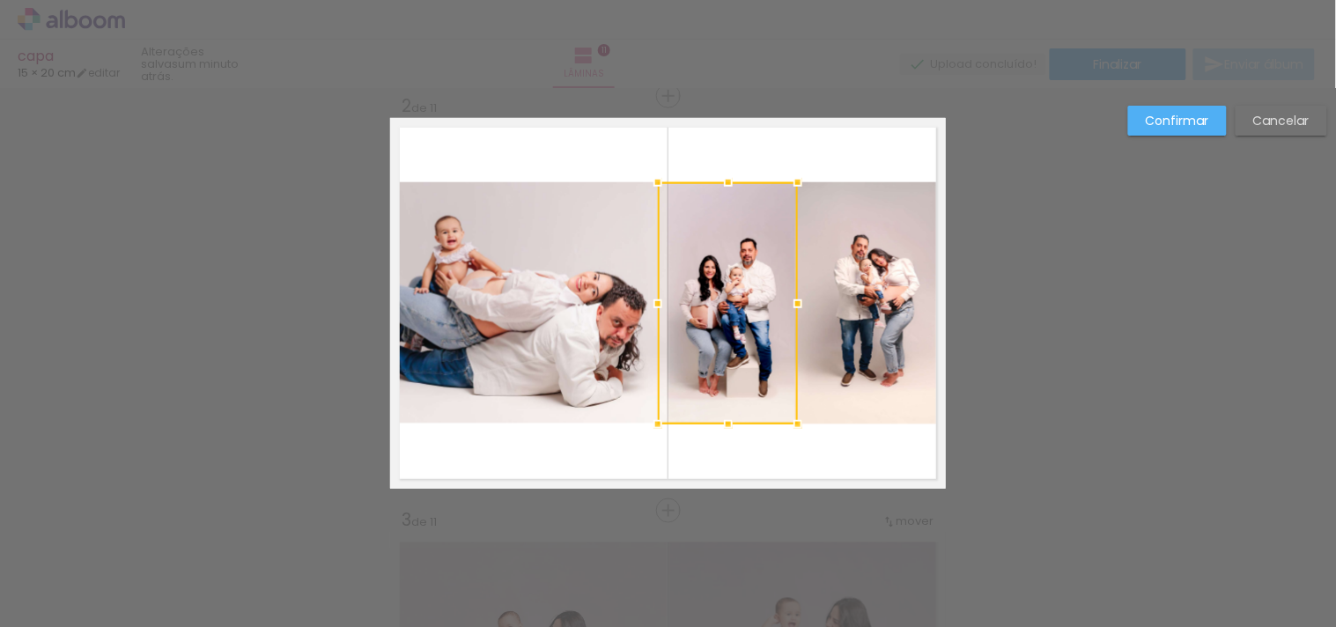
click at [1143, 126] on paper-button "Confirmar" at bounding box center [1177, 121] width 99 height 30
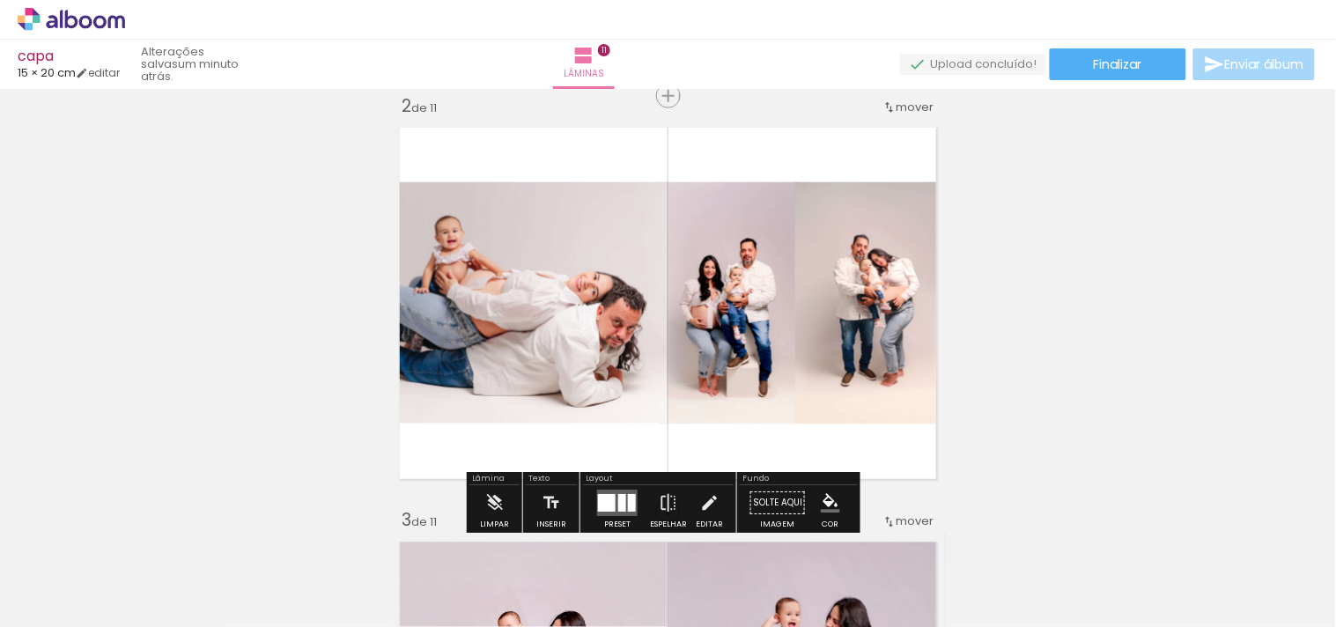
click at [551, 354] on quentale-photo at bounding box center [531, 302] width 272 height 241
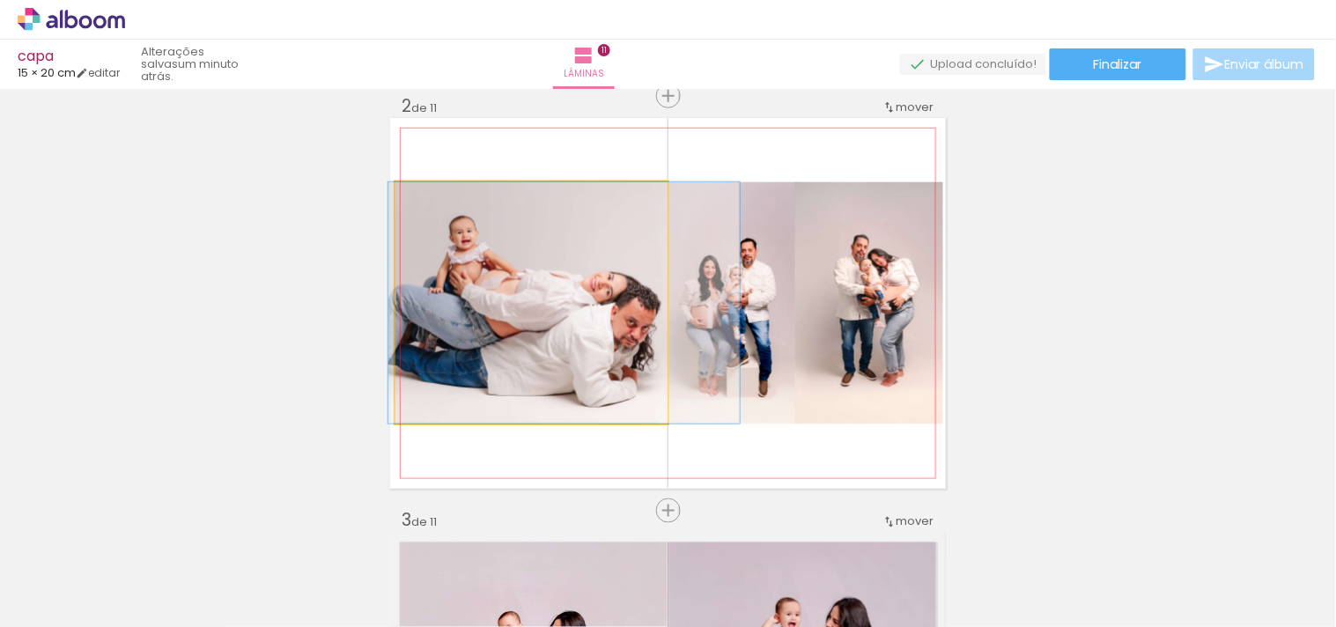
drag, startPoint x: 555, startPoint y: 353, endPoint x: 564, endPoint y: 353, distance: 9.7
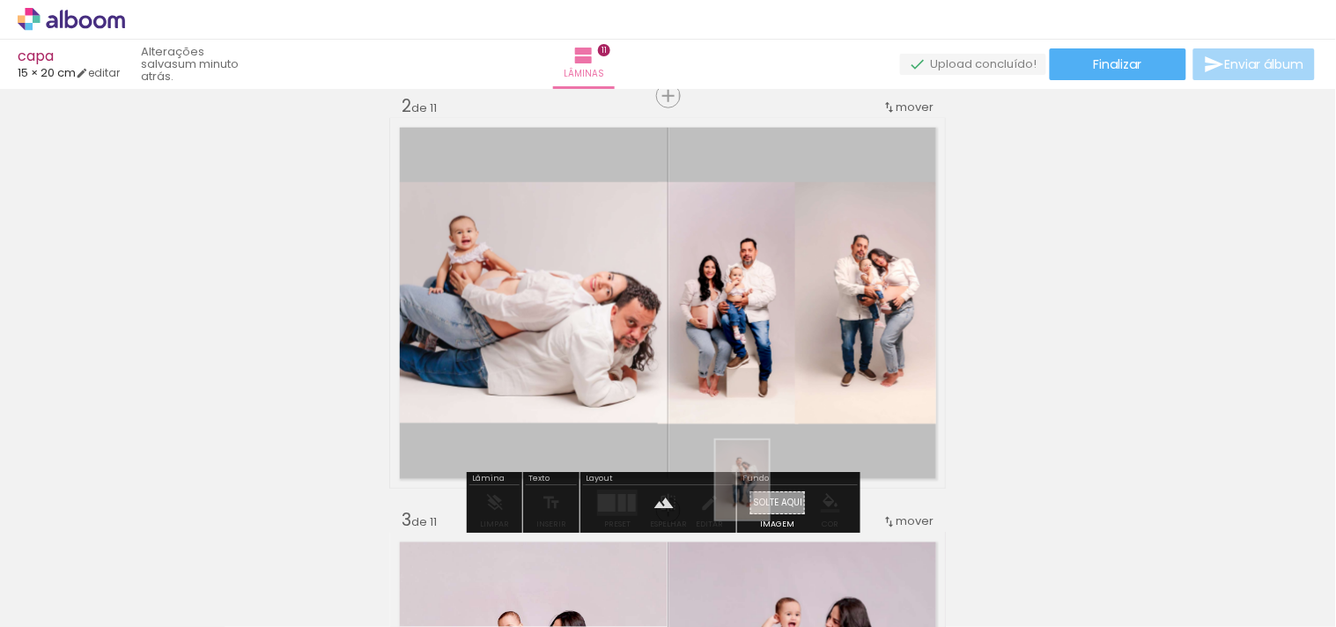
drag, startPoint x: 569, startPoint y: 588, endPoint x: 769, endPoint y: 493, distance: 221.4
click at [769, 493] on quentale-workspace at bounding box center [668, 313] width 1336 height 627
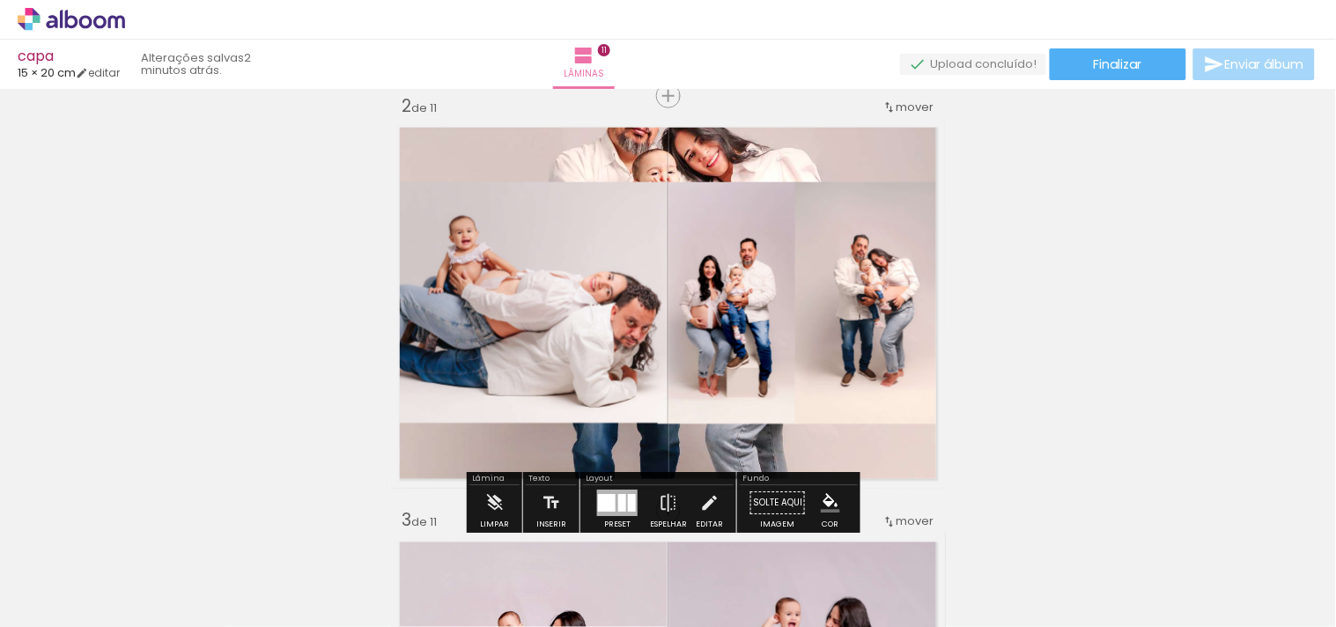
click at [734, 157] on quentale-layouter at bounding box center [668, 303] width 556 height 371
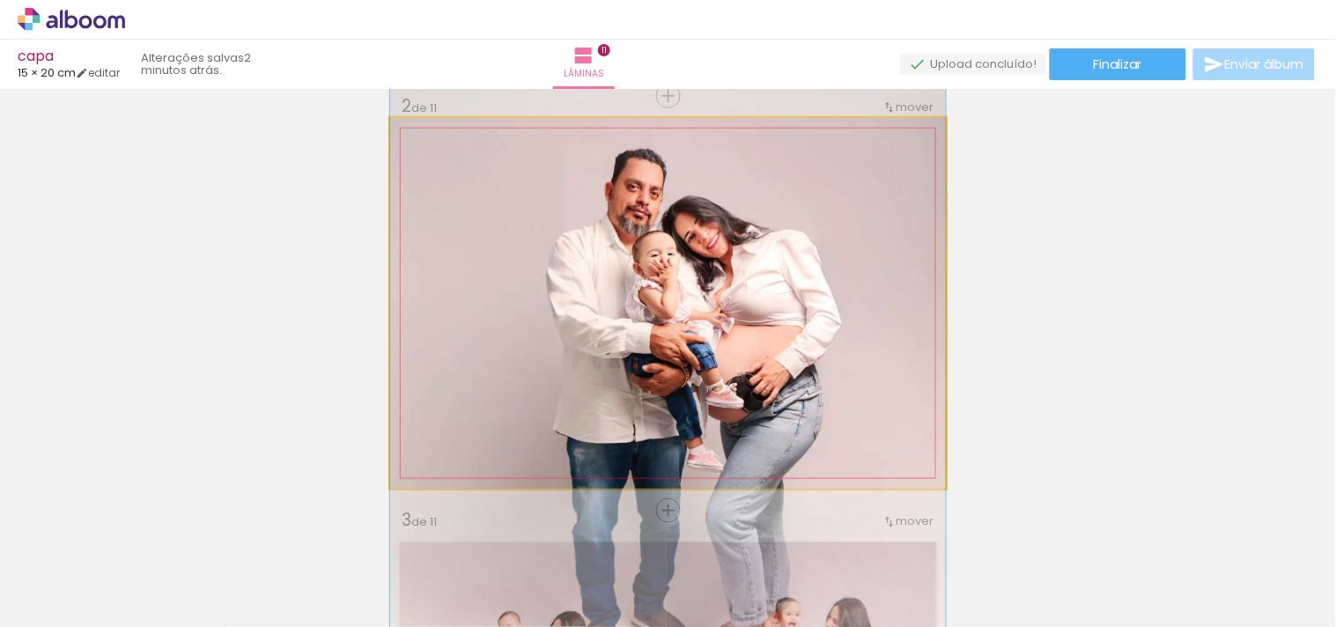
drag, startPoint x: 772, startPoint y: 145, endPoint x: 782, endPoint y: 227, distance: 82.5
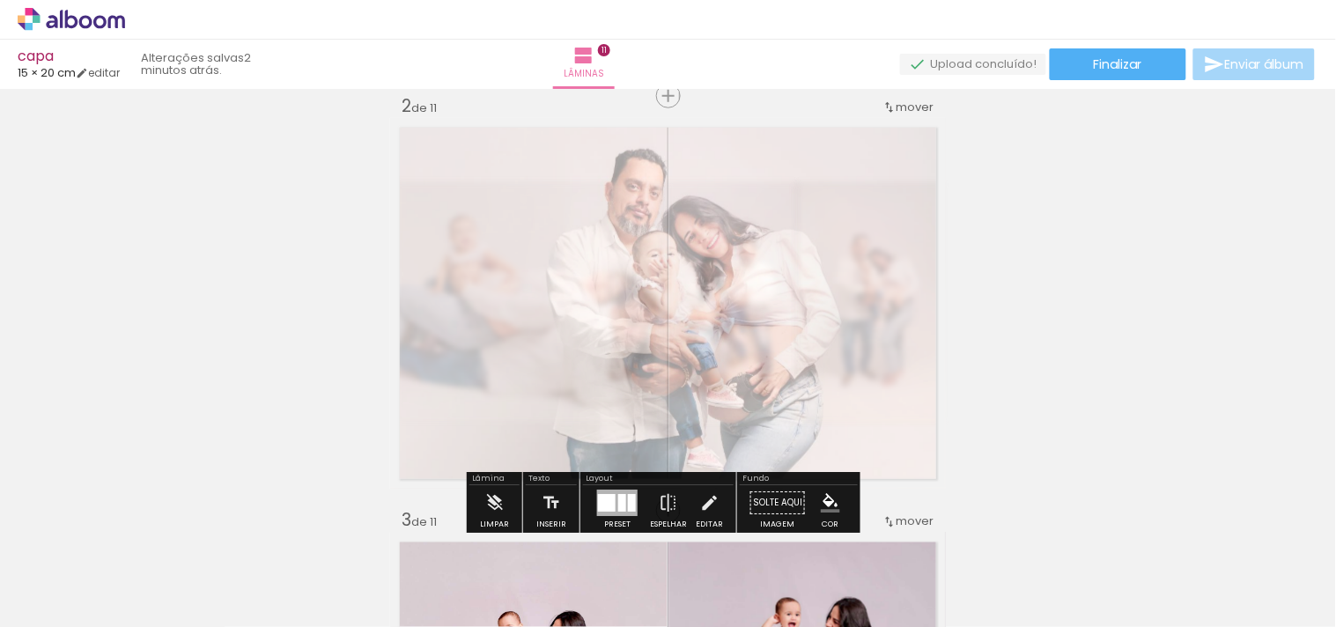
drag, startPoint x: 609, startPoint y: 157, endPoint x: 599, endPoint y: 162, distance: 11.0
click at [599, 162] on div at bounding box center [615, 163] width 69 height 28
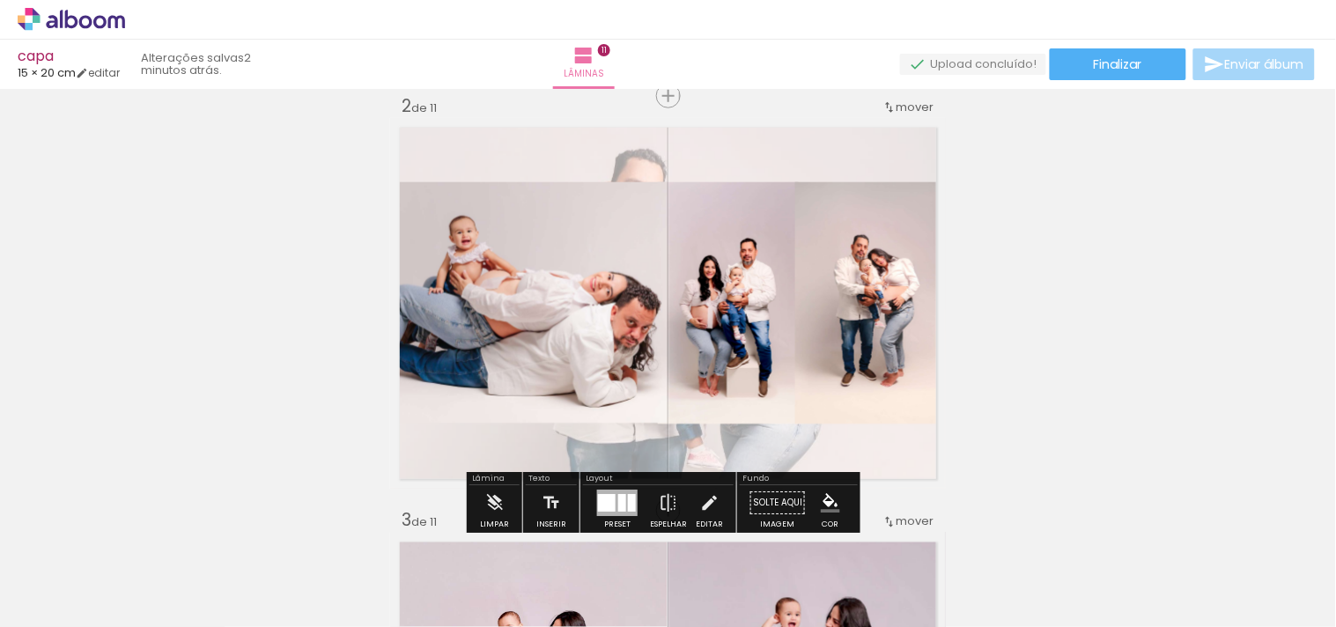
click at [770, 125] on quentale-layouter at bounding box center [668, 303] width 556 height 371
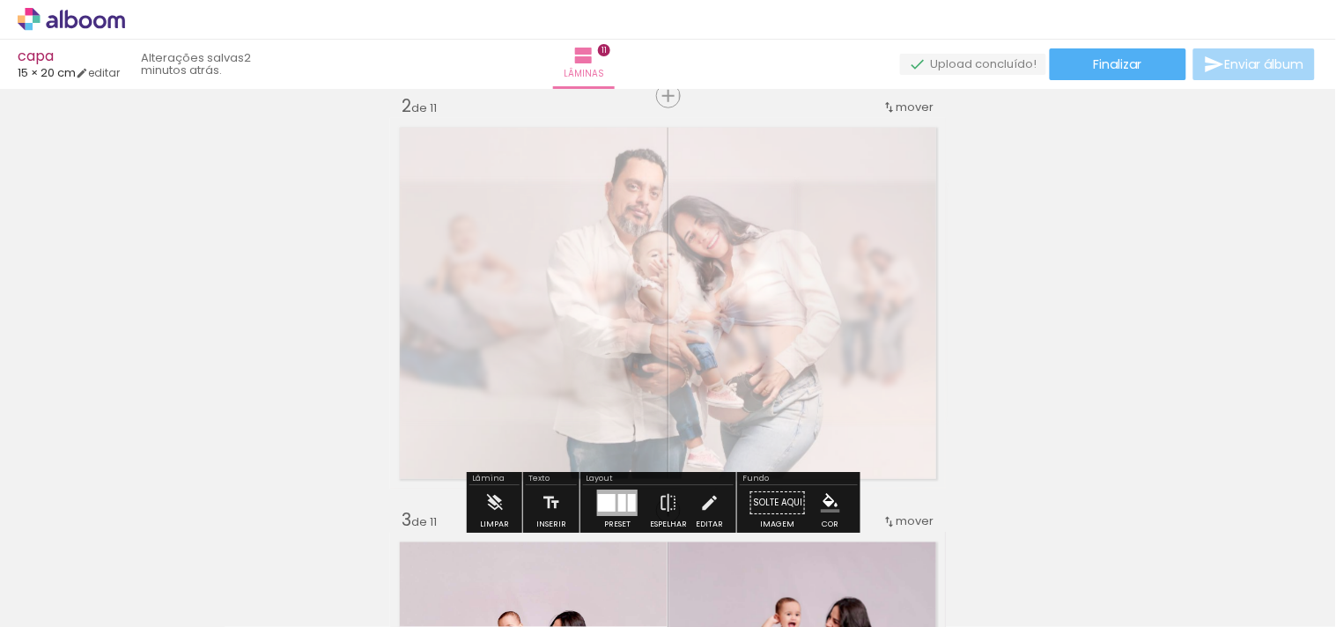
click at [771, 139] on quentale-photo at bounding box center [668, 303] width 556 height 371
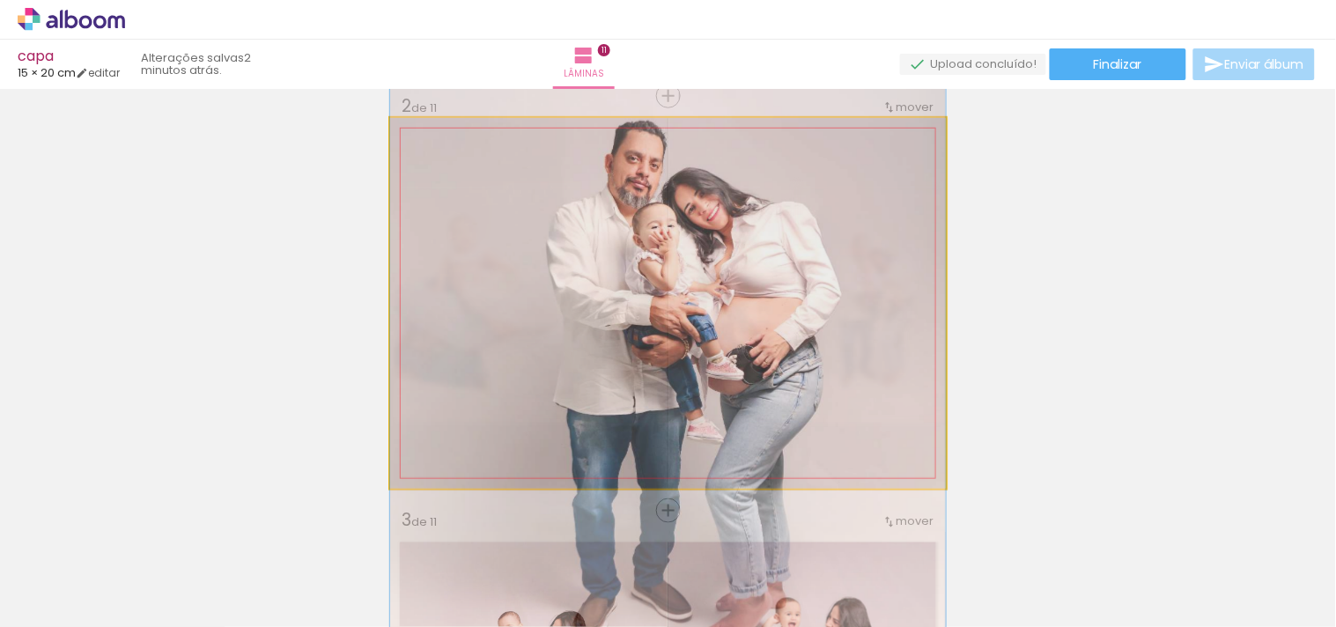
drag, startPoint x: 784, startPoint y: 167, endPoint x: 786, endPoint y: 139, distance: 28.2
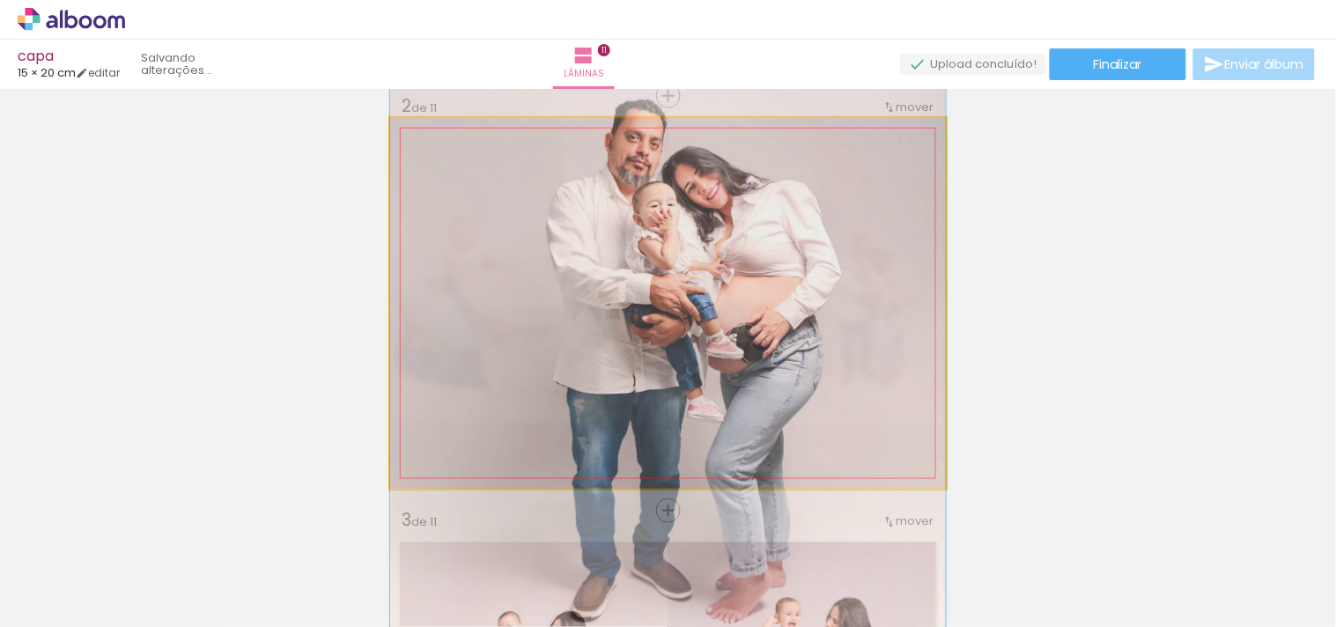
drag, startPoint x: 781, startPoint y: 160, endPoint x: 778, endPoint y: 138, distance: 22.2
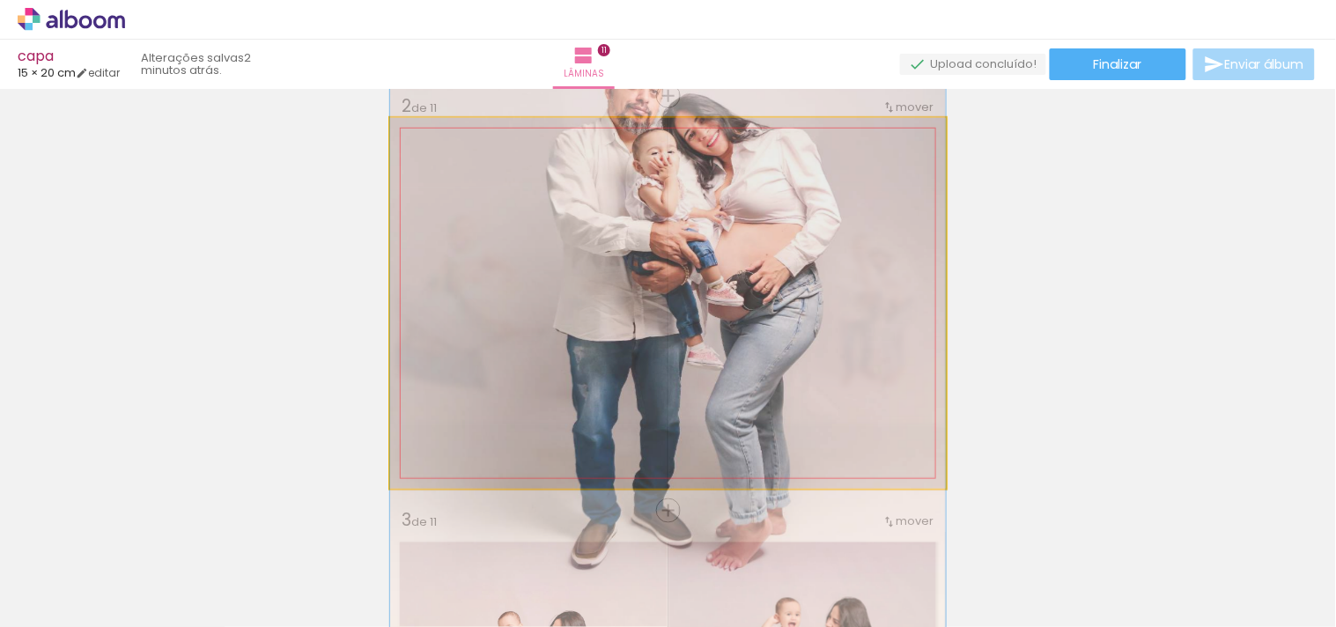
drag, startPoint x: 890, startPoint y: 458, endPoint x: 884, endPoint y: 405, distance: 53.2
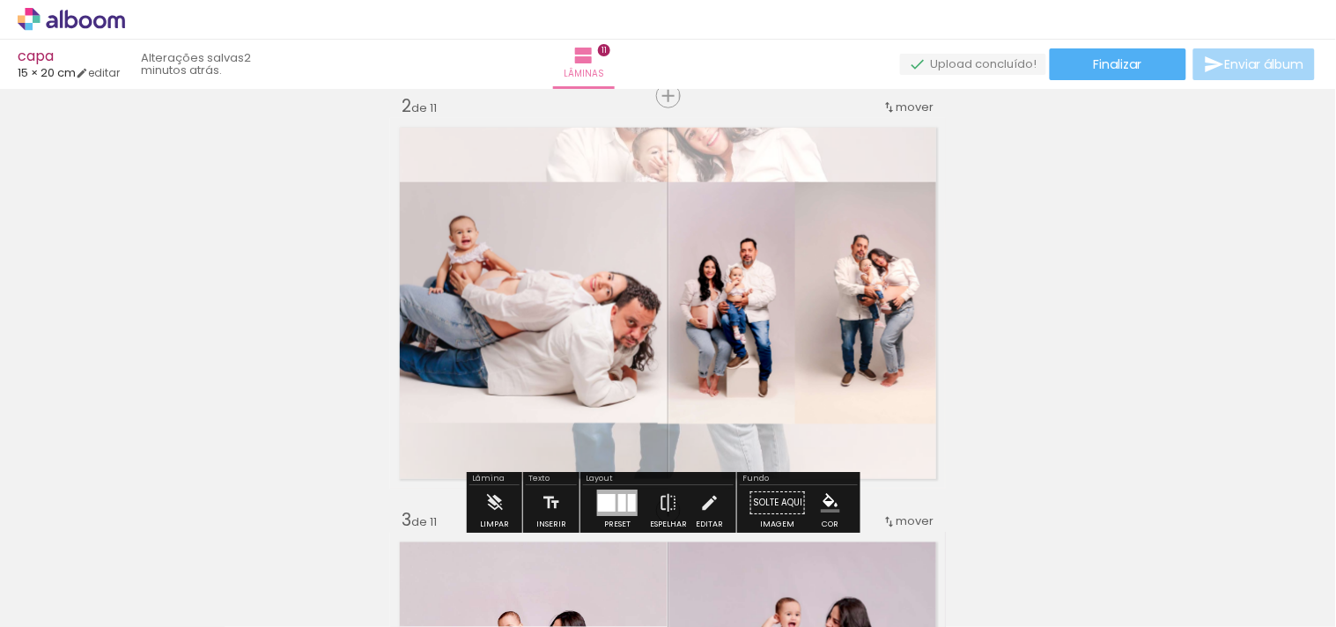
click at [893, 439] on quentale-layouter at bounding box center [668, 303] width 556 height 371
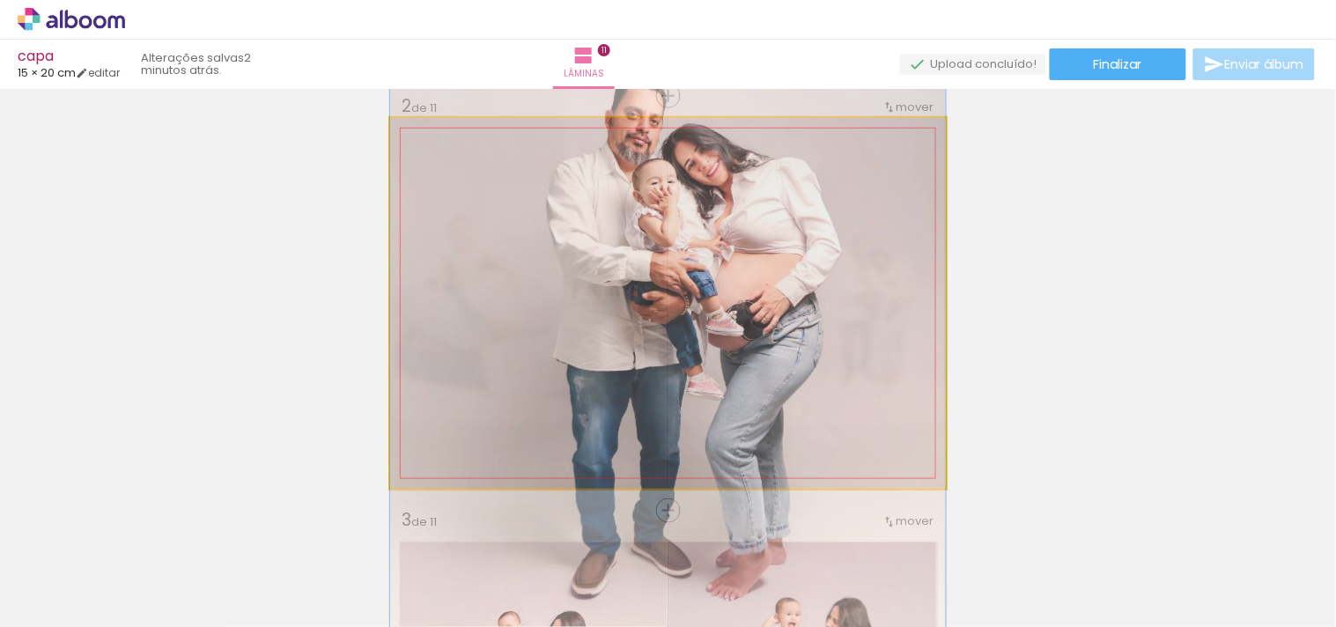
drag, startPoint x: 817, startPoint y: 148, endPoint x: 822, endPoint y: 179, distance: 31.3
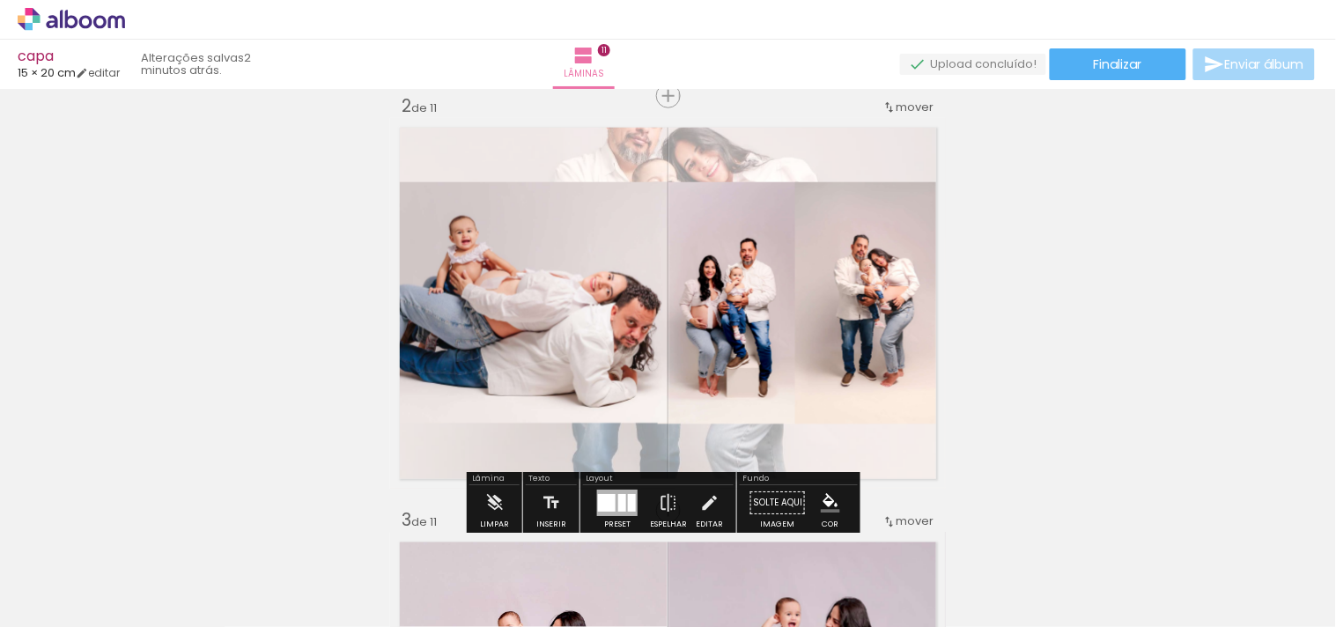
click at [872, 152] on quentale-layouter at bounding box center [668, 303] width 556 height 371
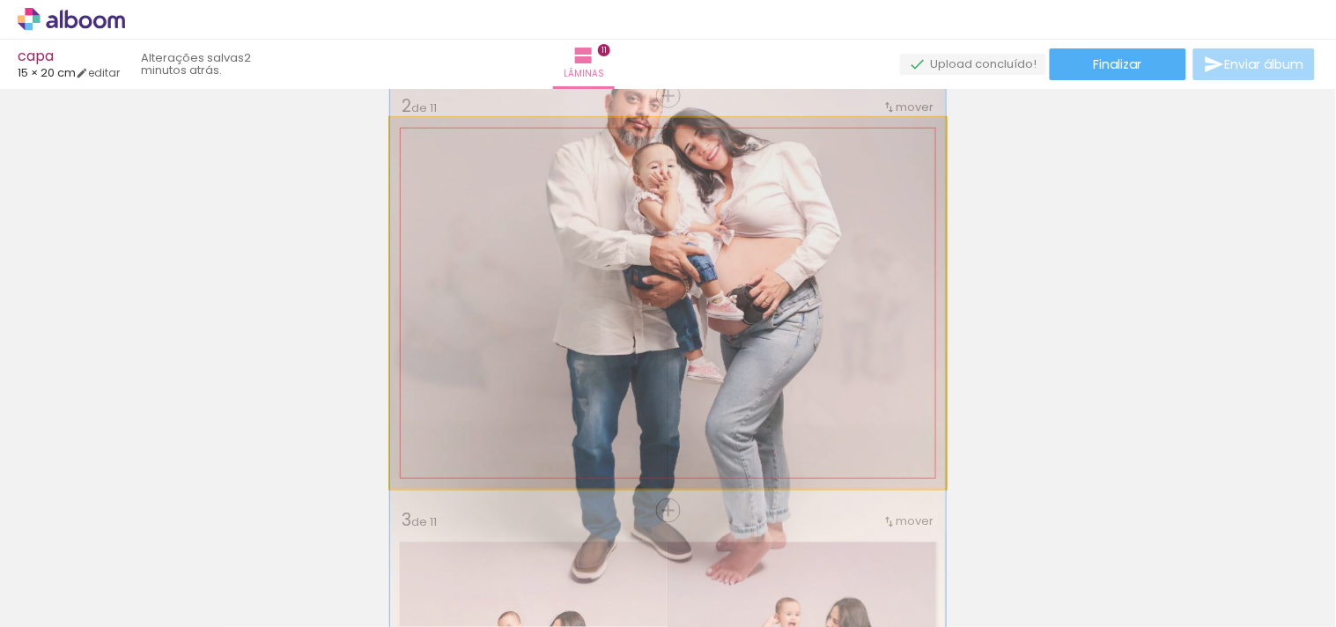
drag, startPoint x: 869, startPoint y: 163, endPoint x: 867, endPoint y: 147, distance: 15.9
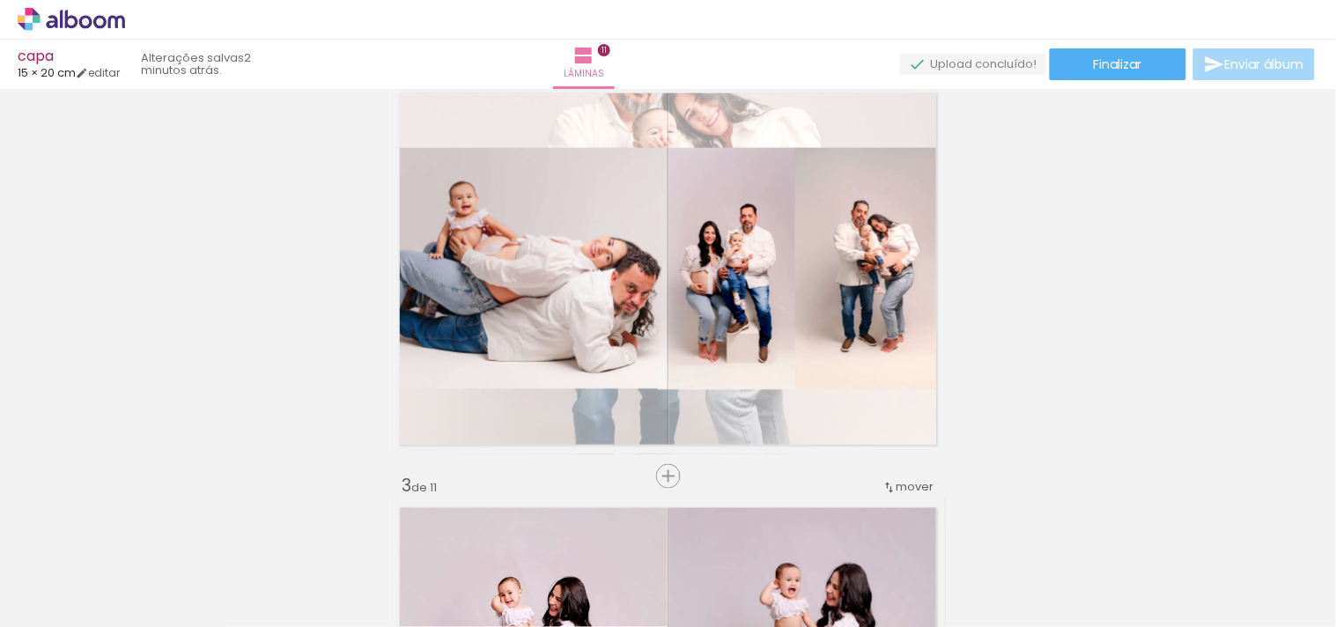
scroll to position [437, 0]
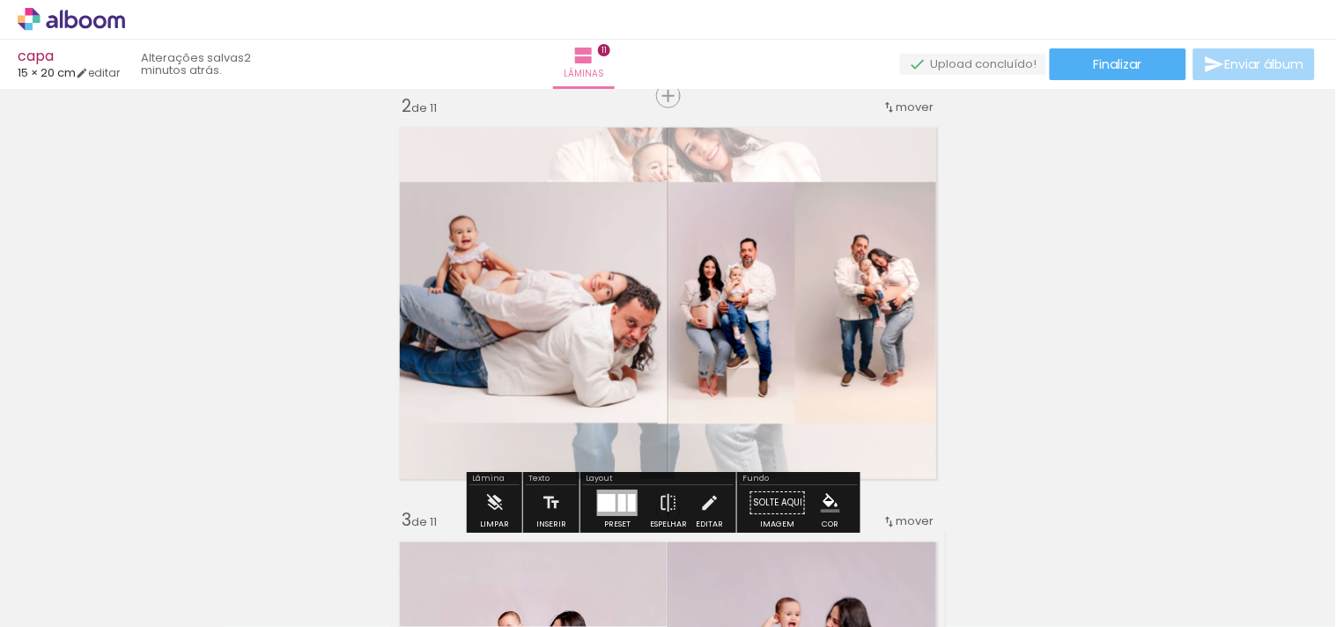
click at [788, 138] on quentale-layouter at bounding box center [668, 303] width 556 height 371
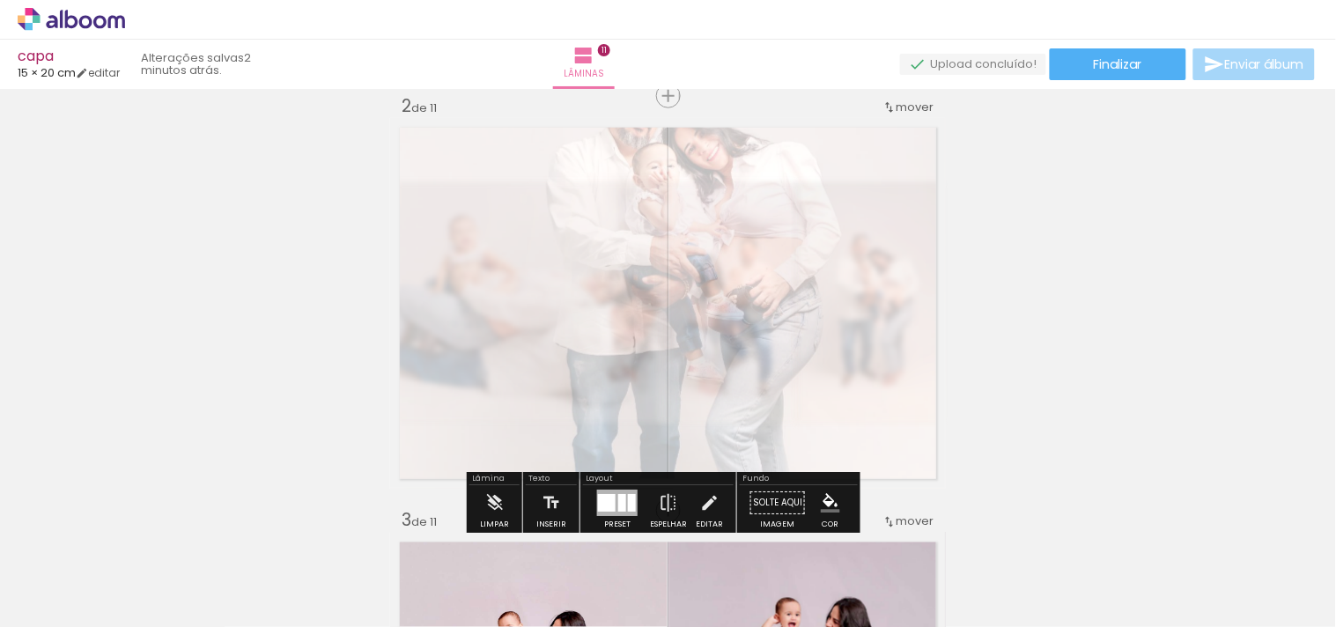
drag, startPoint x: 604, startPoint y: 160, endPoint x: 593, endPoint y: 161, distance: 11.5
type paper-slider "25"
click at [593, 161] on div at bounding box center [598, 163] width 11 height 11
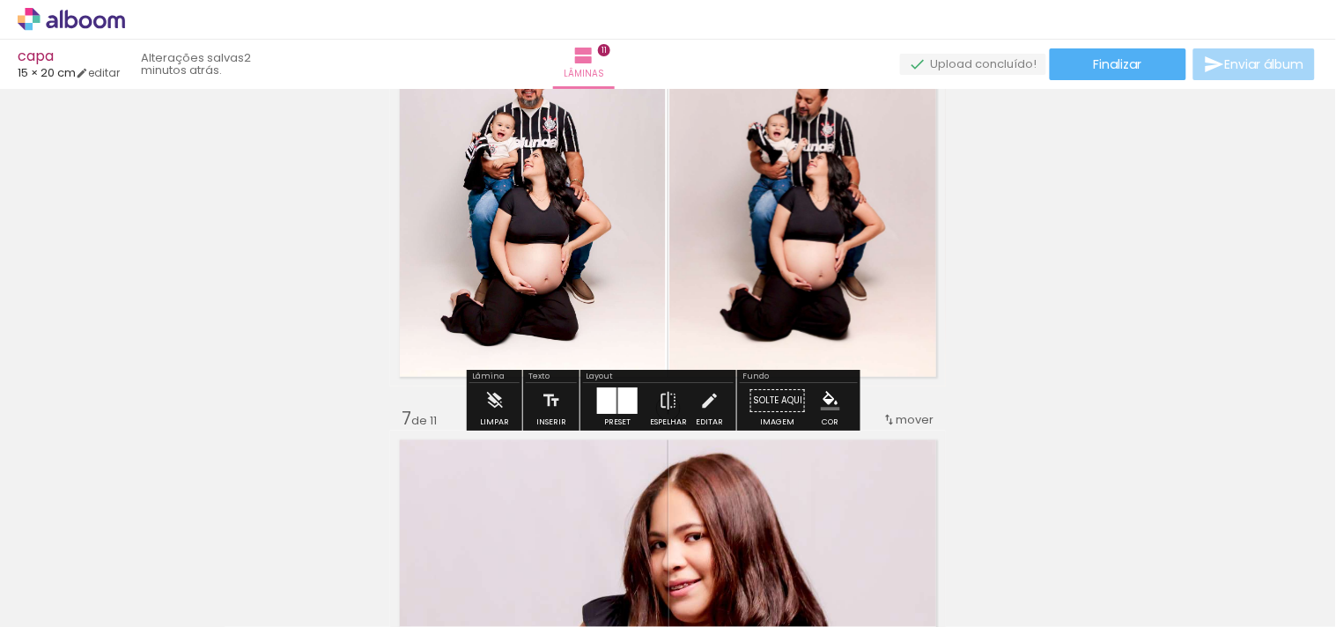
scroll to position [2100, 0]
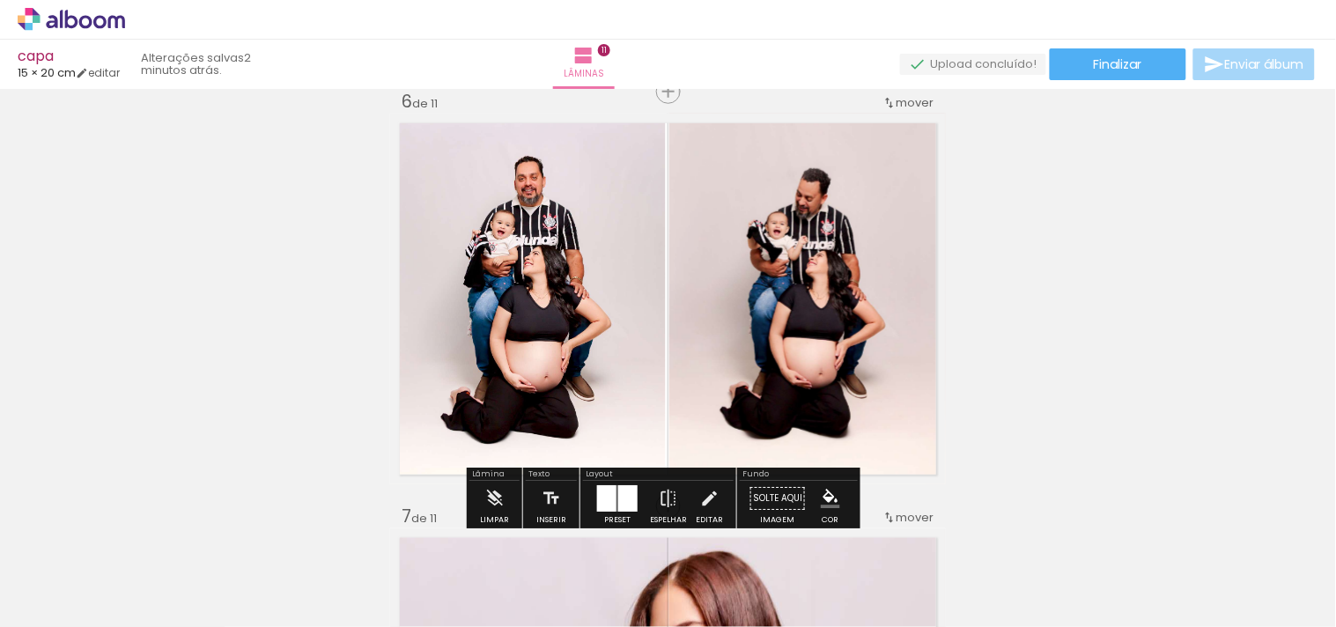
click at [798, 315] on quentale-photo at bounding box center [807, 299] width 277 height 371
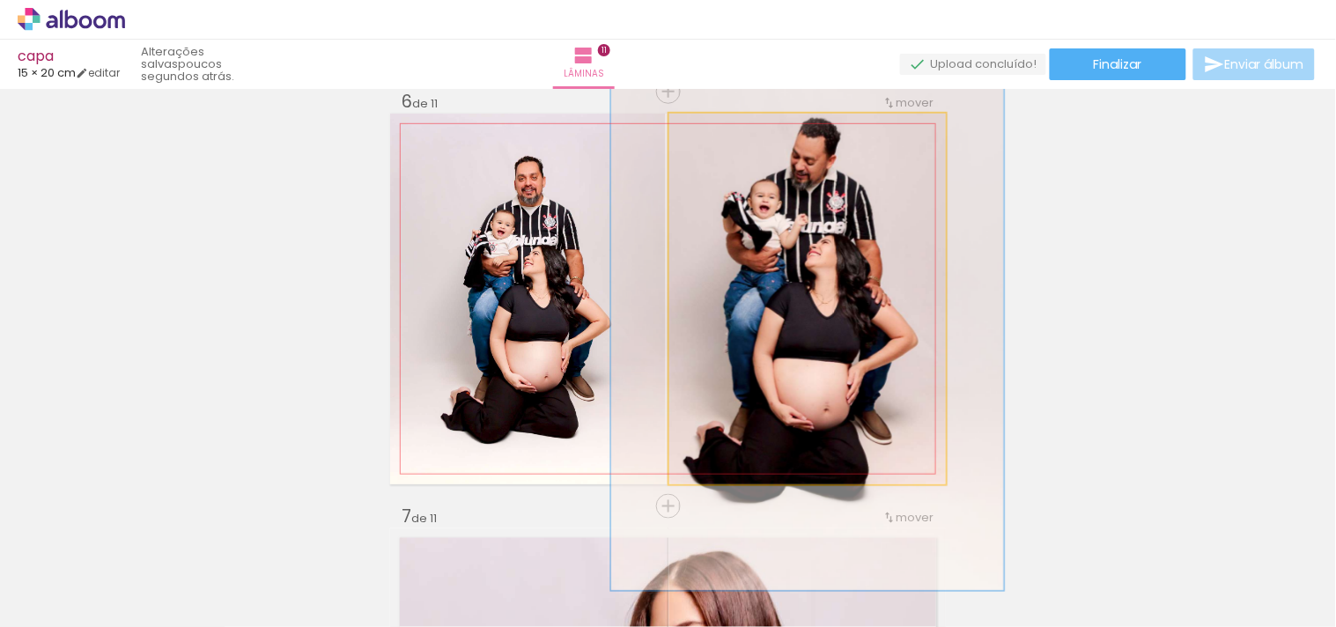
drag, startPoint x: 714, startPoint y: 134, endPoint x: 729, endPoint y: 136, distance: 15.1
type paper-slider "142"
click at [729, 136] on div at bounding box center [737, 132] width 16 height 16
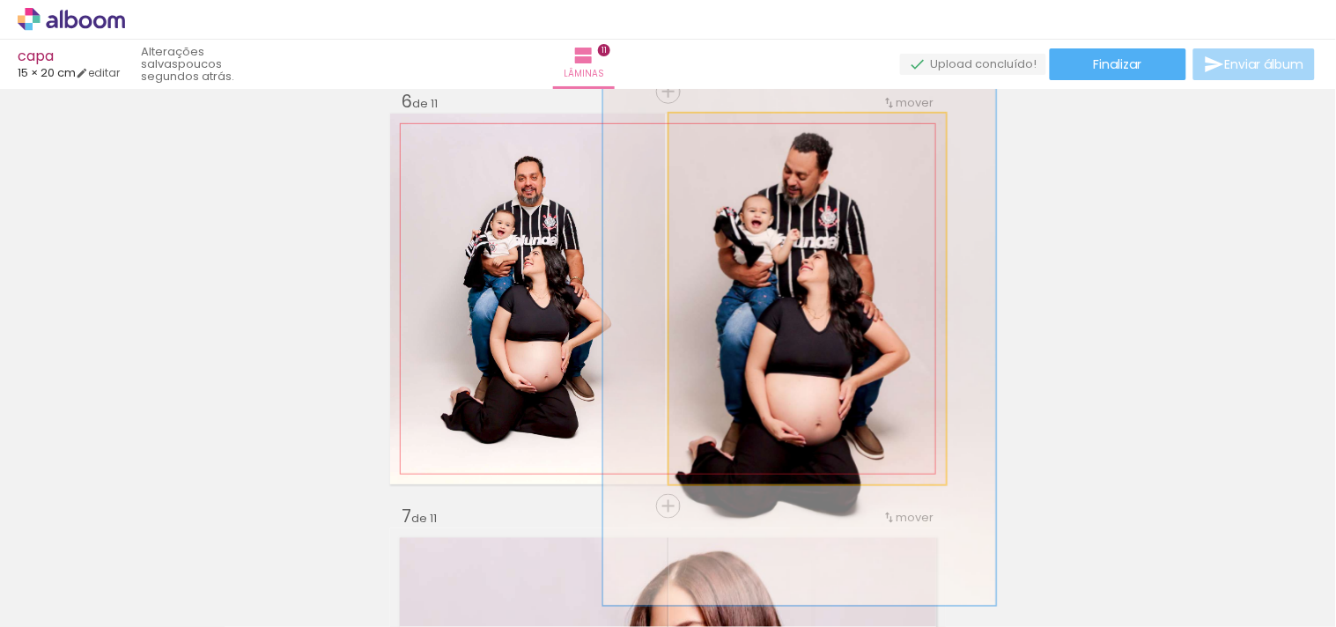
drag, startPoint x: 893, startPoint y: 254, endPoint x: 885, endPoint y: 269, distance: 16.9
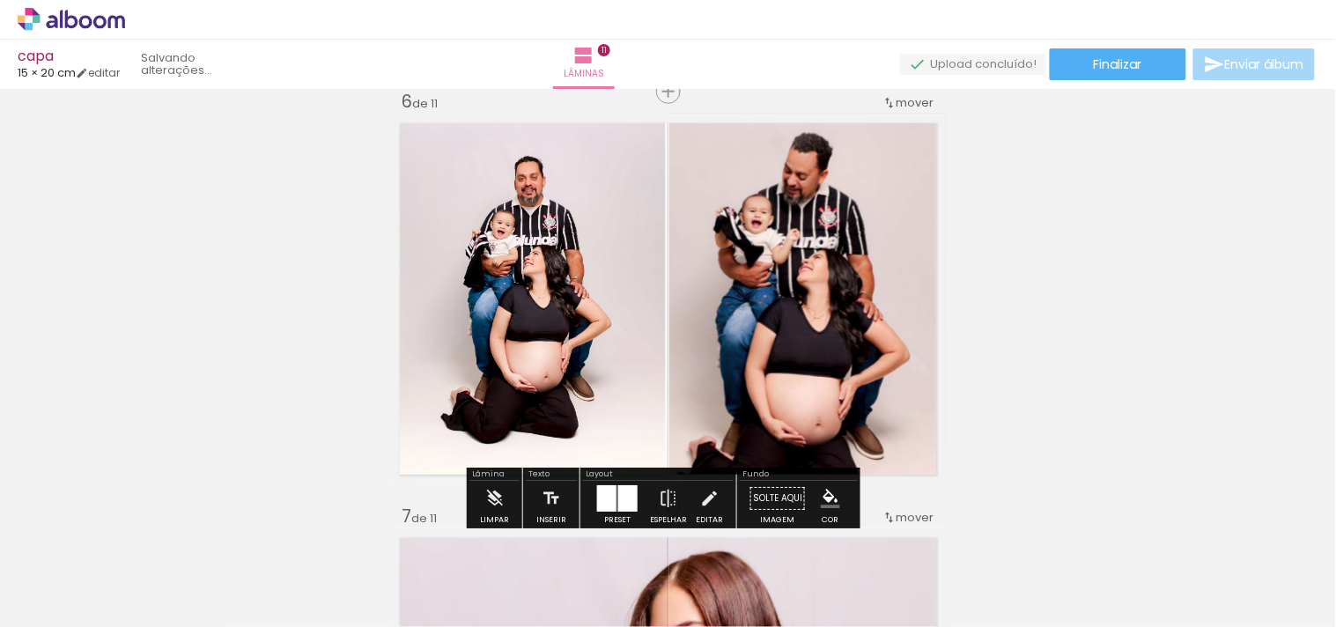
click at [1101, 293] on div "Inserir lâmina 1 de 11 Inserir lâmina 2 de 11 Inserir lâmina 3 de 11 Inserir lâ…" at bounding box center [668, 484] width 1336 height 4978
click at [728, 300] on quentale-photo at bounding box center [807, 299] width 277 height 371
click at [671, 305] on quentale-photo at bounding box center [807, 299] width 277 height 371
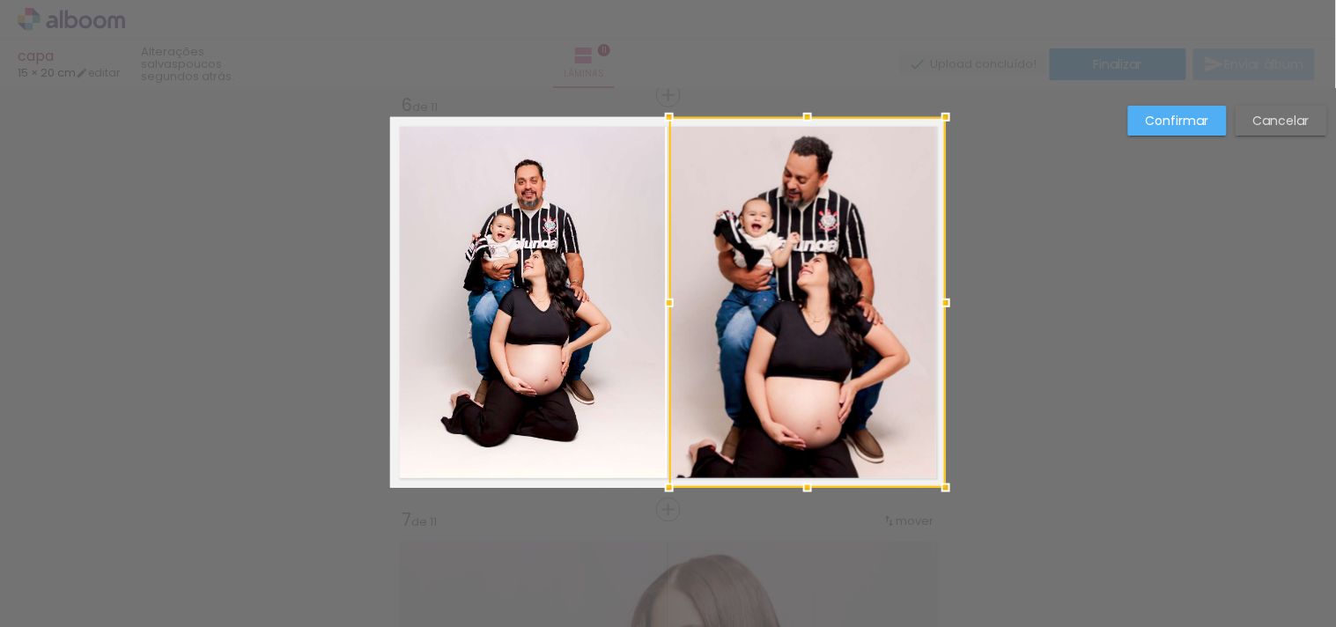
scroll to position [2096, 0]
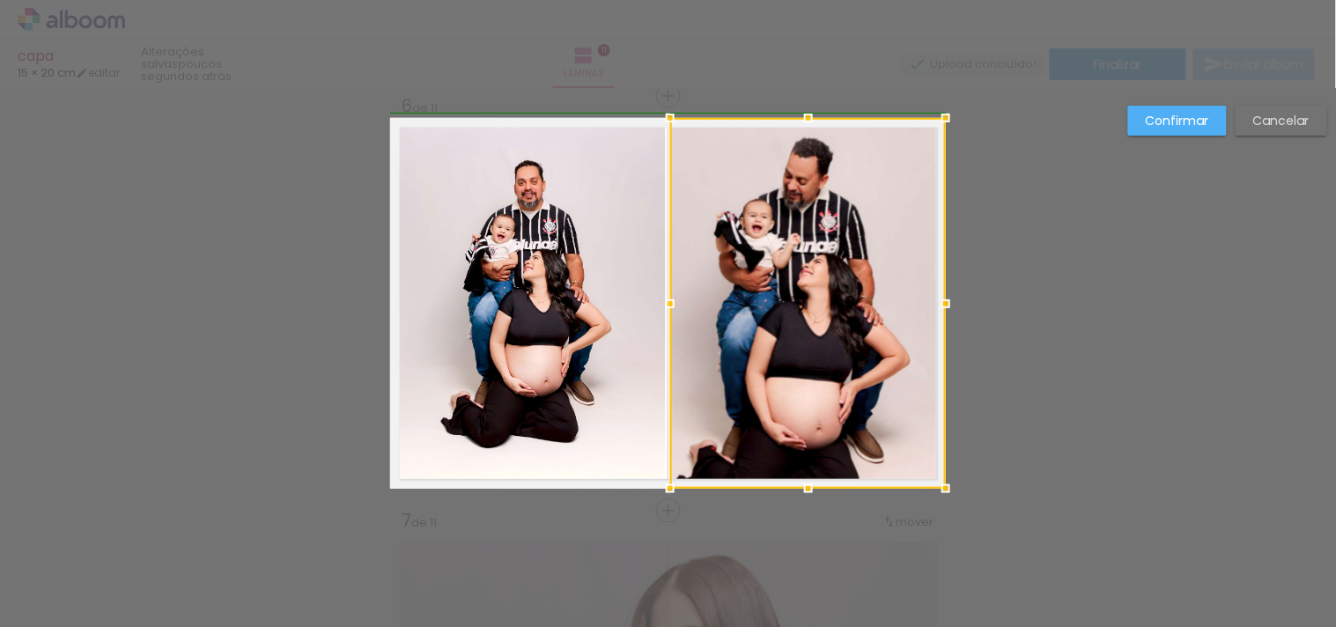
click at [653, 303] on div at bounding box center [670, 303] width 35 height 35
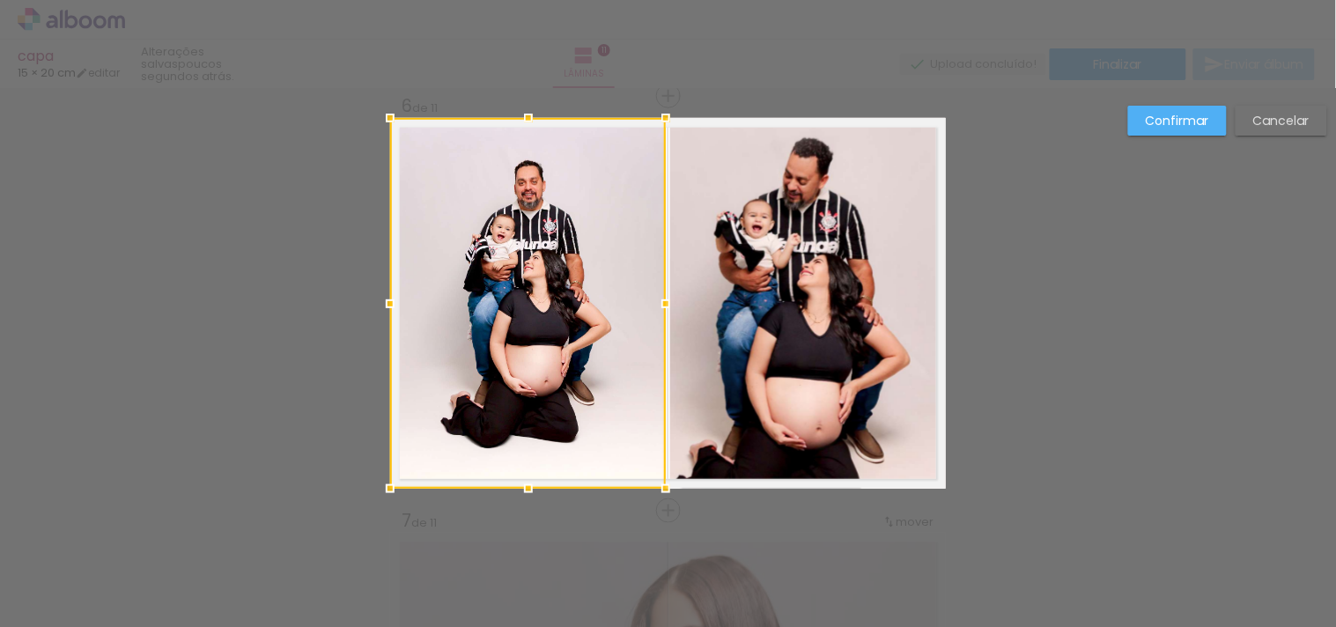
click at [630, 298] on div at bounding box center [528, 303] width 276 height 371
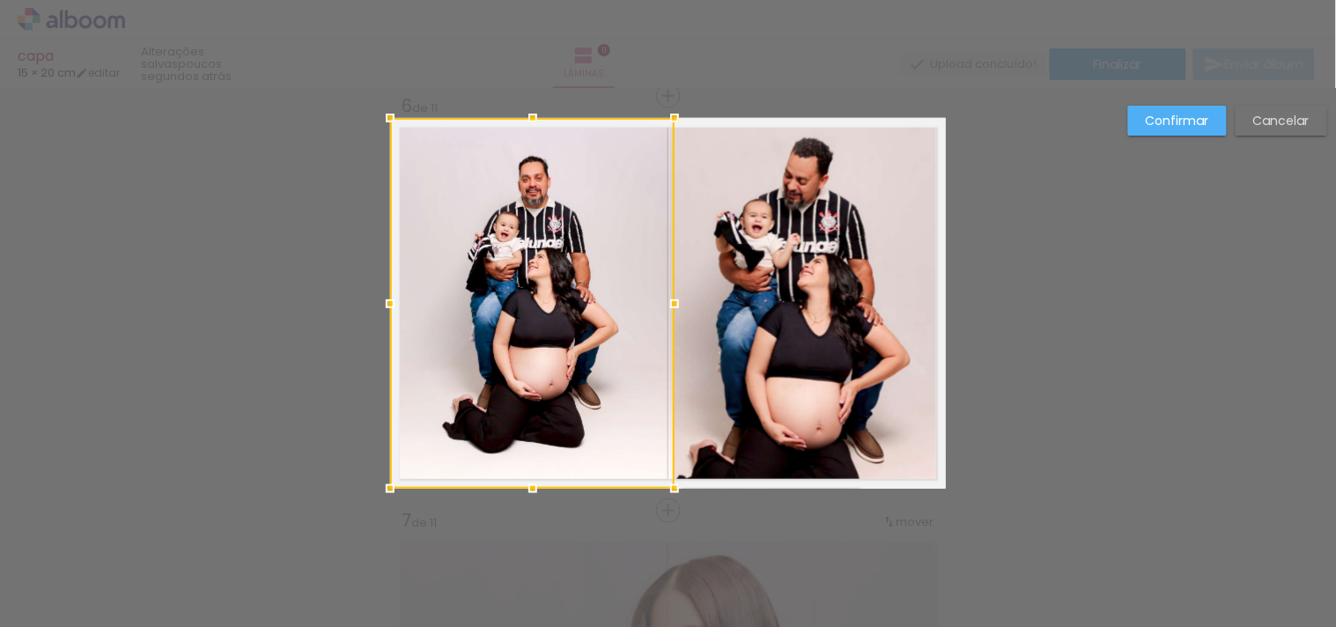
drag, startPoint x: 664, startPoint y: 303, endPoint x: 681, endPoint y: 304, distance: 16.8
click at [681, 304] on div at bounding box center [674, 303] width 35 height 35
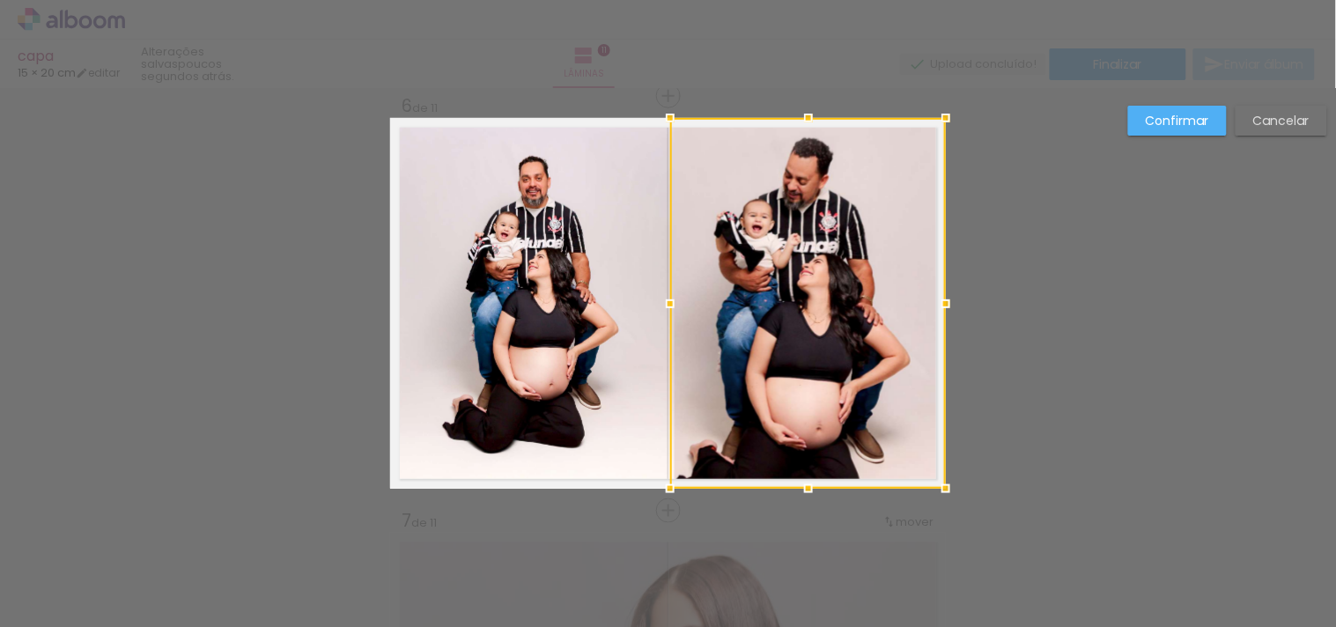
click at [1098, 297] on div "Confirmar Cancelar" at bounding box center [668, 503] width 1336 height 5020
click at [1165, 130] on paper-button "Confirmar" at bounding box center [1177, 121] width 99 height 30
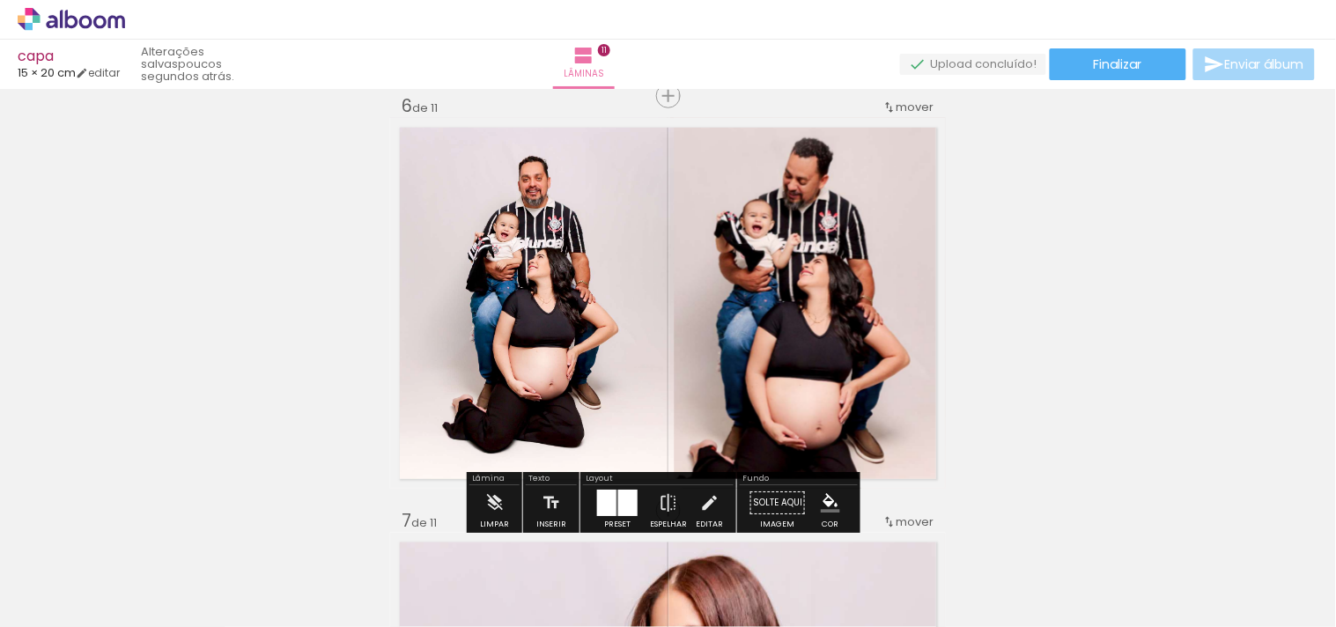
click at [1195, 331] on div "Inserir lâmina 1 de 11 Inserir lâmina 2 de 11 Inserir lâmina 3 de 11 Inserir lâ…" at bounding box center [668, 488] width 1336 height 4978
click at [876, 284] on quentale-photo at bounding box center [808, 303] width 276 height 371
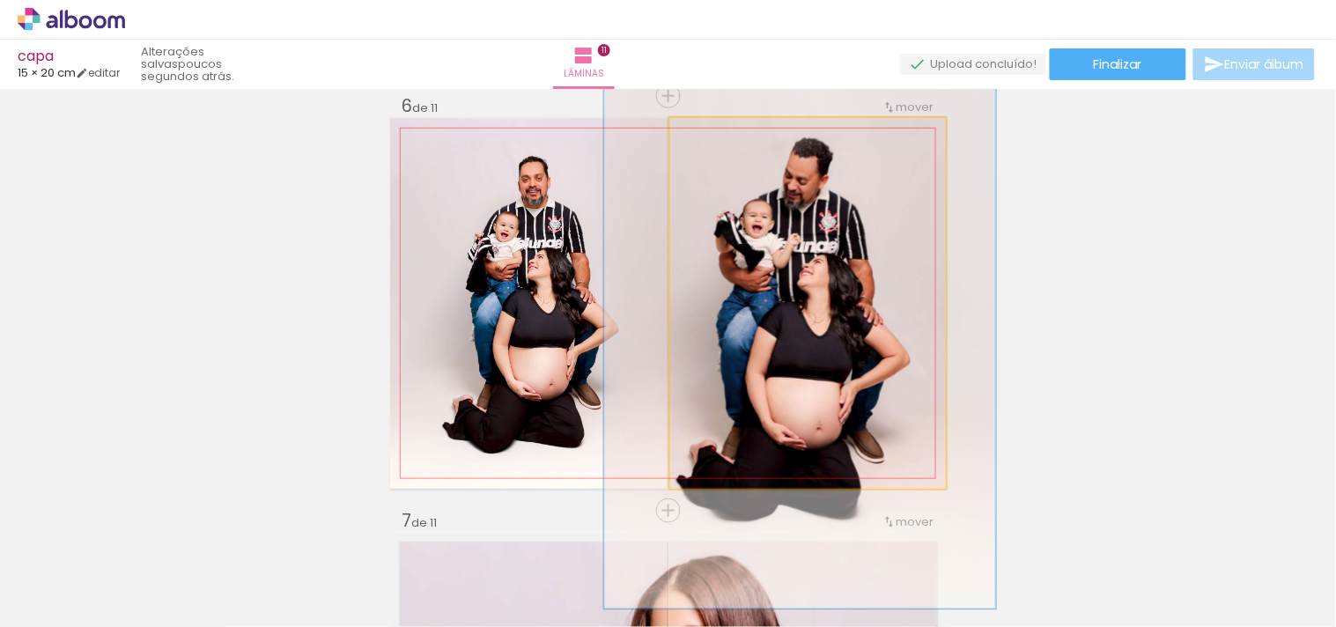
click at [786, 217] on quentale-photo at bounding box center [808, 303] width 276 height 371
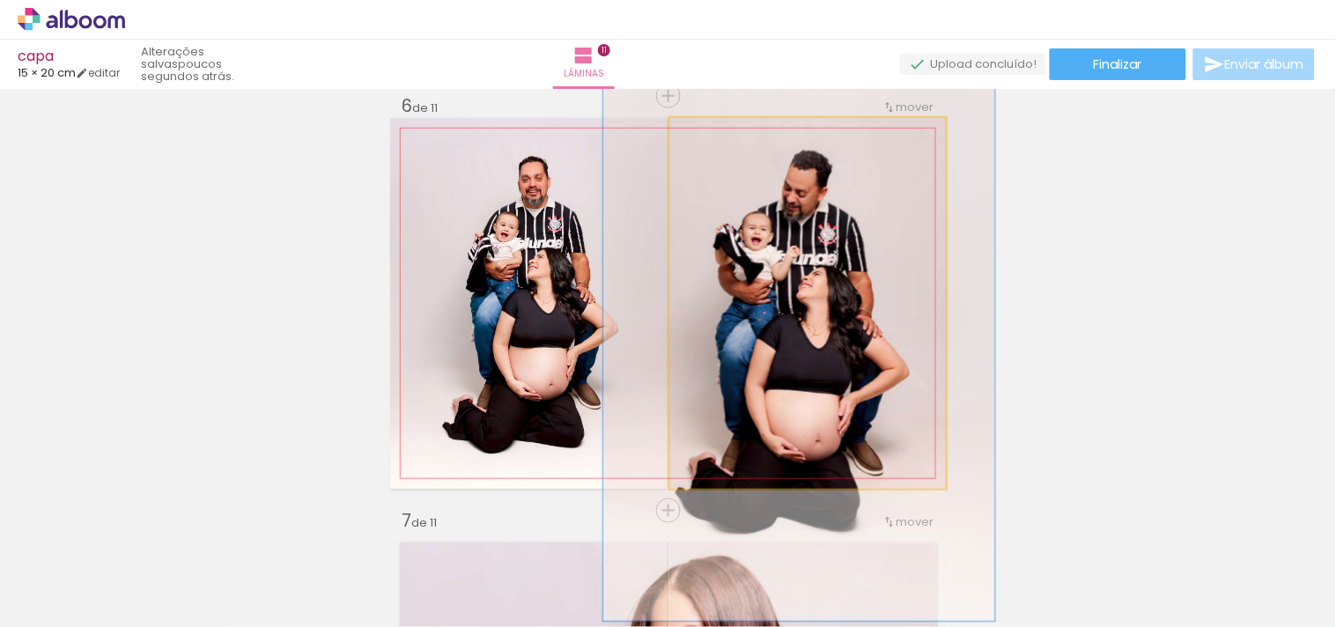
drag, startPoint x: 829, startPoint y: 317, endPoint x: 828, endPoint y: 329, distance: 12.4
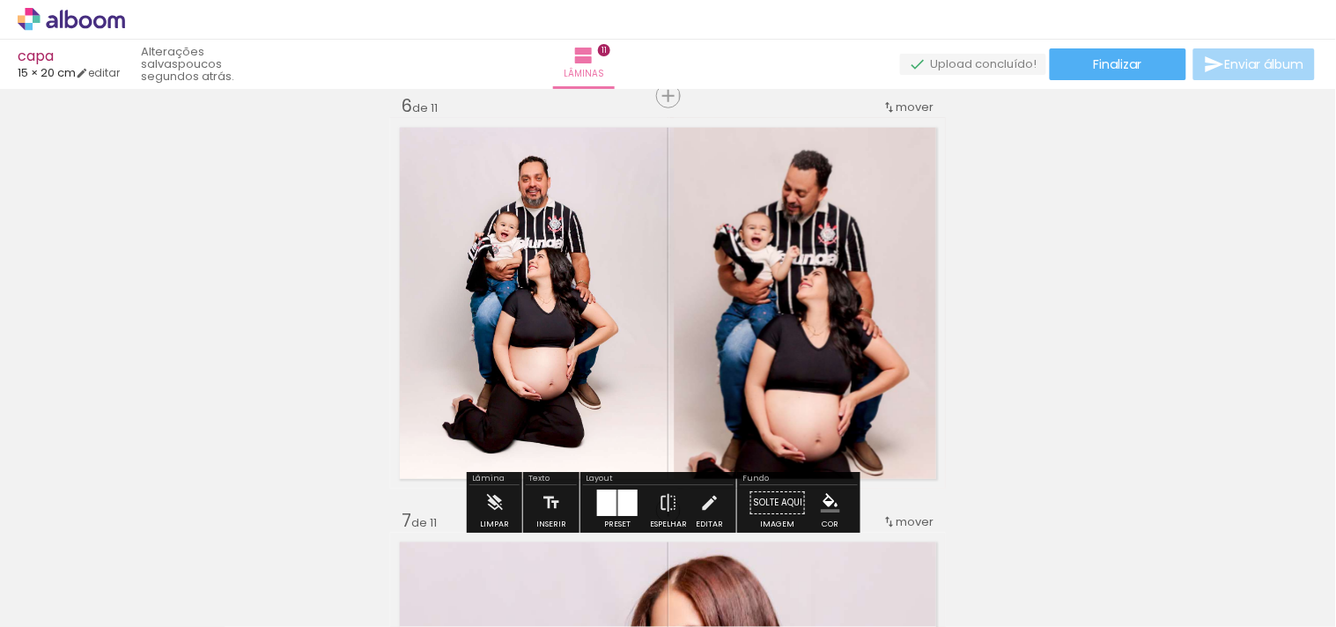
click at [1205, 329] on div "Inserir lâmina 1 de 11 Inserir lâmina 2 de 11 Inserir lâmina 3 de 11 Inserir lâ…" at bounding box center [668, 488] width 1336 height 4978
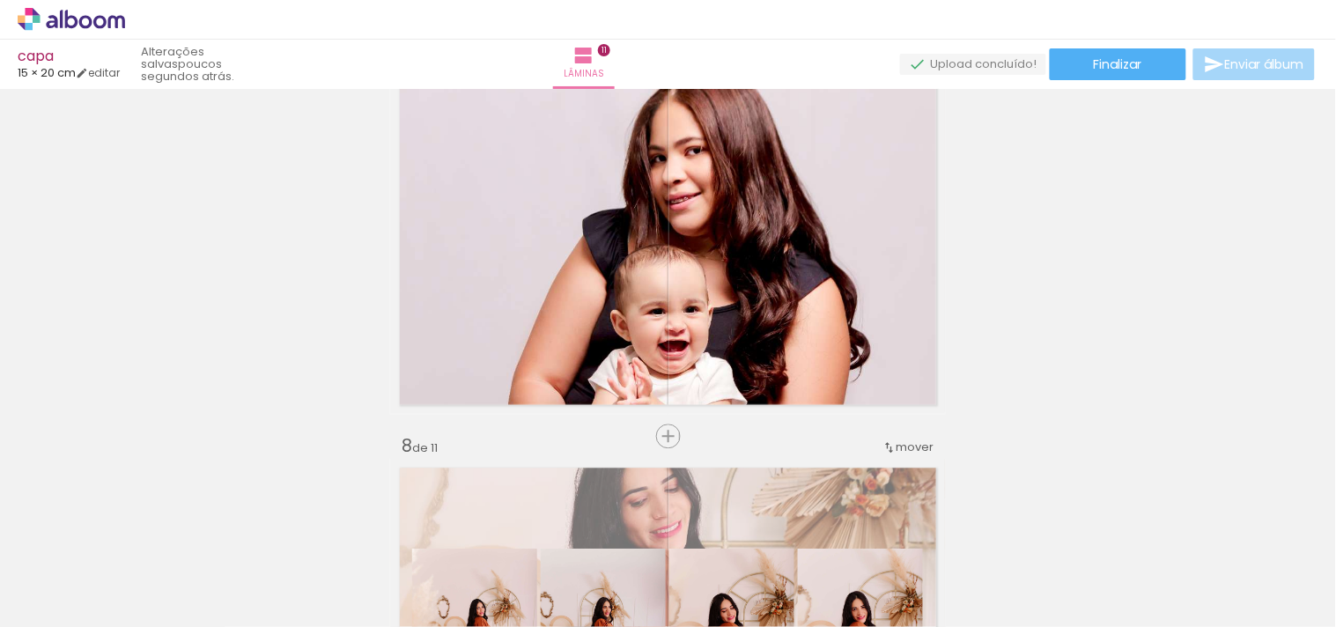
scroll to position [2487, 0]
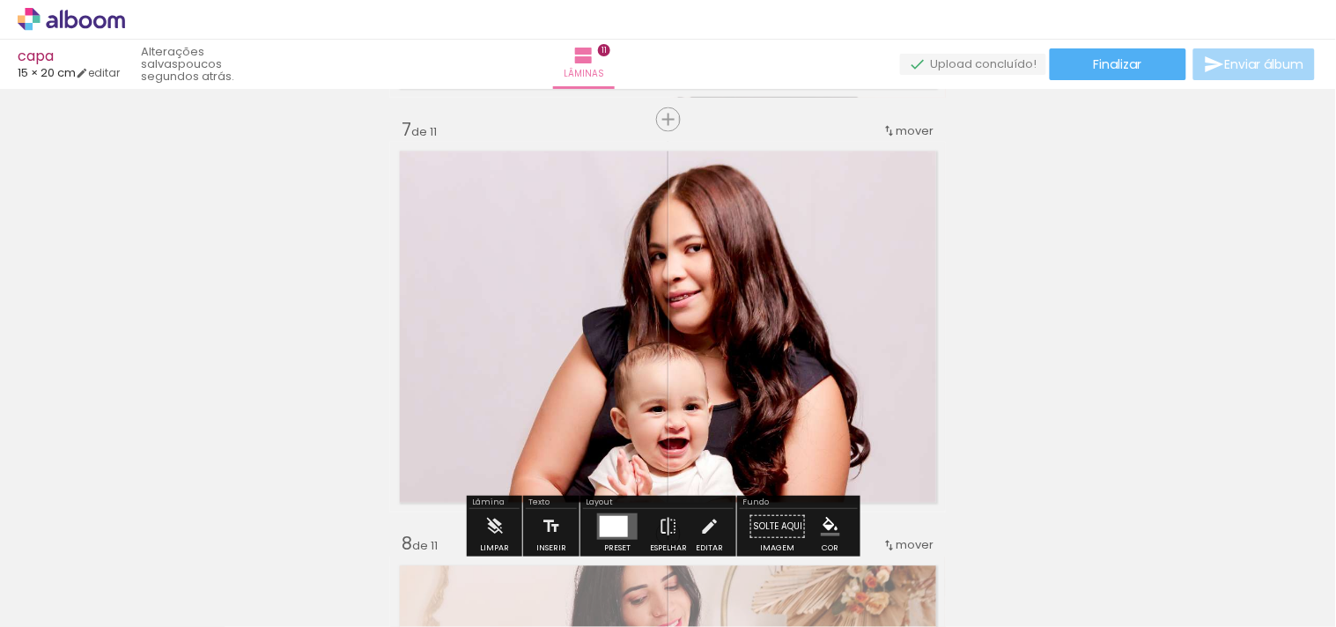
click at [859, 367] on quentale-photo at bounding box center [668, 326] width 556 height 367
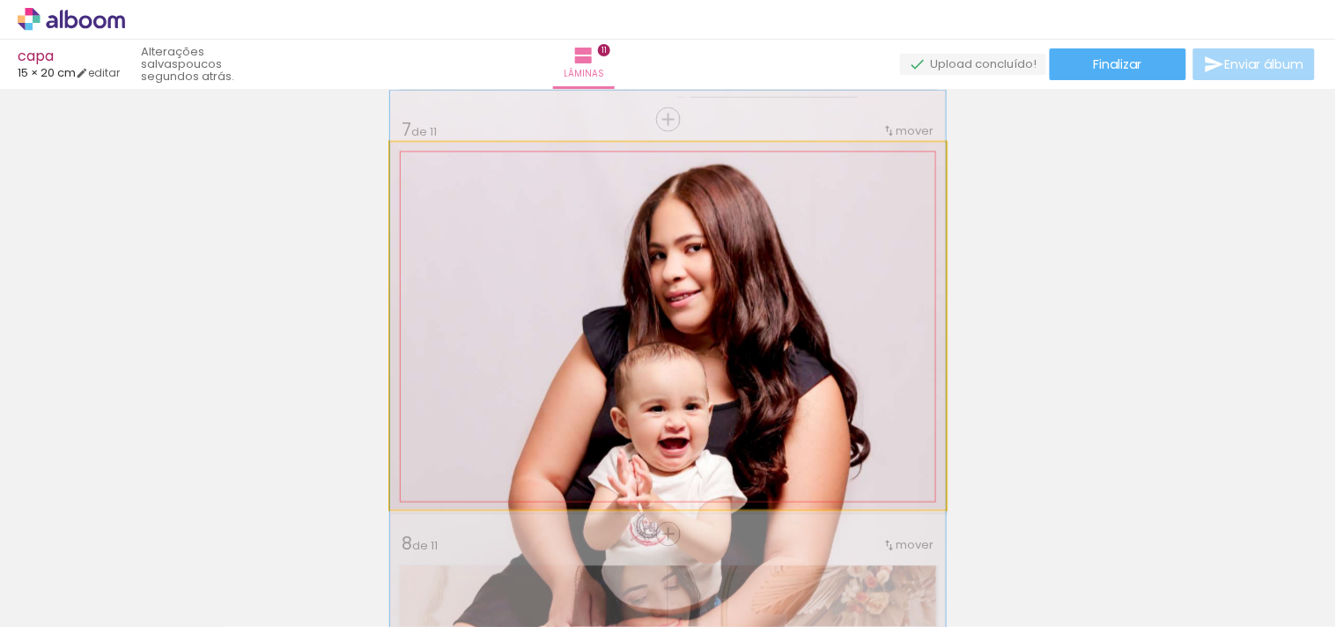
click at [770, 382] on quentale-photo at bounding box center [668, 326] width 556 height 367
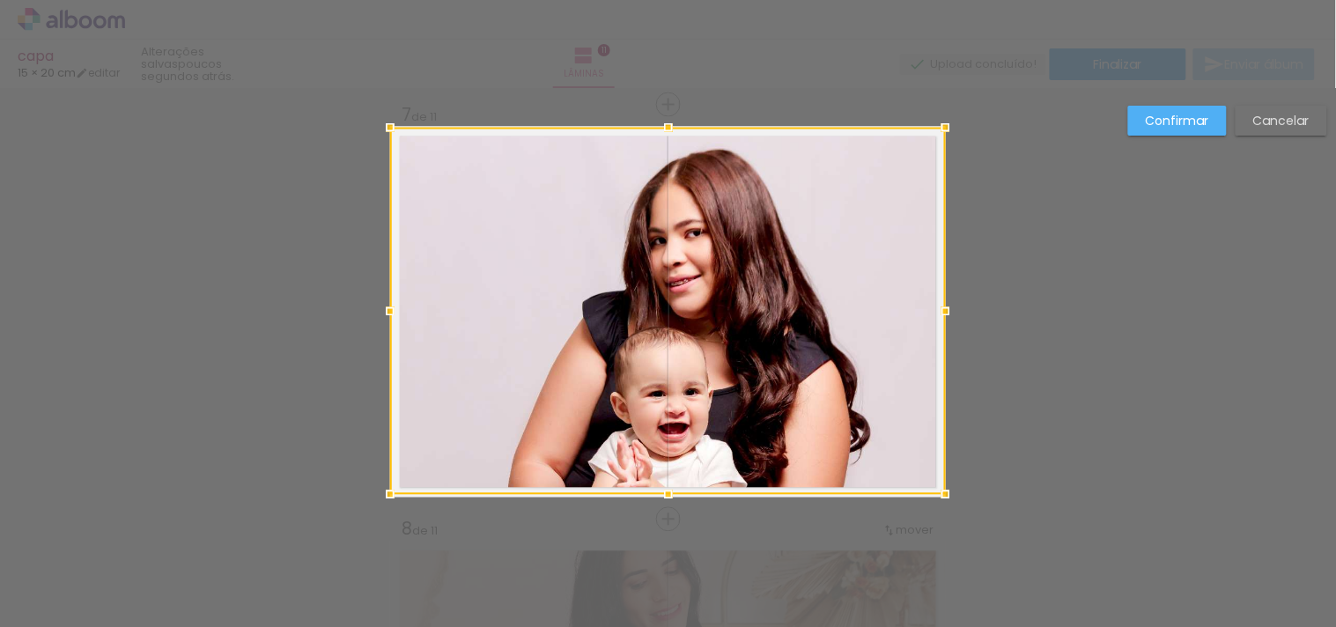
scroll to position [2511, 0]
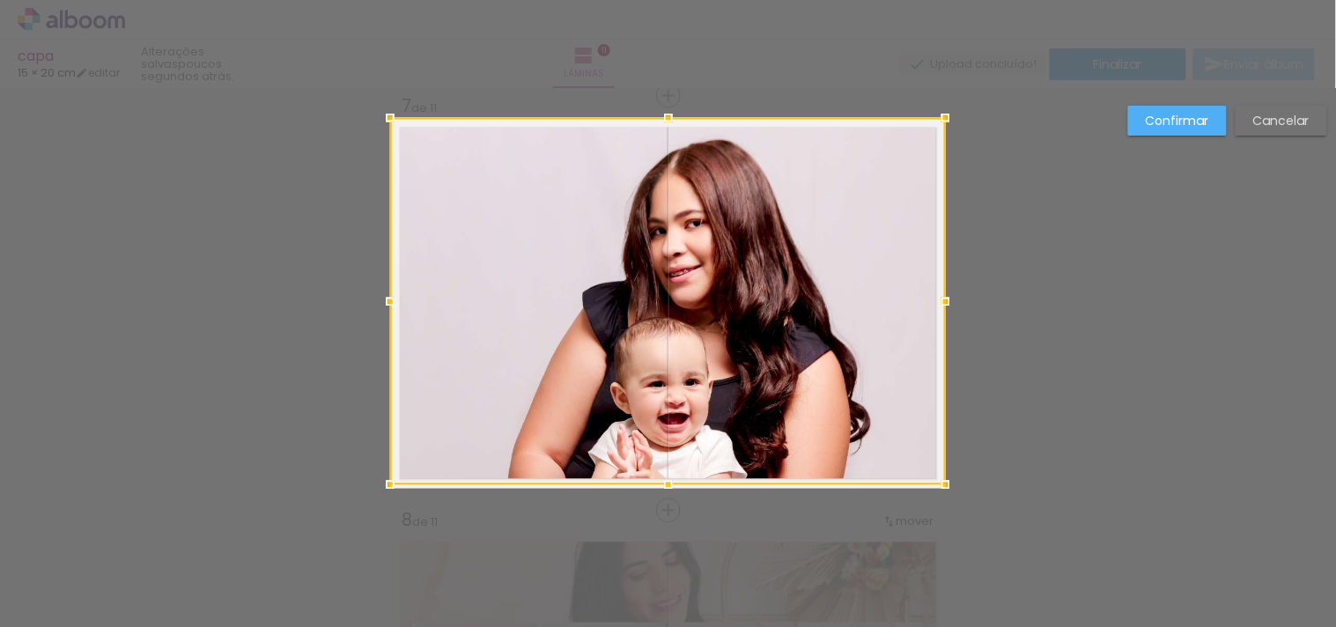
drag, startPoint x: 864, startPoint y: 235, endPoint x: 843, endPoint y: 217, distance: 28.1
click at [843, 217] on div at bounding box center [668, 301] width 556 height 367
click at [0, 0] on slot "Confirmar" at bounding box center [0, 0] width 0 height 0
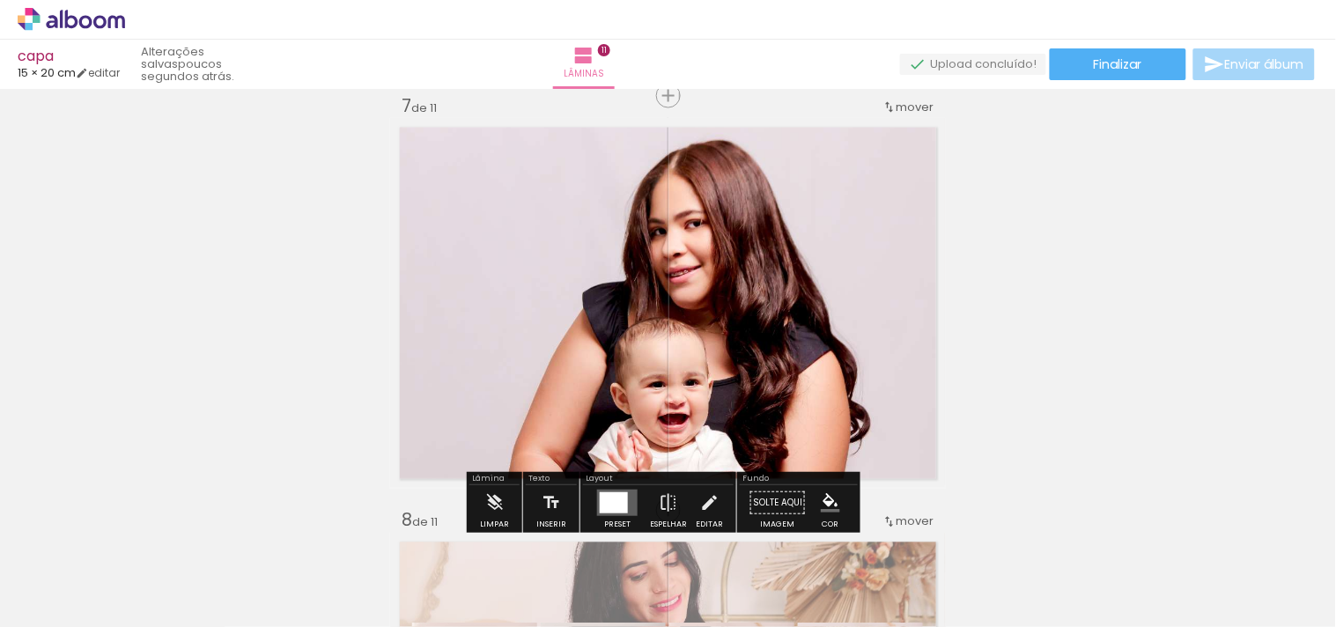
click at [1088, 319] on div "Inserir lâmina 1 de 11 Inserir lâmina 2 de 11 Inserir lâmina 3 de 11 Inserir lâ…" at bounding box center [668, 73] width 1336 height 4978
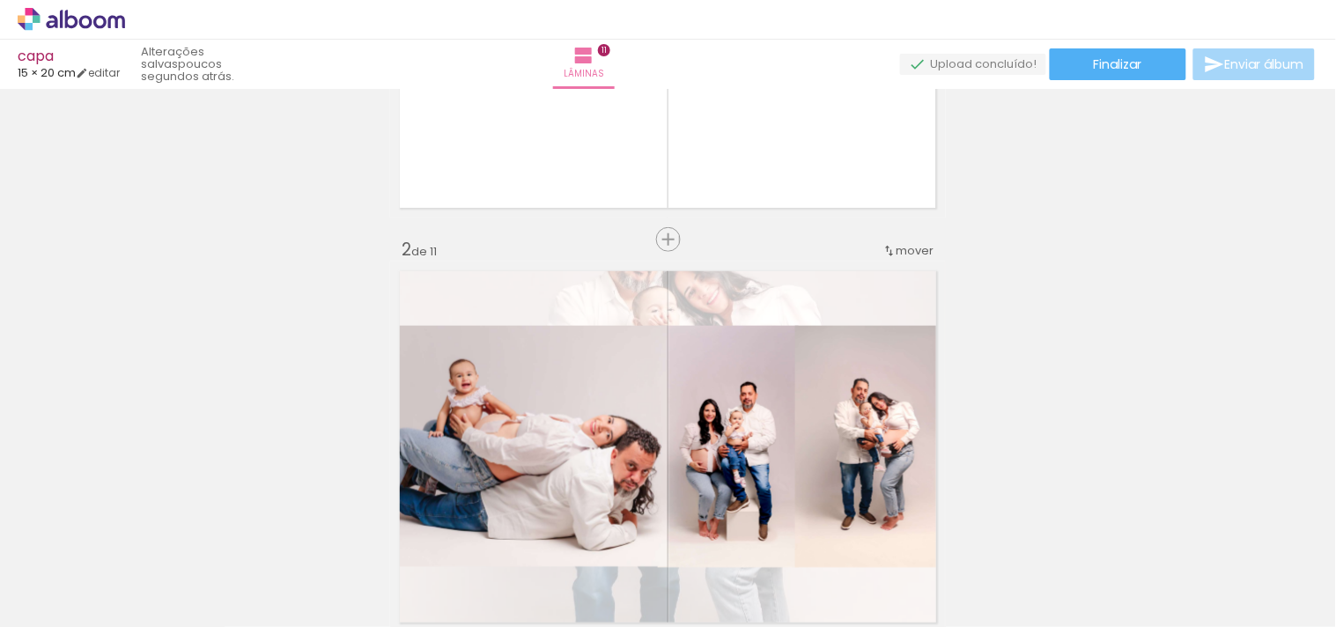
scroll to position [0, 0]
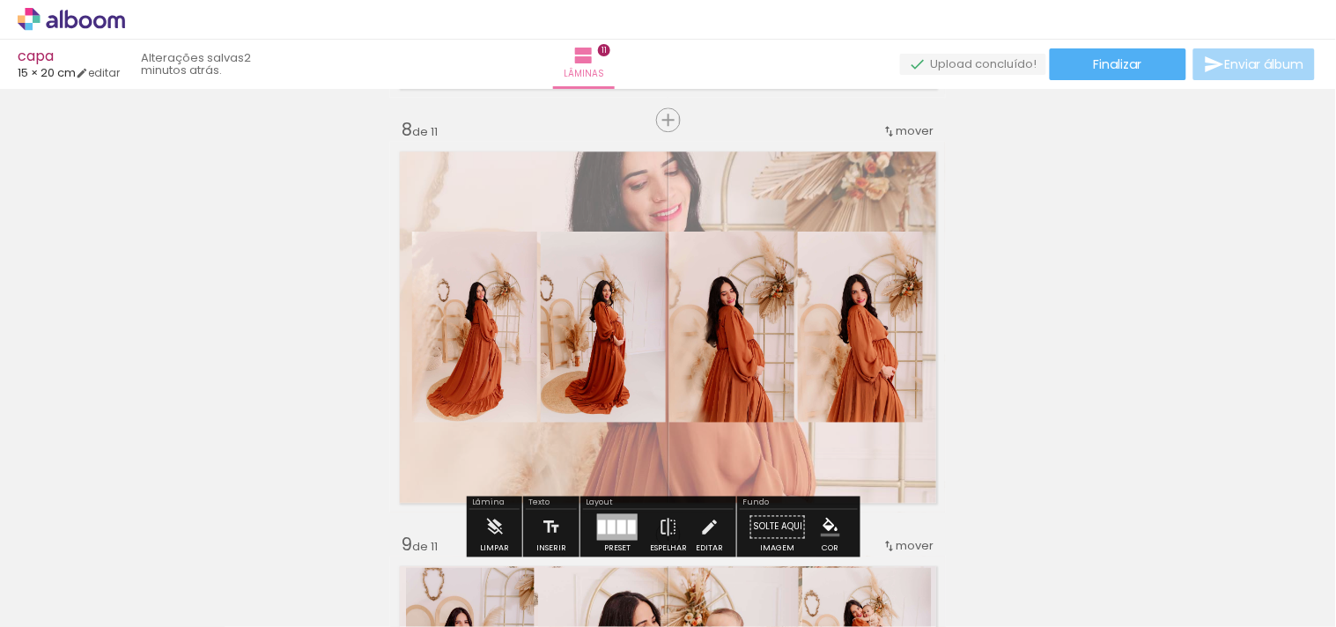
scroll to position [2935, 0]
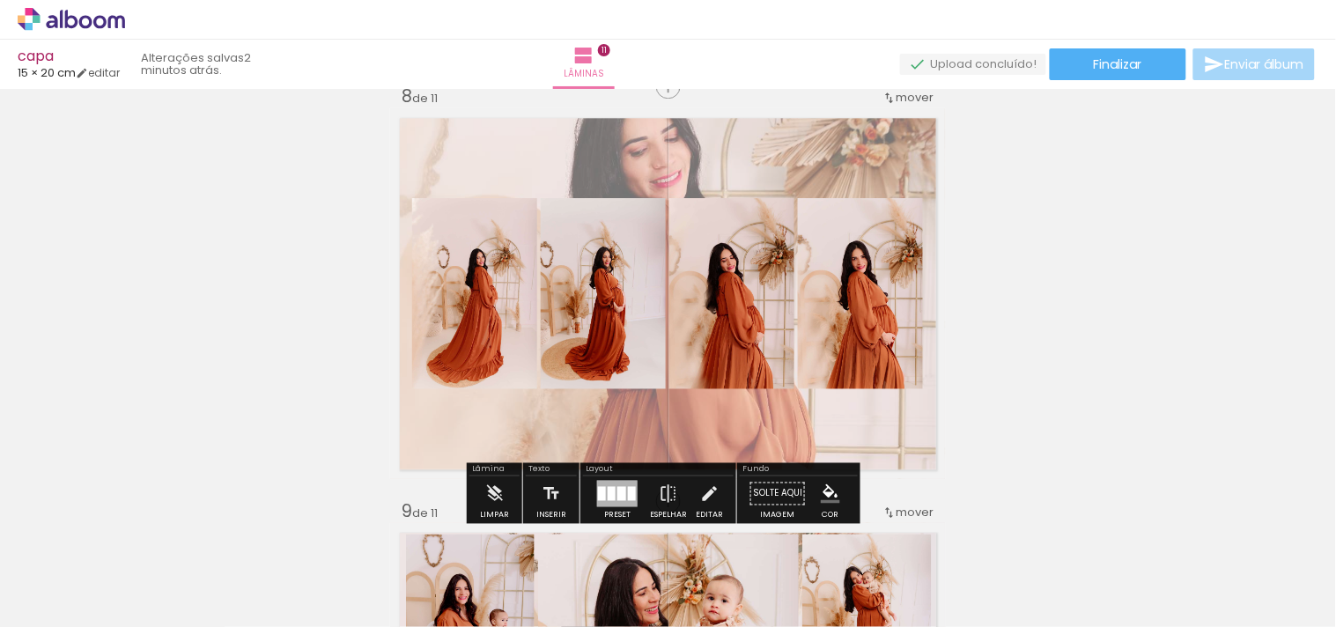
click at [617, 495] on div at bounding box center [621, 493] width 9 height 14
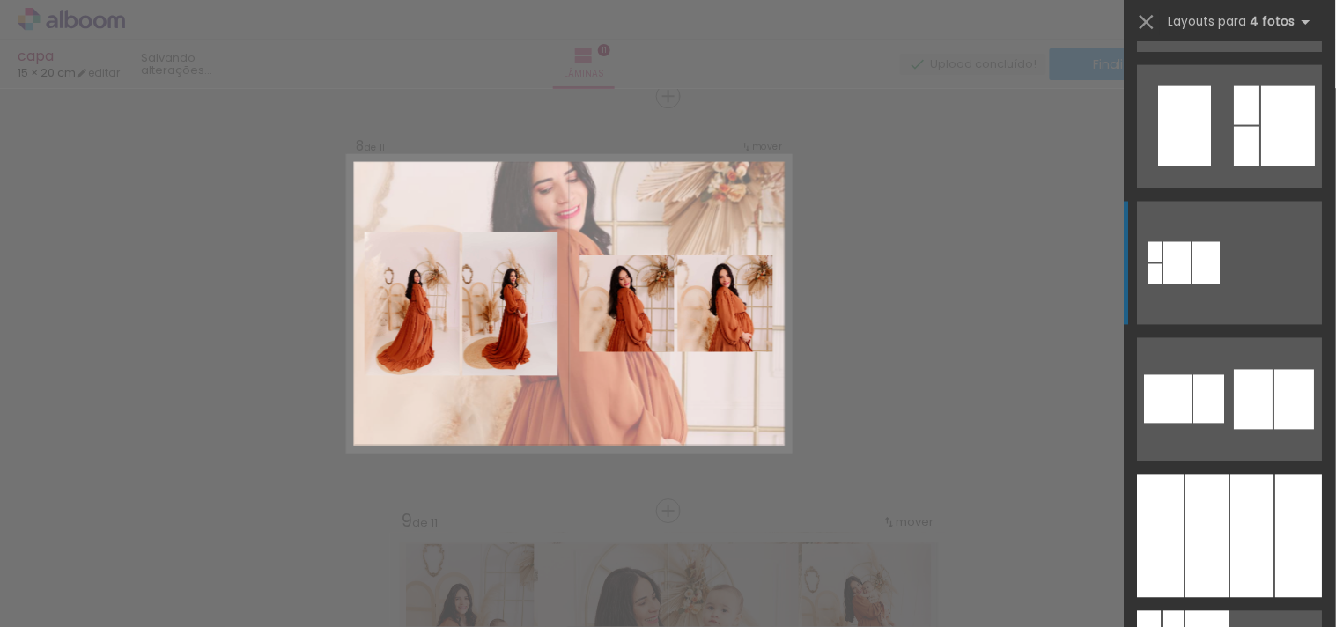
scroll to position [6237, 0]
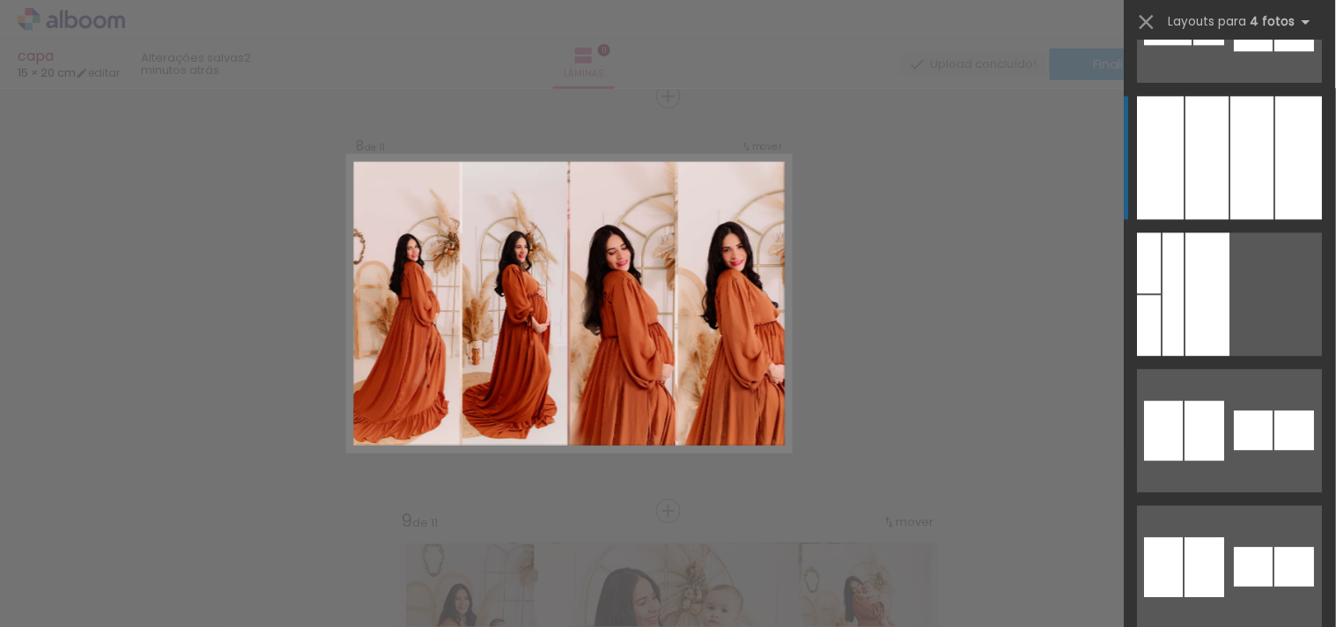
click div
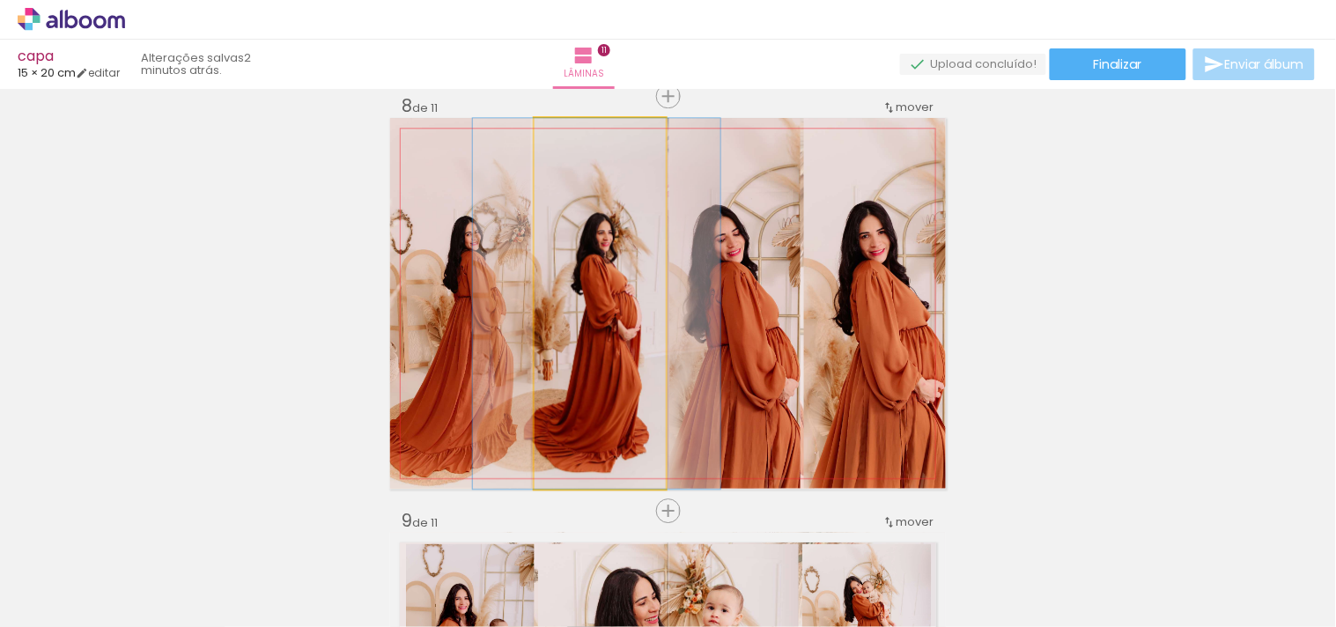
scroll to position [6237, 0]
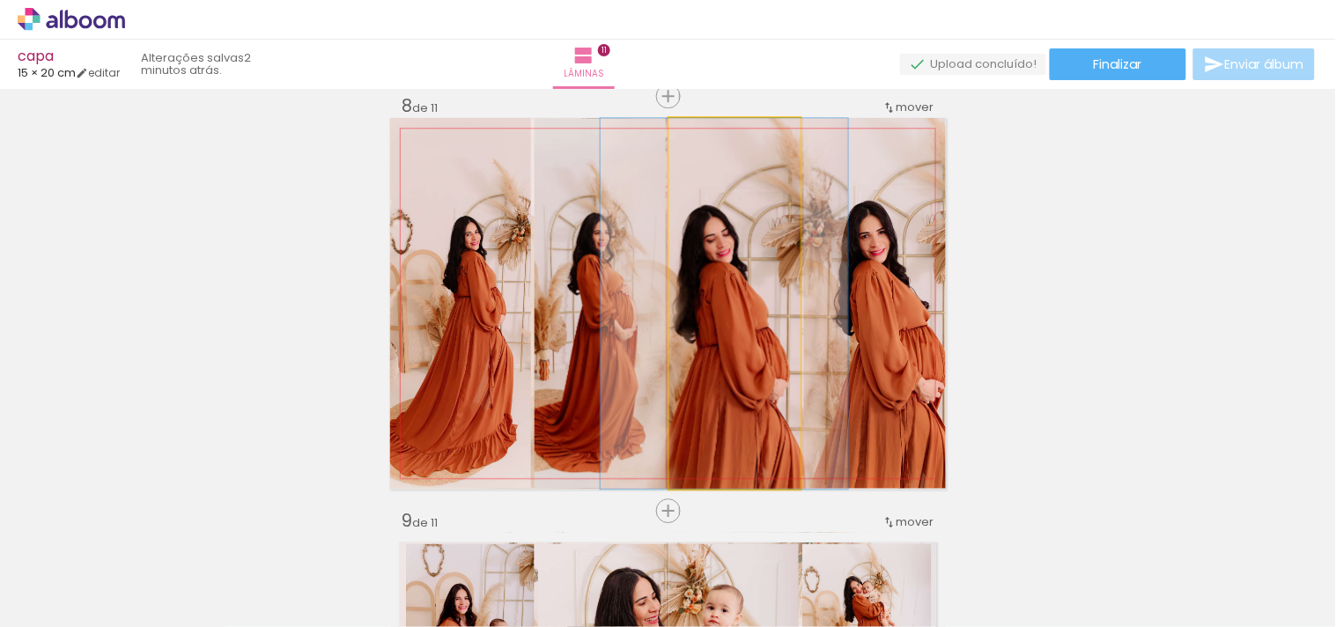
drag, startPoint x: 766, startPoint y: 354, endPoint x: 756, endPoint y: 354, distance: 10.6
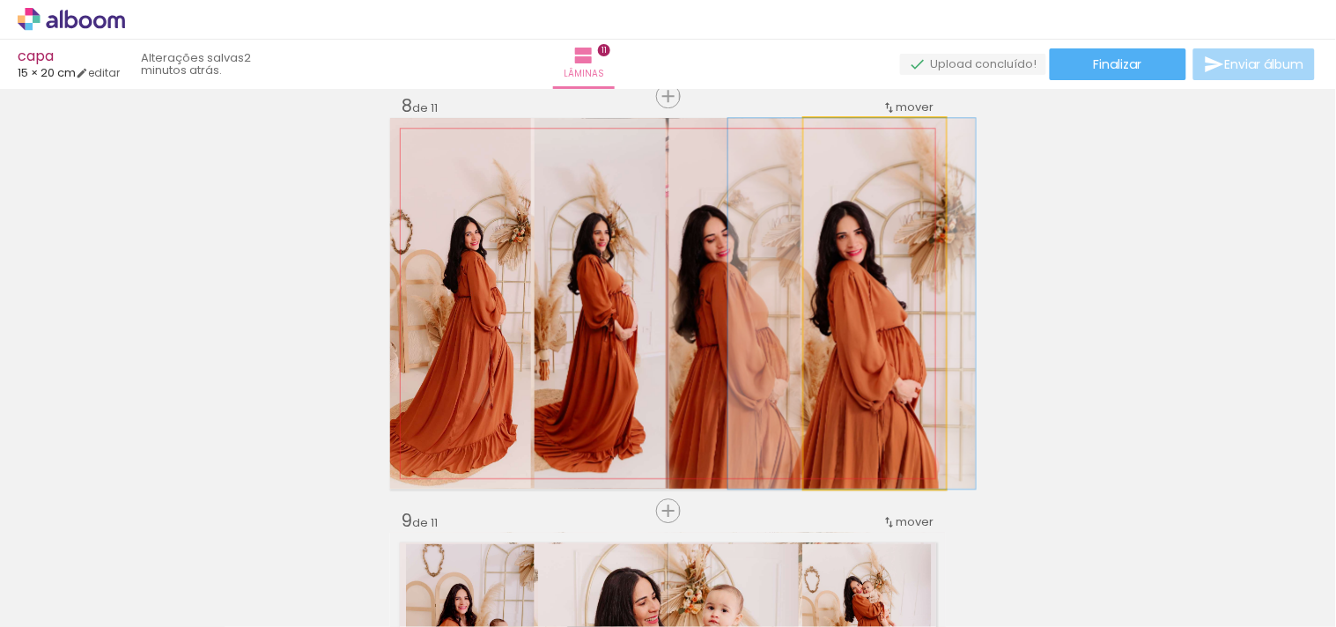
drag, startPoint x: 870, startPoint y: 350, endPoint x: 847, endPoint y: 352, distance: 23.0
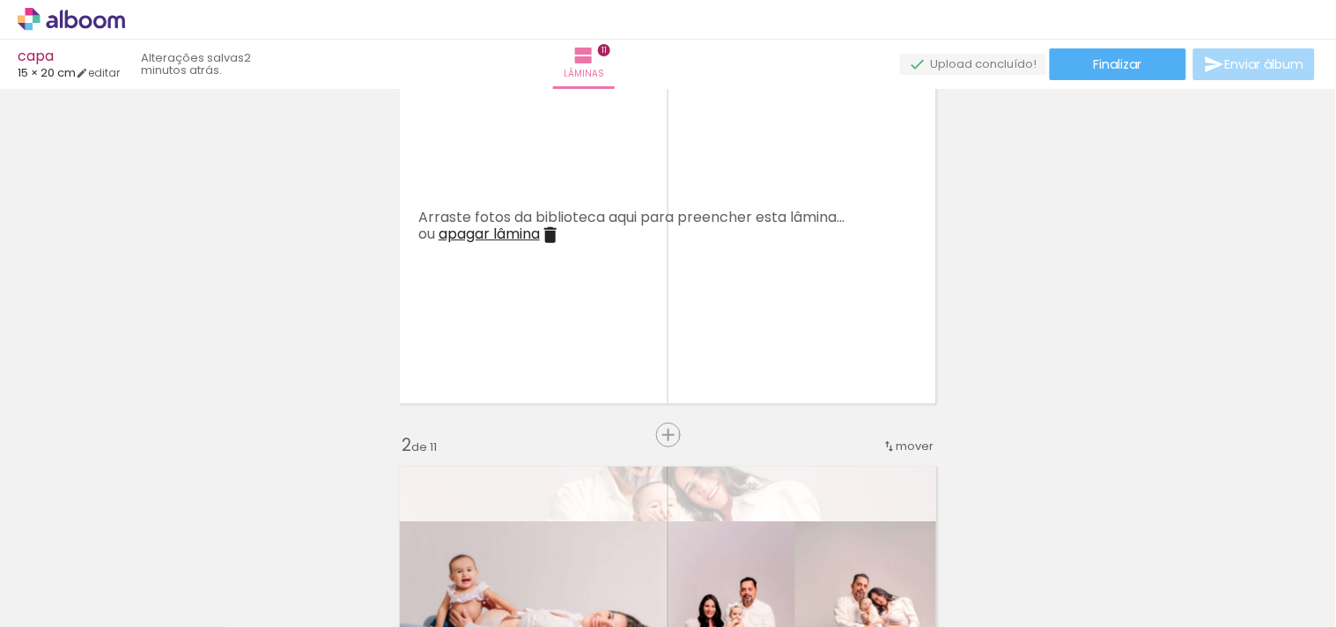
scroll to position [118, 0]
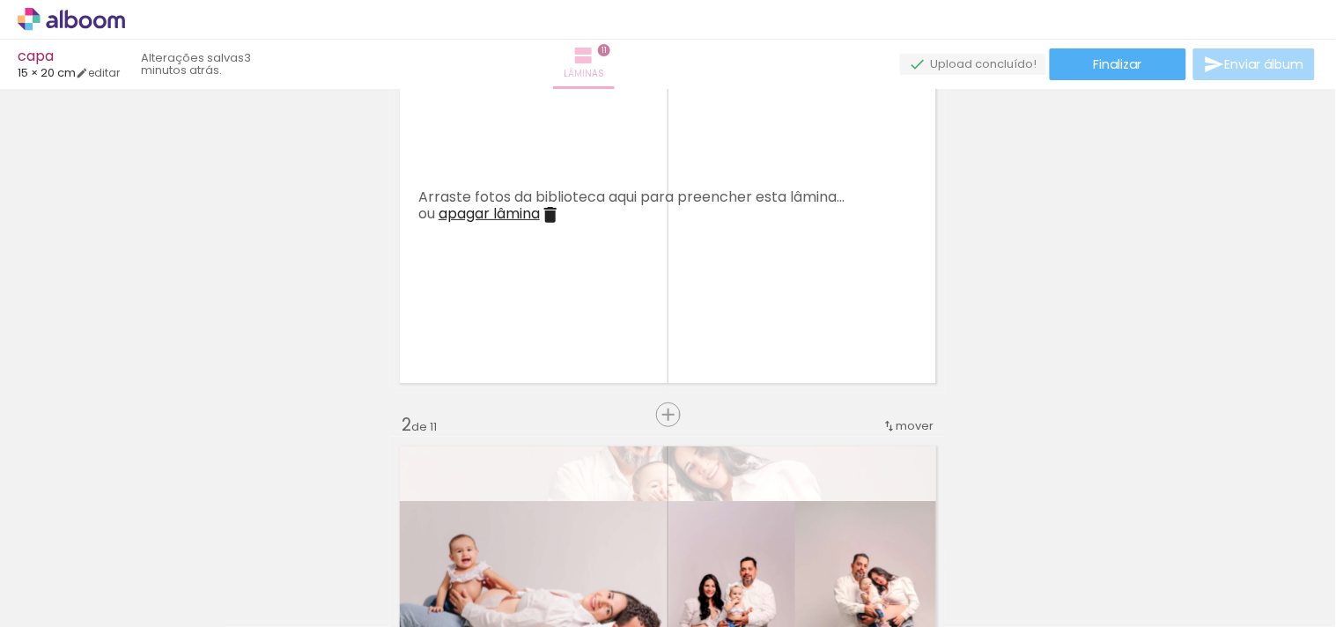
click at [594, 57] on iron-icon at bounding box center [583, 55] width 21 height 21
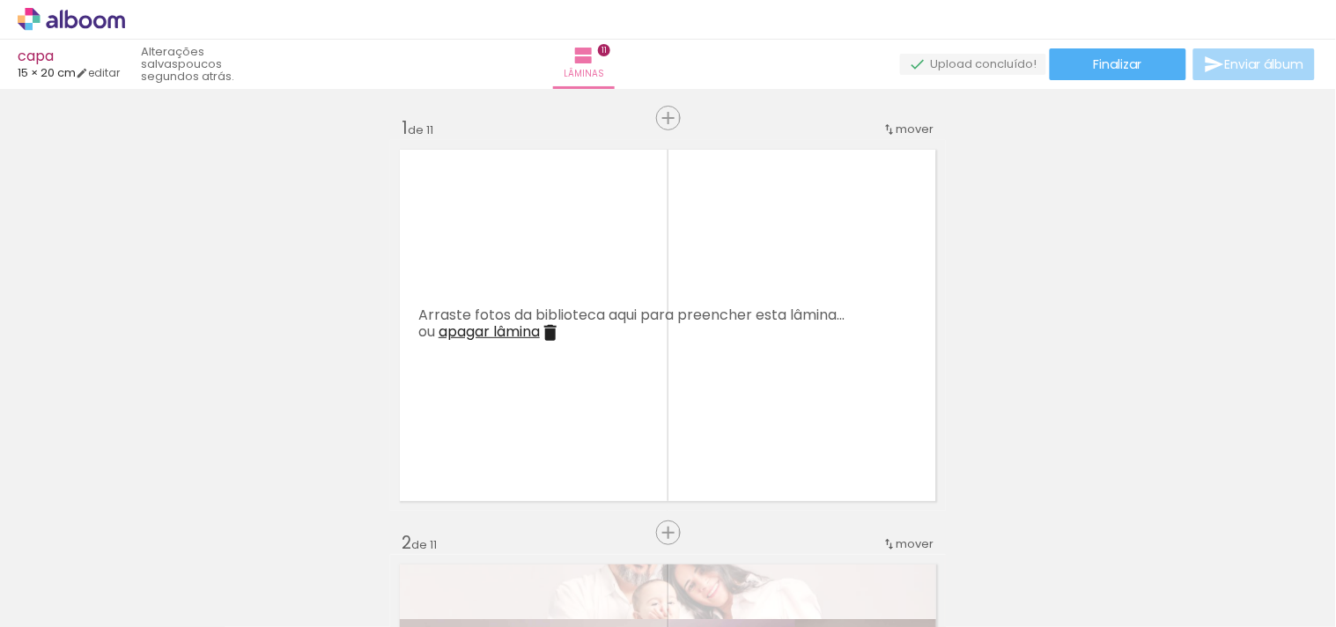
scroll to position [70, 0]
